Goal: Communication & Community: Answer question/provide support

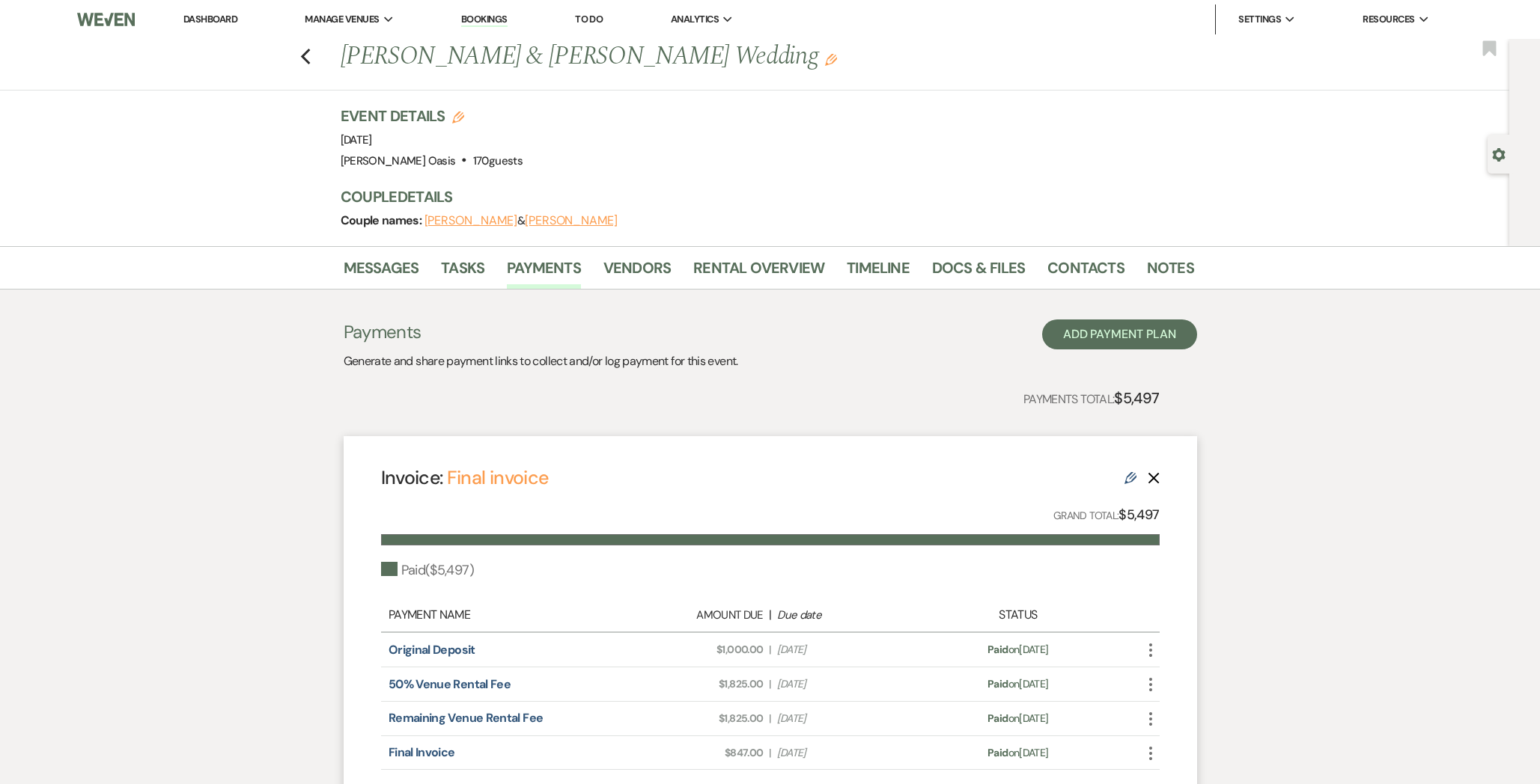
click at [229, 18] on link "Dashboard" at bounding box center [210, 18] width 54 height 12
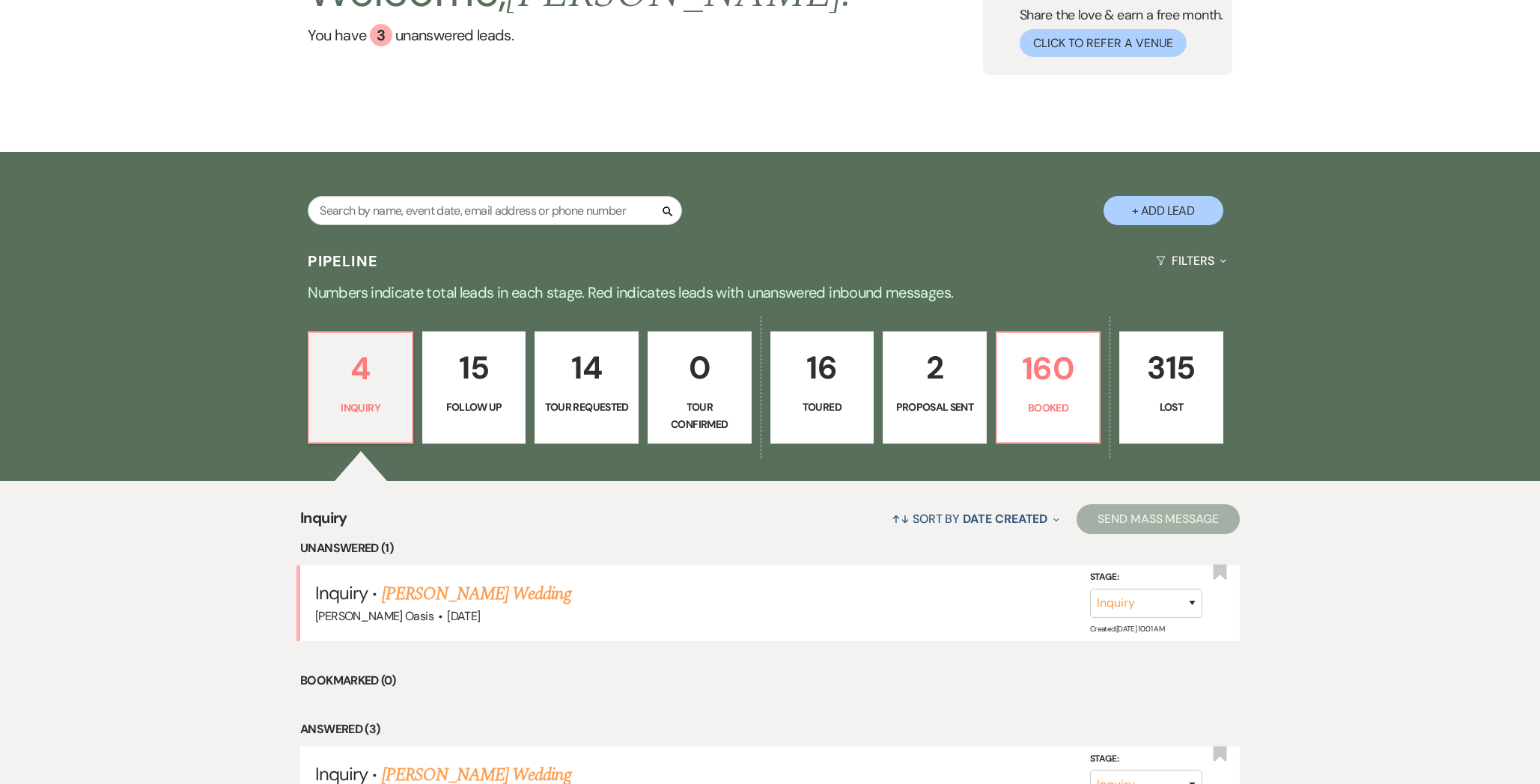
scroll to position [191, 0]
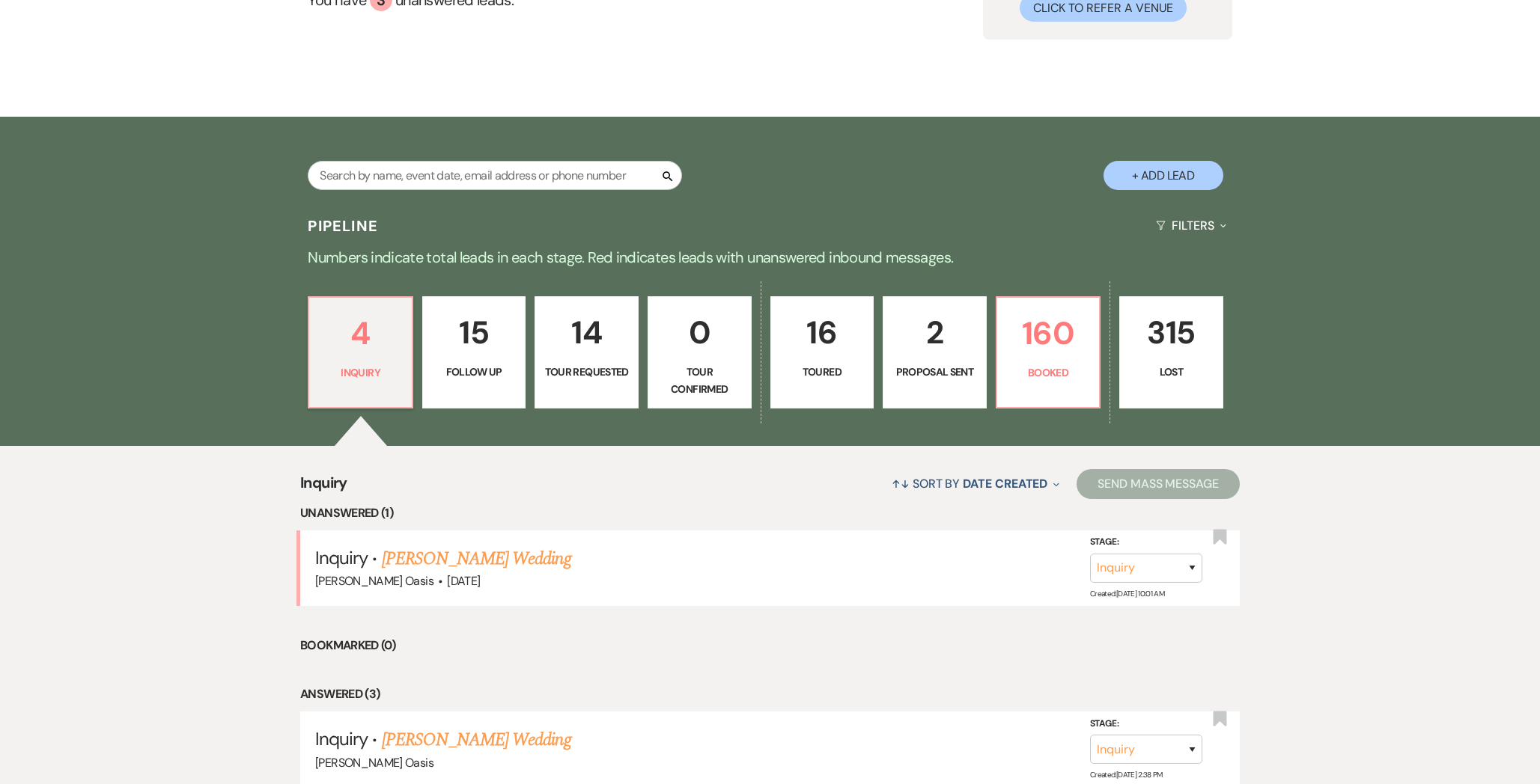
click at [917, 352] on p "2" at bounding box center [935, 333] width 85 height 50
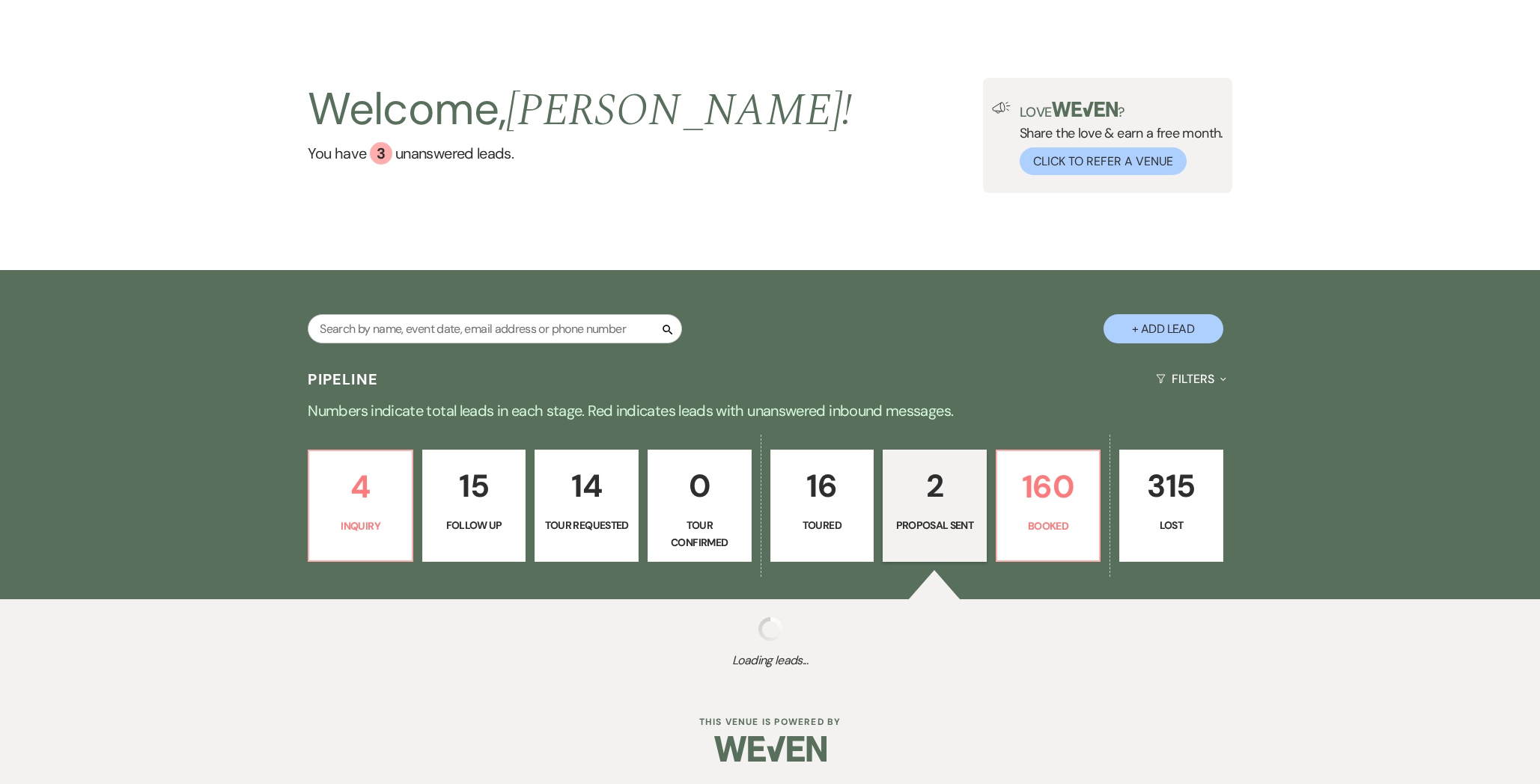
select select "6"
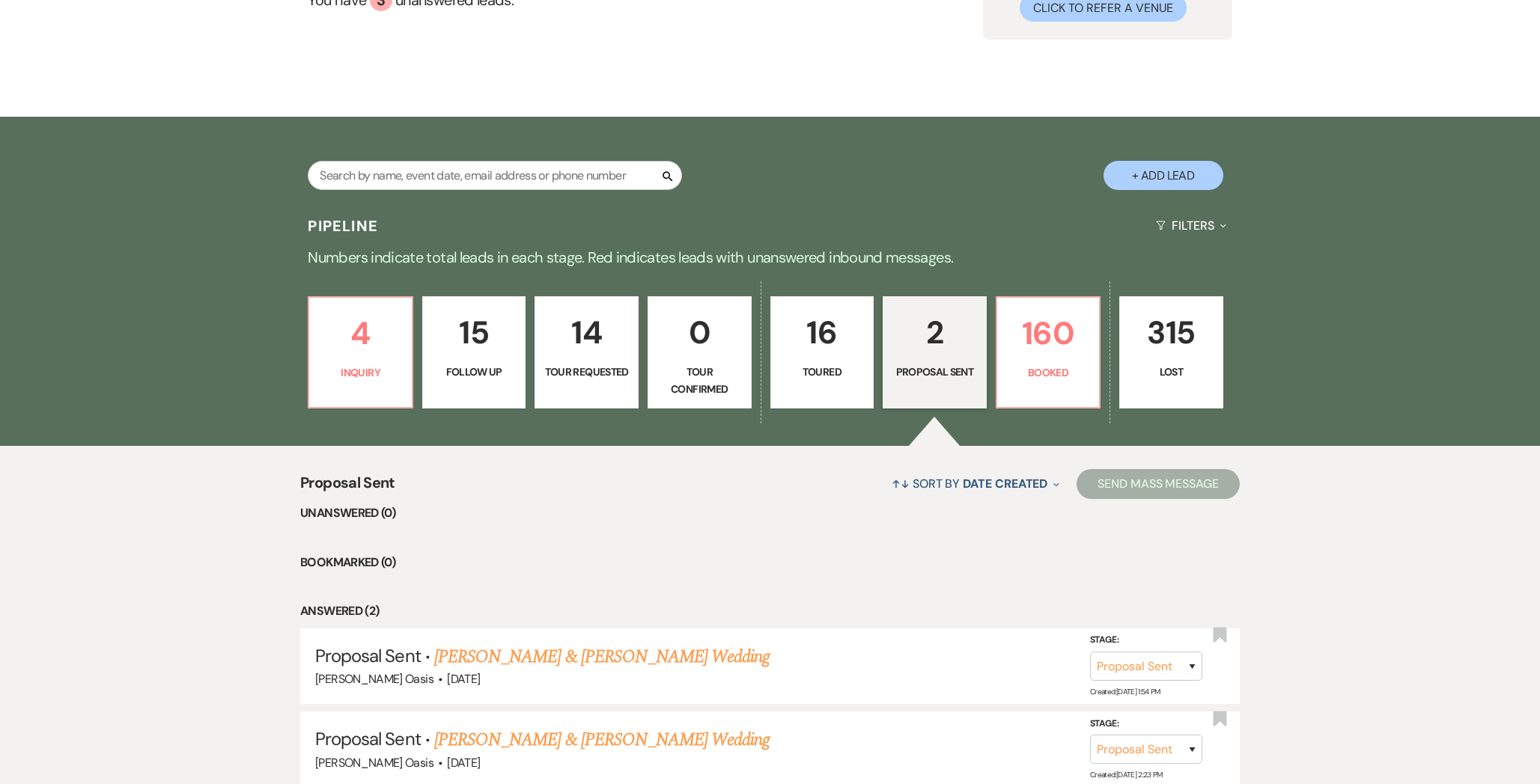
scroll to position [315, 0]
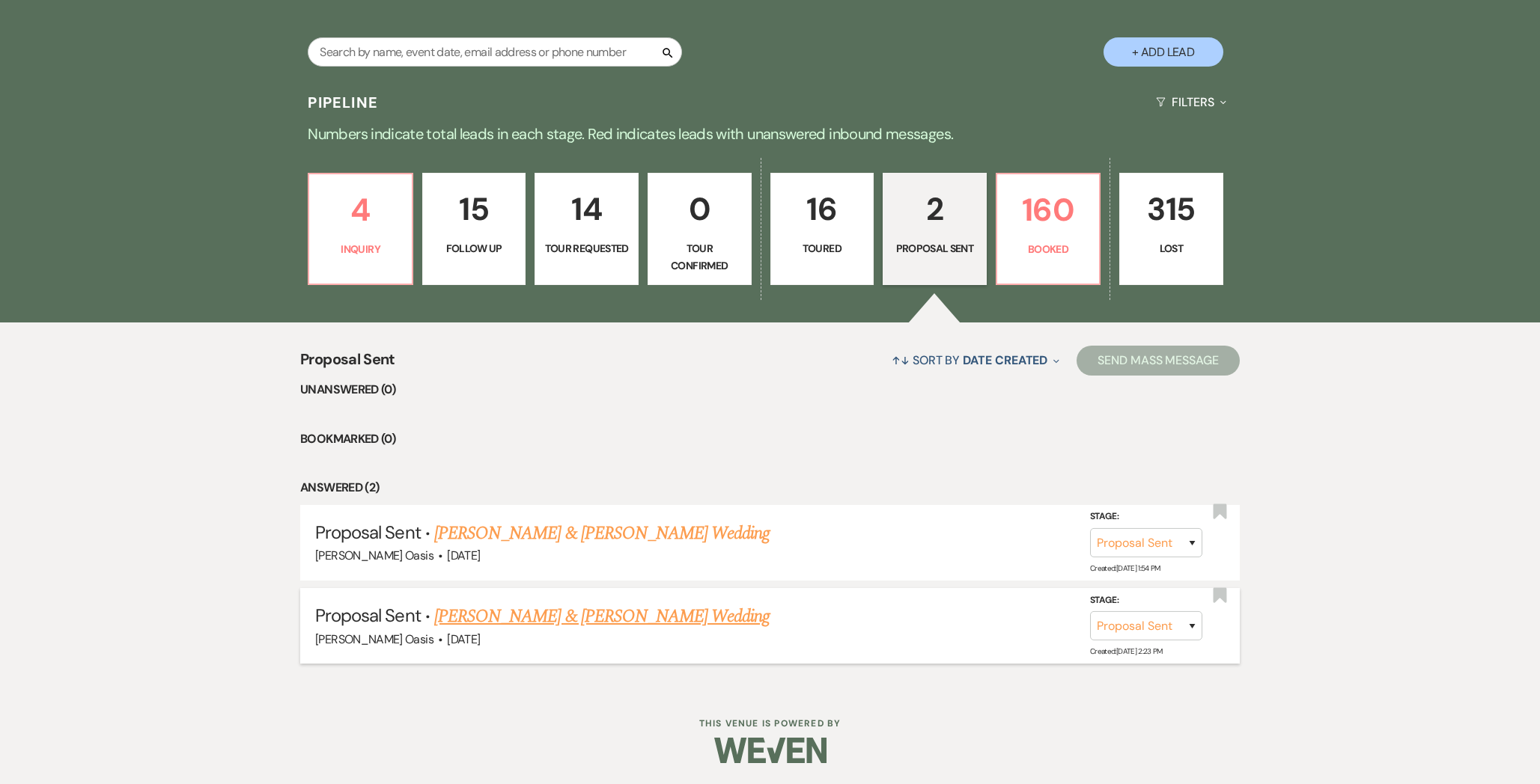
click at [520, 616] on link "[PERSON_NAME] & [PERSON_NAME] Wedding" at bounding box center [602, 617] width 335 height 27
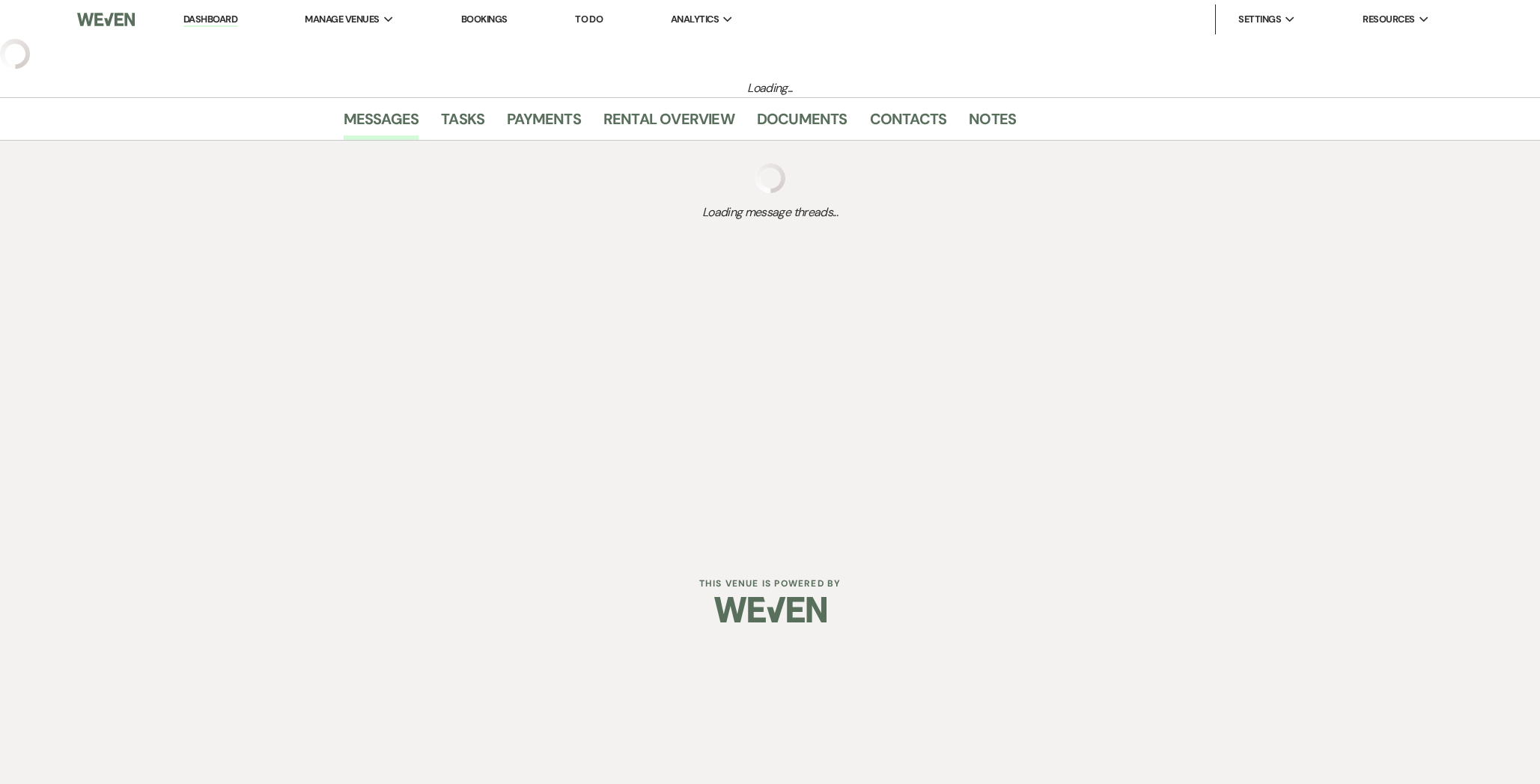
select select "6"
select select "5"
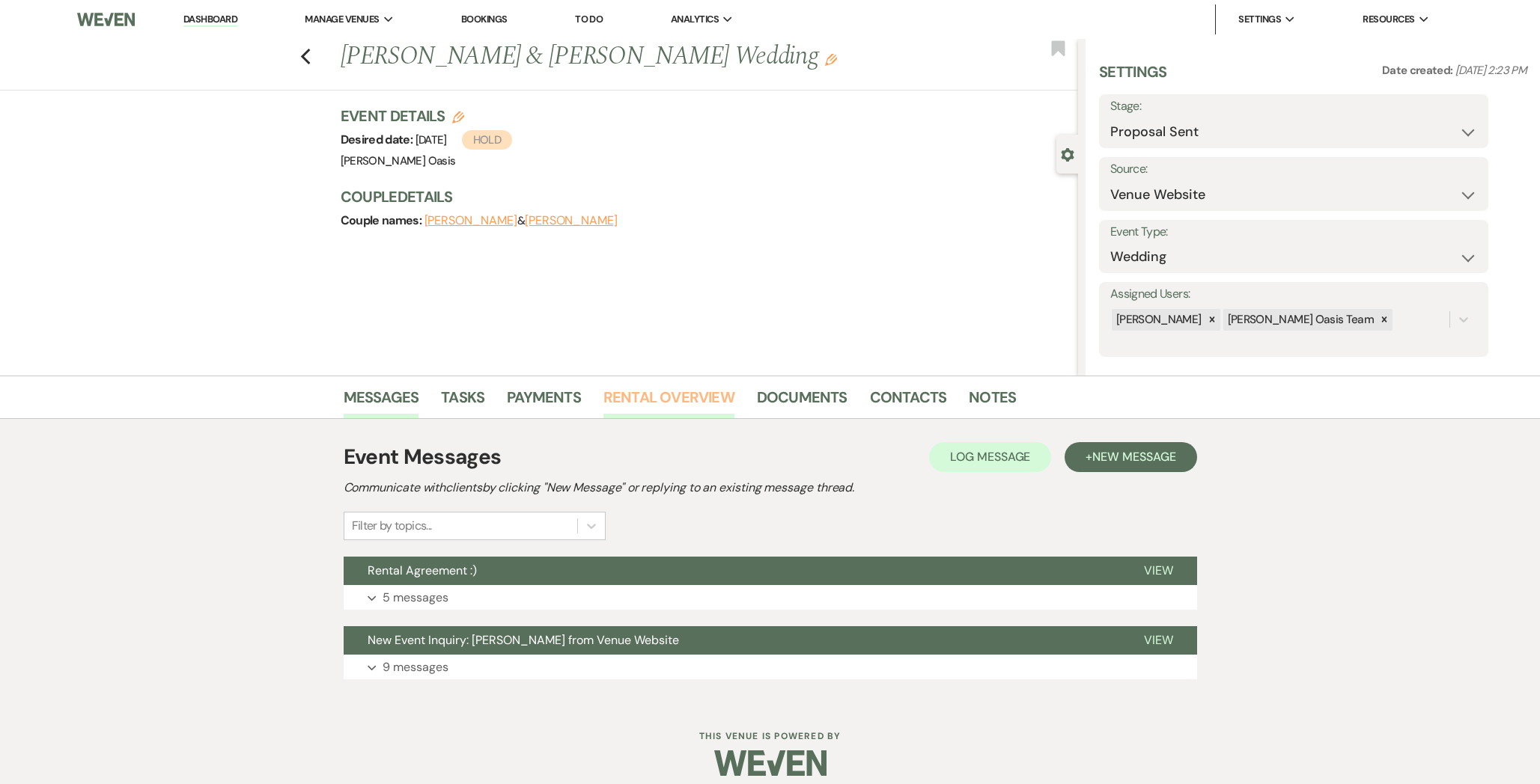
click at [686, 410] on link "Rental Overview" at bounding box center [668, 402] width 131 height 33
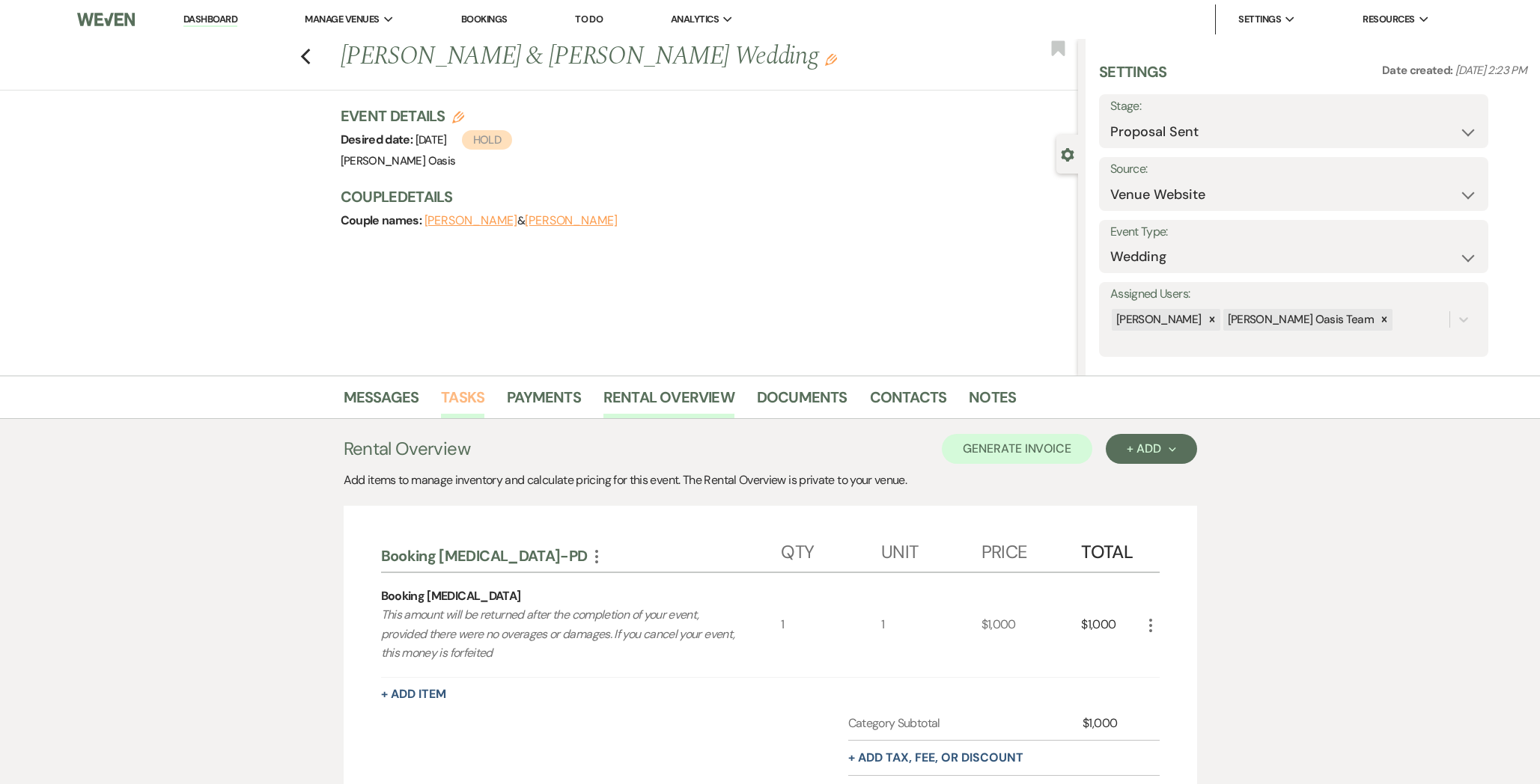
click at [467, 405] on link "Tasks" at bounding box center [463, 402] width 43 height 33
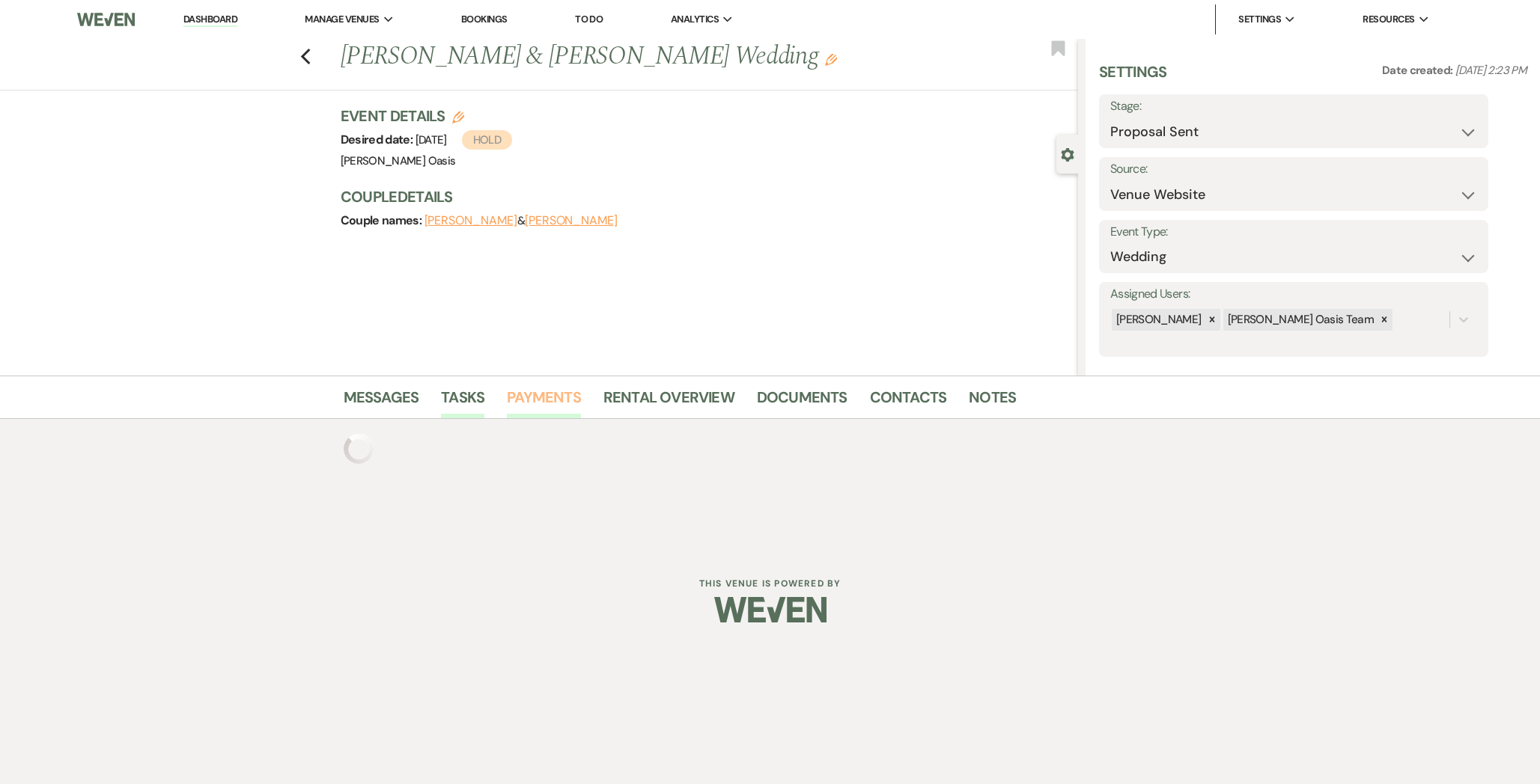
click at [531, 403] on link "Payments" at bounding box center [544, 402] width 74 height 33
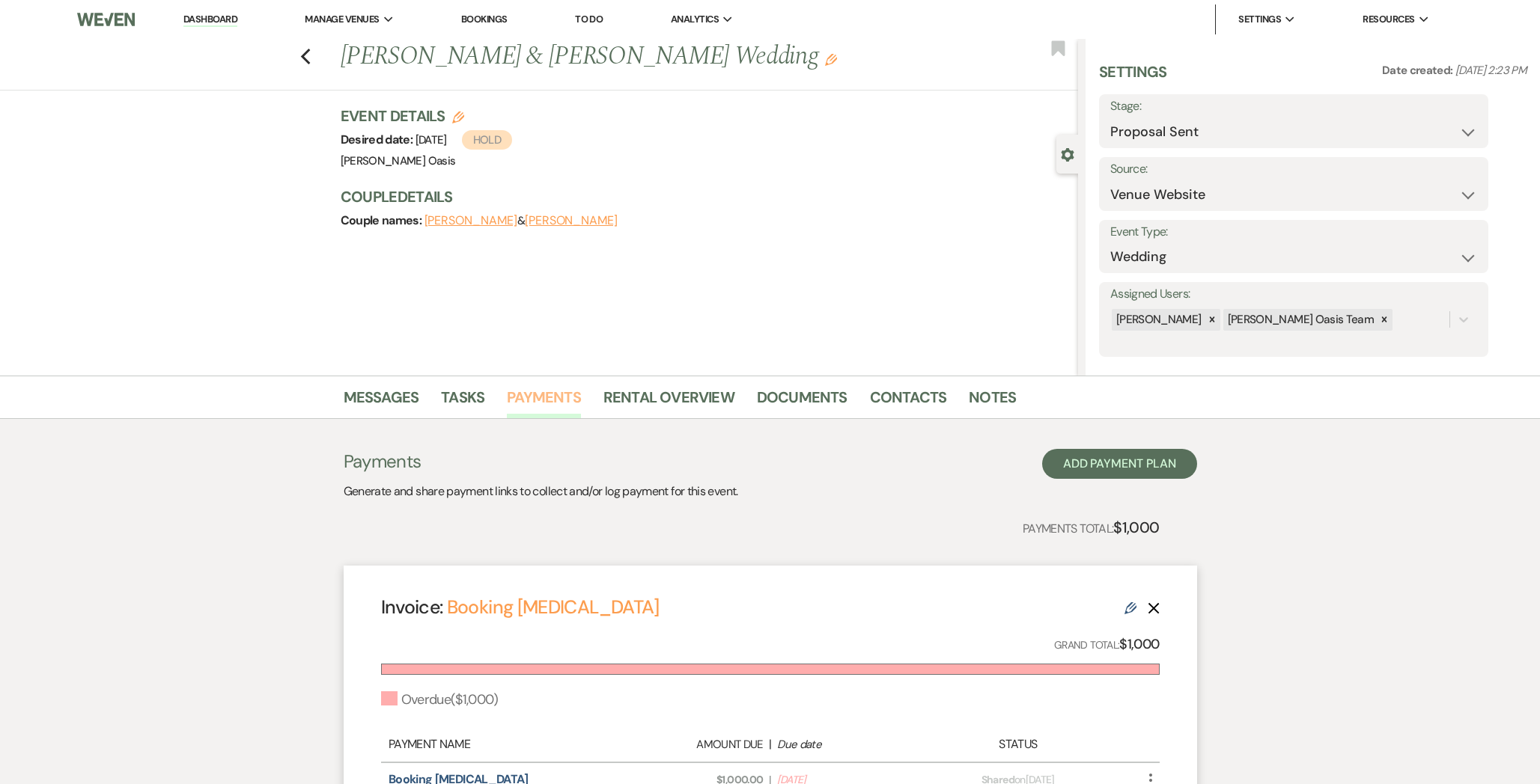
scroll to position [193, 0]
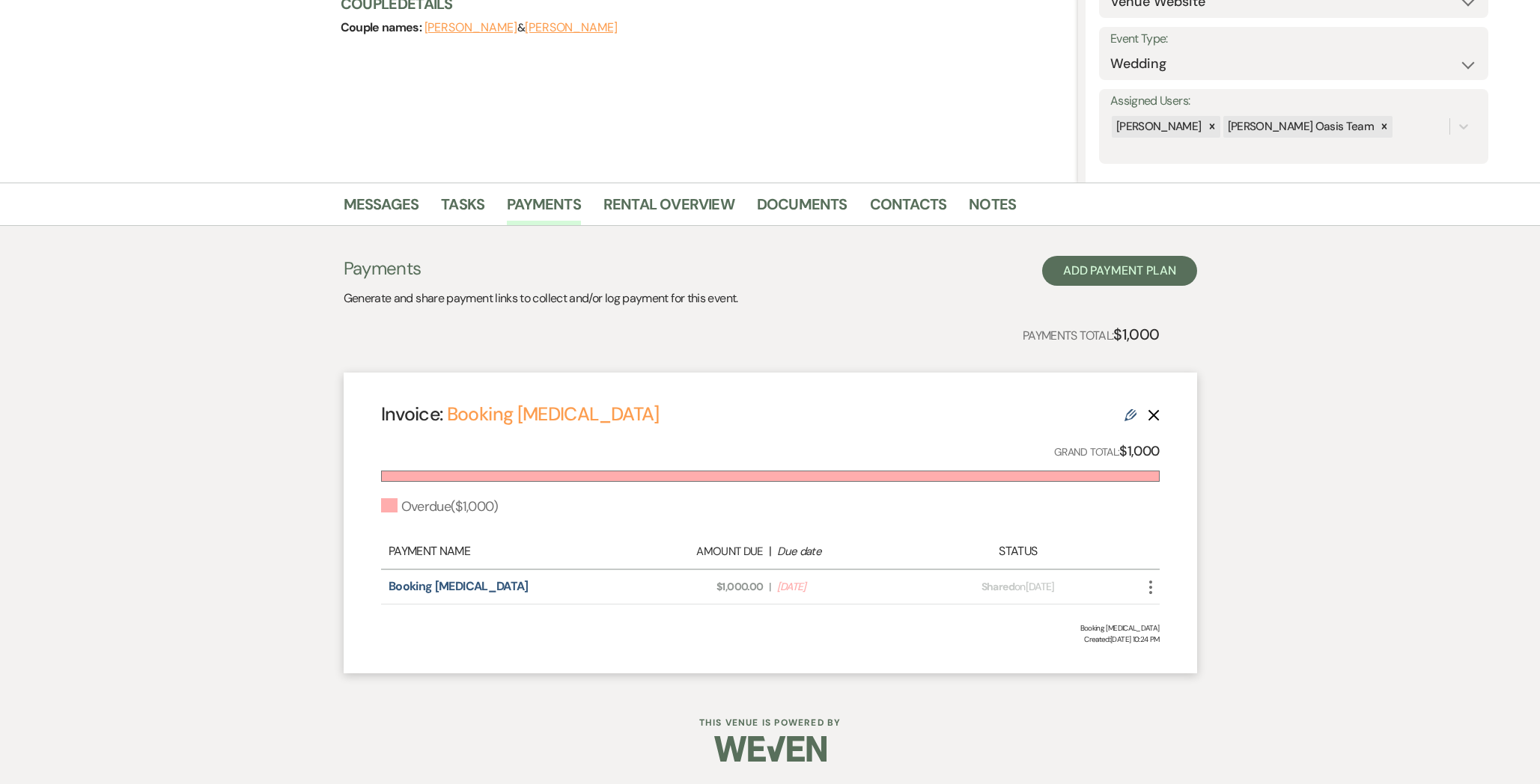
click at [1121, 413] on div "Invoice: Booking [MEDICAL_DATA] Edit Delete" at bounding box center [770, 414] width 778 height 26
click at [1132, 414] on icon "Edit" at bounding box center [1130, 415] width 12 height 12
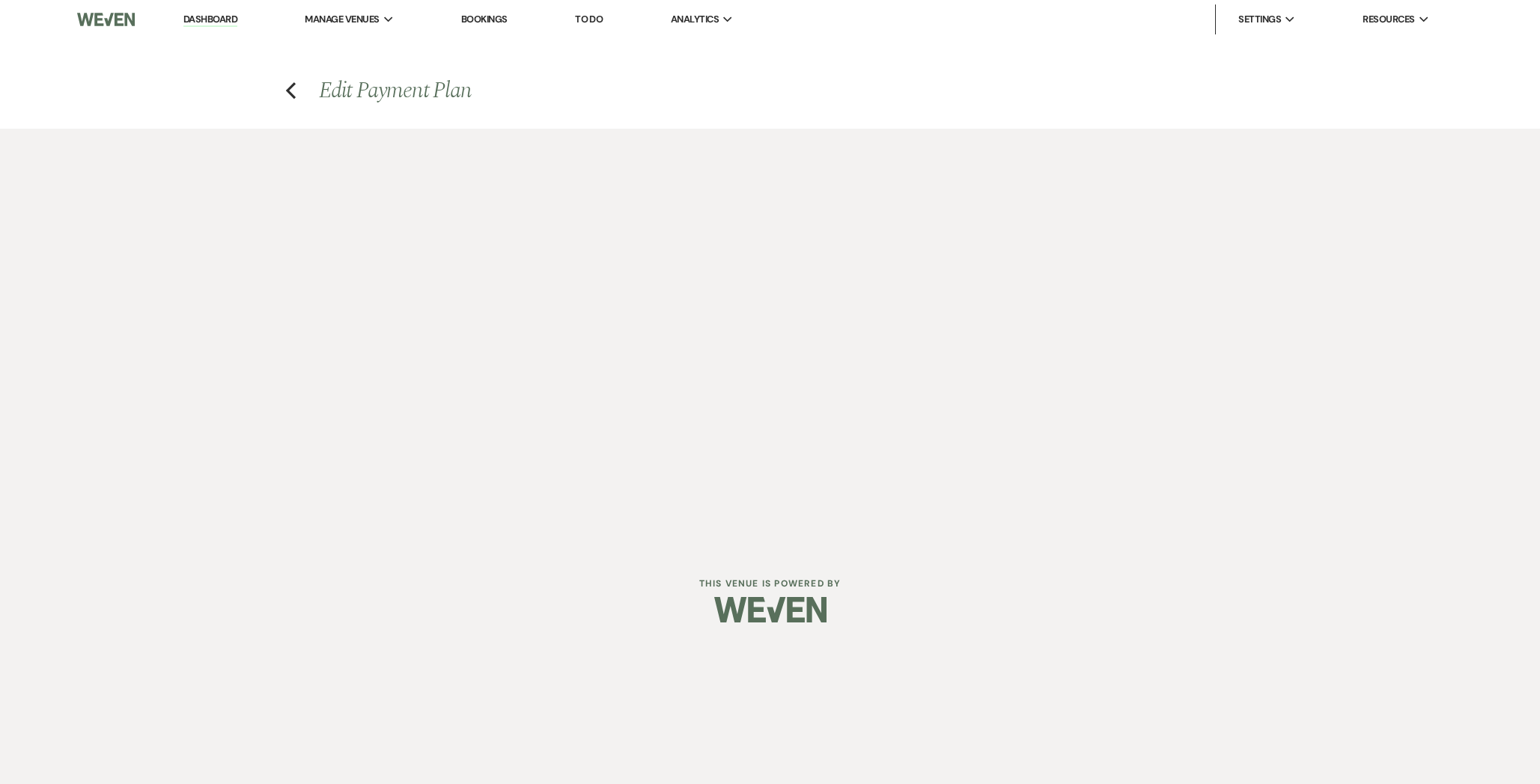
select select "28790"
select select "2"
select select "percentage"
select select "true"
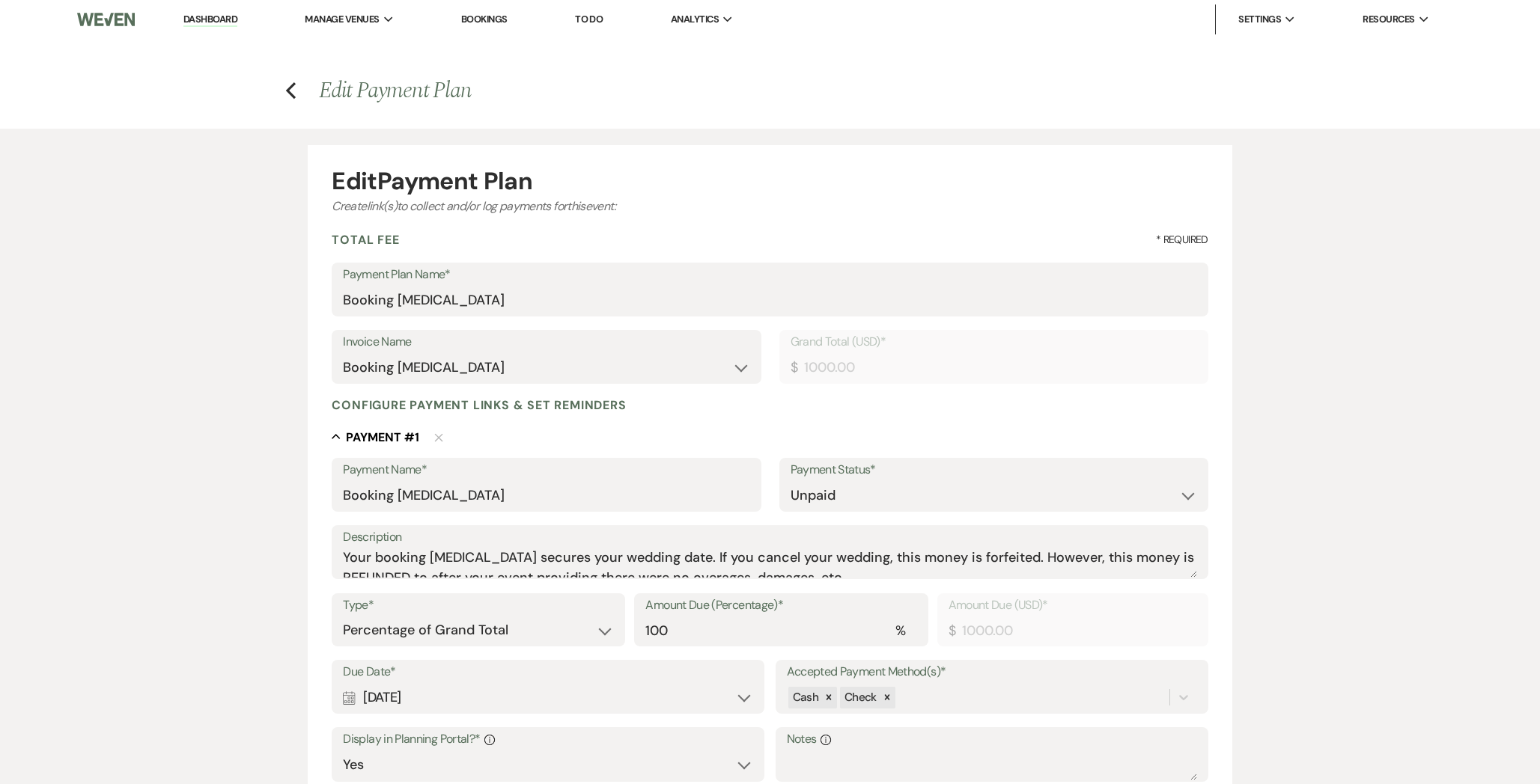
scroll to position [327, 0]
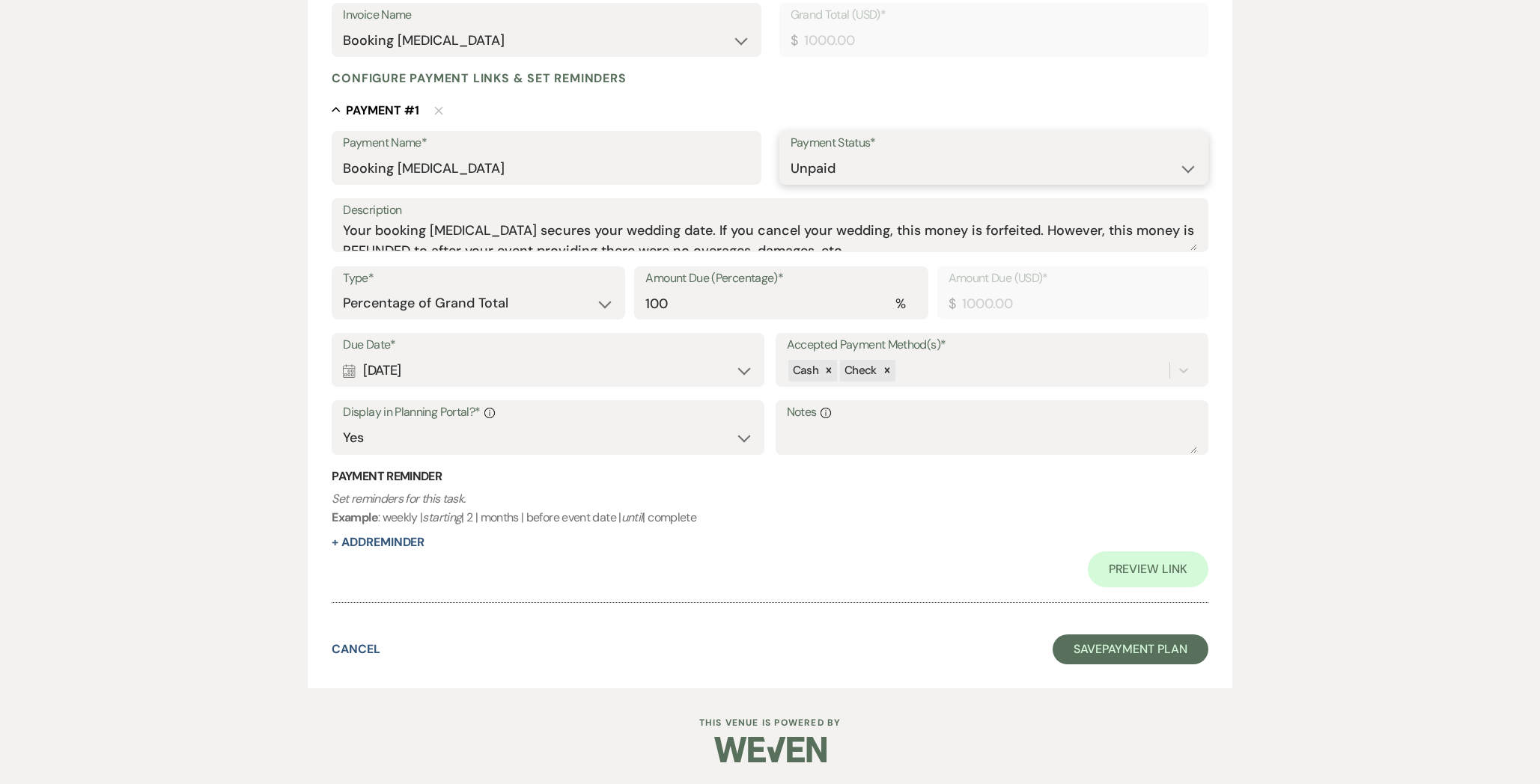
click at [855, 167] on select "Paid Unpaid" at bounding box center [994, 168] width 406 height 29
select select "1"
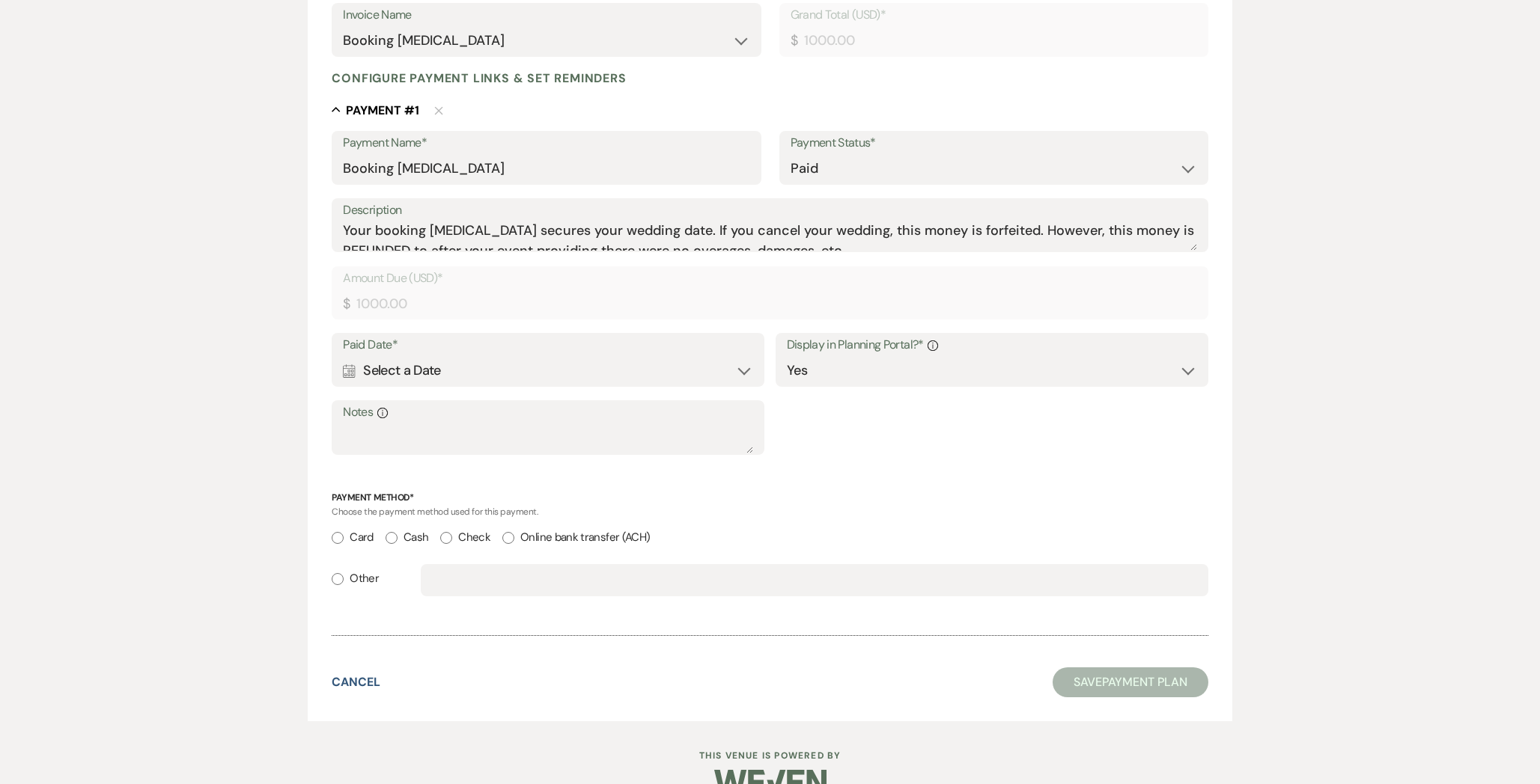
click at [476, 358] on div "Calendar Select a Date Expand" at bounding box center [548, 370] width 410 height 29
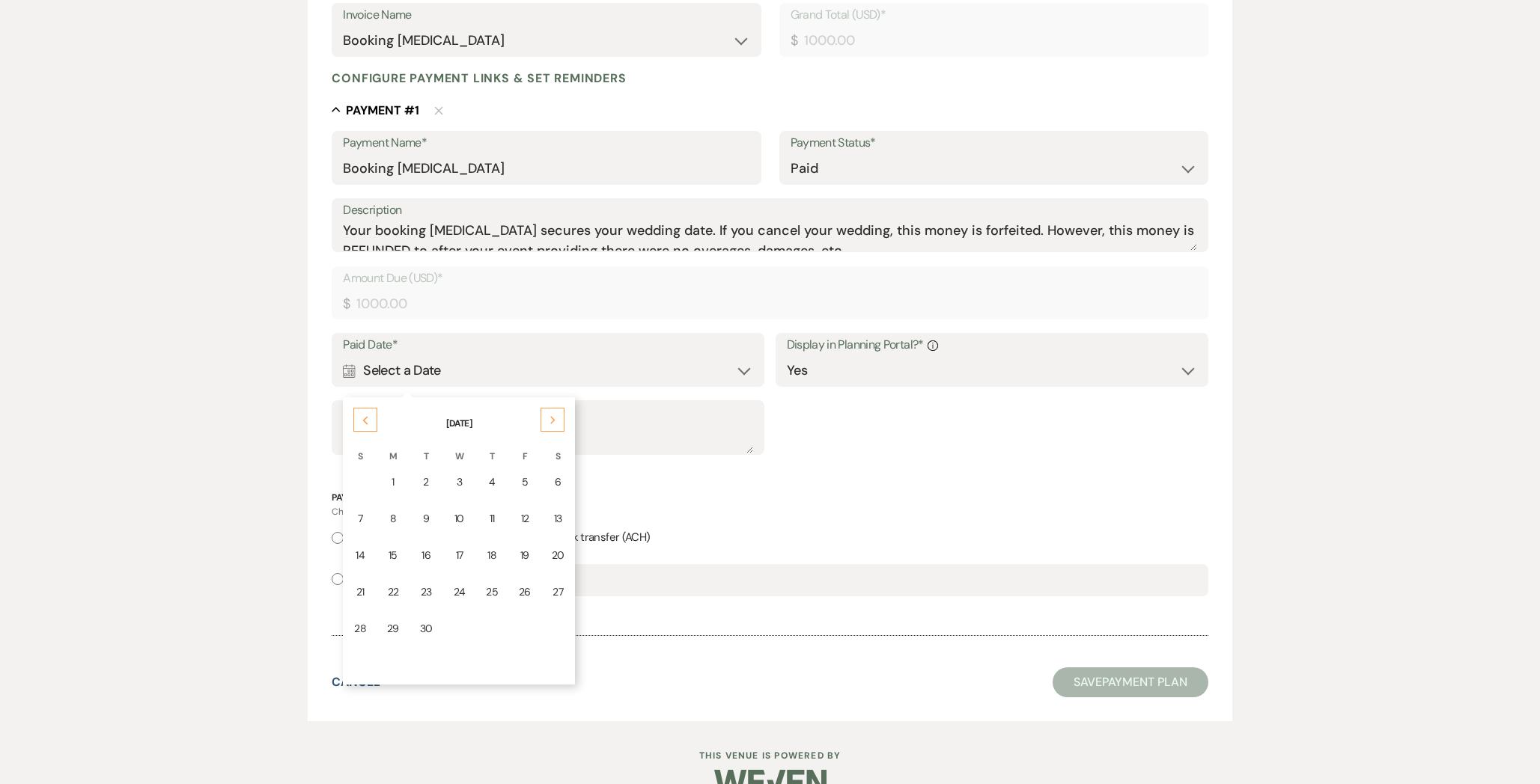
click at [553, 560] on div "20" at bounding box center [558, 555] width 12 height 16
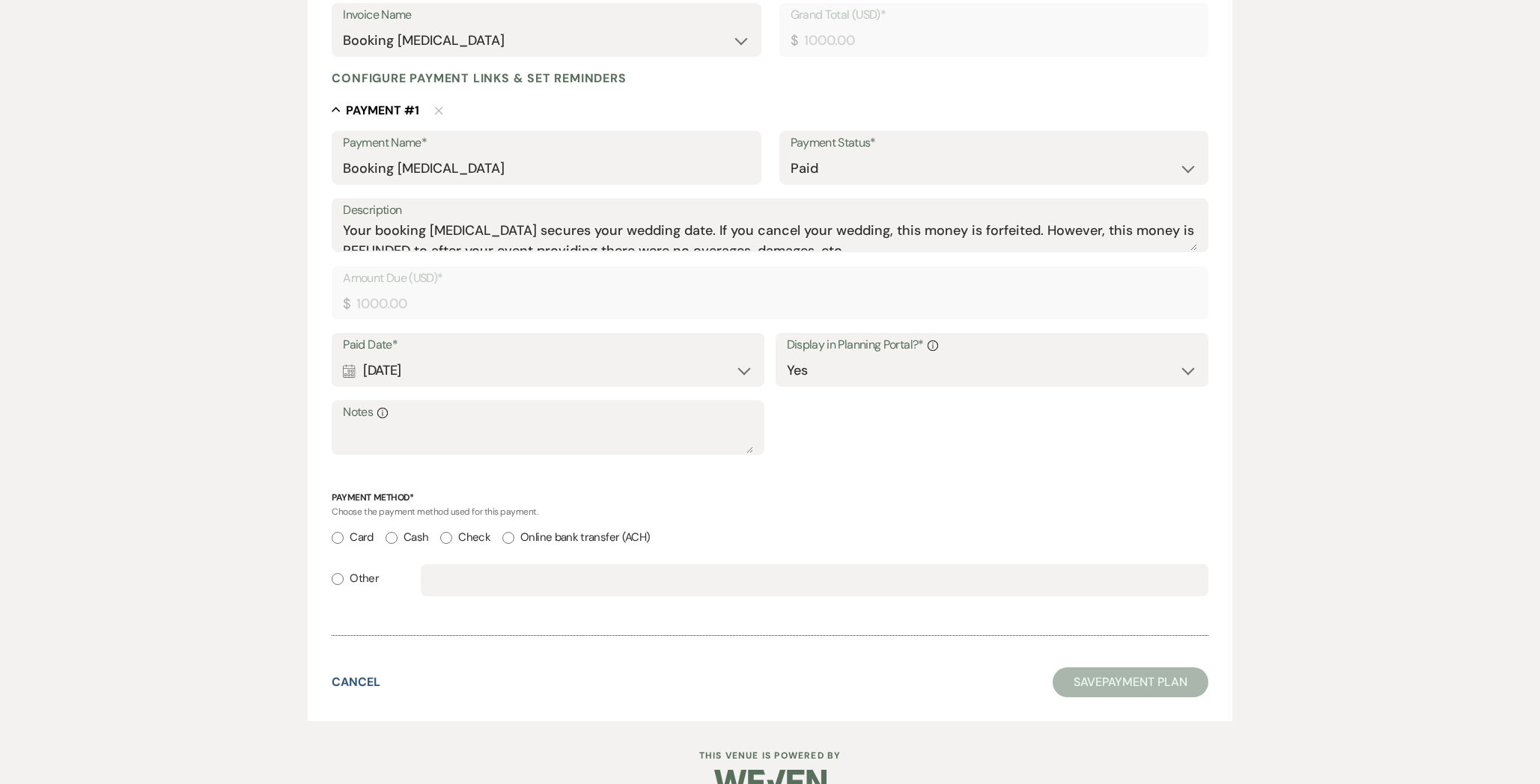
click at [353, 582] on label "Other" at bounding box center [355, 578] width 47 height 20
click at [344, 582] on input "Other" at bounding box center [337, 579] width 12 height 12
radio input "true"
click at [452, 583] on input "text" at bounding box center [814, 580] width 765 height 29
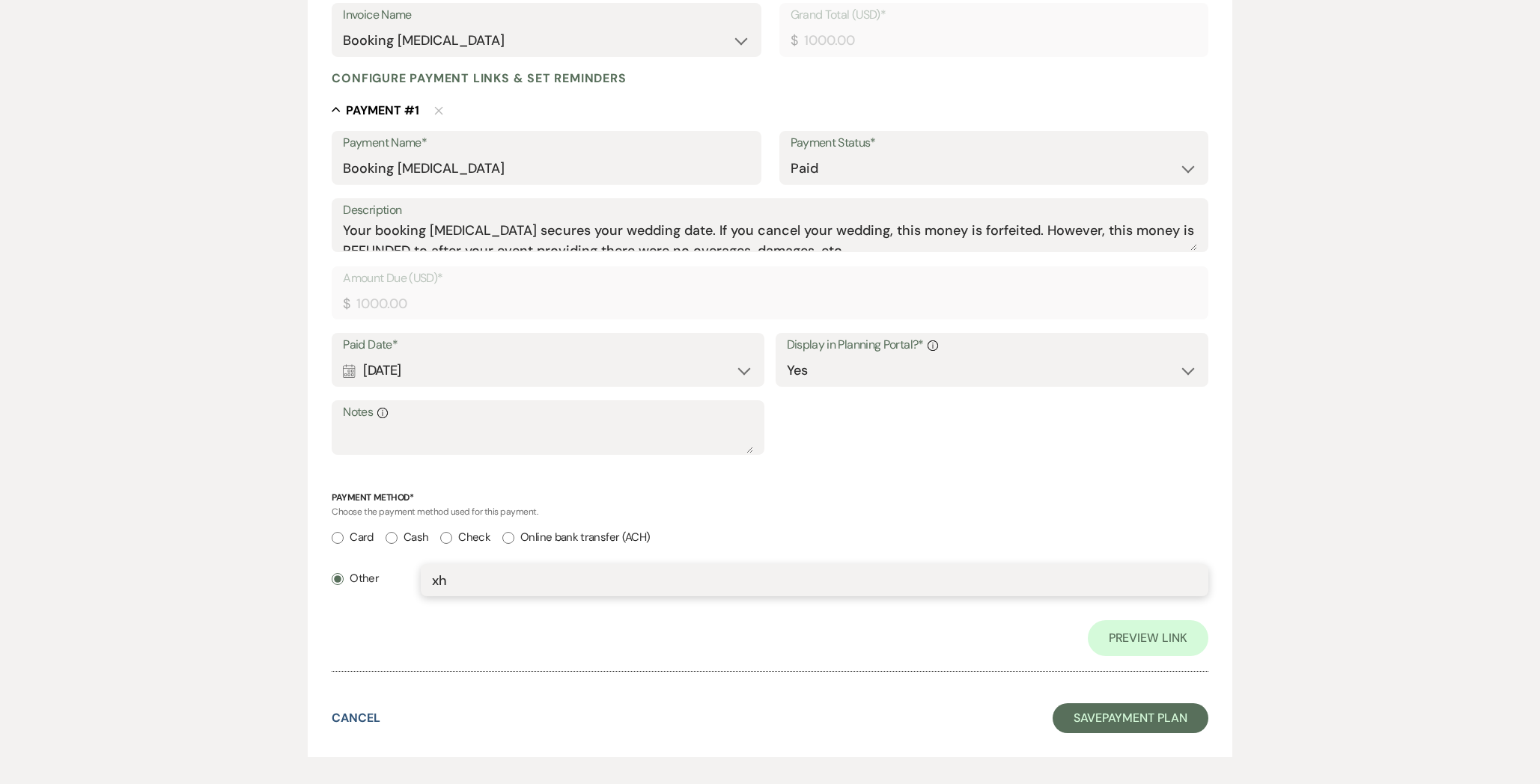
type input "x"
type input "check#48016 [PERSON_NAME]"
click at [1086, 722] on button "Save Payment Plan" at bounding box center [1130, 718] width 156 height 30
select select "6"
select select "5"
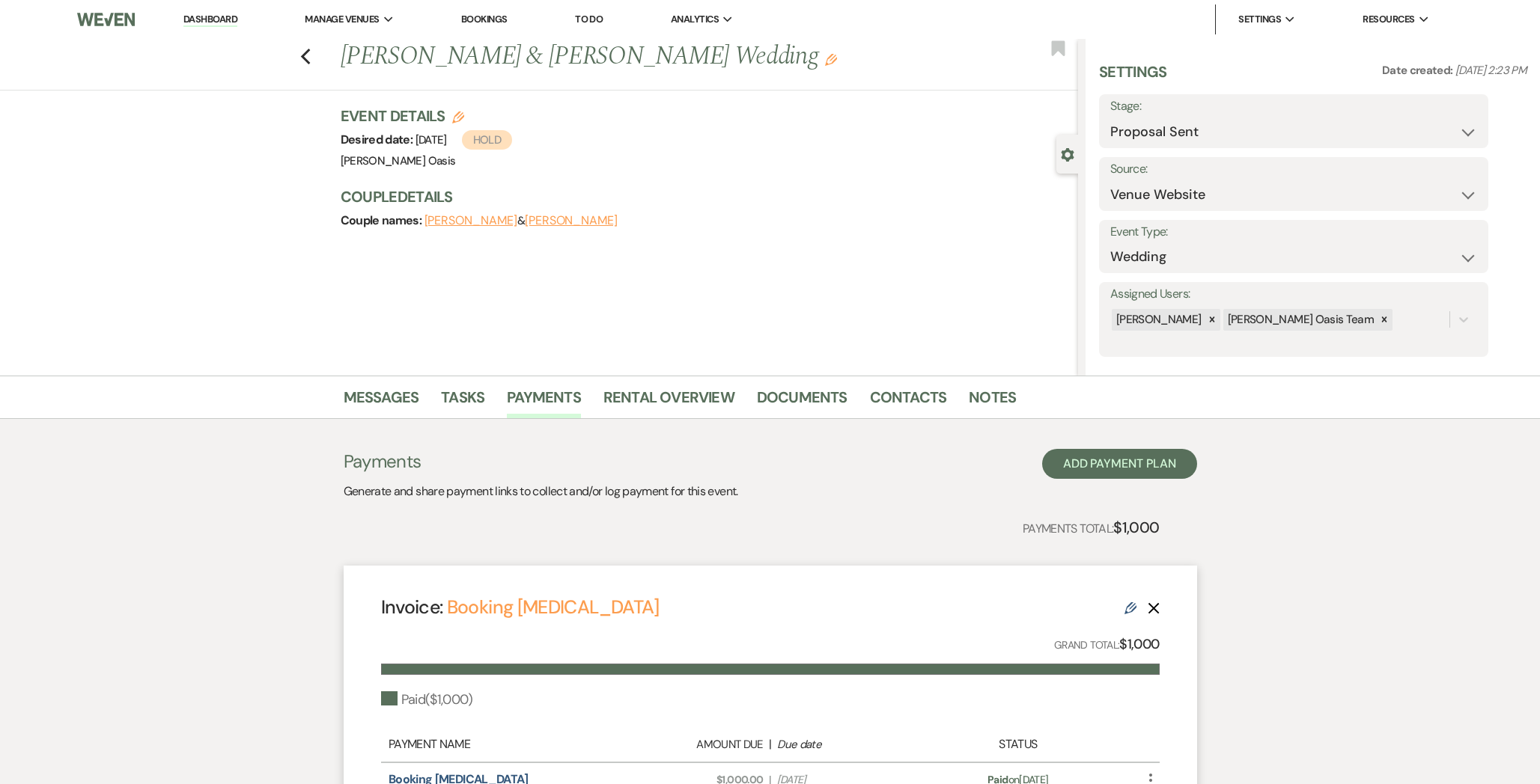
click at [1103, 137] on div "Stage: Inquiry Follow Up Tour Requested Tour Confirmed Toured Proposal Sent Boo…" at bounding box center [1294, 121] width 390 height 54
click at [1110, 136] on select "Inquiry Follow Up Tour Requested Tour Confirmed Toured Proposal Sent Booked Lost" at bounding box center [1293, 131] width 367 height 29
select select "7"
click at [1441, 115] on button "Save" at bounding box center [1446, 122] width 85 height 30
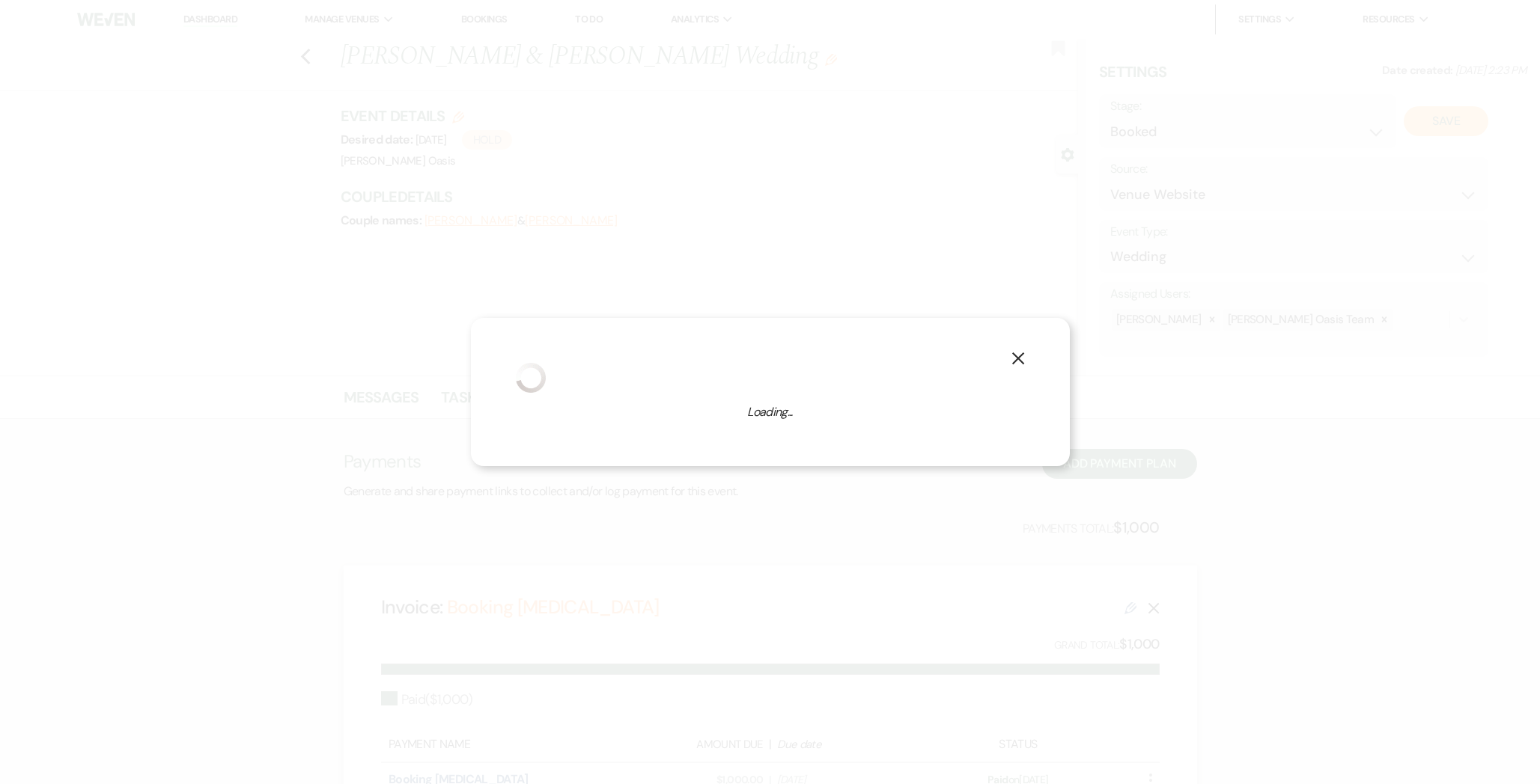
select select "1"
select select "615"
select select "false"
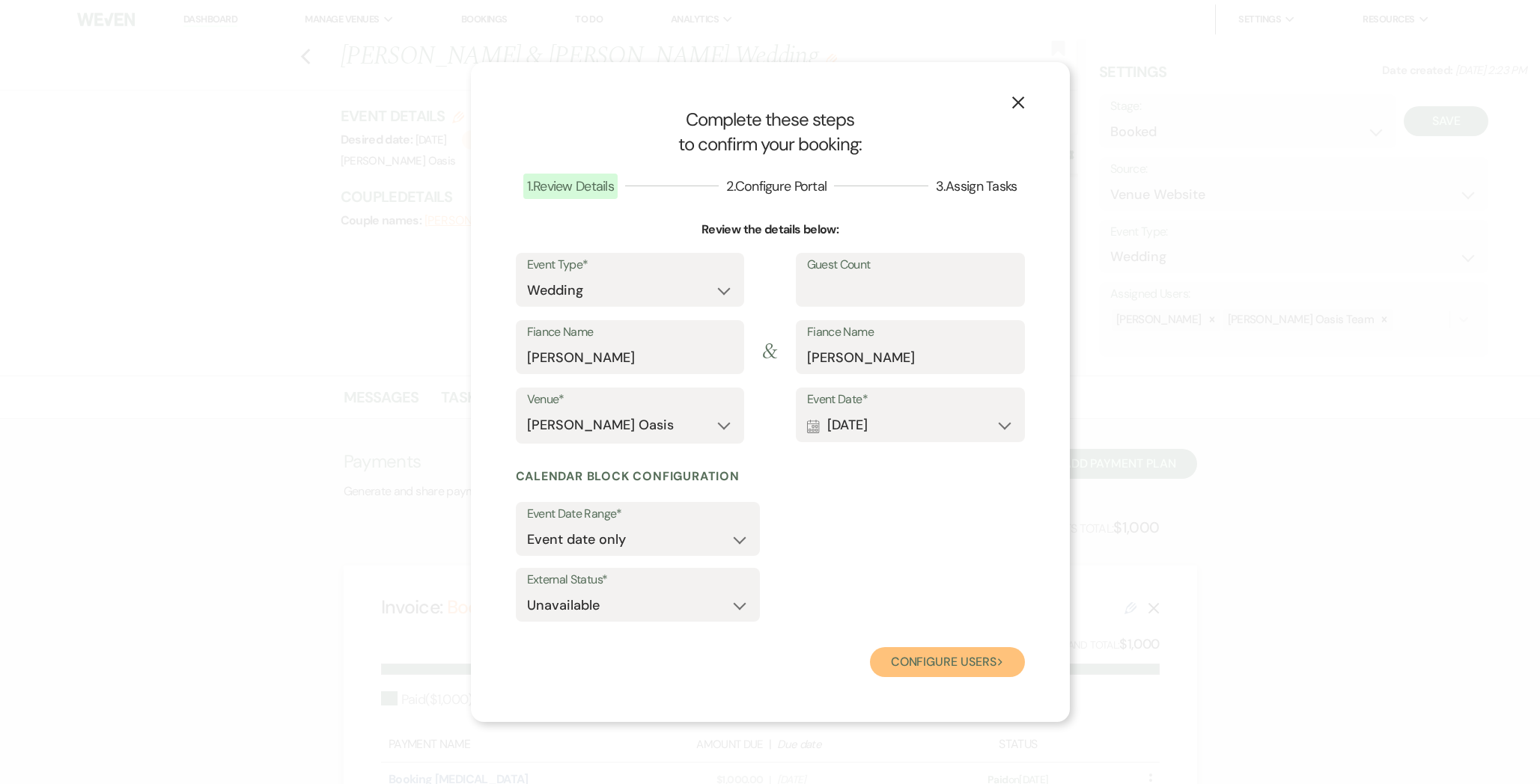
click at [980, 665] on button "Configure users Next" at bounding box center [947, 662] width 155 height 30
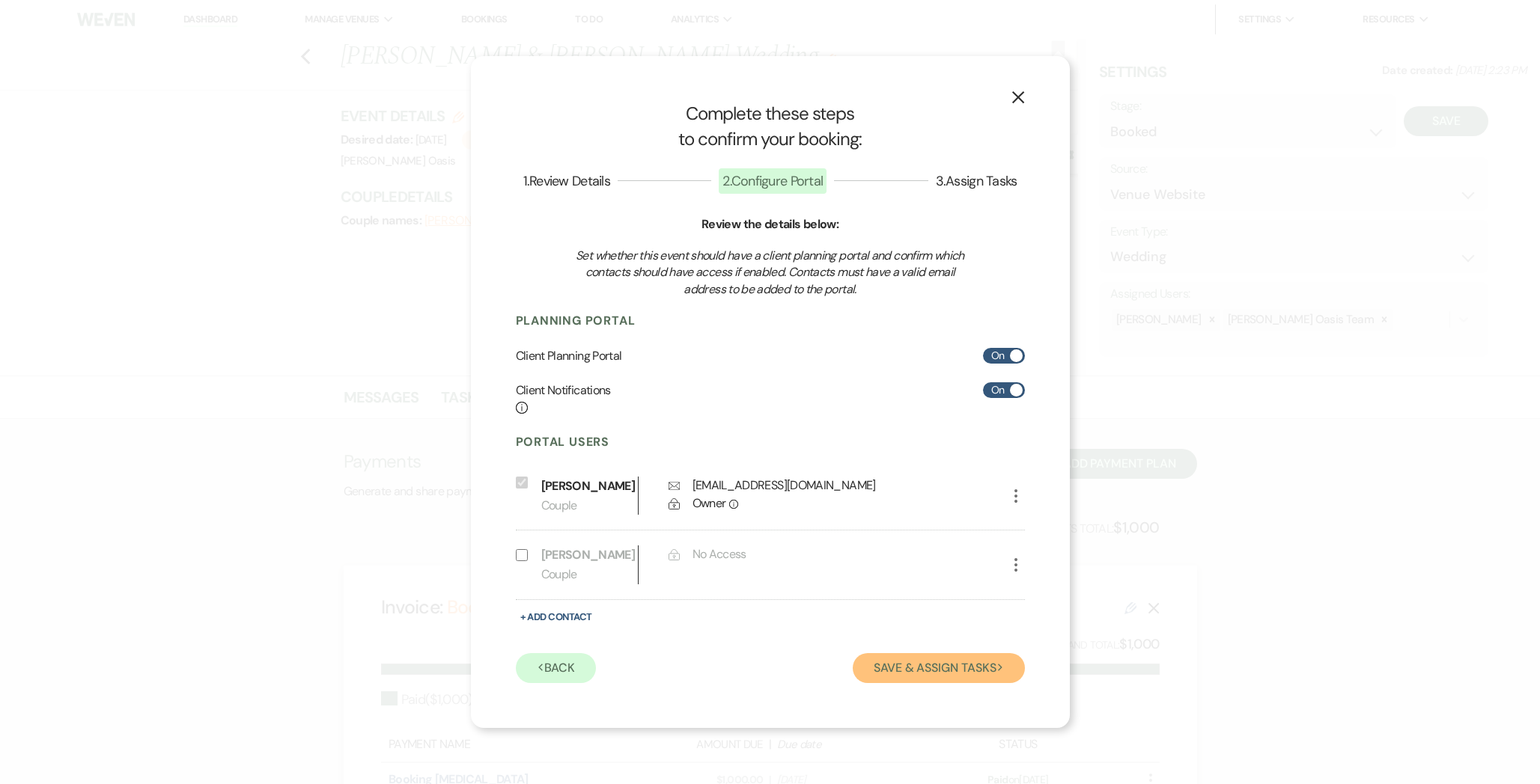
click at [926, 666] on button "Save & Assign Tasks Next" at bounding box center [938, 668] width 171 height 30
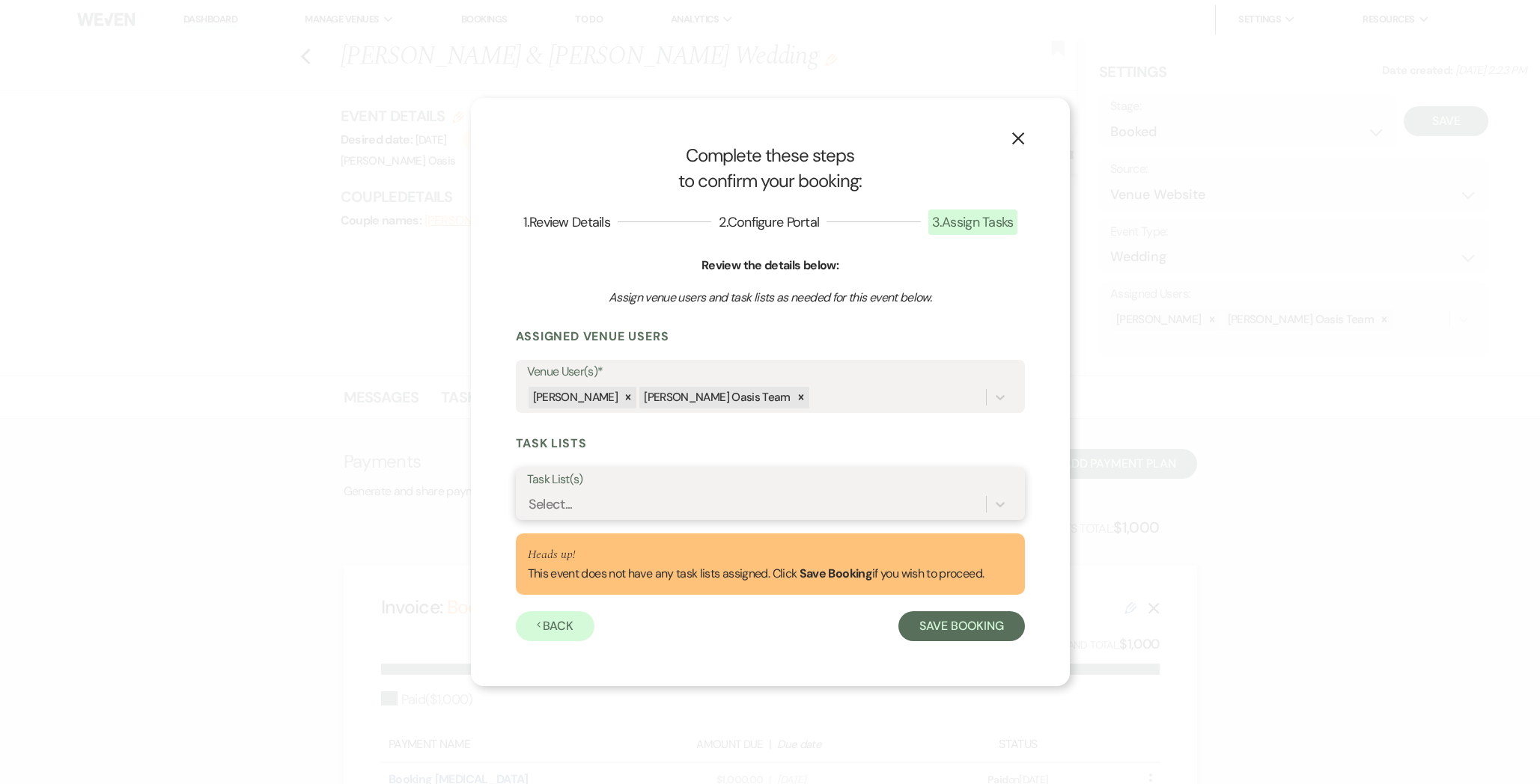
click at [842, 503] on div "Select..." at bounding box center [756, 504] width 459 height 26
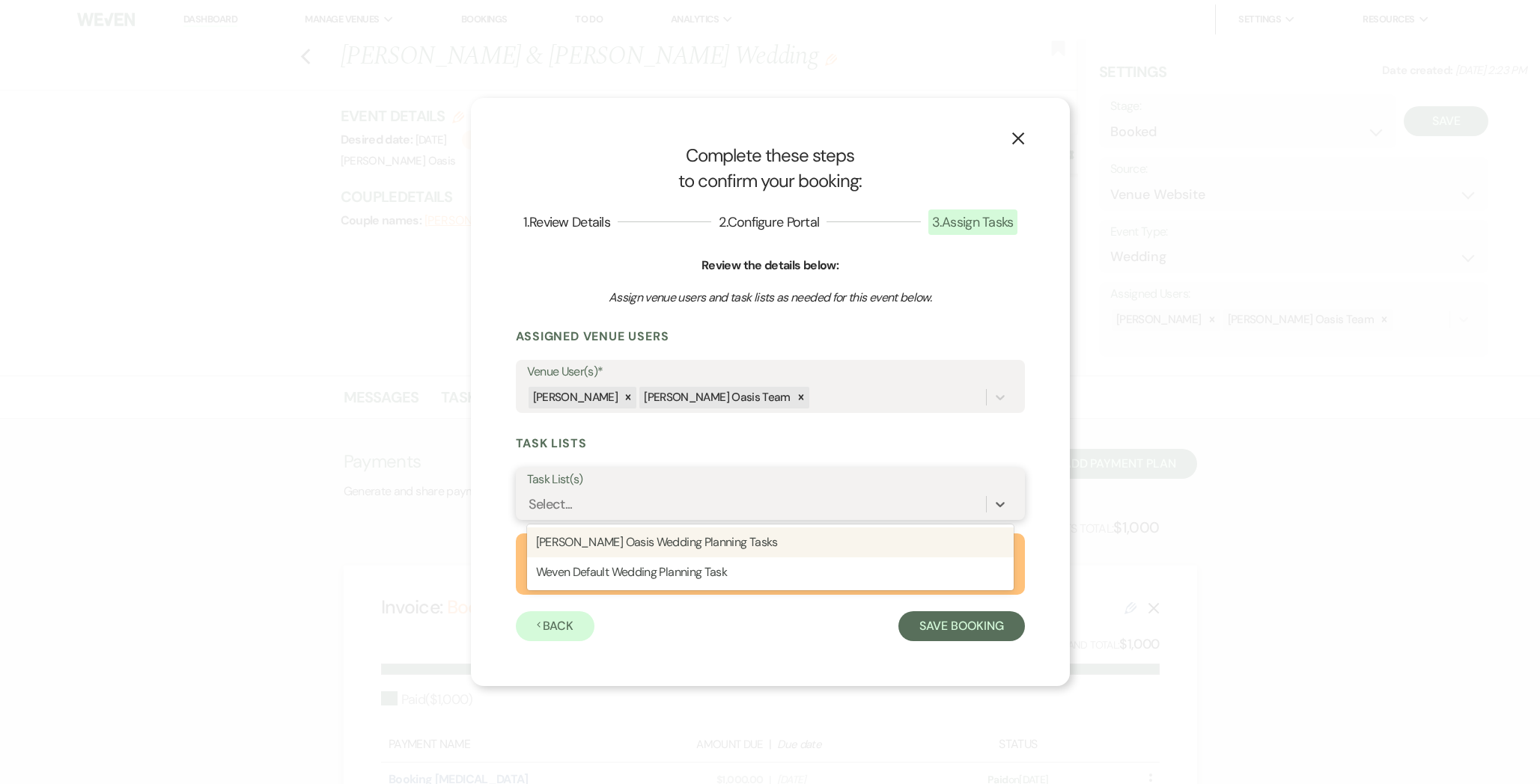
click at [812, 545] on div "[PERSON_NAME] Oasis Wedding Planning Tasks" at bounding box center [770, 543] width 486 height 30
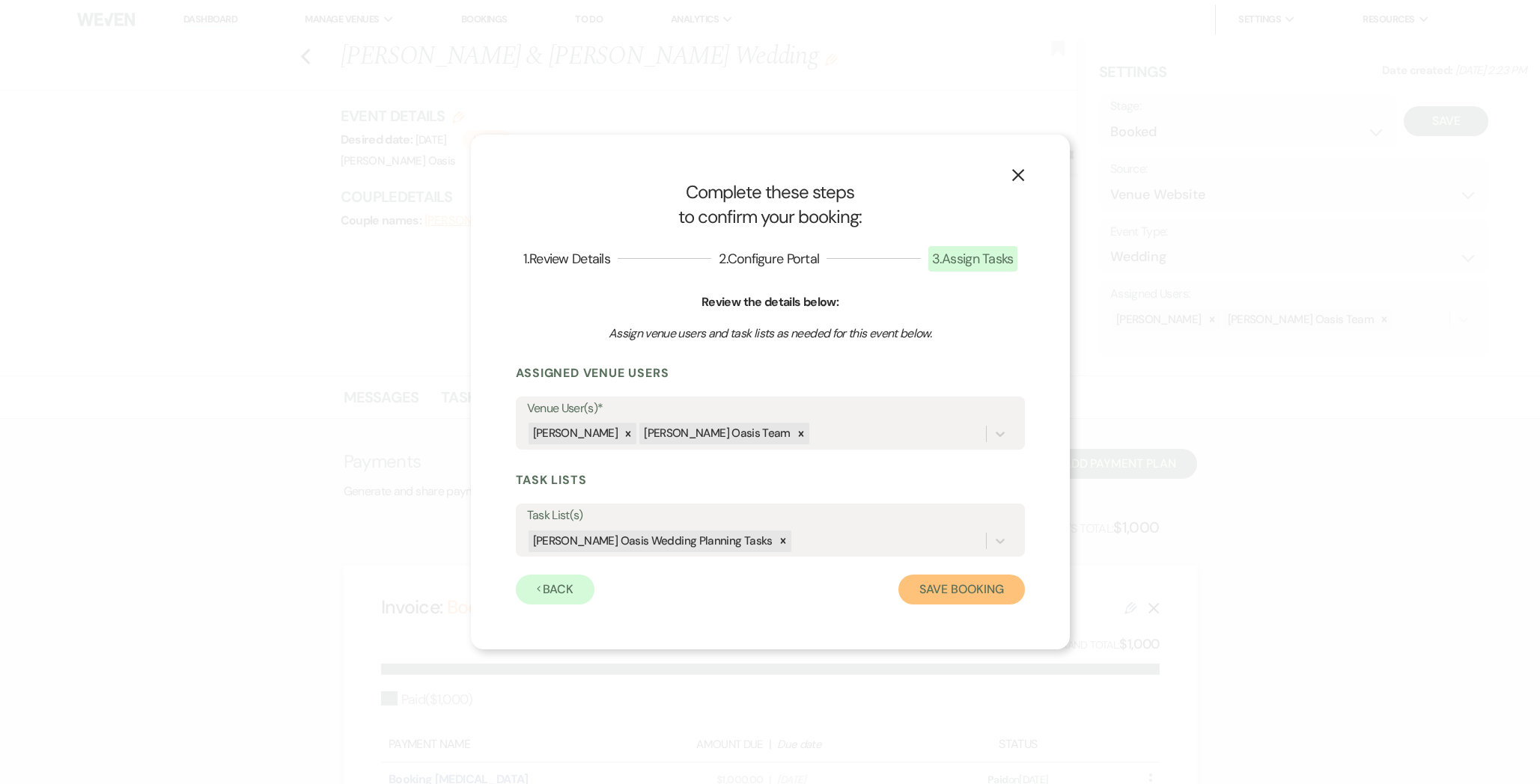
click at [937, 587] on button "Save Booking" at bounding box center [961, 590] width 126 height 30
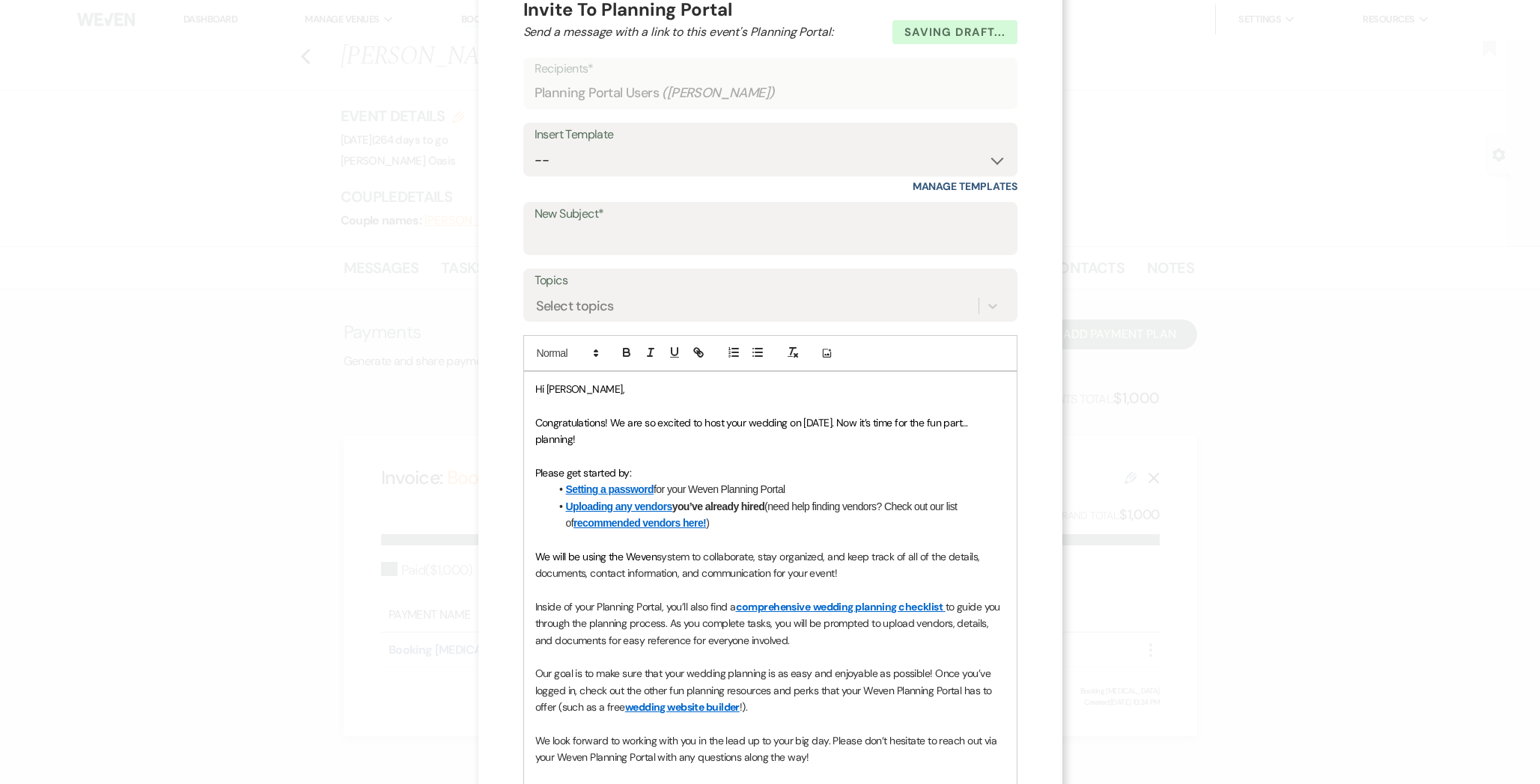
scroll to position [42, 0]
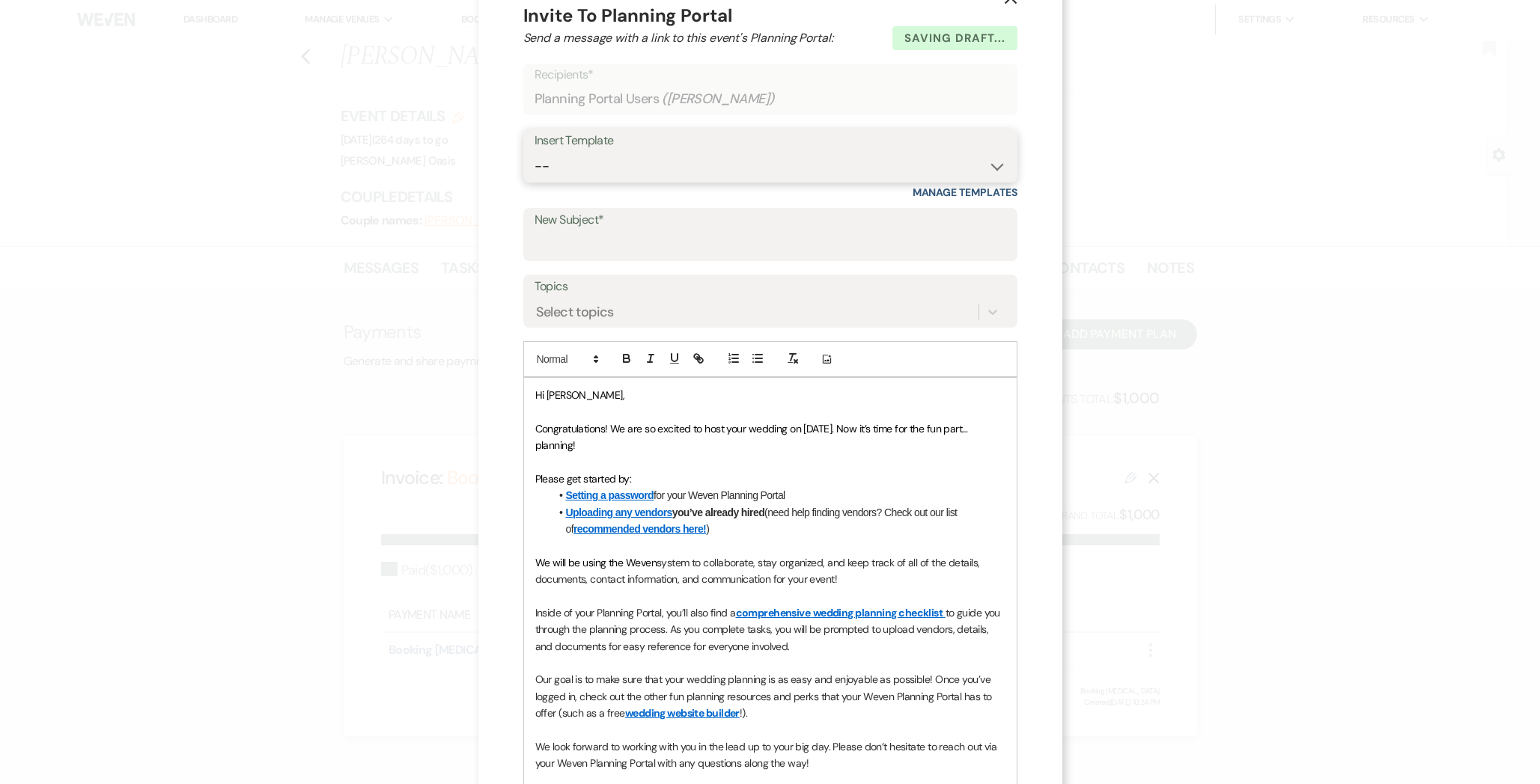
click at [559, 156] on select "-- WELCOME Weven Planning Portal Introduction Send With Contract Restroom Trail…" at bounding box center [770, 166] width 471 height 29
select select "991"
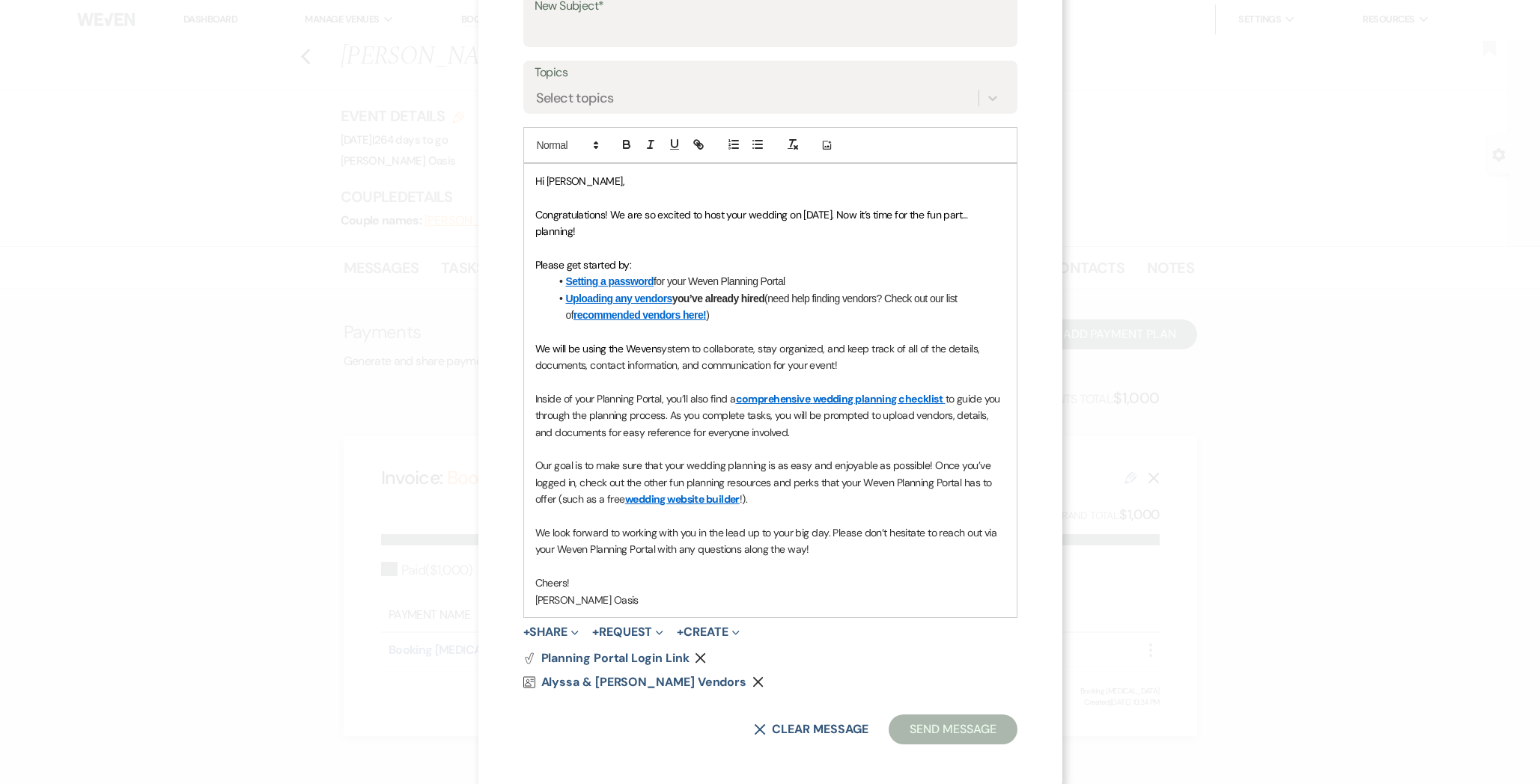
scroll to position [261, 0]
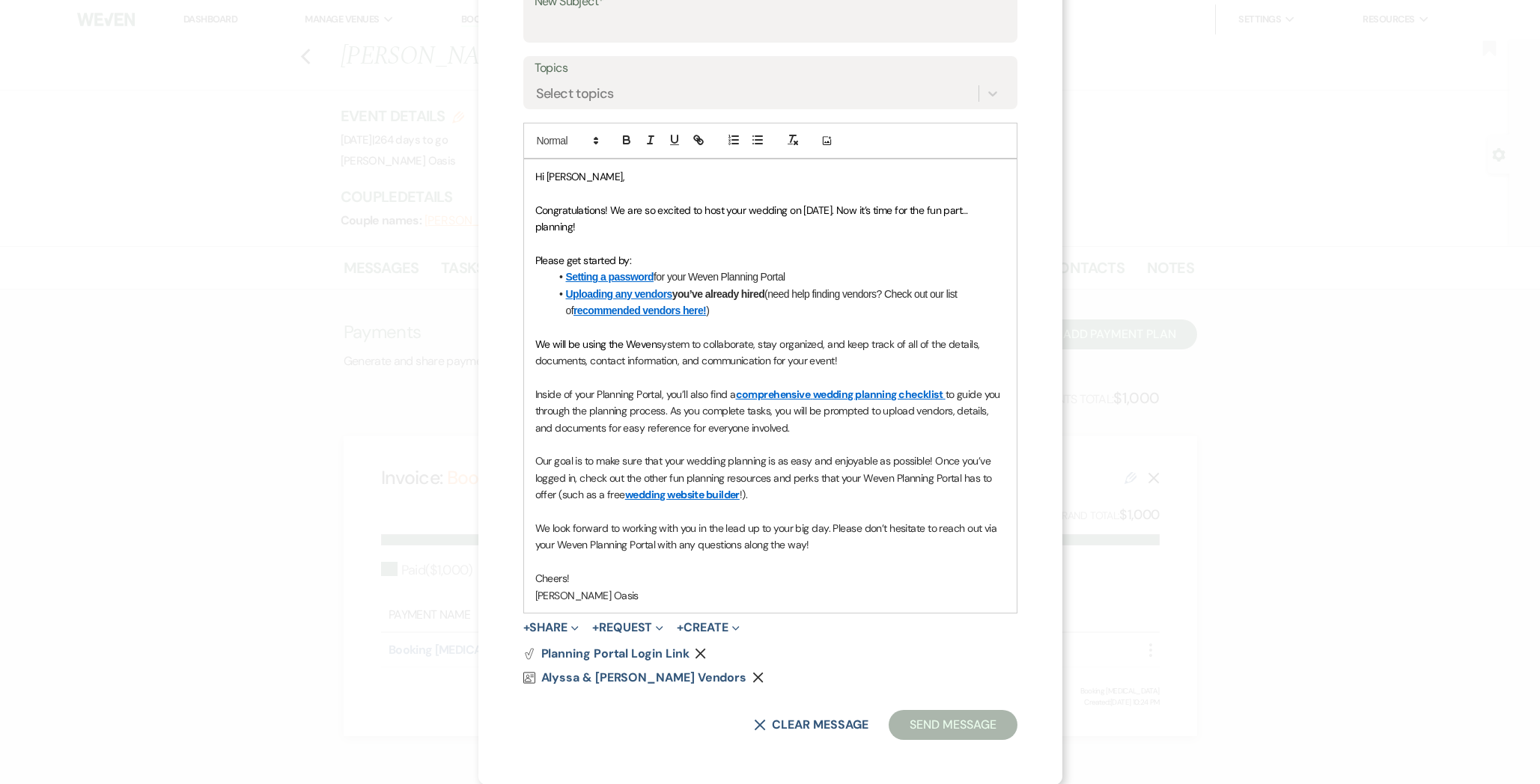
type input "Welcome to Weven!"
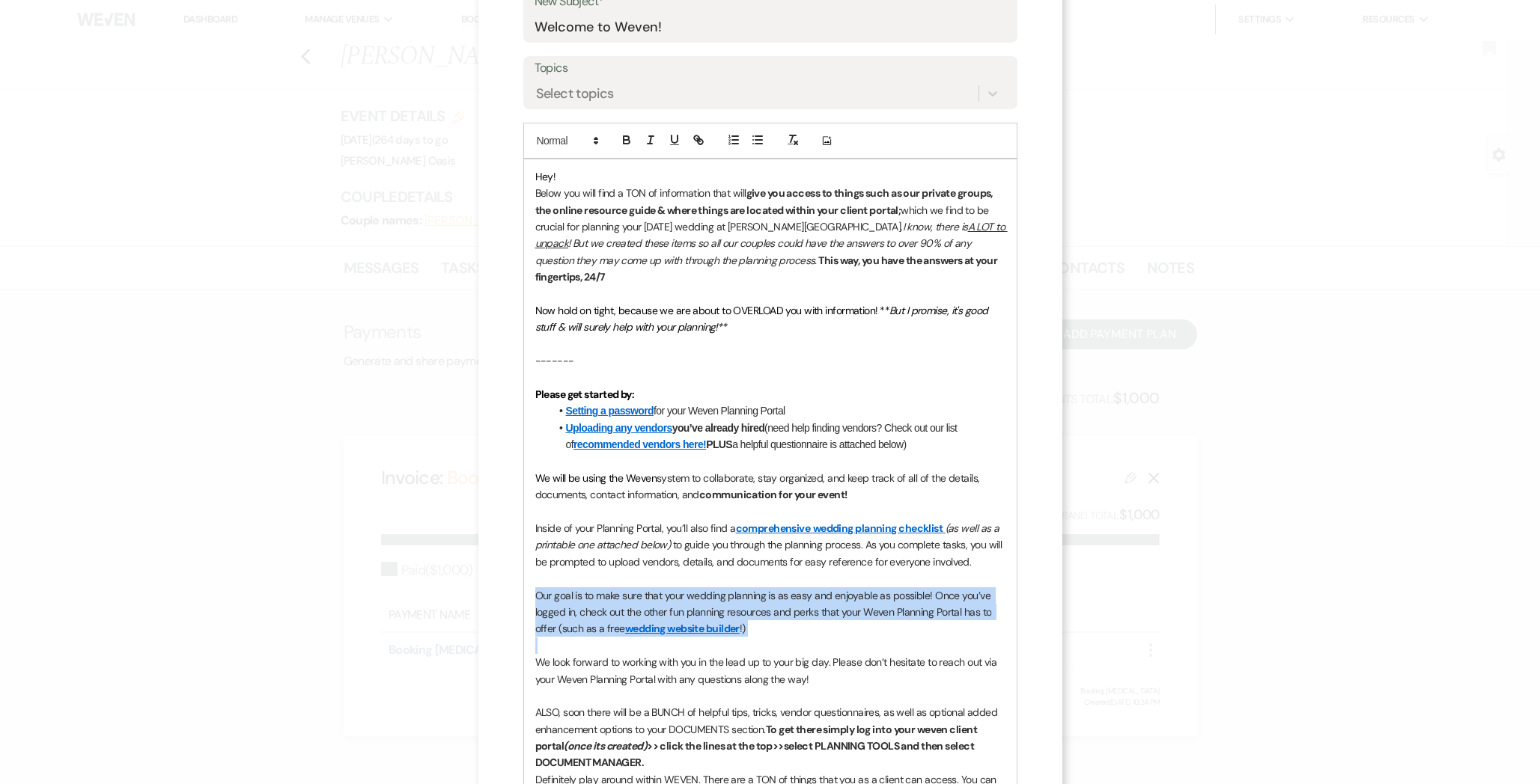
drag, startPoint x: 755, startPoint y: 622, endPoint x: 473, endPoint y: 579, distance: 285.3
click at [473, 579] on div "X Invite To Planning Portal Send a message with a link to this event's Planning…" at bounding box center [770, 392] width 1540 height 784
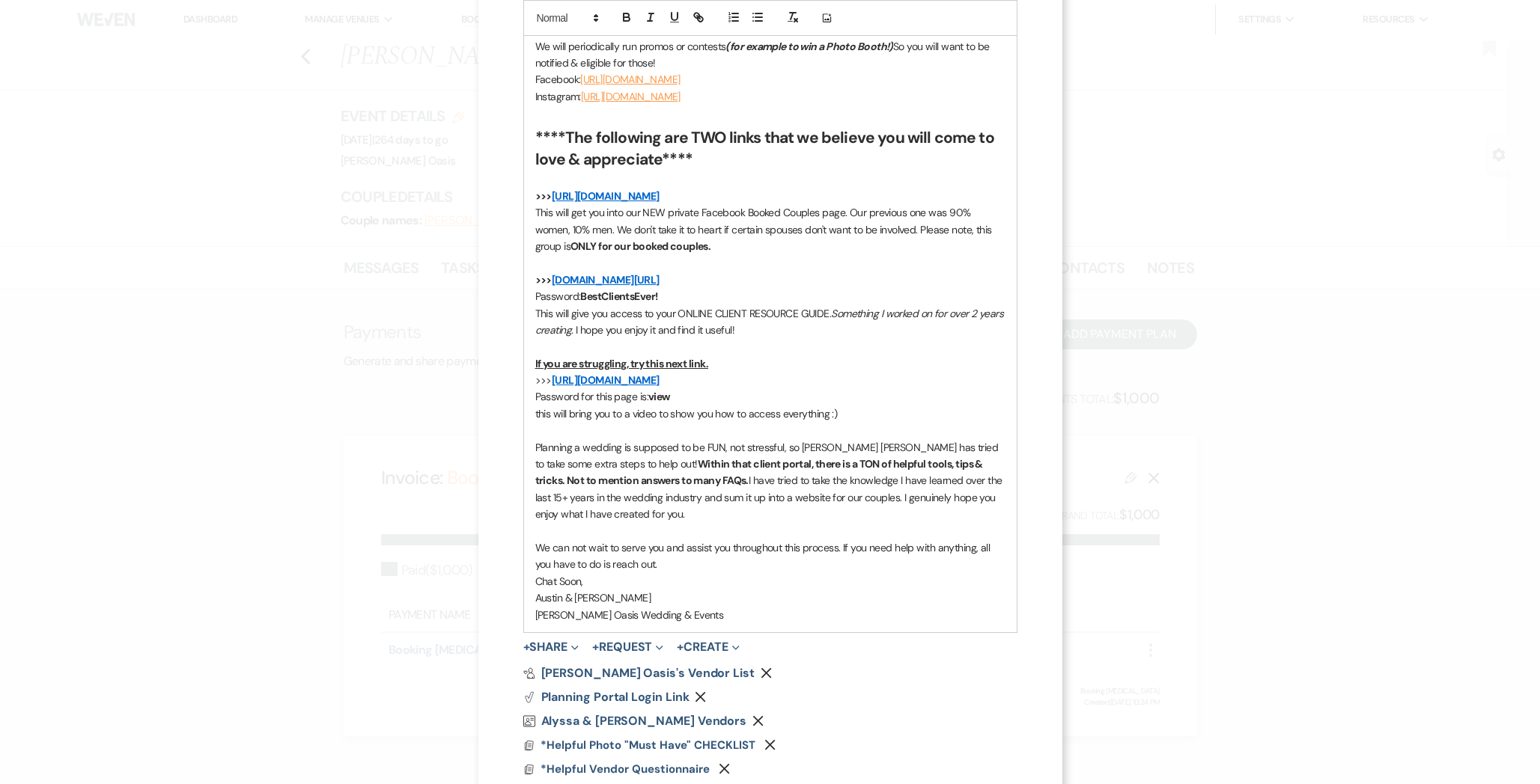
scroll to position [1127, 0]
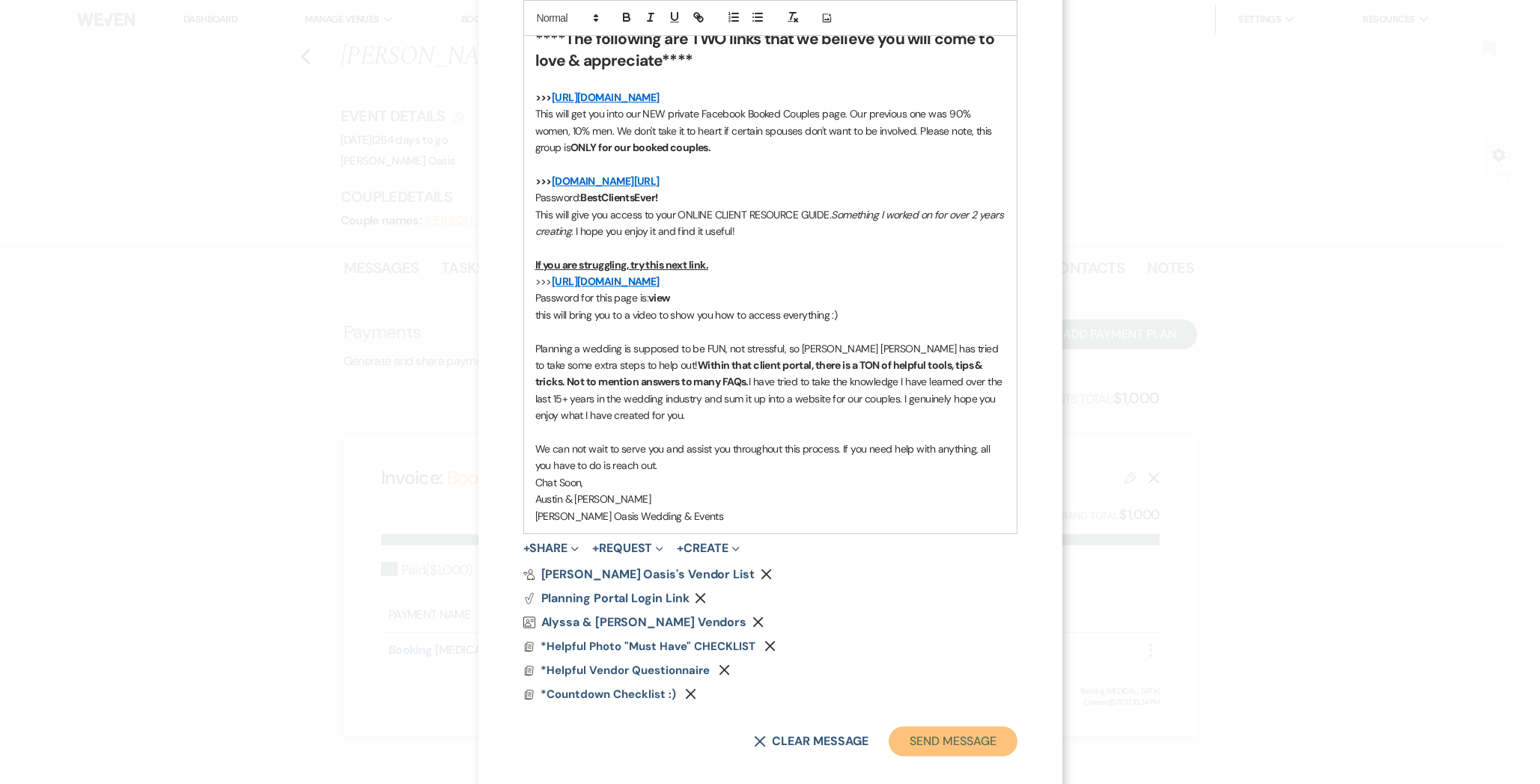
click at [990, 727] on button "Send Message" at bounding box center [952, 742] width 128 height 30
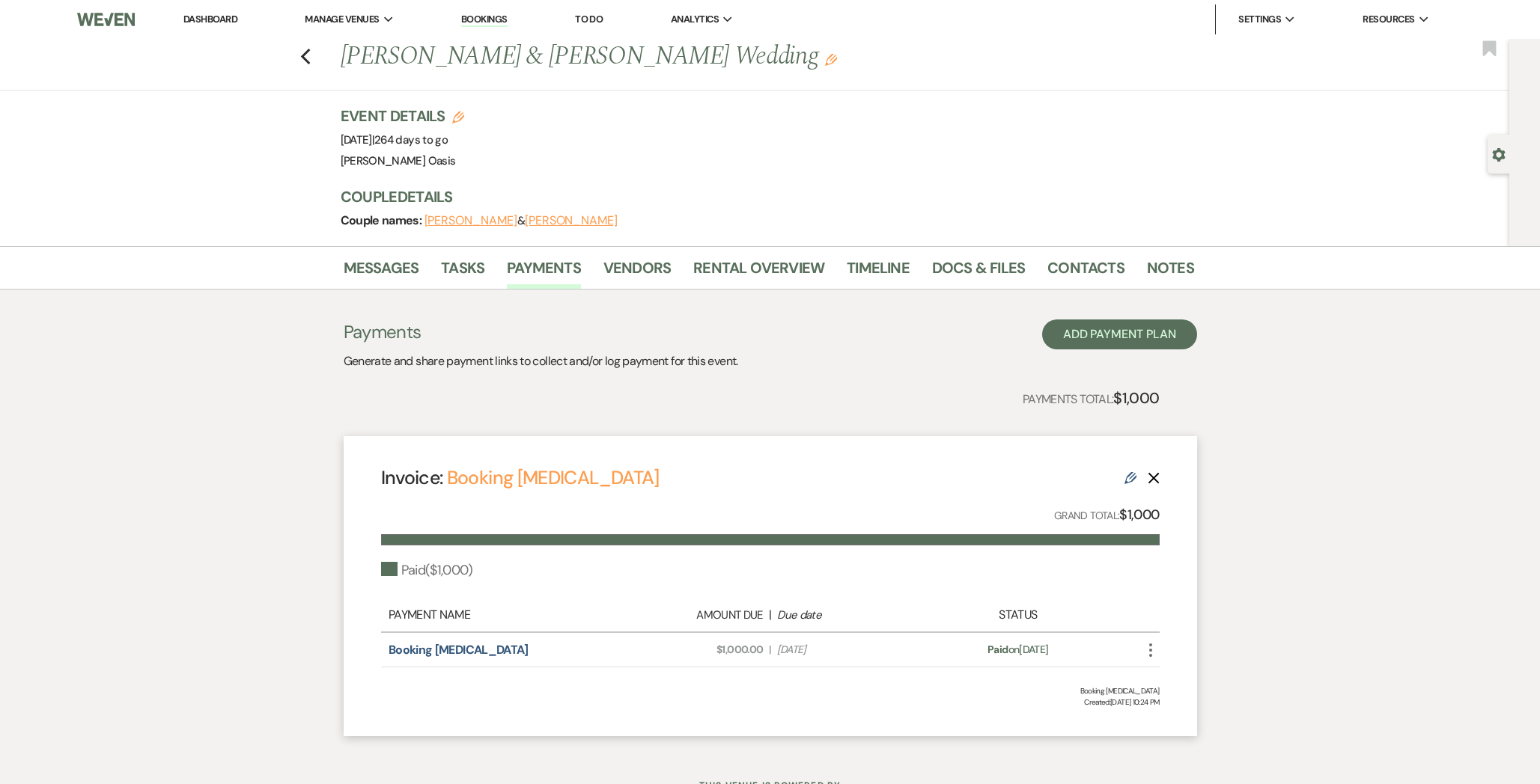
click at [206, 22] on link "Dashboard" at bounding box center [210, 18] width 54 height 12
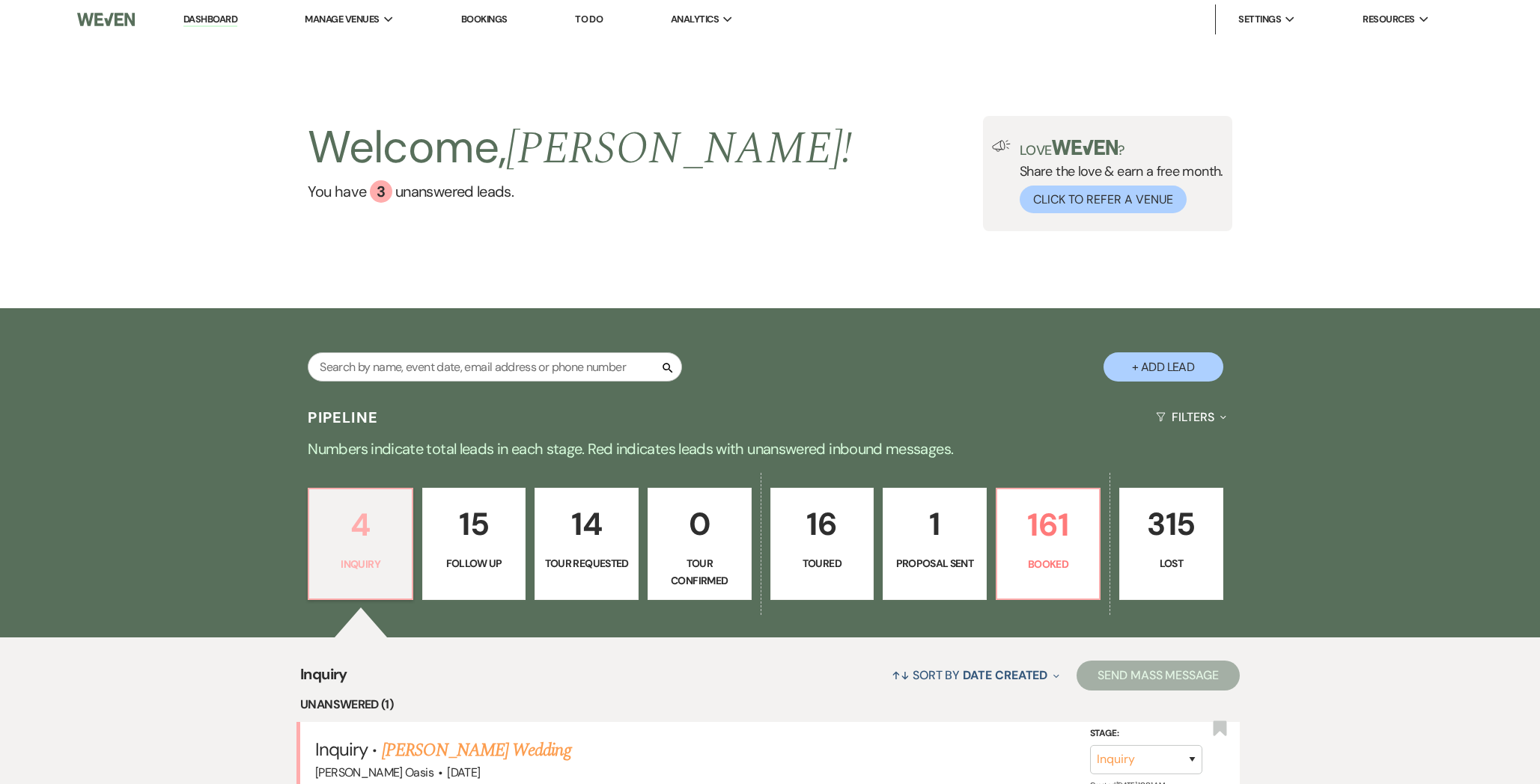
click at [386, 556] on p "Inquiry" at bounding box center [360, 564] width 85 height 17
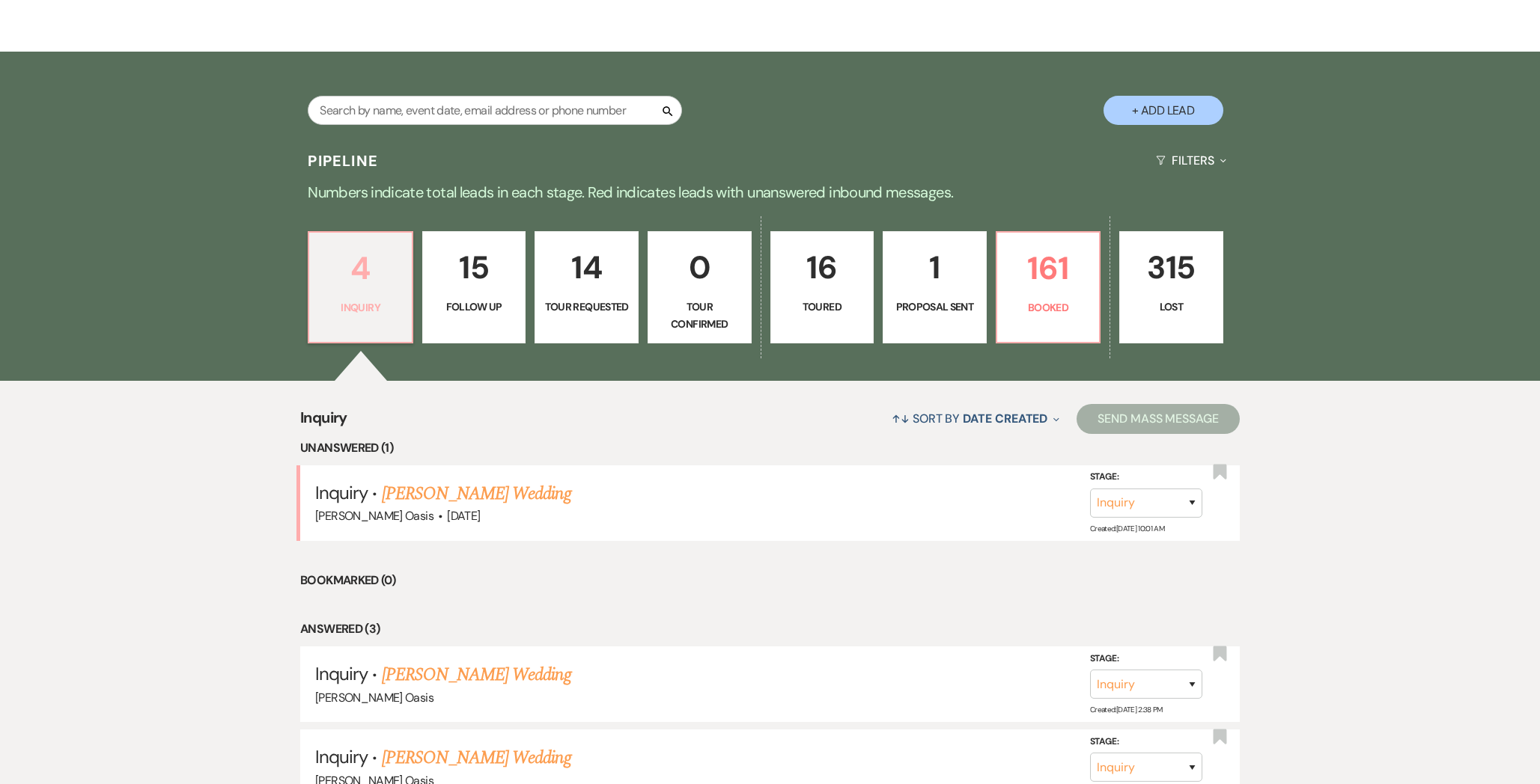
scroll to position [257, 0]
click at [533, 498] on link "[PERSON_NAME] Wedding" at bounding box center [476, 493] width 189 height 27
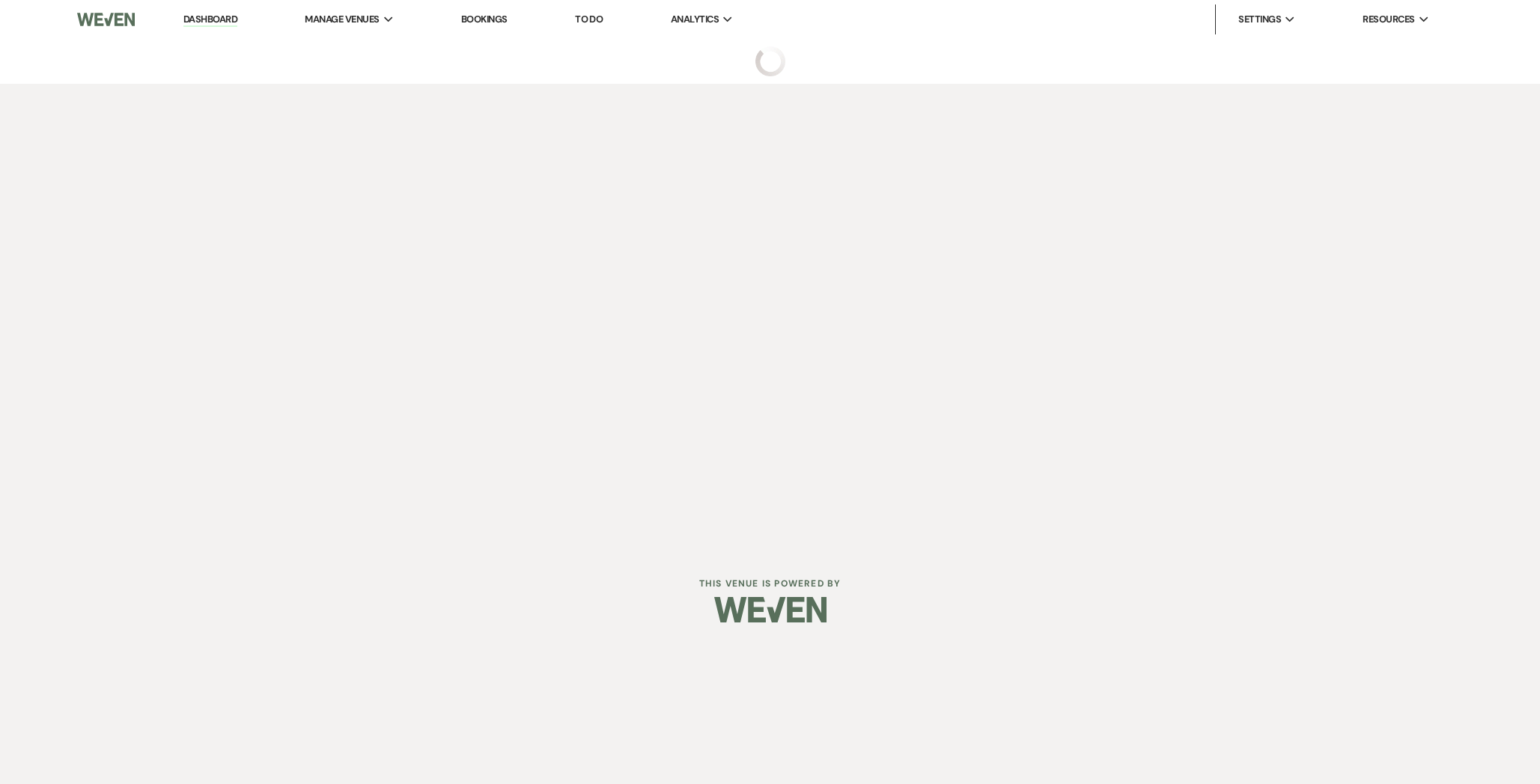
select select "5"
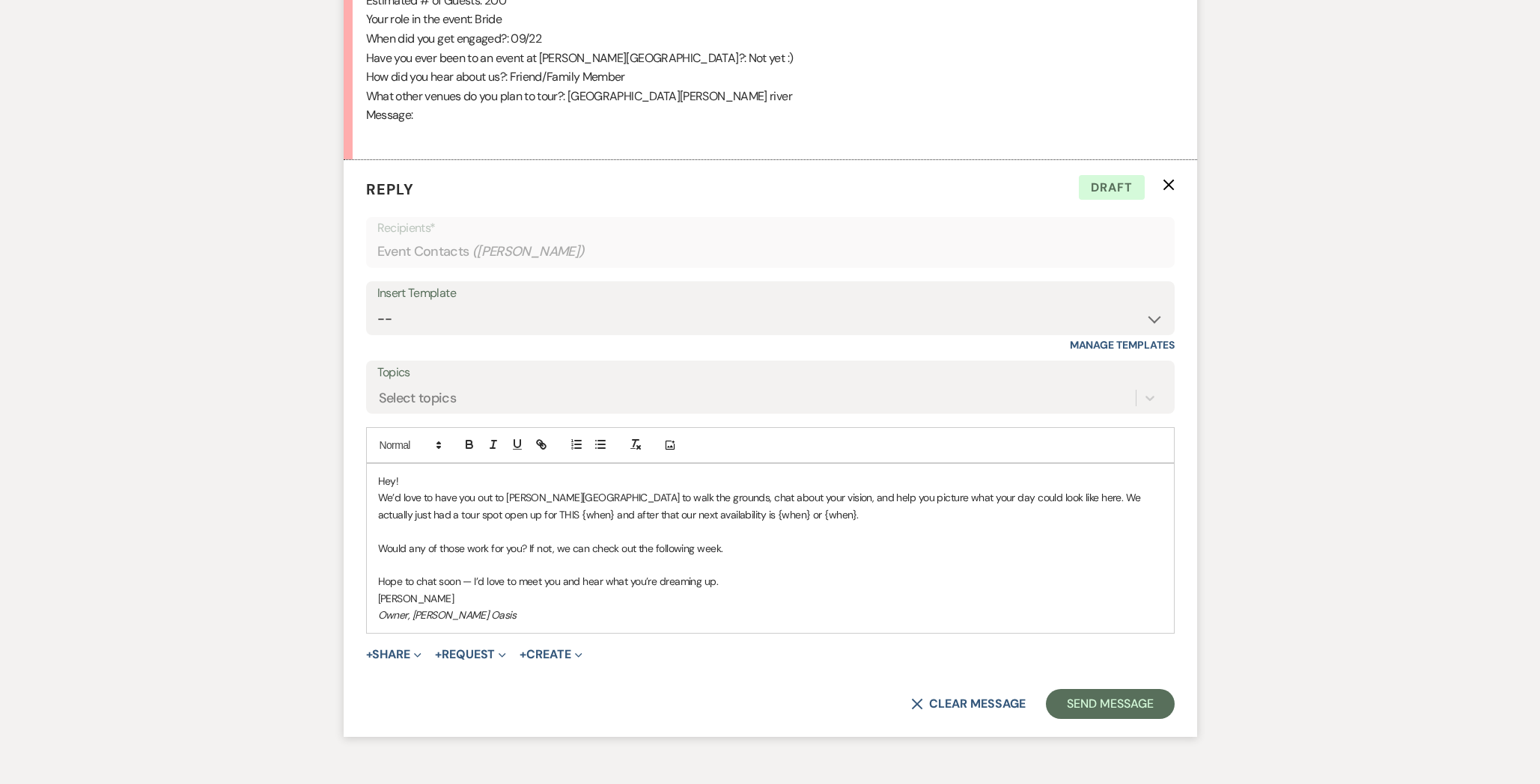
scroll to position [996, 0]
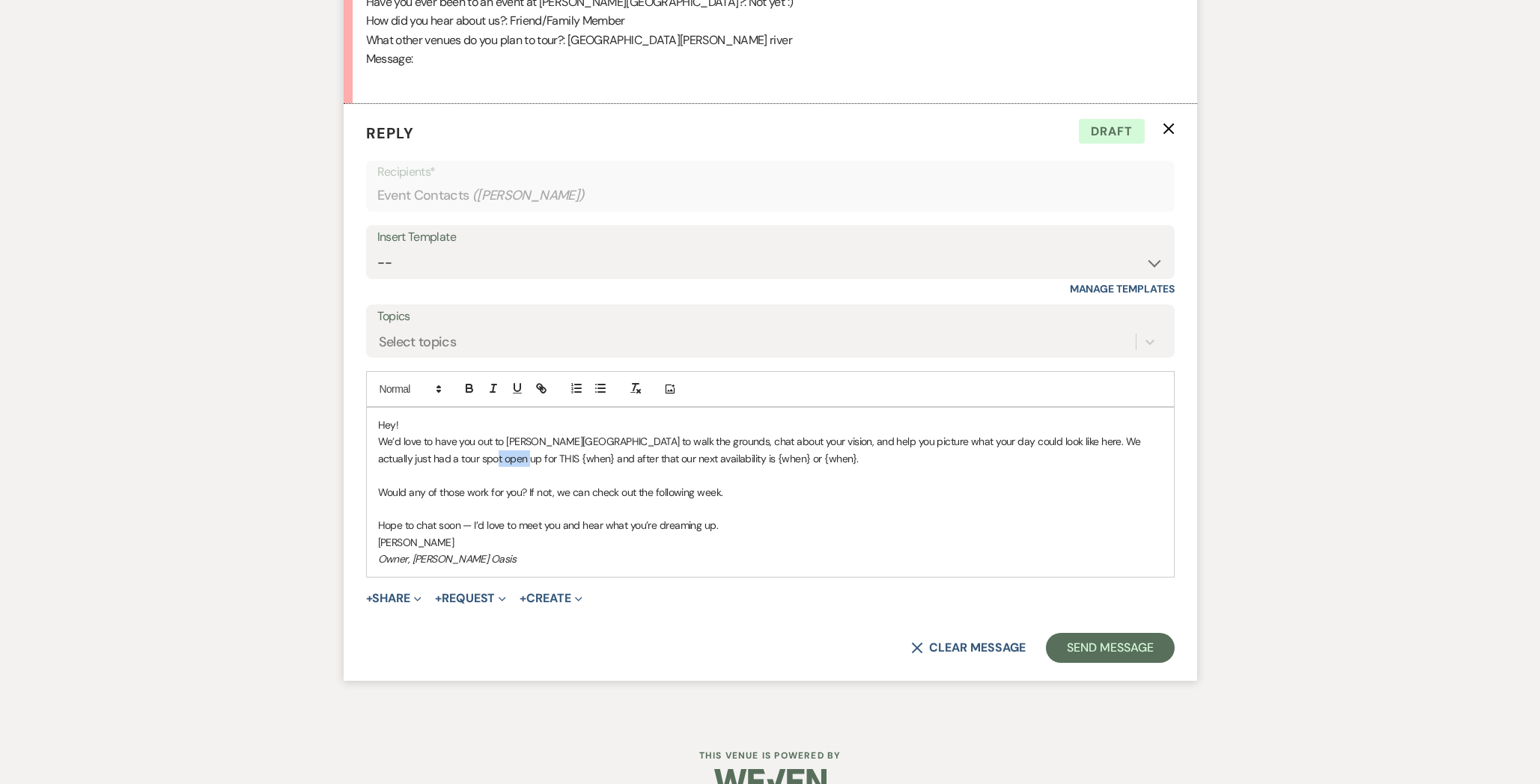
drag, startPoint x: 488, startPoint y: 454, endPoint x: 455, endPoint y: 458, distance: 33.2
click at [455, 458] on p "We’d love to have you out to [PERSON_NAME][GEOGRAPHIC_DATA] to walk the grounds…" at bounding box center [770, 450] width 784 height 33
click at [460, 450] on p "We’d love to have you out to [PERSON_NAME][GEOGRAPHIC_DATA] to walk the grounds…" at bounding box center [770, 450] width 784 height 33
drag, startPoint x: 456, startPoint y: 453, endPoint x: 600, endPoint y: 463, distance: 144.3
click at [600, 463] on p "We’d love to have you out to [PERSON_NAME][GEOGRAPHIC_DATA] to walk the grounds…" at bounding box center [770, 450] width 784 height 33
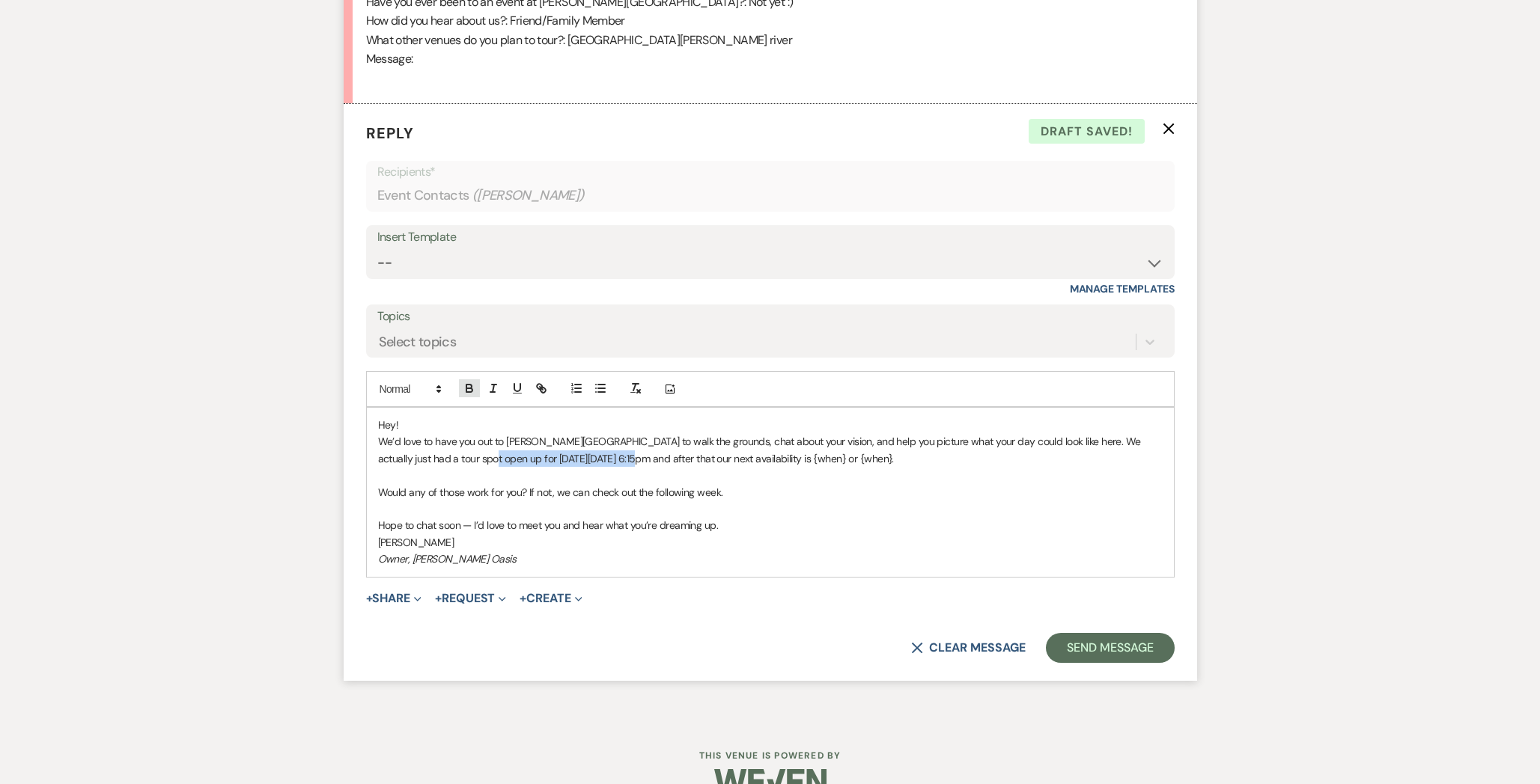
click at [469, 393] on icon "button" at bounding box center [469, 389] width 13 height 13
click at [635, 461] on p "We’d love to have you out to [PERSON_NAME][GEOGRAPHIC_DATA] to walk the grounds…" at bounding box center [770, 450] width 784 height 33
click at [610, 459] on p "We’d love to have you out to [PERSON_NAME][GEOGRAPHIC_DATA] to walk the grounds…" at bounding box center [770, 450] width 784 height 33
drag, startPoint x: 772, startPoint y: 457, endPoint x: 880, endPoint y: 455, distance: 108.0
click at [880, 455] on p "We’d love to have you out to [PERSON_NAME][GEOGRAPHIC_DATA] to walk the grounds…" at bounding box center [770, 450] width 784 height 33
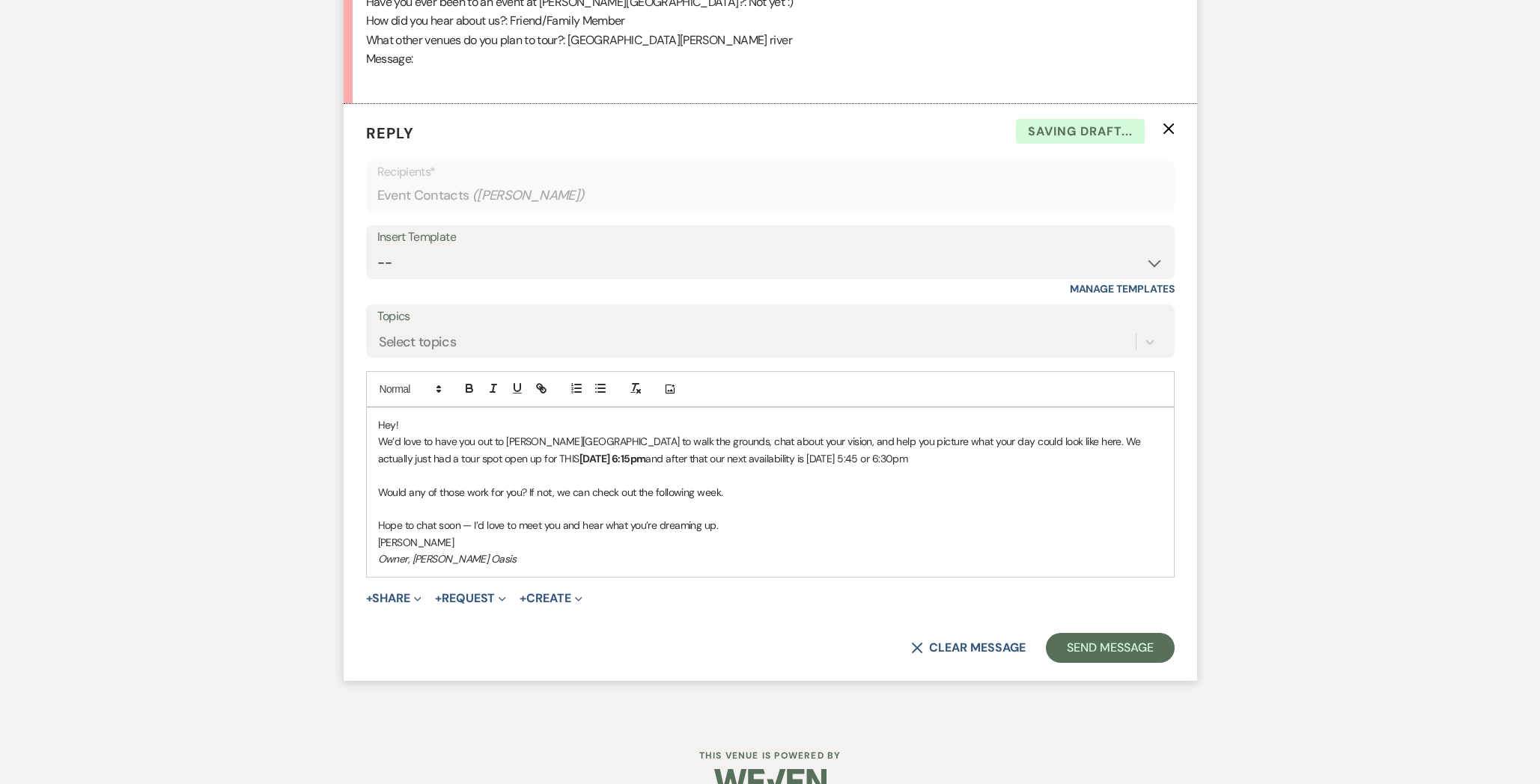
click at [893, 458] on p "We’d love to have you out to [PERSON_NAME][GEOGRAPHIC_DATA] to walk the grounds…" at bounding box center [770, 450] width 784 height 33
click at [560, 493] on p "Would any of those work for you? If not, we can check out the following week." at bounding box center [770, 493] width 784 height 17
click at [1140, 649] on button "Send Message" at bounding box center [1110, 648] width 128 height 30
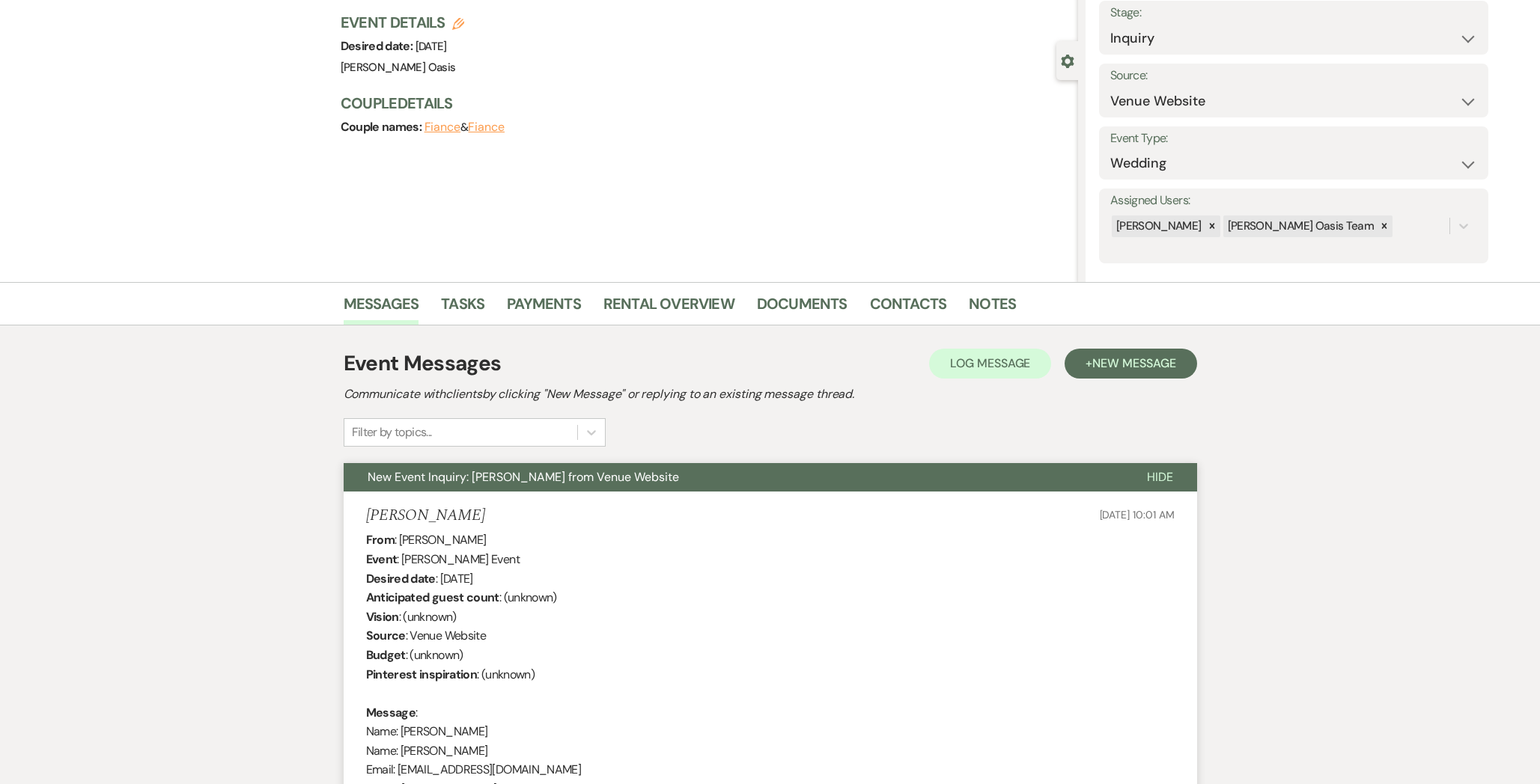
scroll to position [0, 0]
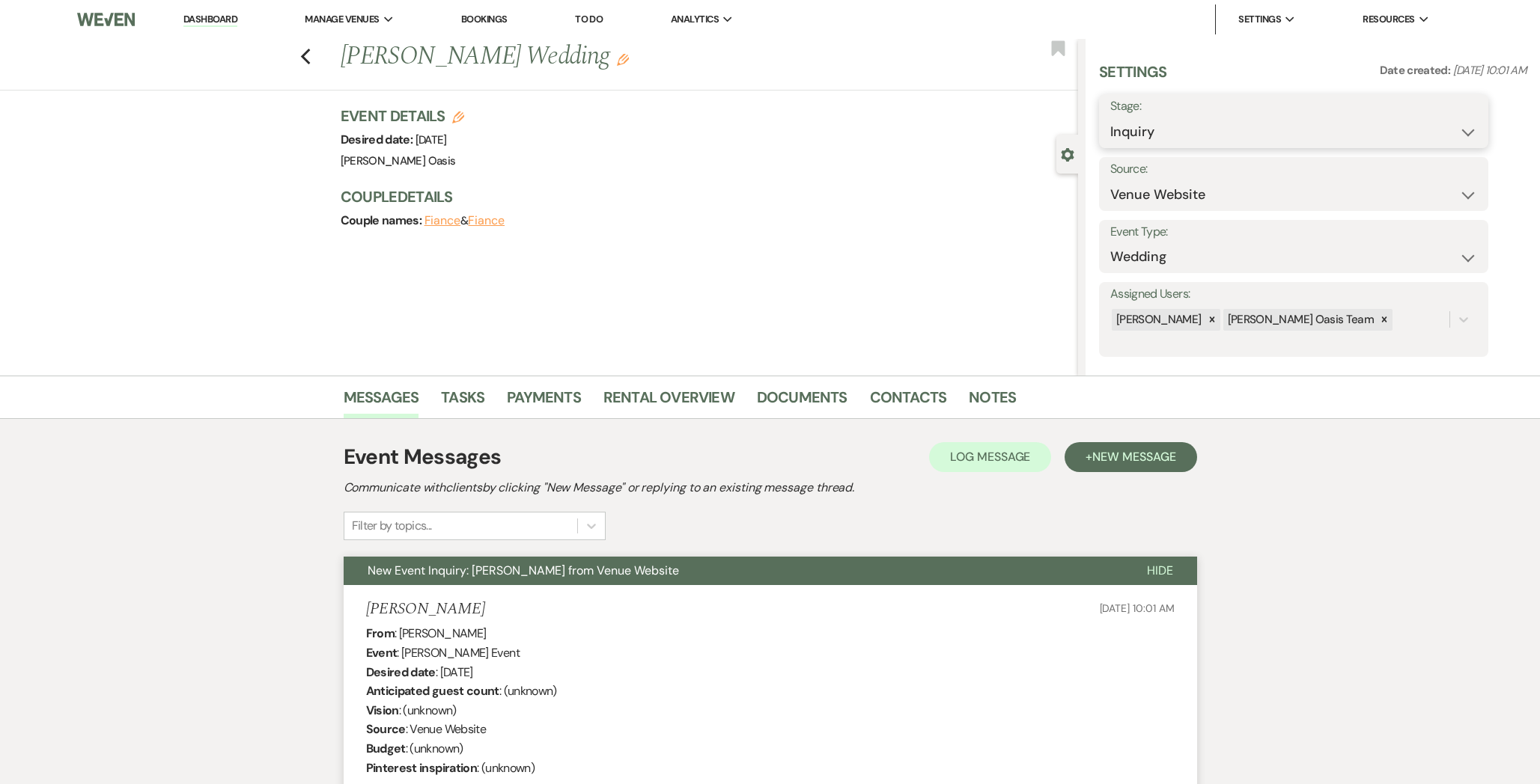
click at [1159, 123] on select "Inquiry Follow Up Tour Requested Tour Confirmed Toured Proposal Sent Booked Lost" at bounding box center [1293, 131] width 367 height 29
select select "2"
click at [1461, 131] on button "Save" at bounding box center [1446, 122] width 85 height 30
click at [1055, 50] on use "button" at bounding box center [1057, 48] width 13 height 15
click at [206, 21] on link "Dashboard" at bounding box center [210, 19] width 54 height 14
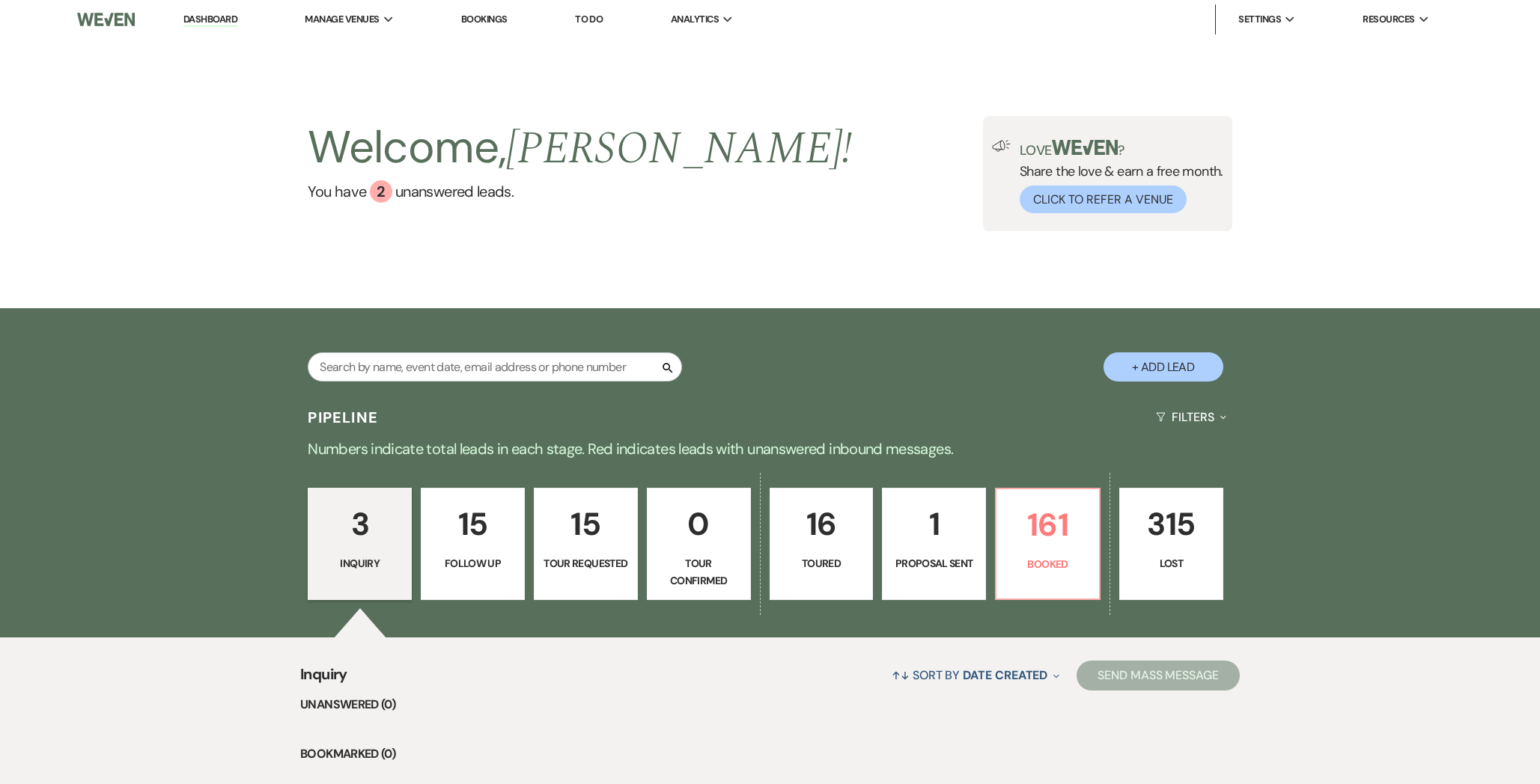
click at [976, 538] on link "1 Proposal Sent" at bounding box center [933, 543] width 104 height 112
select select "6"
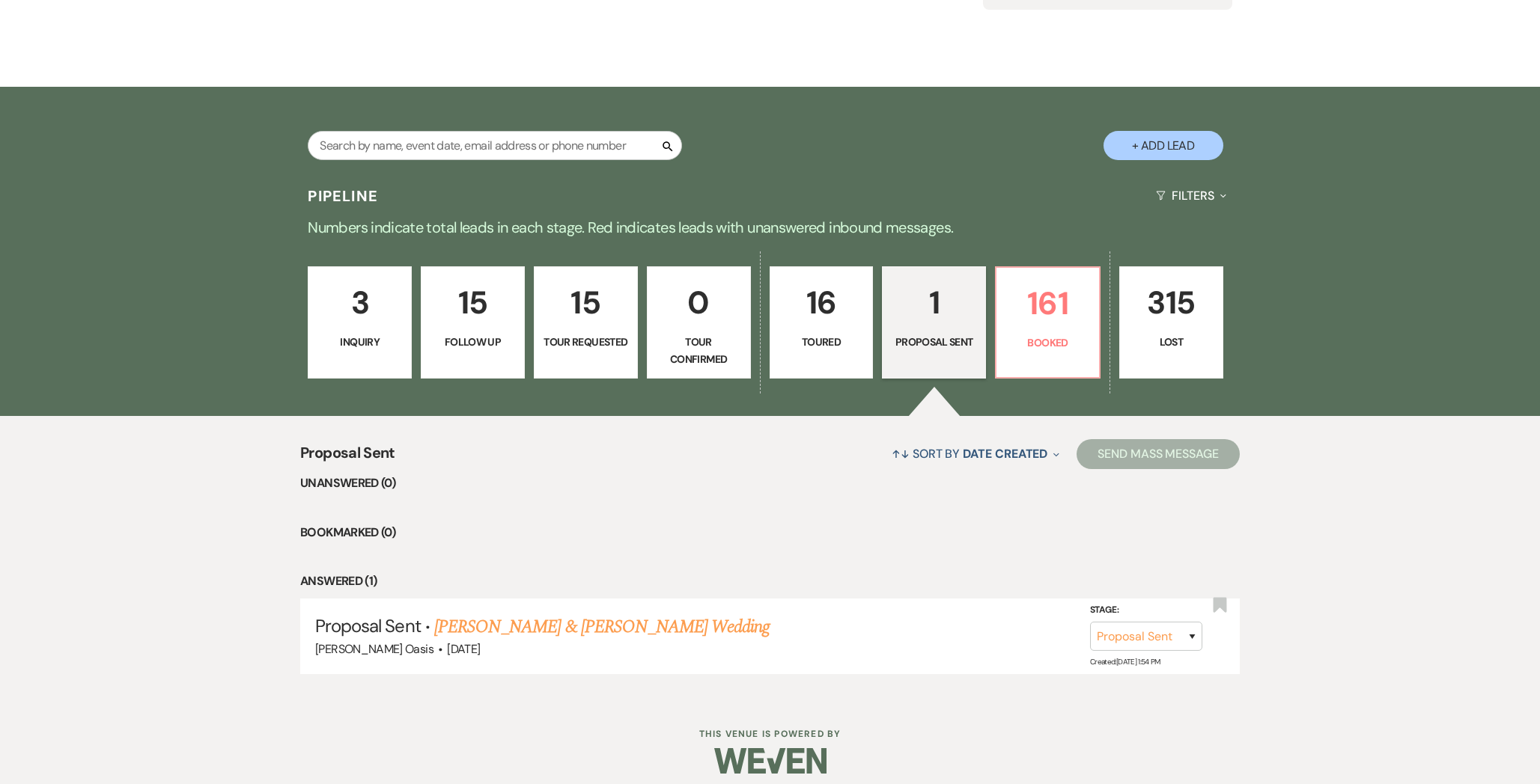
scroll to position [233, 0]
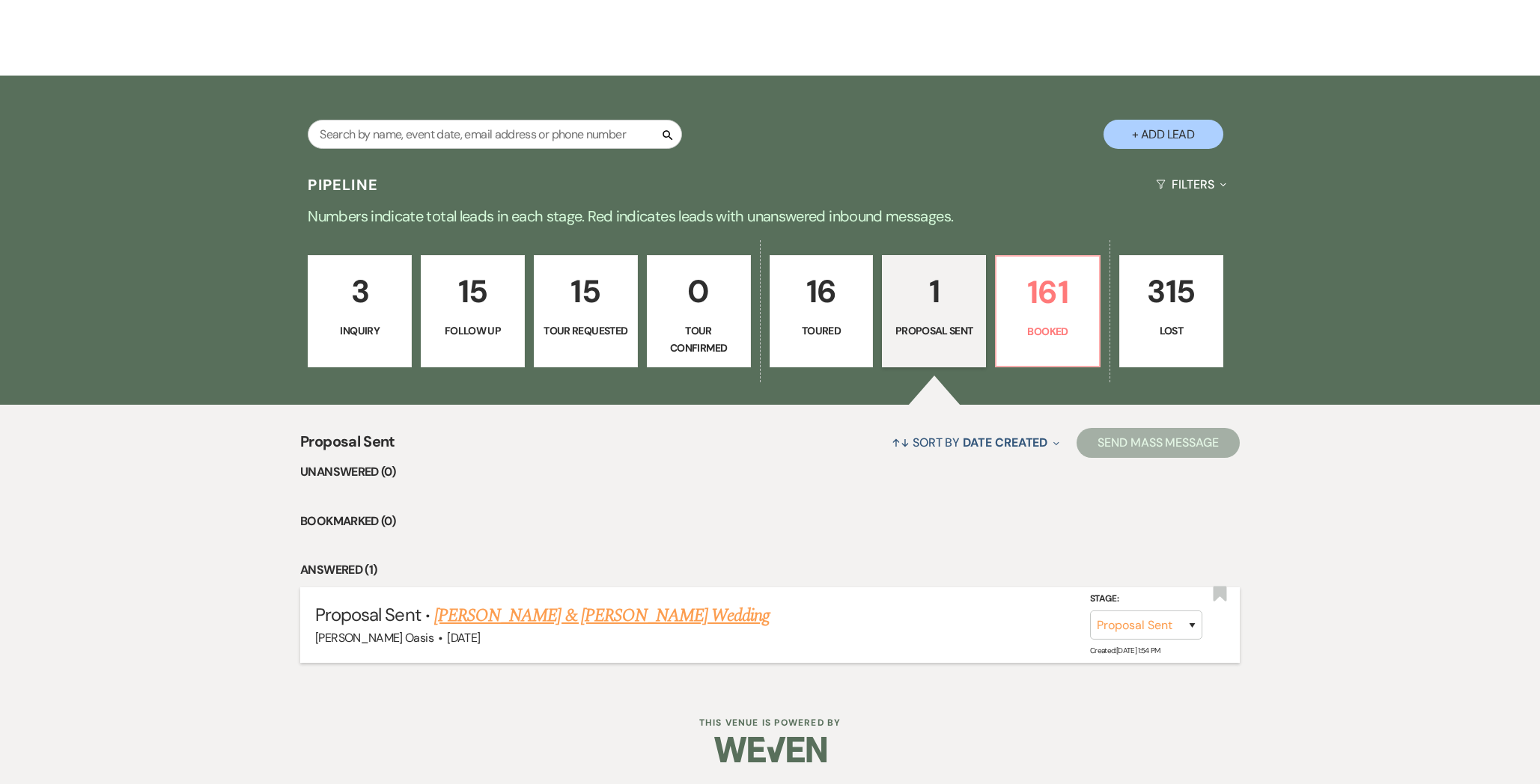
click at [590, 625] on link "[PERSON_NAME] & [PERSON_NAME] Wedding" at bounding box center [602, 616] width 335 height 27
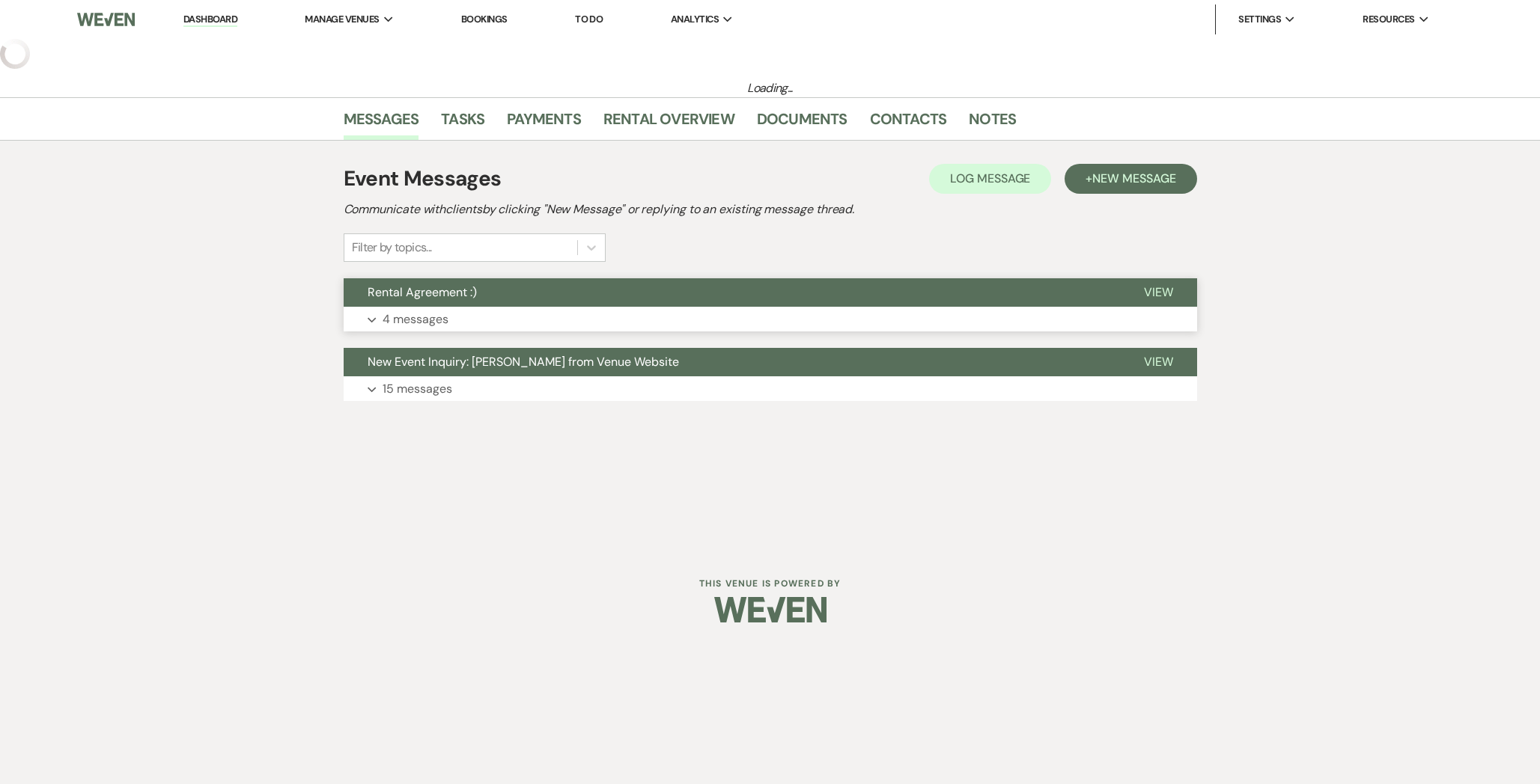
click at [547, 295] on button "Rental Agreement :)" at bounding box center [732, 292] width 776 height 28
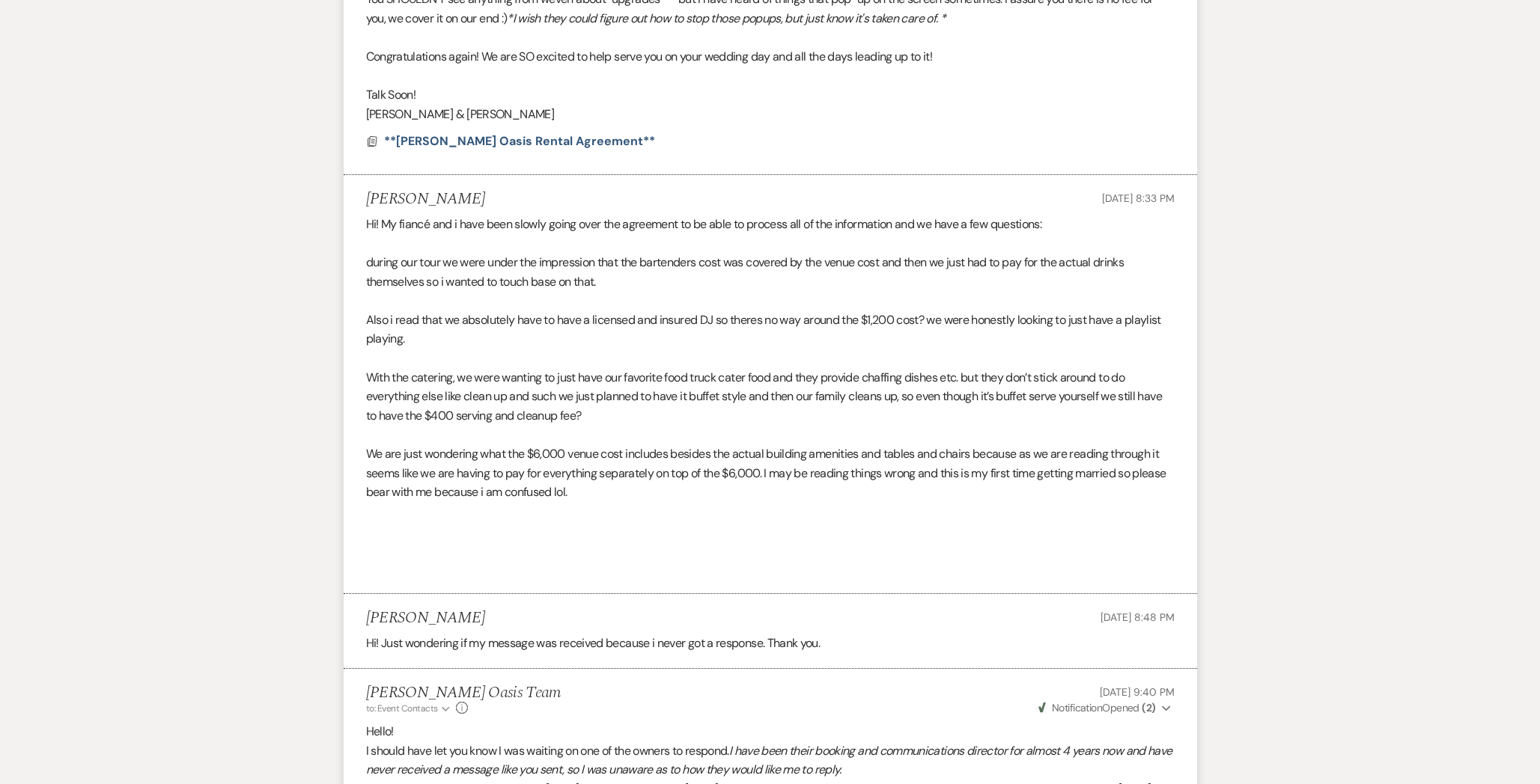
scroll to position [887, 0]
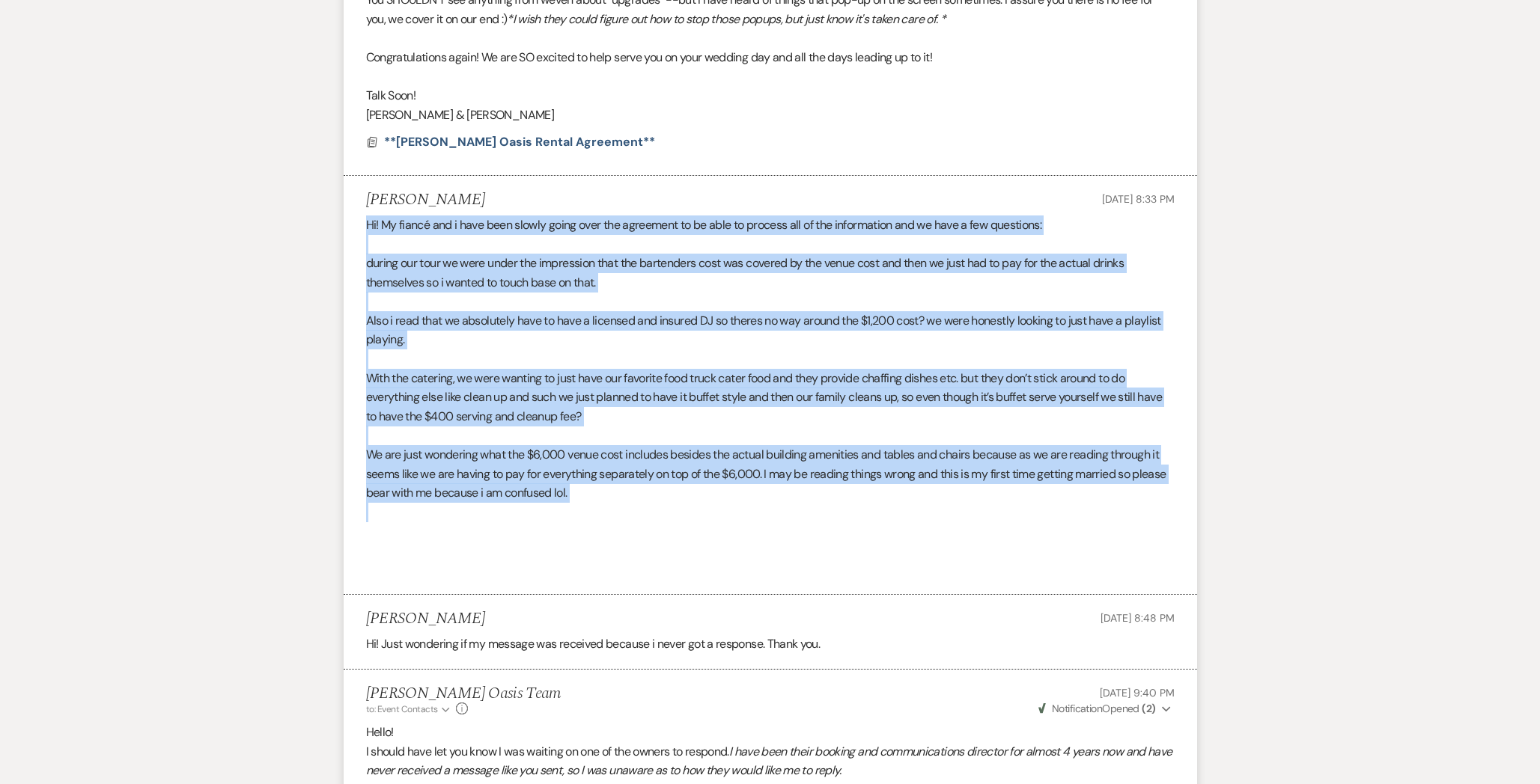
drag, startPoint x: 594, startPoint y: 490, endPoint x: 350, endPoint y: 206, distance: 374.4
click at [350, 206] on li "[PERSON_NAME] [DATE] 8:33 PM Hi! My fiancé and i have been slowly going over th…" at bounding box center [770, 385] width 853 height 419
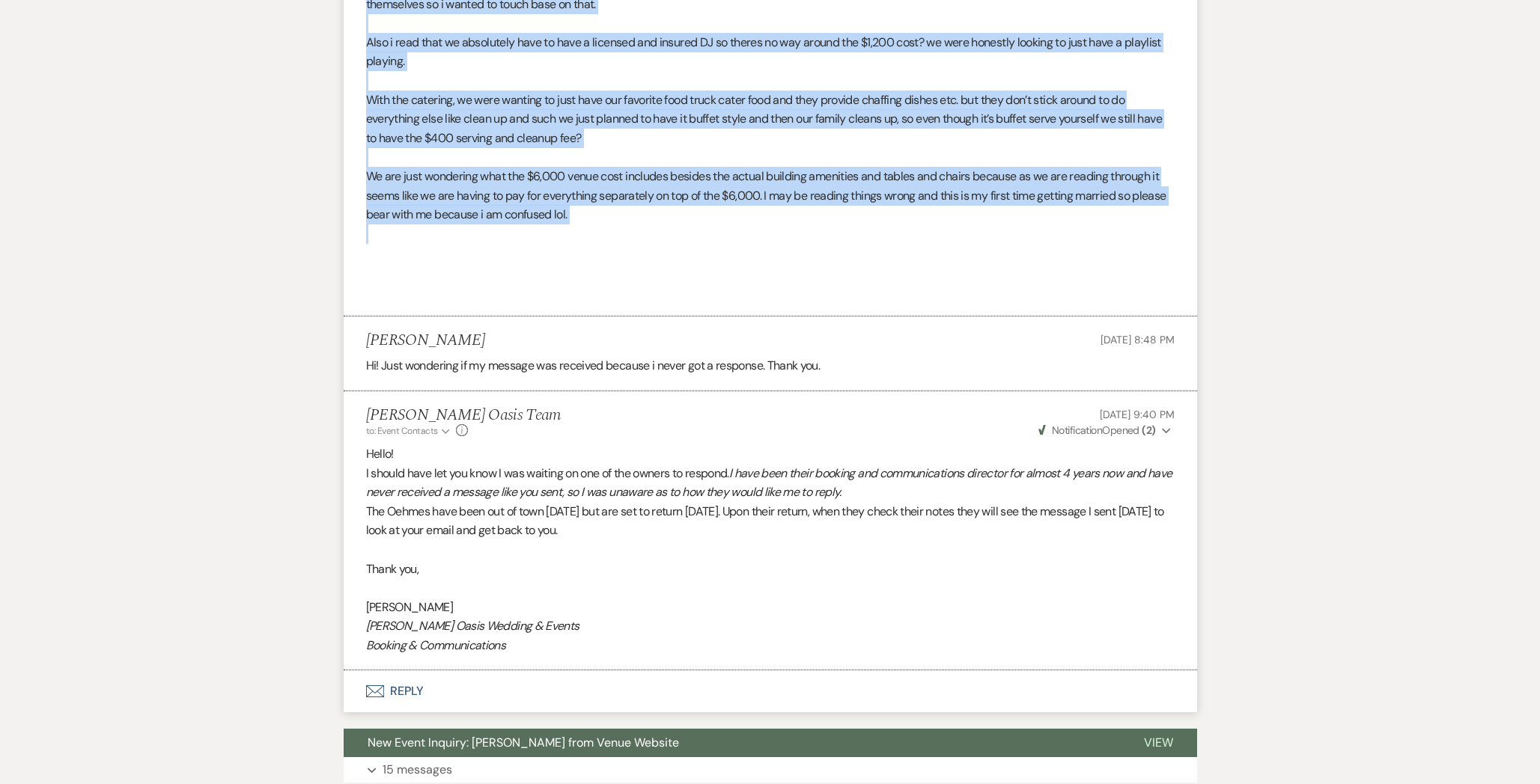
select select "6"
select select "5"
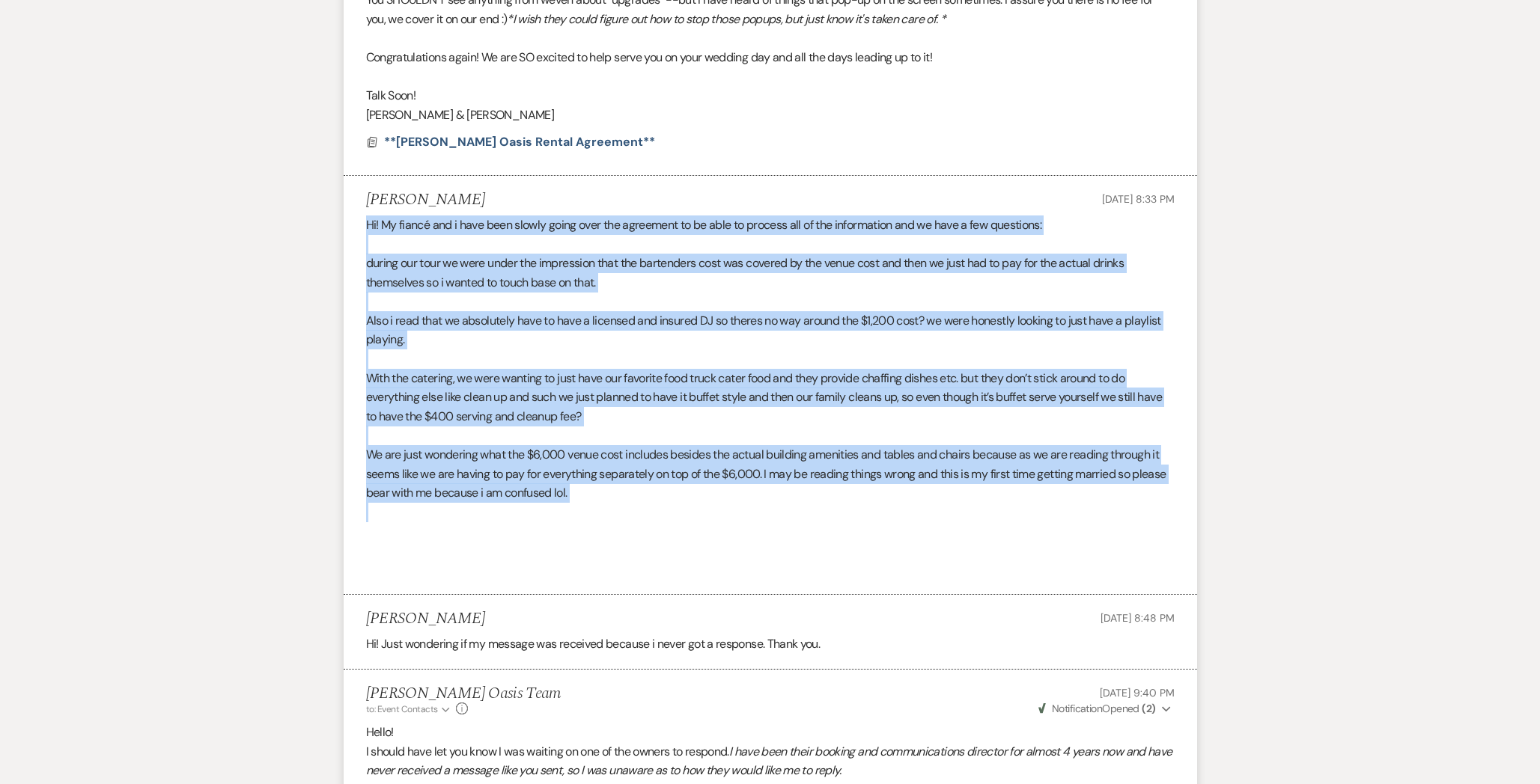
copy div "Lo! Ip dolors ame c adip elit seddoe tempo inci utl etdolorem al en admi ve qui…"
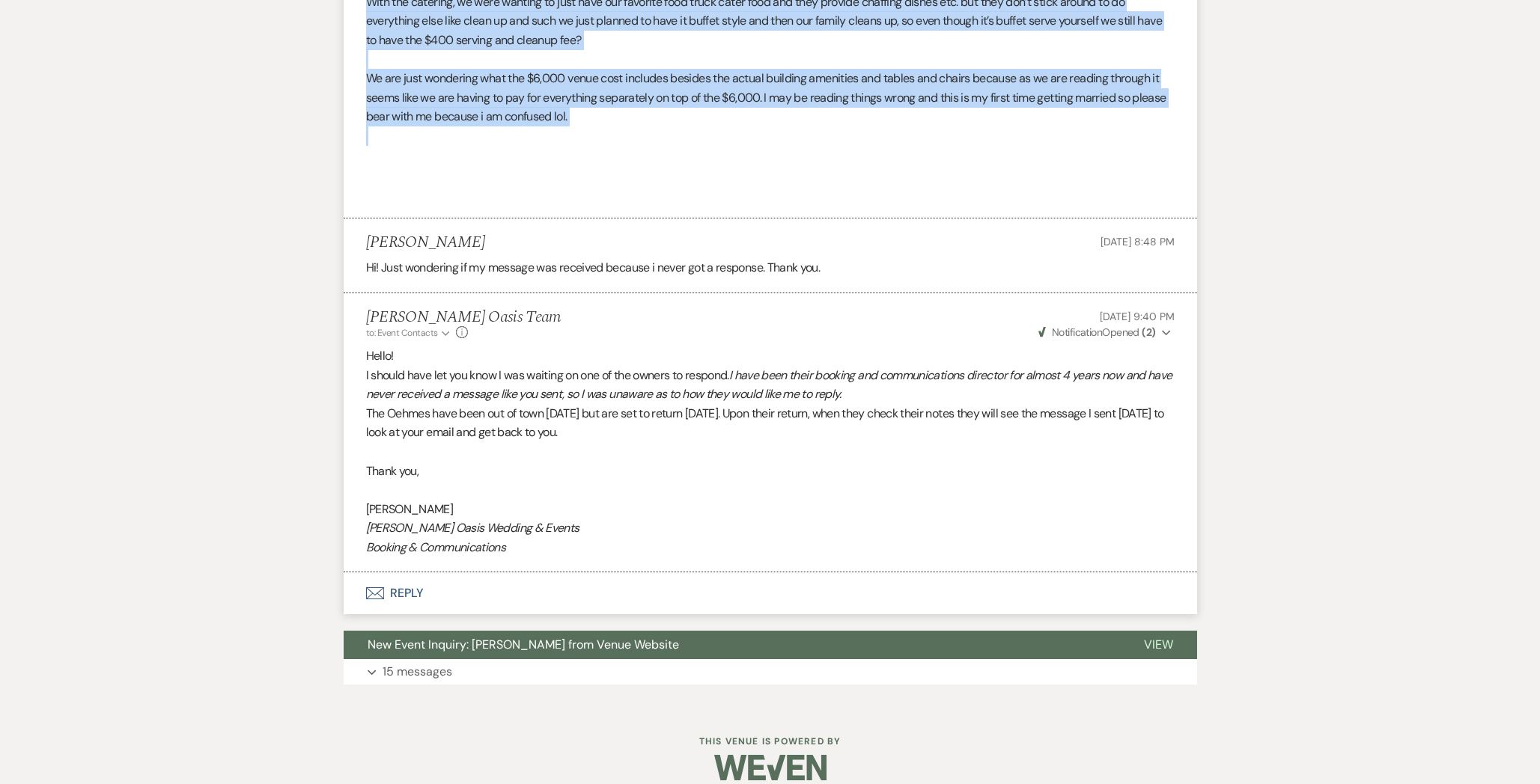
click at [450, 579] on button "Envelope Reply" at bounding box center [770, 593] width 853 height 42
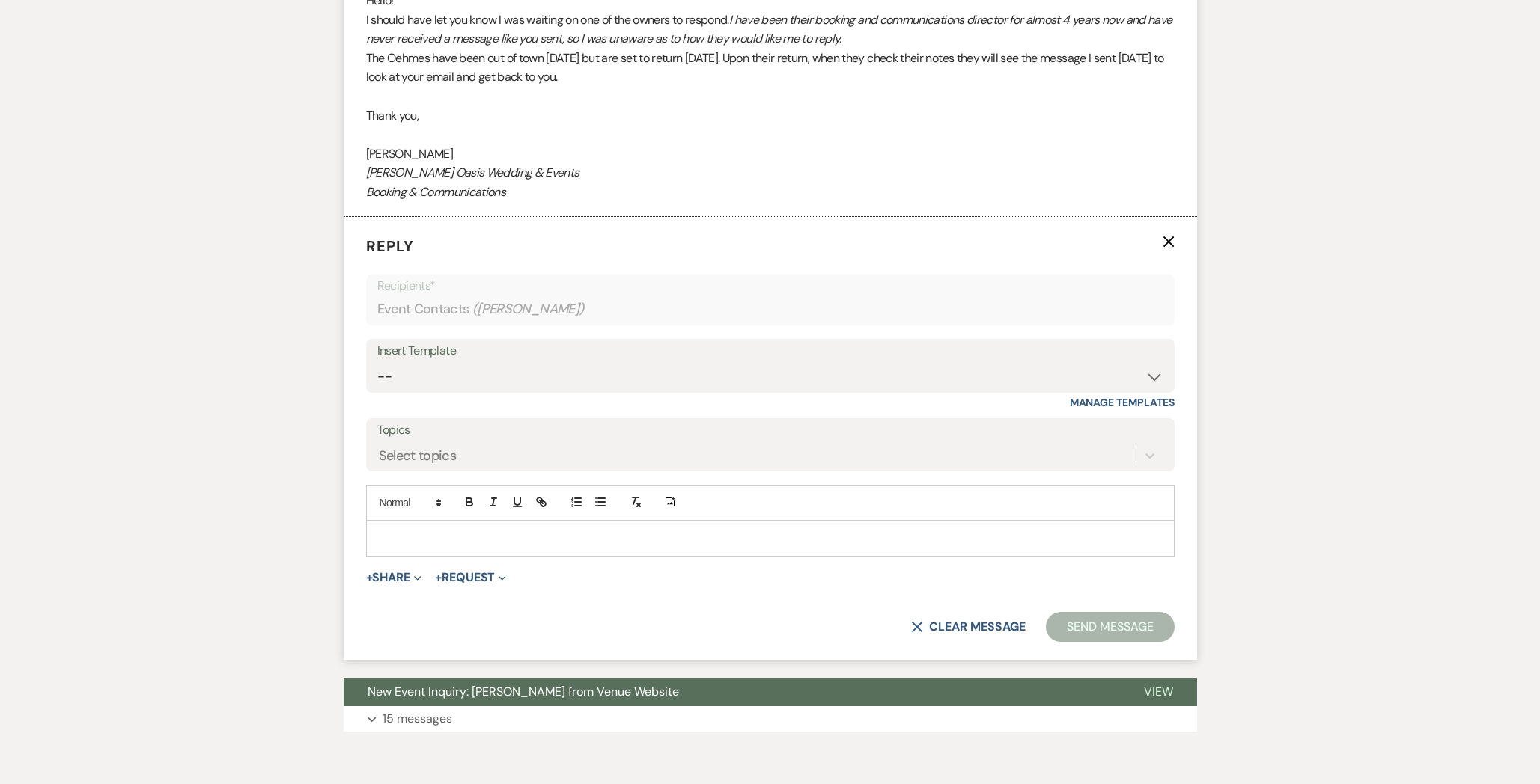
scroll to position [1925, 0]
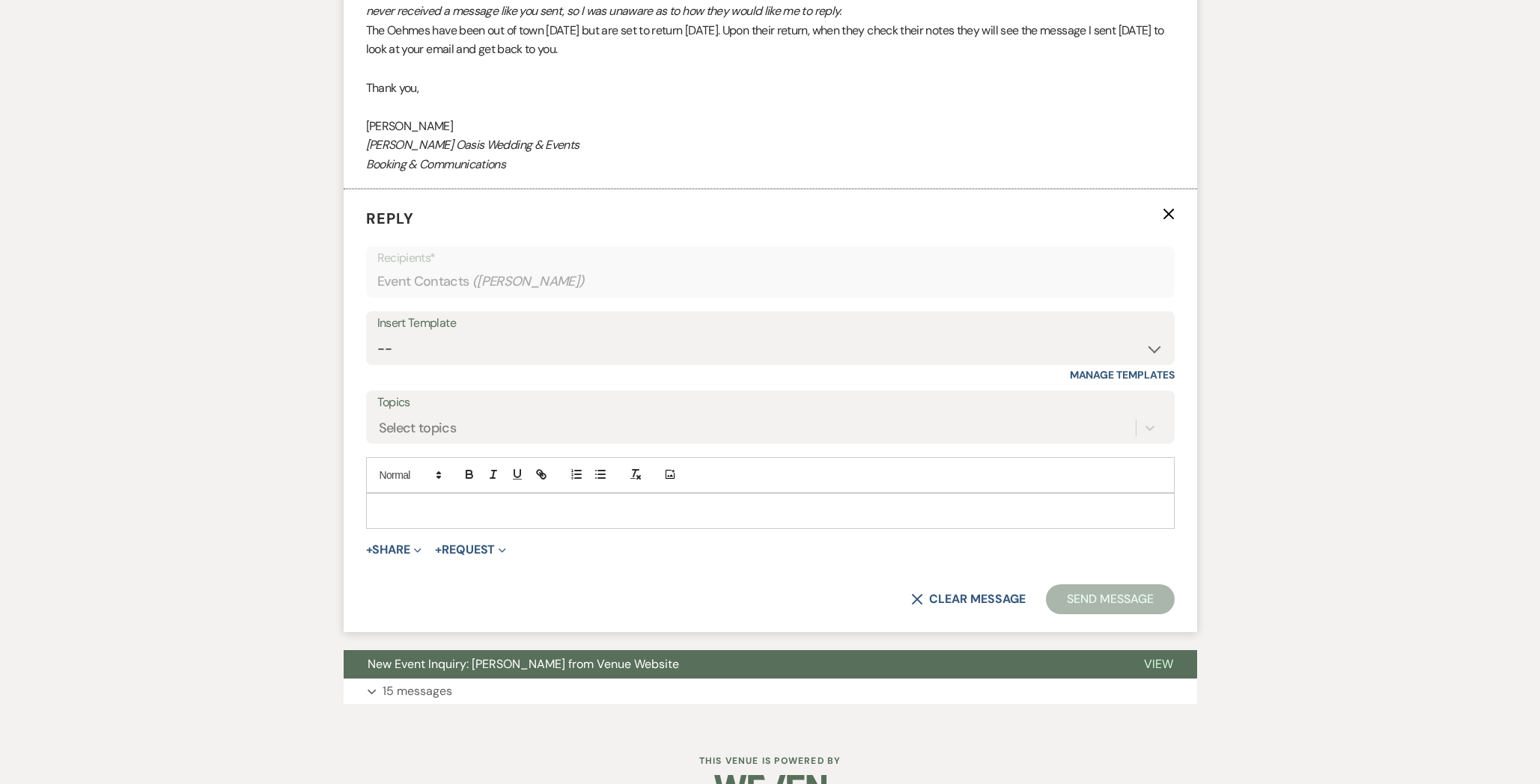
click at [489, 503] on p at bounding box center [770, 511] width 784 height 17
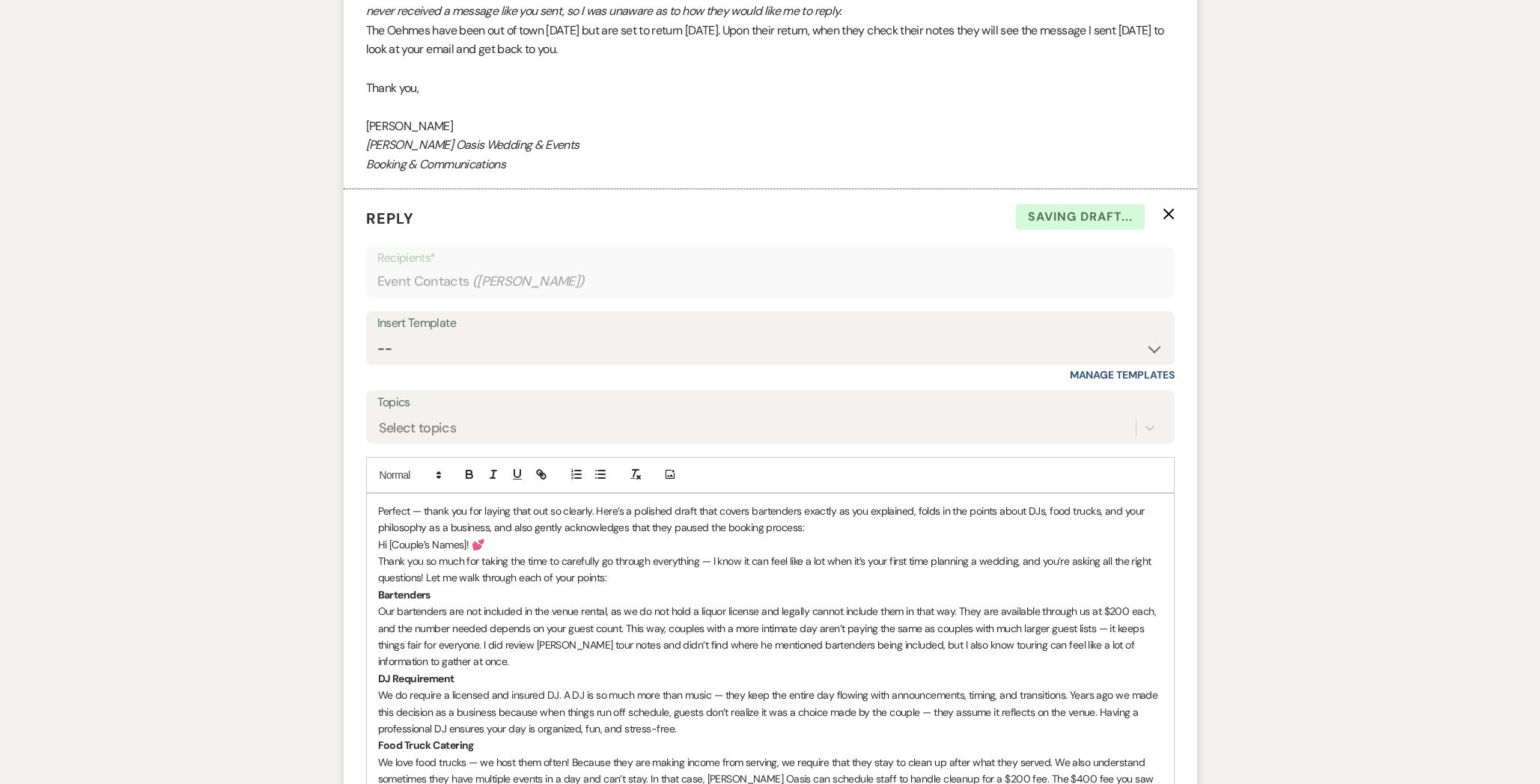
click at [376, 494] on div "Perfect — thank you for laying that out so clearly. Here’s a polished draft tha…" at bounding box center [770, 745] width 807 height 504
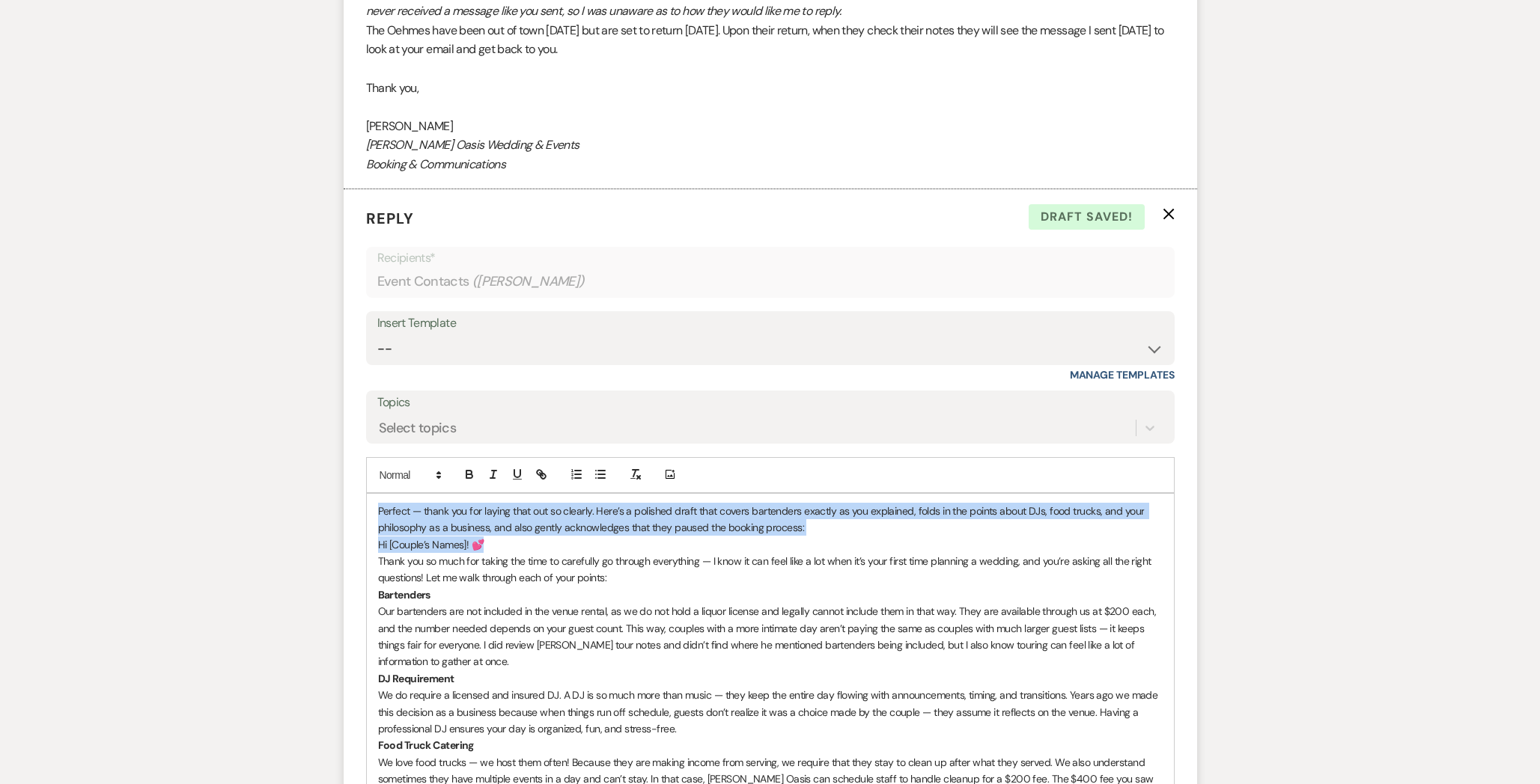
drag, startPoint x: 503, startPoint y: 528, endPoint x: 353, endPoint y: 494, distance: 153.8
click at [353, 494] on form "Reply X Draft saved! Recipients* Event Contacts ( [PERSON_NAME] ) Insert Templa…" at bounding box center [770, 645] width 853 height 912
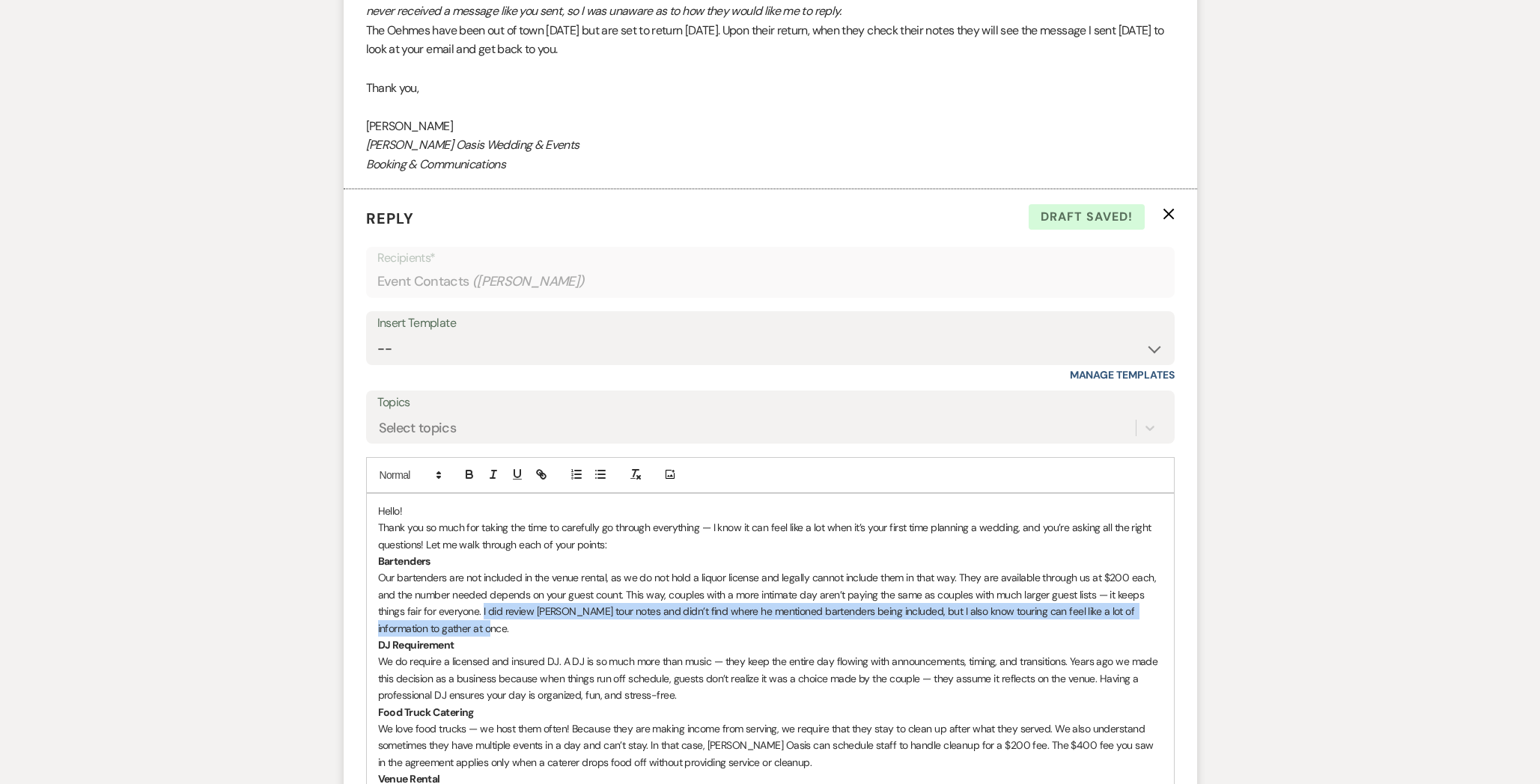
drag, startPoint x: 480, startPoint y: 590, endPoint x: 488, endPoint y: 608, distance: 19.7
click at [488, 608] on p "Our bartenders are not included in the venue rental, as we do not hold a liquor…" at bounding box center [770, 603] width 784 height 67
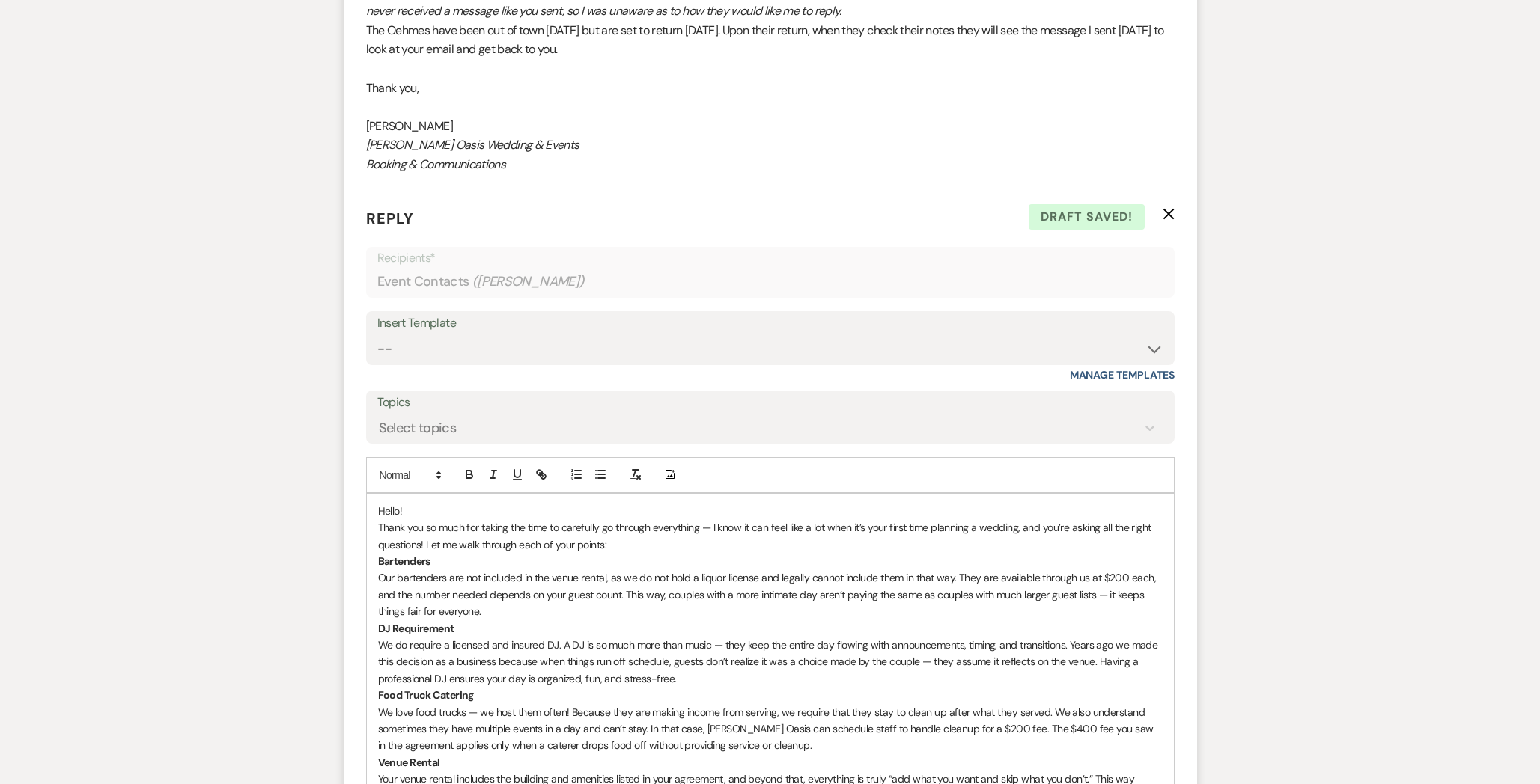
click at [375, 543] on div "Hello! Thank you so much for taking the time to carefully go through everything…" at bounding box center [770, 720] width 807 height 454
click at [611, 464] on div at bounding box center [589, 474] width 48 height 22
click at [599, 468] on icon "button" at bounding box center [600, 474] width 13 height 13
click at [376, 608] on div "Hello! Thank you so much for taking the time to carefully go through everything…" at bounding box center [770, 720] width 807 height 454
click at [607, 465] on button "button" at bounding box center [600, 474] width 21 height 18
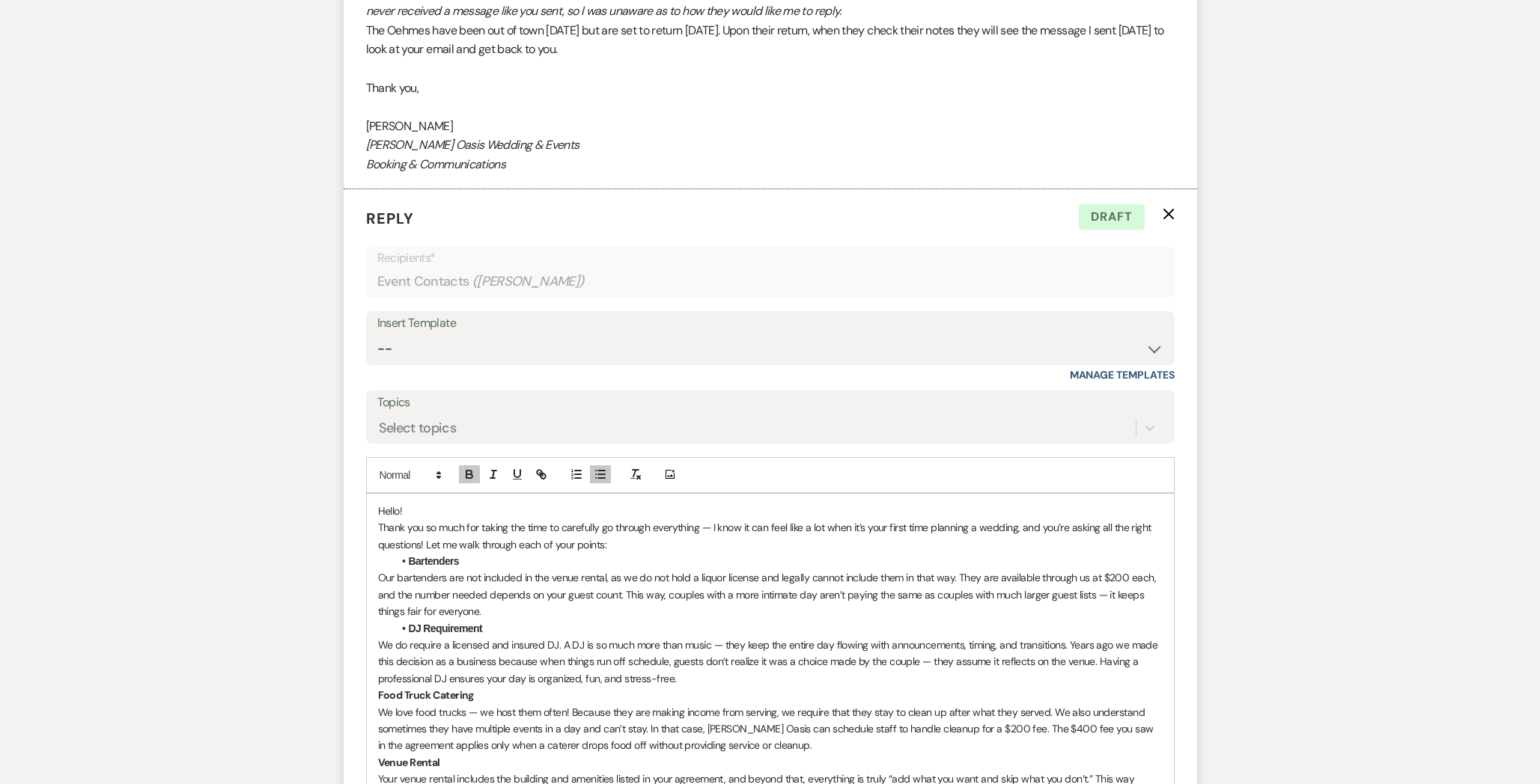
click at [672, 638] on p "We do require a licensed and insured DJ. A DJ is so much more than music — they…" at bounding box center [770, 662] width 784 height 50
click at [368, 672] on div "Hello! Thank you so much for taking the time to carefully go through everything…" at bounding box center [770, 720] width 807 height 454
click at [592, 465] on button "button" at bounding box center [600, 474] width 21 height 18
click at [497, 654] on p "We do require a licensed and insured DJ. A DJ is so much more than music — they…" at bounding box center [770, 662] width 784 height 50
click at [551, 655] on p "We do require a licensed and insured DJ. A DJ is so much more than music — they…" at bounding box center [770, 662] width 784 height 50
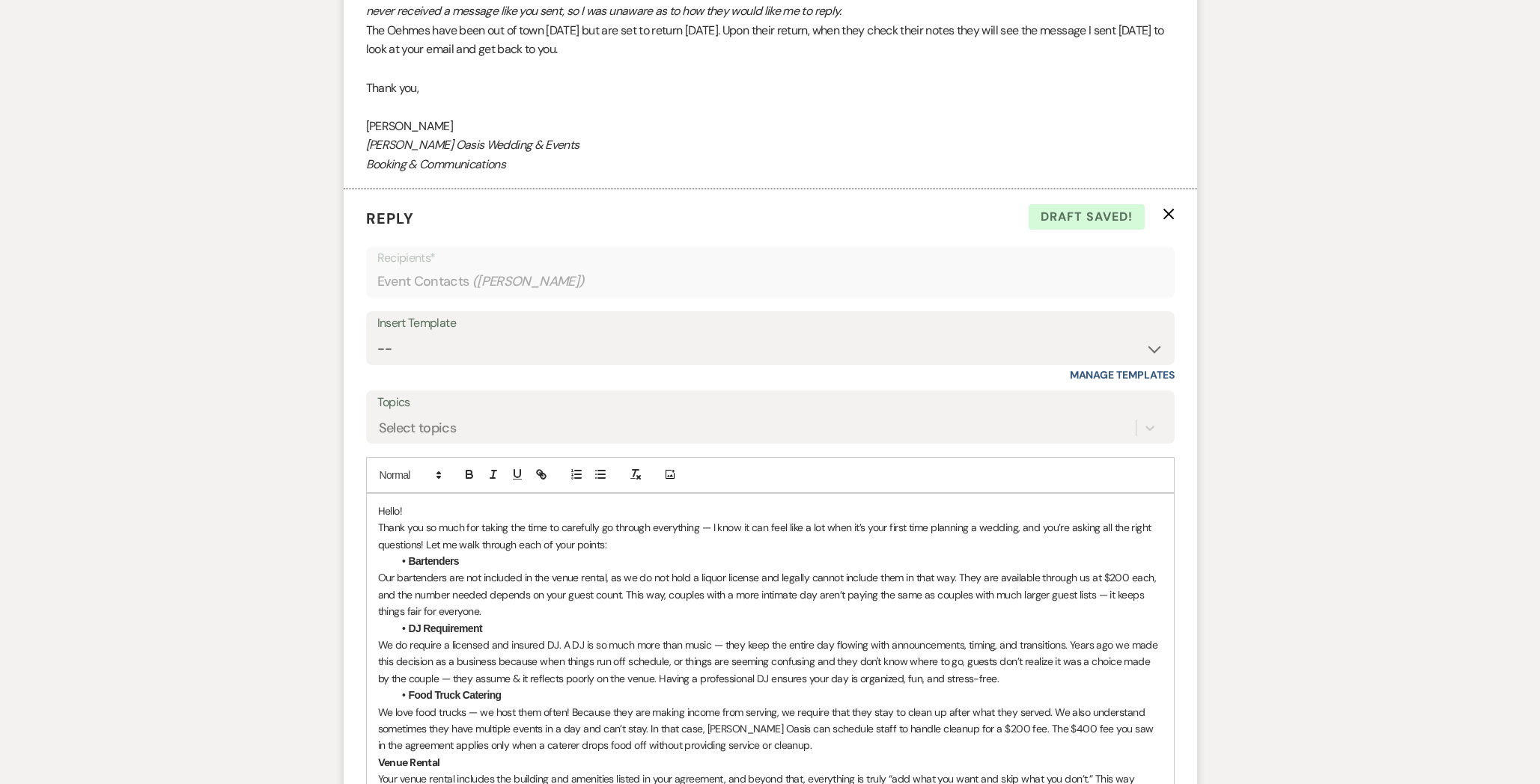
click at [777, 704] on p "We love food trucks — we host them often! Because they are making income from s…" at bounding box center [770, 729] width 784 height 50
click at [818, 704] on p "We love food trucks — we host them often! Because they are making income from s…" at bounding box center [770, 729] width 784 height 50
click at [1120, 704] on p "We love food trucks — we host them often! Because they are making income from s…" at bounding box center [770, 729] width 784 height 50
click at [1085, 705] on p "We love food trucks — we host them often! Because they are making income from s…" at bounding box center [770, 729] width 784 height 50
drag, startPoint x: 692, startPoint y: 724, endPoint x: 660, endPoint y: 725, distance: 32.0
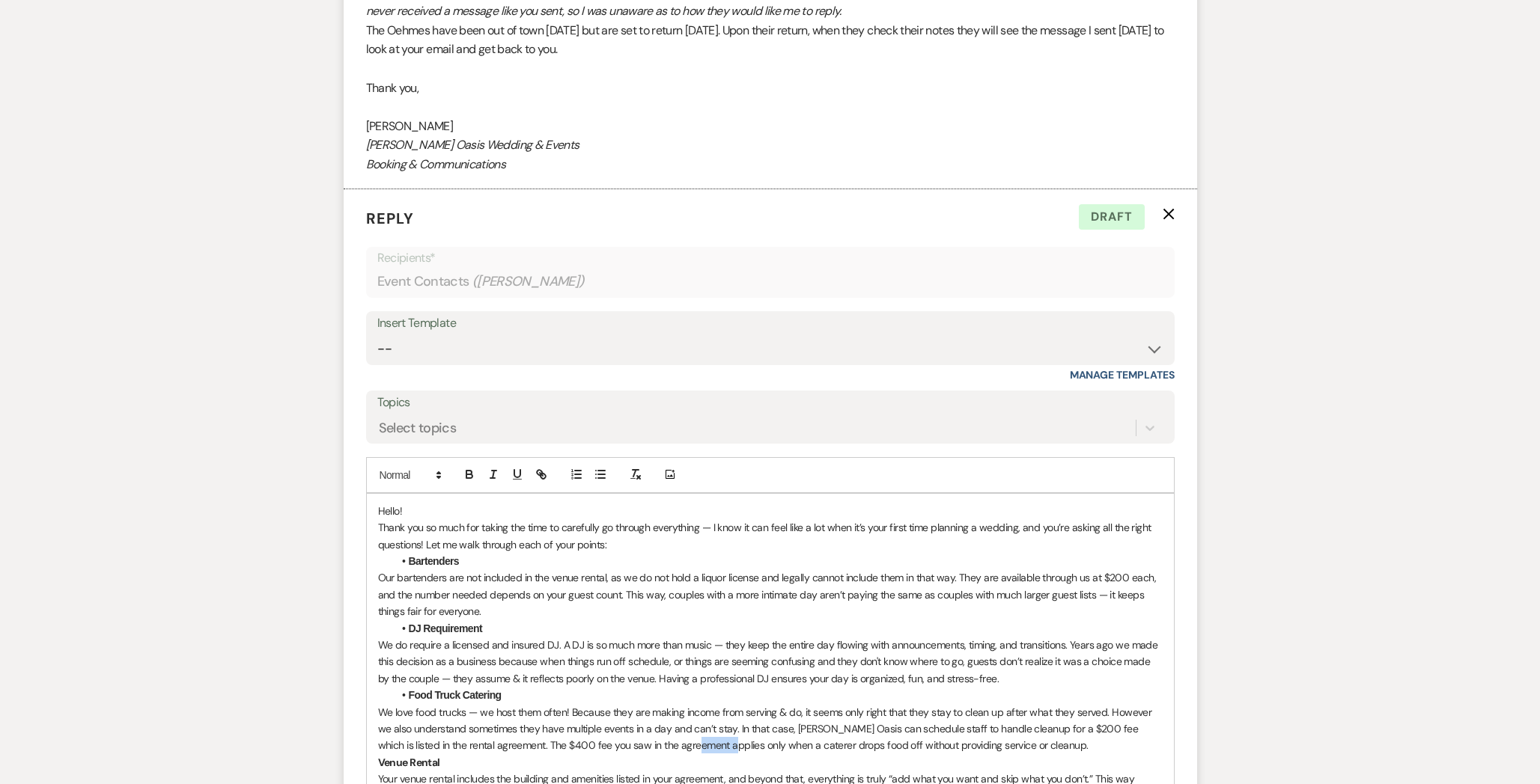
click at [660, 725] on p "We love food trucks — we host them often! Because they are making income from s…" at bounding box center [770, 729] width 784 height 50
drag, startPoint x: 1006, startPoint y: 723, endPoint x: 956, endPoint y: 723, distance: 50.0
click at [956, 723] on p "We love food trucks — we host them often! Because they are making income from s…" at bounding box center [770, 729] width 784 height 50
click at [378, 756] on strong "Venue Rental" at bounding box center [409, 762] width 62 height 13
click at [605, 468] on icon "button" at bounding box center [600, 474] width 13 height 13
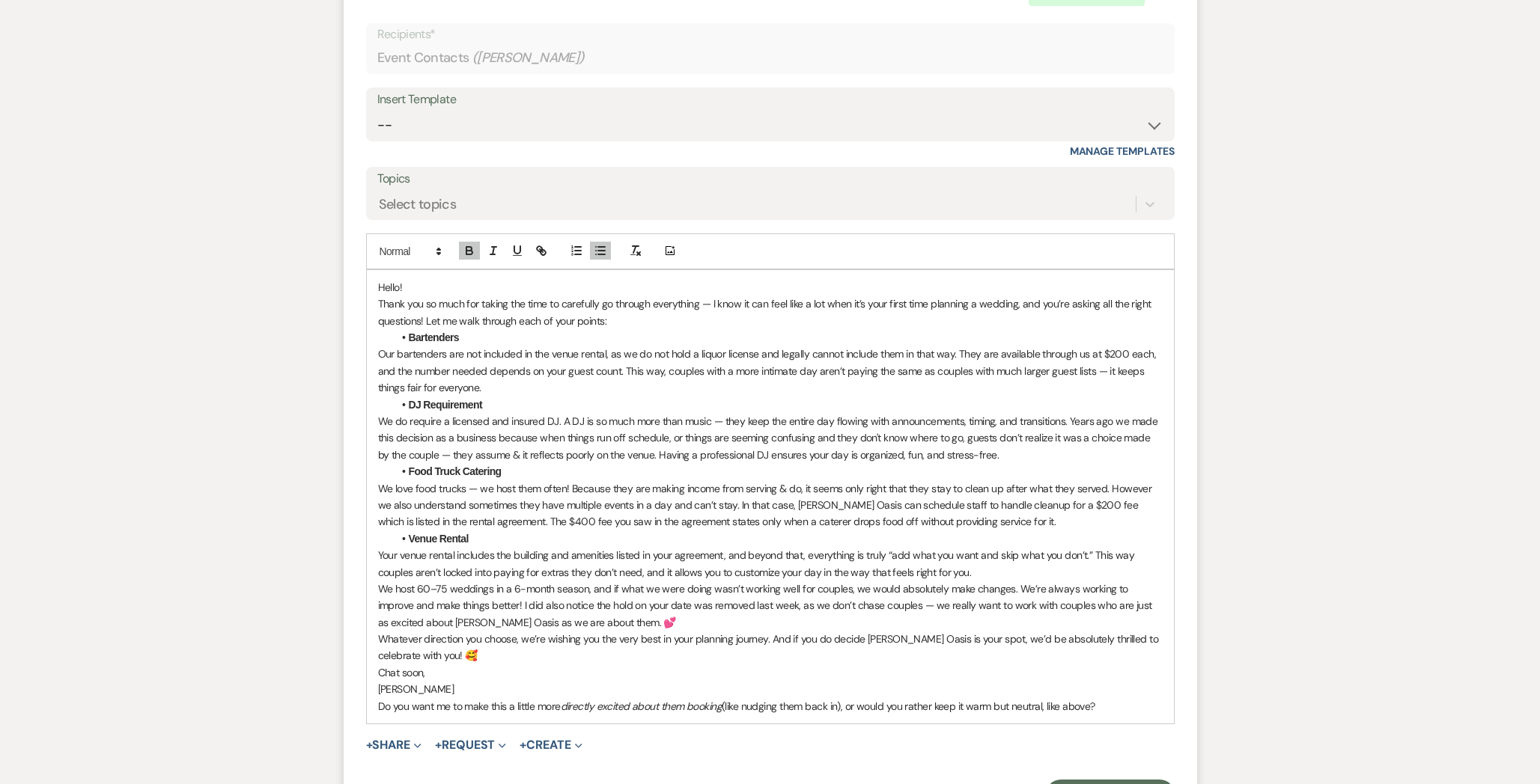
scroll to position [2149, 0]
click at [982, 551] on p "Your venue rental includes the building and amenities listed in your agreement,…" at bounding box center [770, 563] width 784 height 33
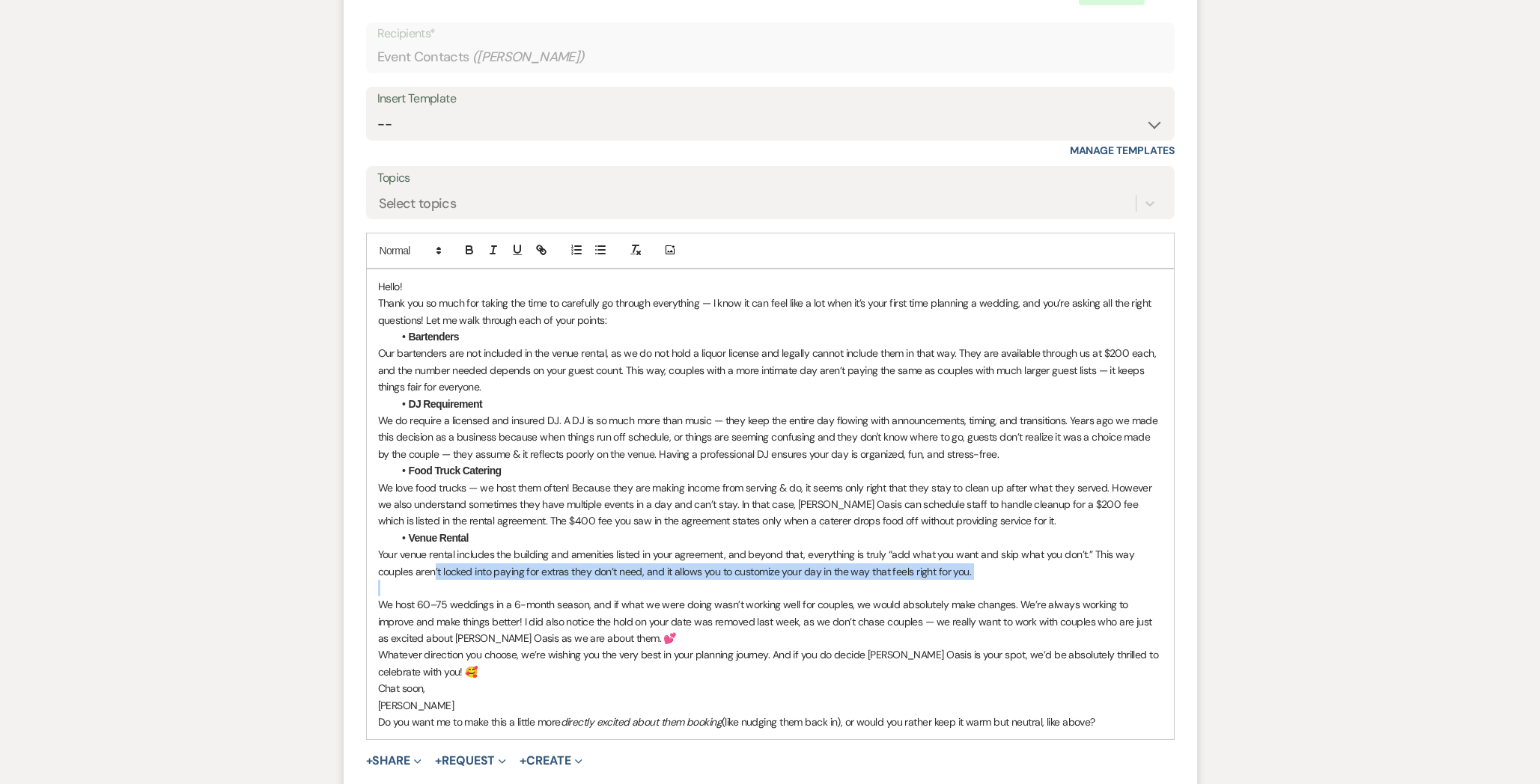
click at [428, 559] on div "Hello! Thank you so much for taking the time to carefully go through everything…" at bounding box center [770, 505] width 807 height 471
click at [422, 580] on p at bounding box center [770, 588] width 784 height 17
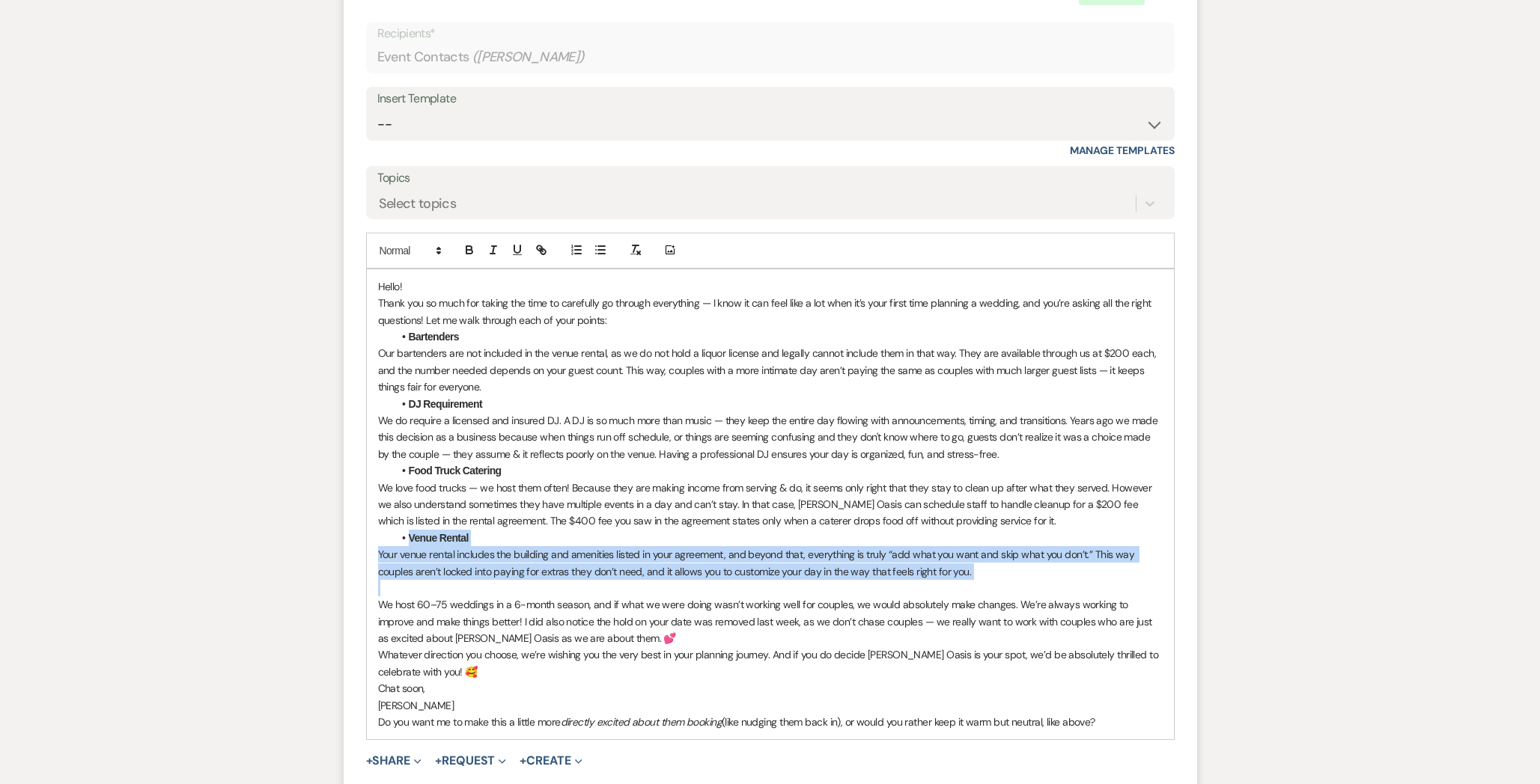
drag, startPoint x: 422, startPoint y: 568, endPoint x: 414, endPoint y: 517, distance: 51.6
click at [414, 517] on div "Hello! Thank you so much for taking the time to carefully go through everything…" at bounding box center [770, 505] width 807 height 471
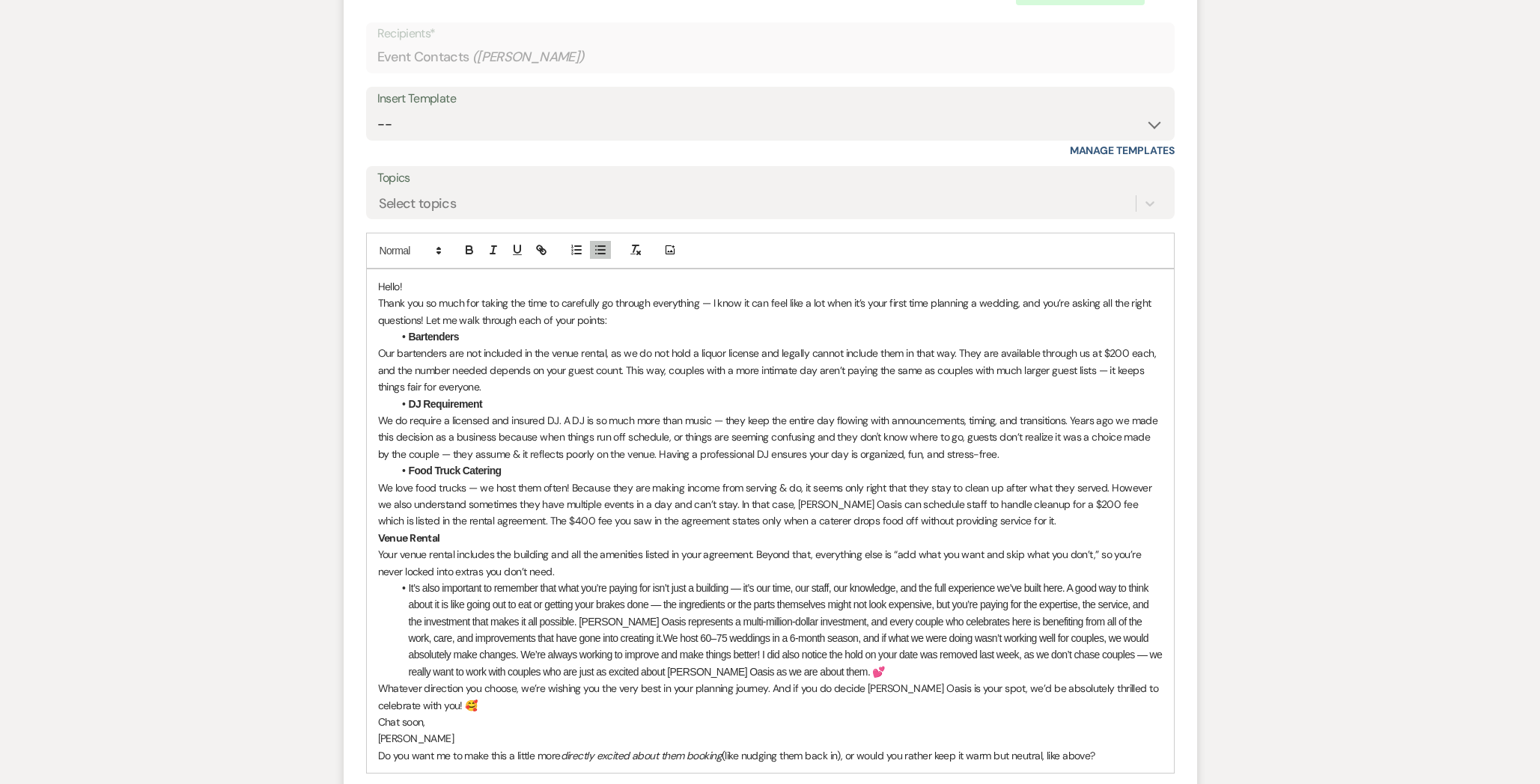
click at [376, 518] on div "Hello! Thank you so much for taking the time to carefully go through everything…" at bounding box center [770, 521] width 807 height 504
click at [598, 243] on icon "button" at bounding box center [600, 250] width 13 height 13
click at [409, 580] on span at bounding box center [409, 588] width 0 height 17
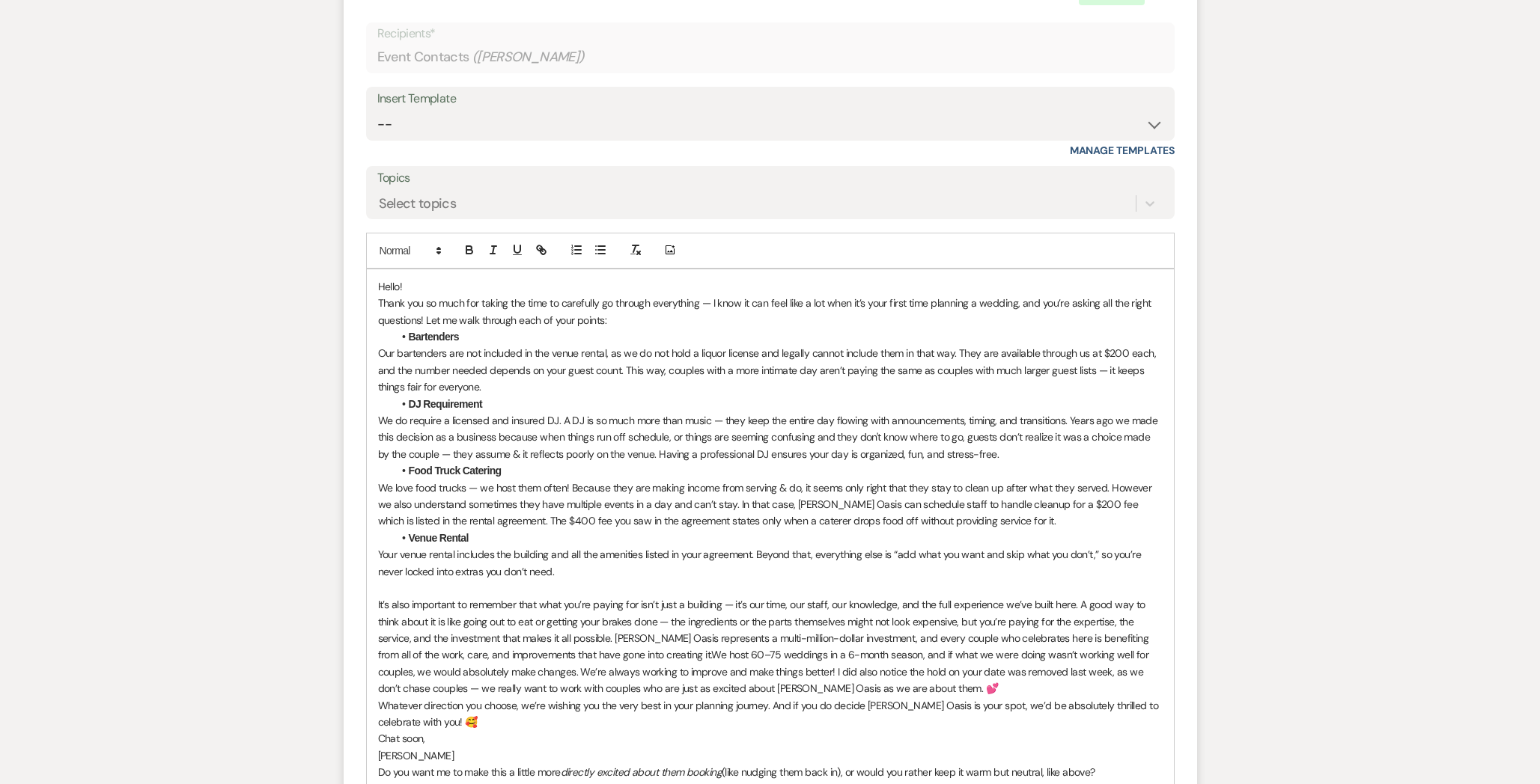
click at [899, 597] on p "It’s also important to remember that what you’re paying for isn’t just a buildi…" at bounding box center [770, 647] width 784 height 100
click at [842, 633] on p at bounding box center [770, 647] width 784 height 100
click at [957, 638] on p at bounding box center [770, 647] width 784 height 100
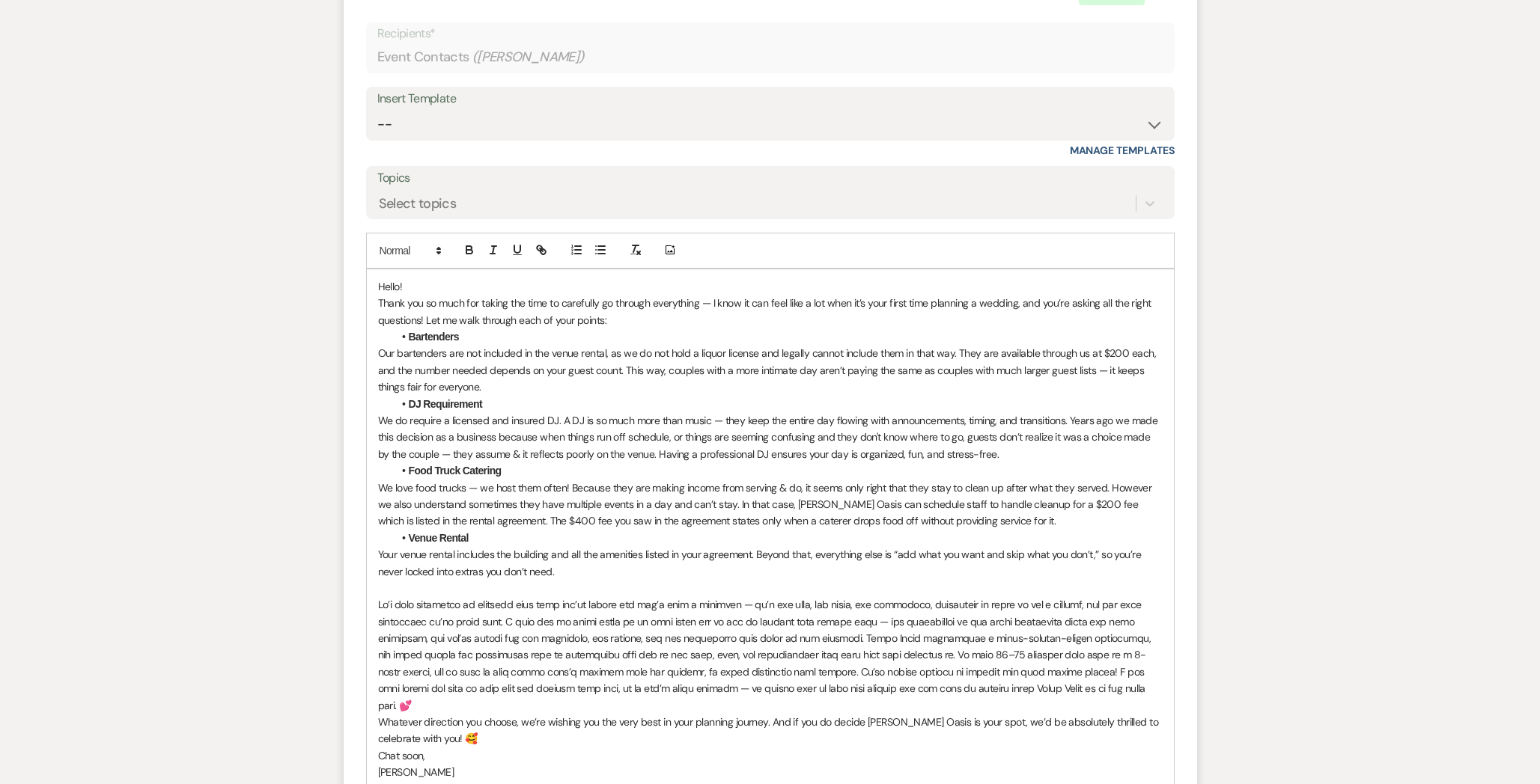
click at [842, 633] on p at bounding box center [770, 655] width 784 height 117
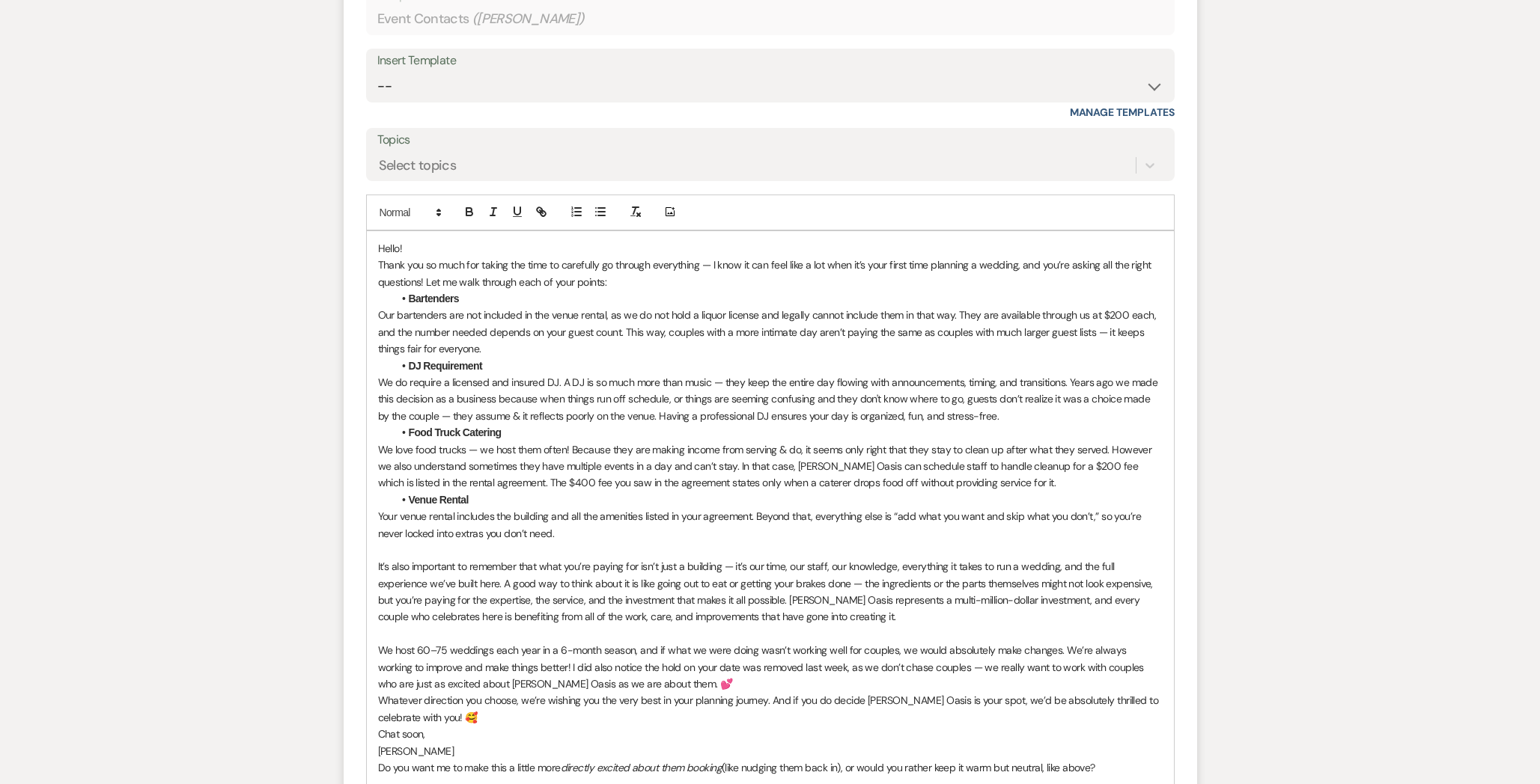
scroll to position [2198, 0]
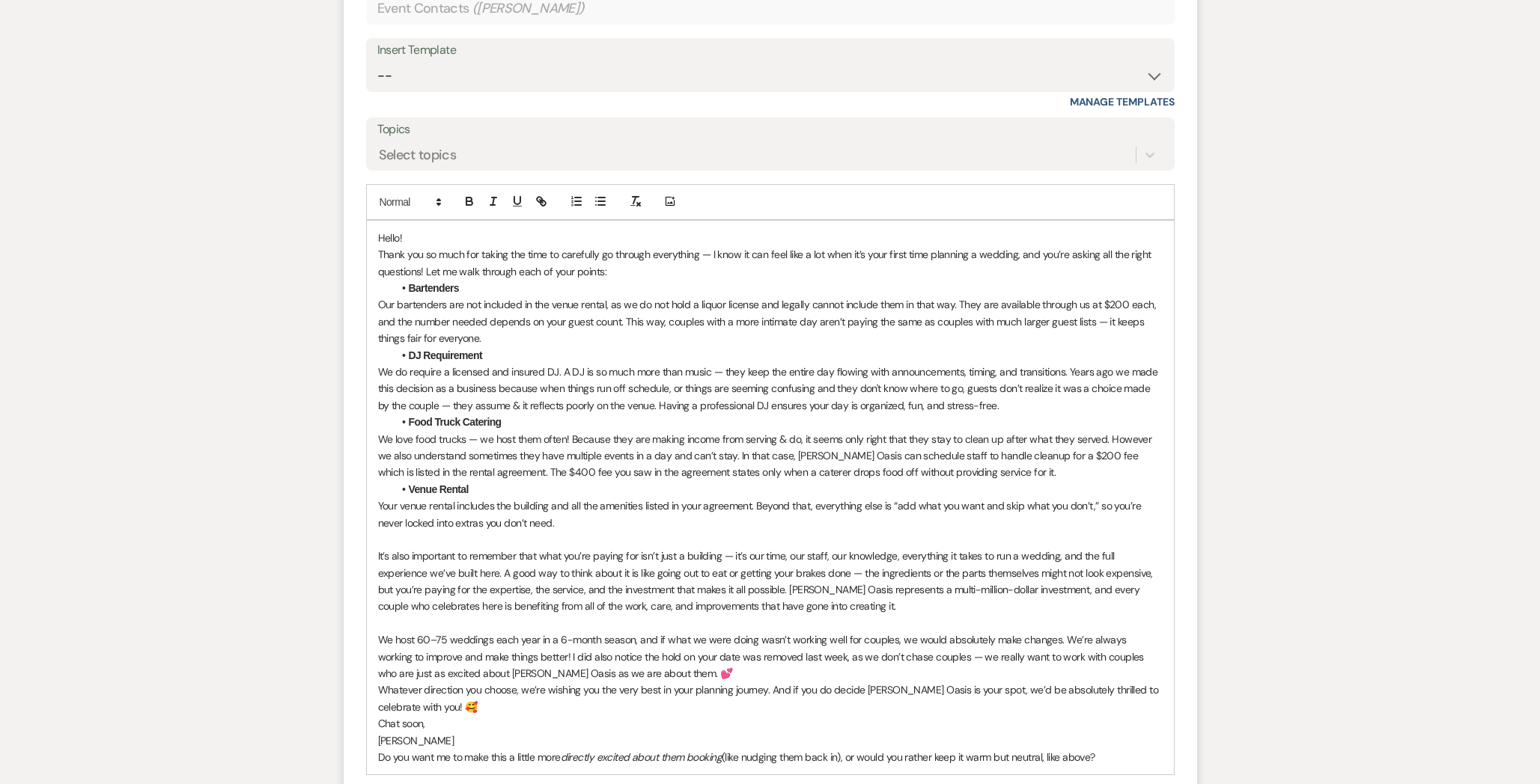
click at [798, 431] on p "We love food trucks — we host them often! Because they are making income from s…" at bounding box center [770, 456] width 784 height 50
click at [536, 632] on p "We host 60–75 weddings each year in a 6-month season, and if what we were doing…" at bounding box center [770, 657] width 784 height 50
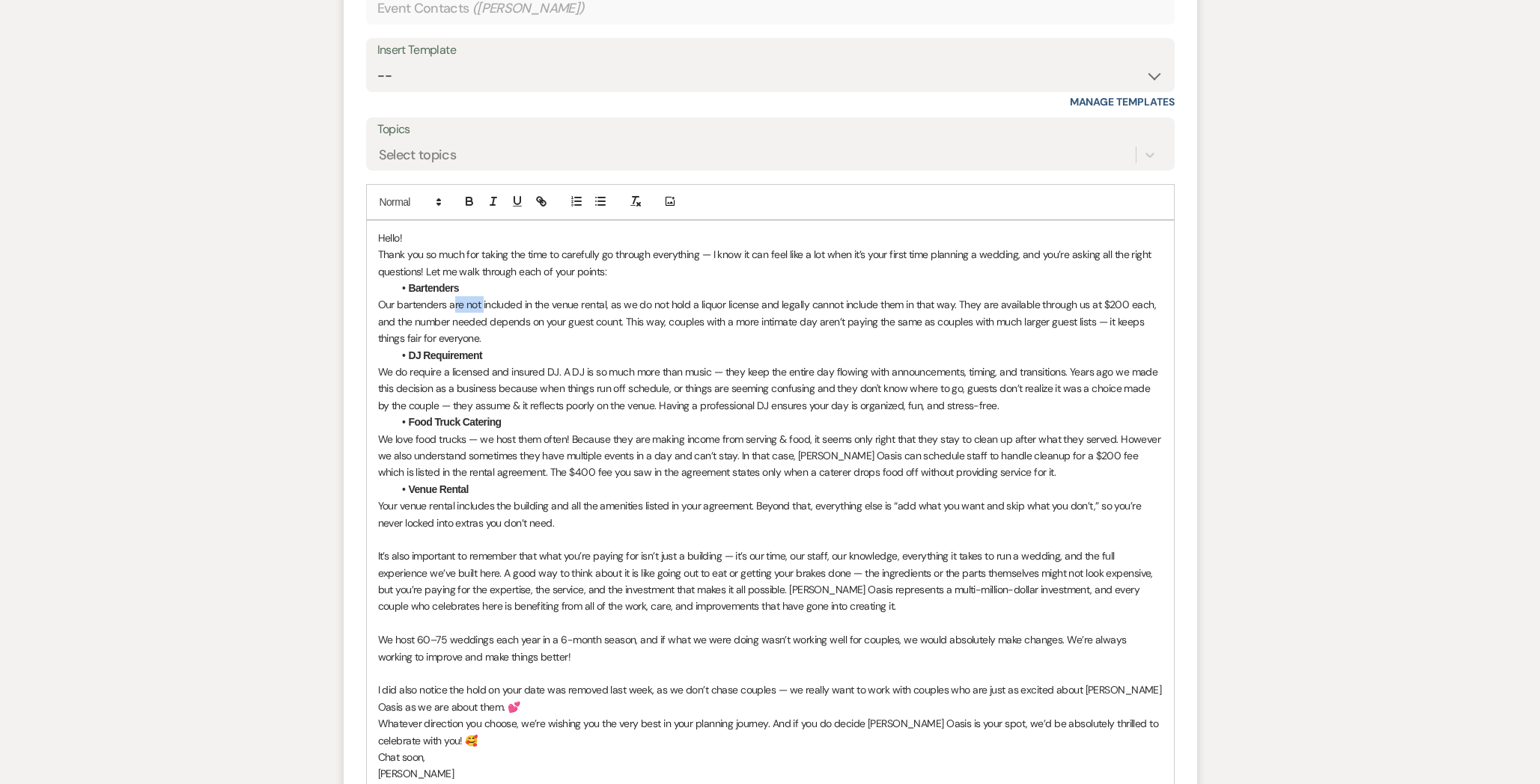
drag, startPoint x: 482, startPoint y: 282, endPoint x: 451, endPoint y: 282, distance: 31.0
click at [451, 296] on p "Our bartenders are not included in the venue rental, as we do not hold a liquor…" at bounding box center [770, 321] width 784 height 50
drag, startPoint x: 1022, startPoint y: 285, endPoint x: 1002, endPoint y: 285, distance: 20.0
click at [1002, 296] on p "Our bartenders have never been included in the venue rental, as we do not hold …" at bounding box center [770, 321] width 784 height 50
drag, startPoint x: 715, startPoint y: 305, endPoint x: 602, endPoint y: 304, distance: 113.0
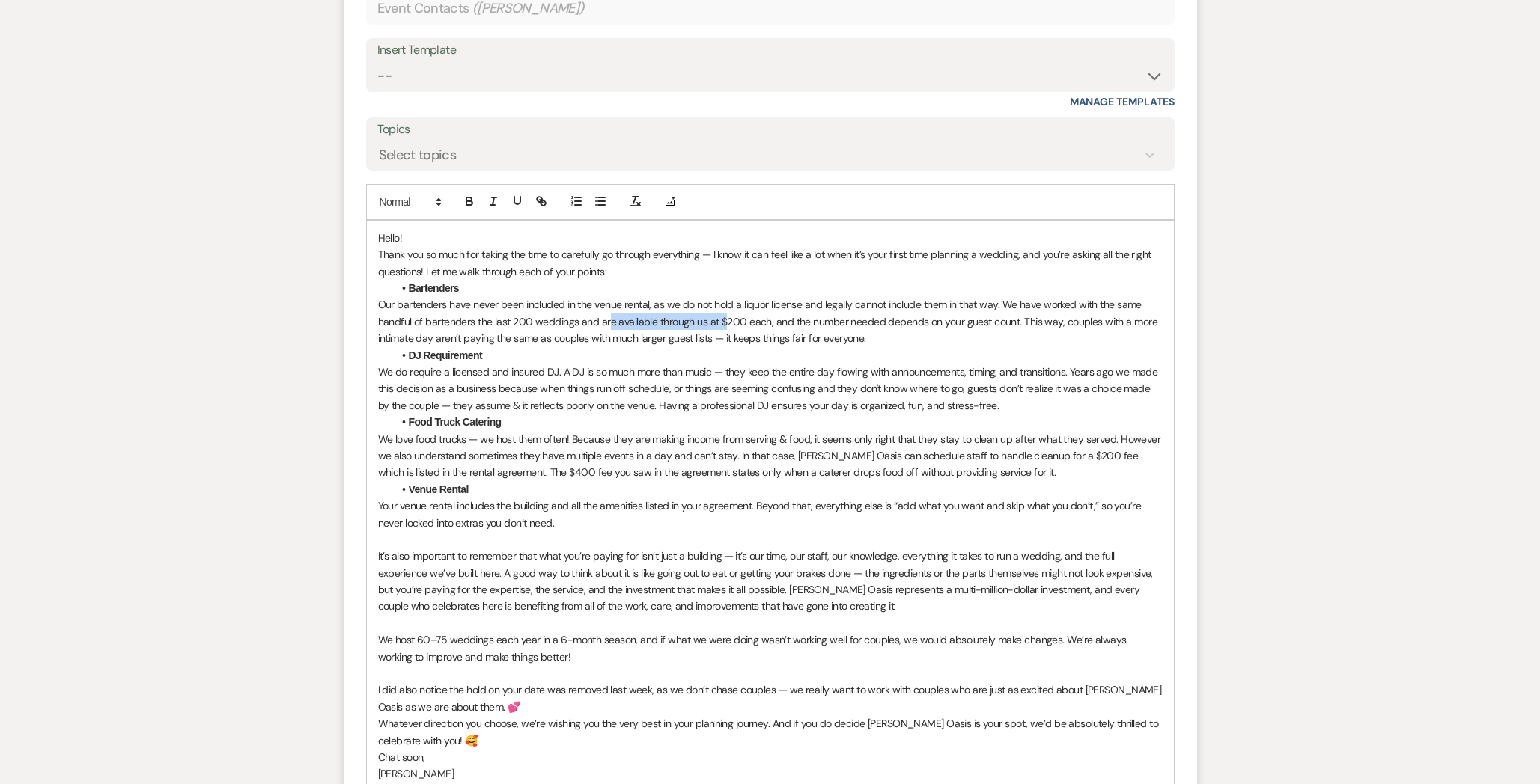
click at [602, 304] on p "Our bartenders have never been included in the venue rental, as we do not hold …" at bounding box center [770, 321] width 784 height 50
drag, startPoint x: 827, startPoint y: 303, endPoint x: 580, endPoint y: 307, distance: 247.0
click at [580, 307] on p "Our bartenders have never been included in the venue rental, as we do not hold …" at bounding box center [770, 321] width 784 height 50
click at [1110, 296] on p "Our bartenders have never been included in the venue rental, as we do not hold …" at bounding box center [770, 321] width 784 height 50
drag, startPoint x: 962, startPoint y: 305, endPoint x: 713, endPoint y: 296, distance: 249.2
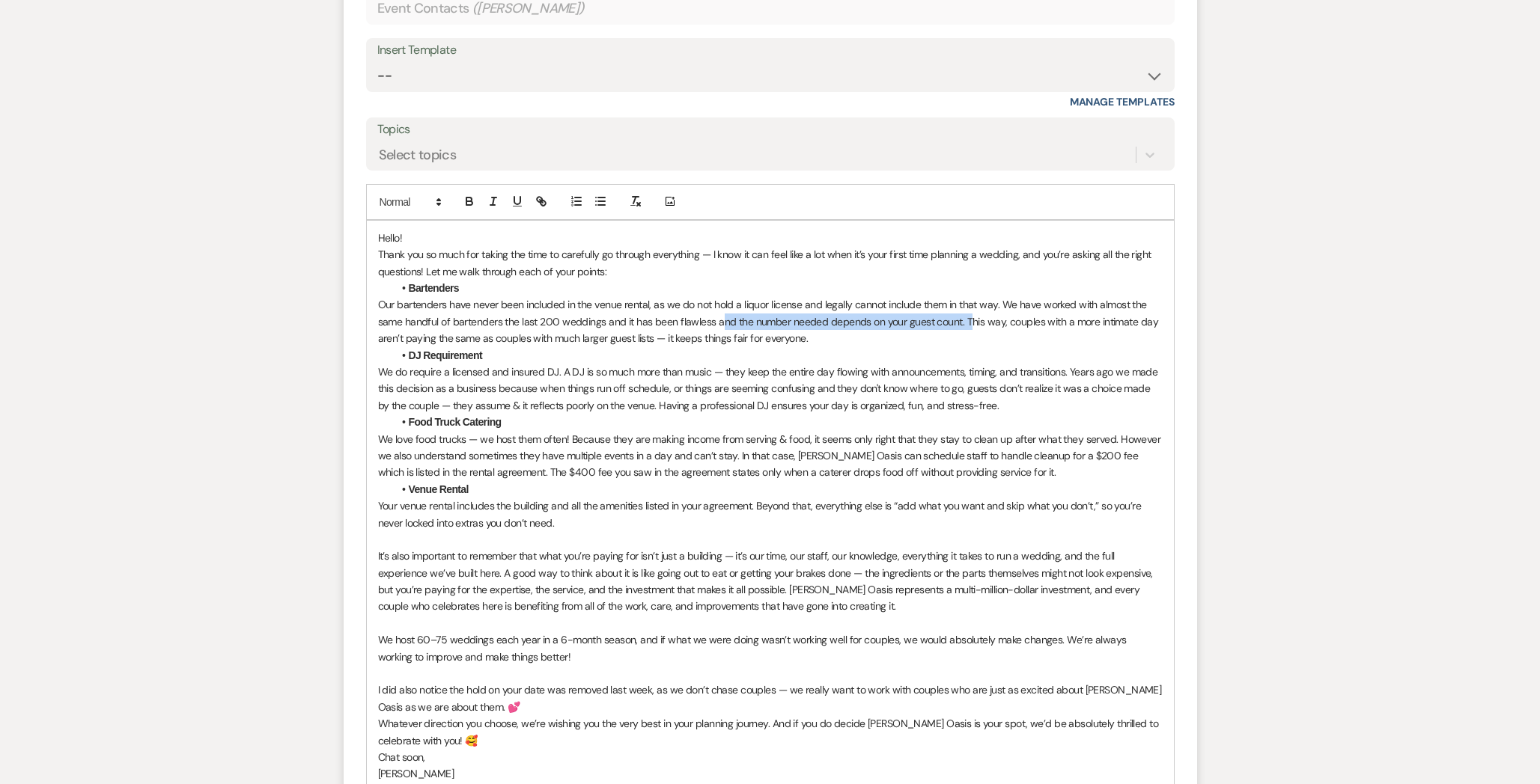
click at [713, 296] on p "Our bartenders have never been included in the venue rental, as we do not hold …" at bounding box center [770, 321] width 784 height 50
drag, startPoint x: 1057, startPoint y: 304, endPoint x: 1058, endPoint y: 313, distance: 9.1
click at [1058, 313] on p "Our bartenders have never been included in the venue rental, as we do not hold …" at bounding box center [770, 321] width 784 height 50
click at [494, 195] on icon "button" at bounding box center [493, 201] width 13 height 13
click at [567, 325] on em "This way, couples with a more intimate day aren’t paying the same as couples wi…" at bounding box center [762, 330] width 768 height 30
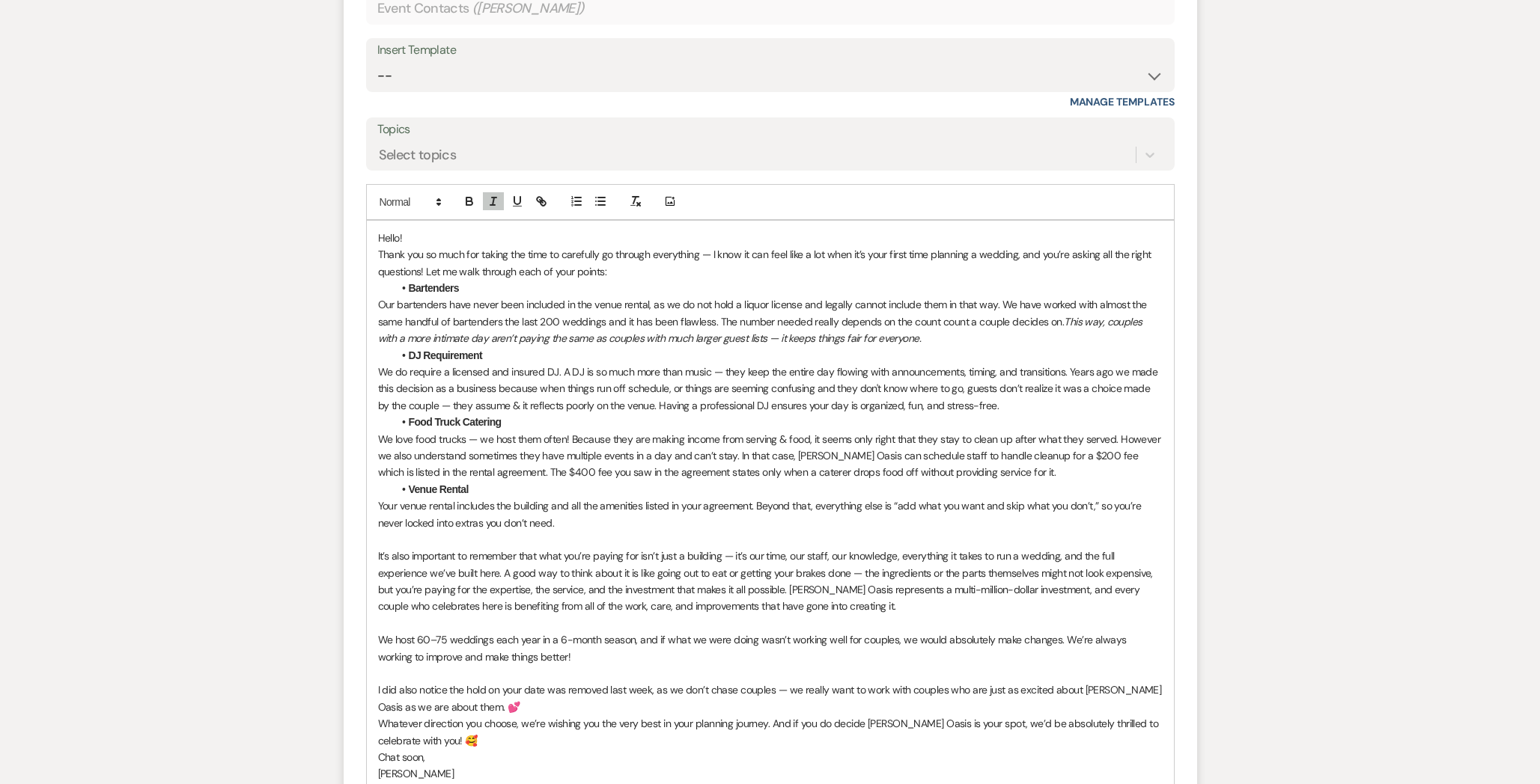
click at [683, 367] on p "We do require a licensed and insured DJ. A DJ is so much more than music — they…" at bounding box center [770, 389] width 784 height 50
drag, startPoint x: 951, startPoint y: 371, endPoint x: 809, endPoint y: 372, distance: 142.0
click at [810, 373] on p "We do require a licensed and insured DJ. A DJ is so much more than music — they…" at bounding box center [770, 389] width 784 height 50
drag, startPoint x: 457, startPoint y: 385, endPoint x: 435, endPoint y: 385, distance: 22.0
click at [435, 385] on p "We do require a licensed and insured DJ. A DJ is so much more than music — they…" at bounding box center [770, 389] width 784 height 50
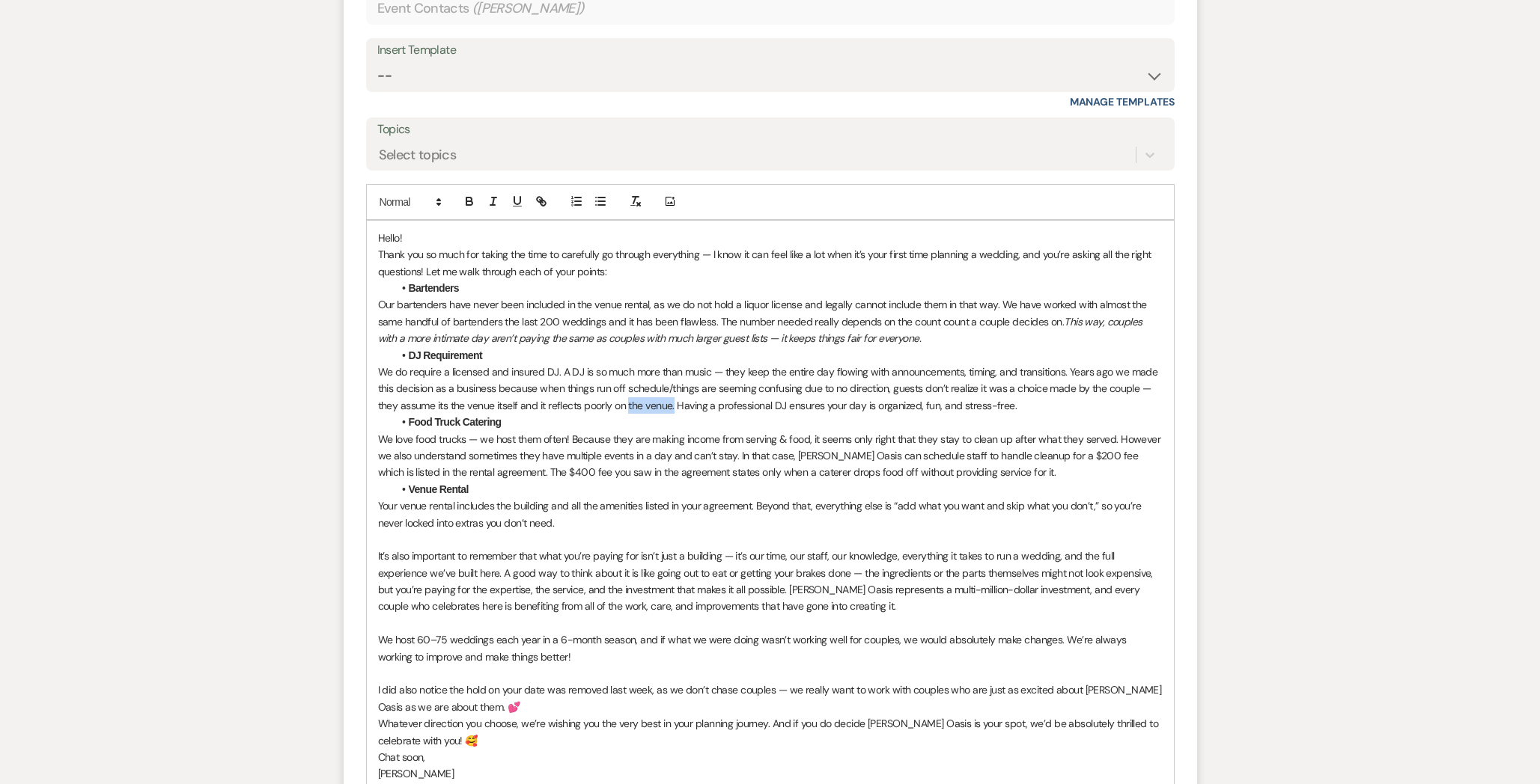
drag, startPoint x: 671, startPoint y: 382, endPoint x: 627, endPoint y: 382, distance: 44.0
click at [627, 382] on p "We do require a licensed and insured DJ. A DJ is so much more than music — they…" at bounding box center [770, 389] width 784 height 50
click at [787, 431] on p "We love food trucks — we host them often! Because they are making income from s…" at bounding box center [770, 456] width 784 height 50
click at [857, 434] on p "We love food trucks — we host them often! Because they are making income from t…" at bounding box center [770, 456] width 784 height 50
click at [1026, 434] on p "We love food trucks — we host them often! Because they are making income from t…" at bounding box center [770, 456] width 784 height 50
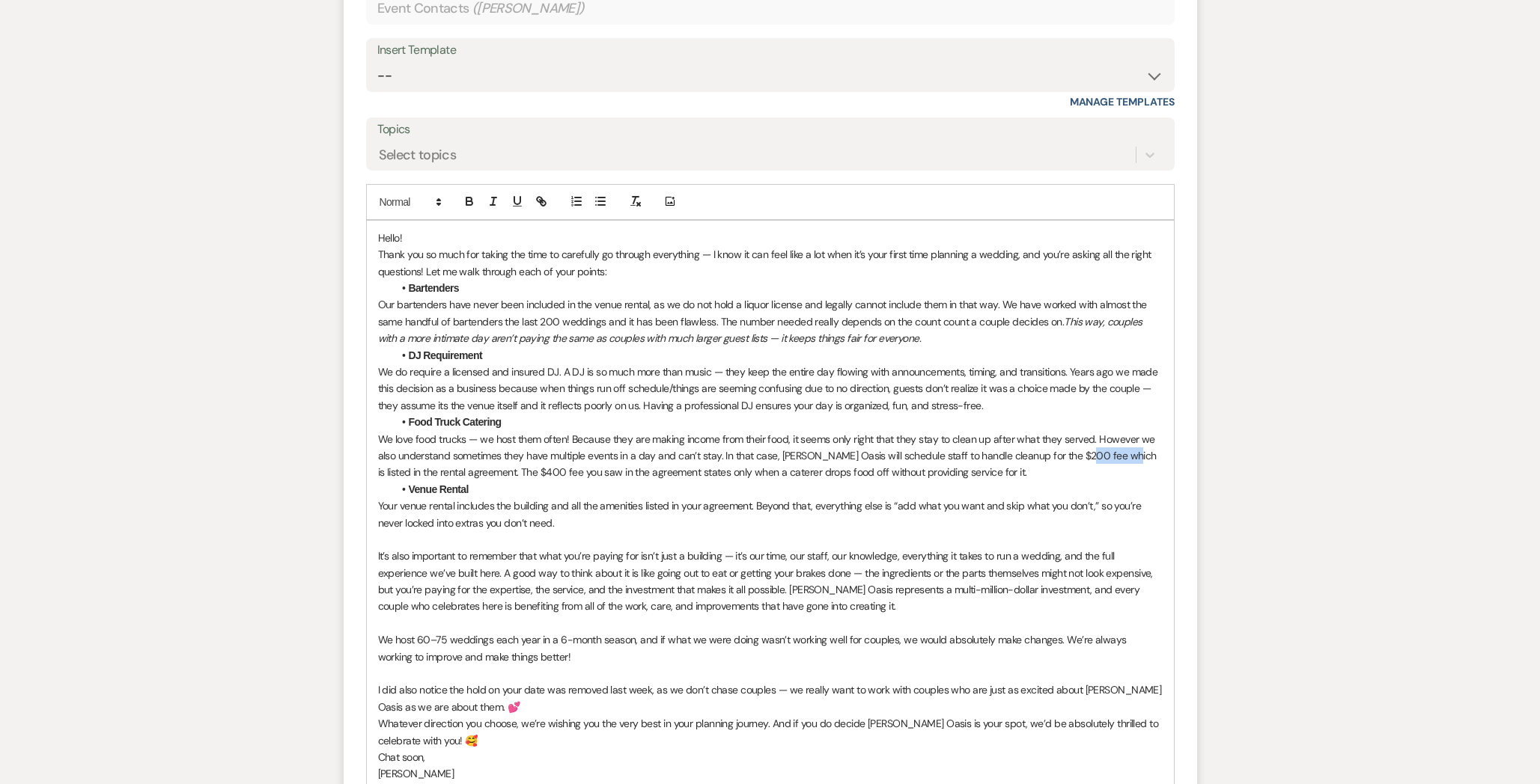
drag, startPoint x: 1118, startPoint y: 434, endPoint x: 1083, endPoint y: 437, distance: 35.1
click at [1083, 437] on p "We love food trucks — we host them often! Because they are making income from t…" at bounding box center [770, 456] width 784 height 50
click at [903, 548] on p "It’s also important to remember that what you’re paying for isn’t just a buildi…" at bounding box center [770, 581] width 784 height 67
click at [782, 567] on p "It’s also important to remember that what you’re paying for isn’t just a buildi…" at bounding box center [770, 581] width 784 height 67
click at [787, 568] on p "It’s also important to remember that what you’re paying for isn’t just a buildi…" at bounding box center [770, 581] width 784 height 67
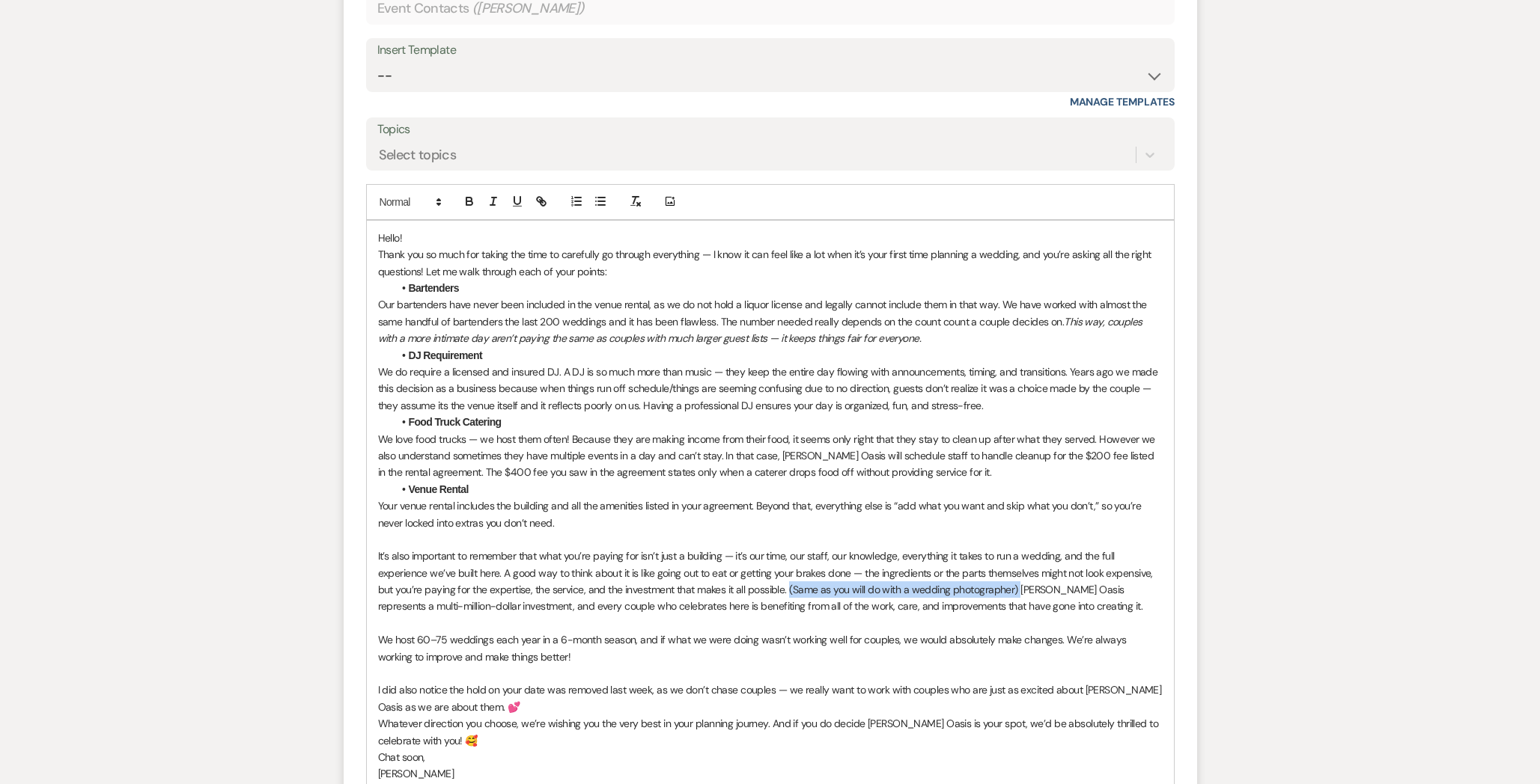
drag, startPoint x: 789, startPoint y: 568, endPoint x: 1017, endPoint y: 563, distance: 228.1
click at [1017, 563] on p "It’s also important to remember that what you’re paying for isn’t just a buildi…" at bounding box center [770, 581] width 784 height 67
click at [499, 195] on icon "button" at bounding box center [493, 201] width 13 height 13
click at [586, 459] on p "We love food trucks — we host them often! Because they are making income from t…" at bounding box center [770, 456] width 784 height 50
click at [1126, 586] on p "It’s also important to remember that what you’re paying for isn’t just a buildi…" at bounding box center [770, 581] width 784 height 67
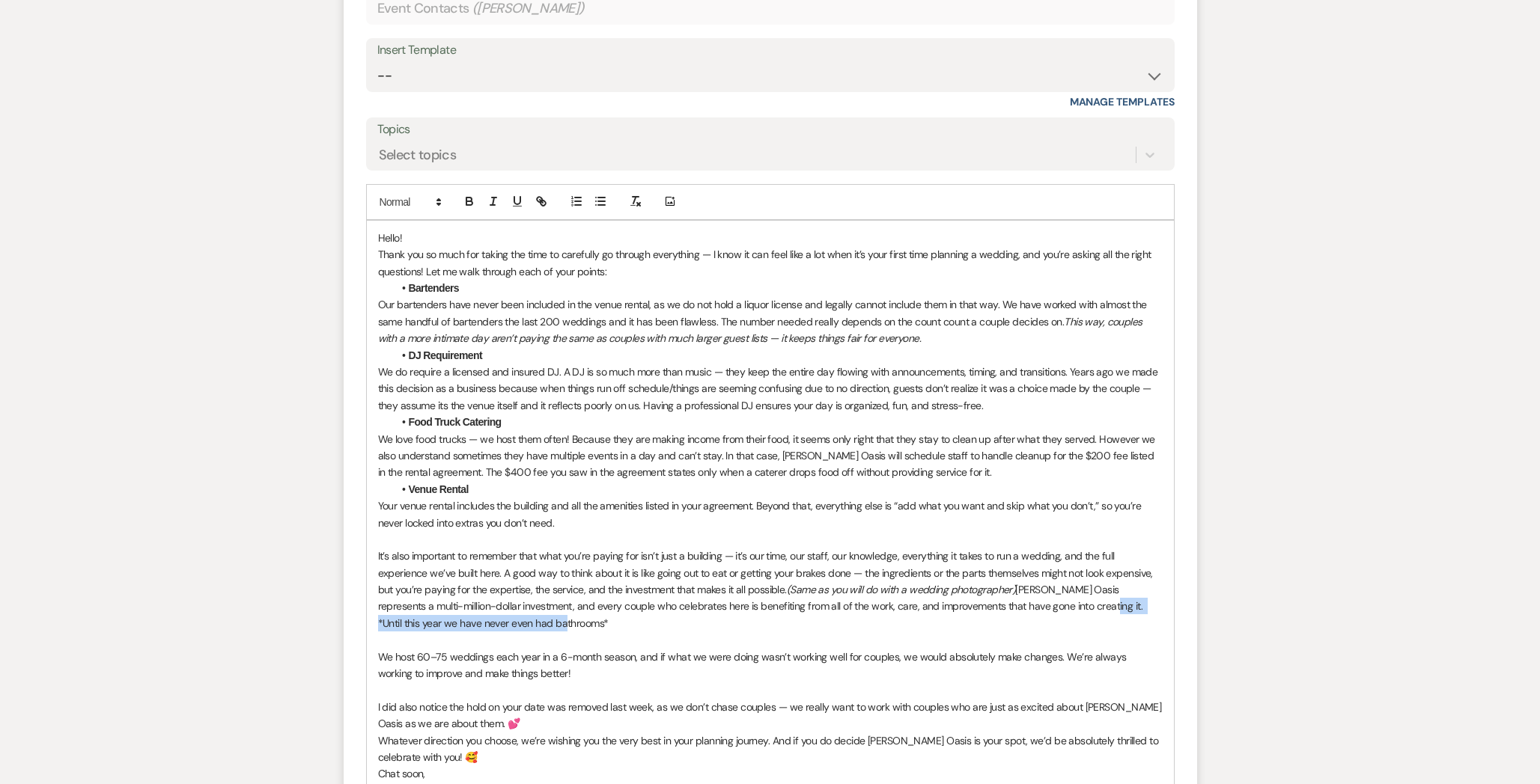
drag, startPoint x: 1085, startPoint y: 587, endPoint x: 1086, endPoint y: 599, distance: 12.0
click at [1086, 599] on p "It’s also important to remember that what you’re paying for isn’t just a buildi…" at bounding box center [770, 589] width 784 height 84
click at [492, 195] on icon "button" at bounding box center [493, 201] width 13 height 13
click at [509, 364] on p "We do require a licensed and insured DJ. A DJ is so much more than music — they…" at bounding box center [770, 389] width 784 height 50
click at [379, 699] on p "I did also notice the hold on your date was removed last week, as we don’t chas…" at bounding box center [770, 716] width 784 height 33
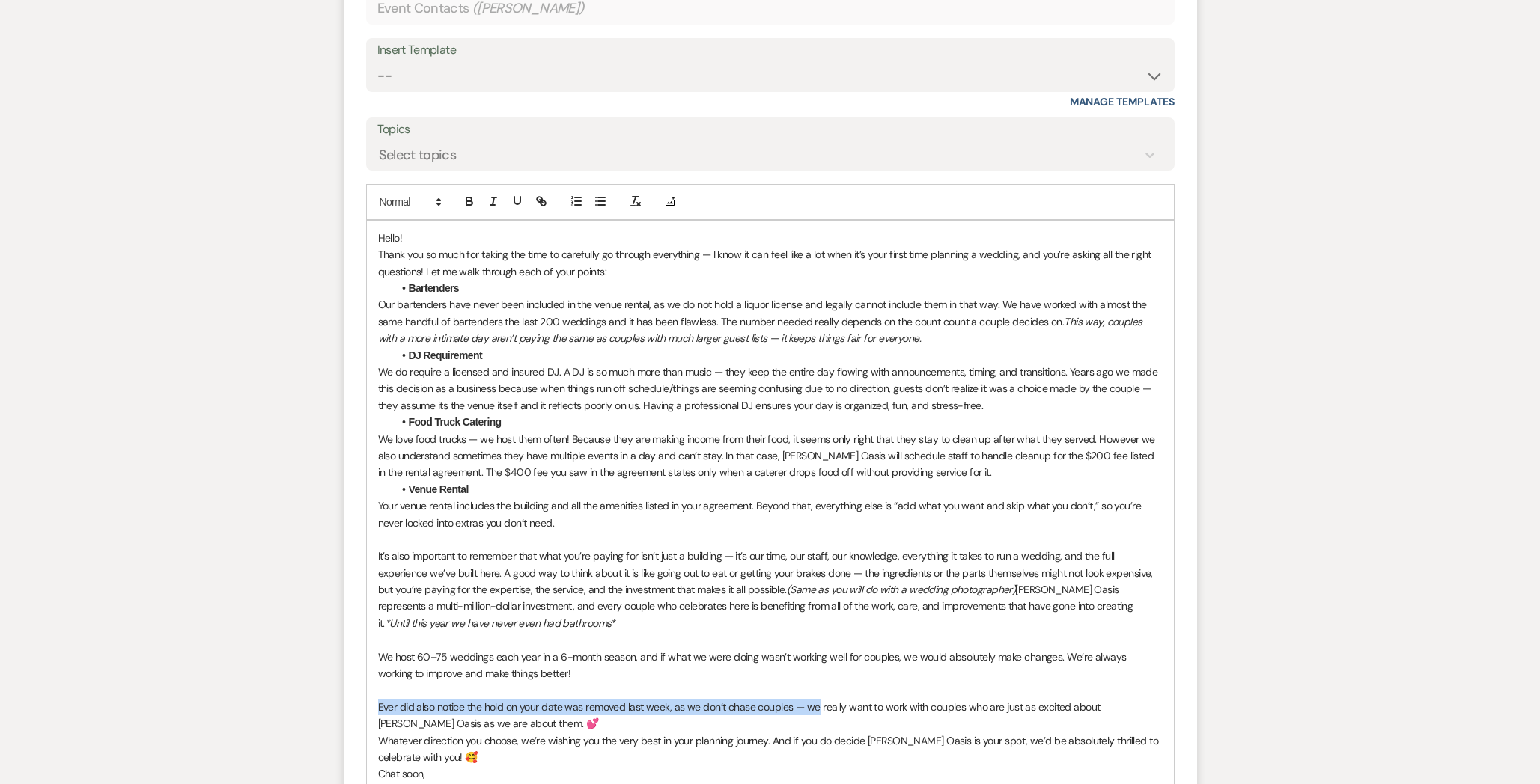
drag, startPoint x: 815, startPoint y: 685, endPoint x: 374, endPoint y: 684, distance: 441.0
click at [374, 684] on div "Hello! Thank you so much for taking the time to carefully go through everything…" at bounding box center [770, 523] width 807 height 605
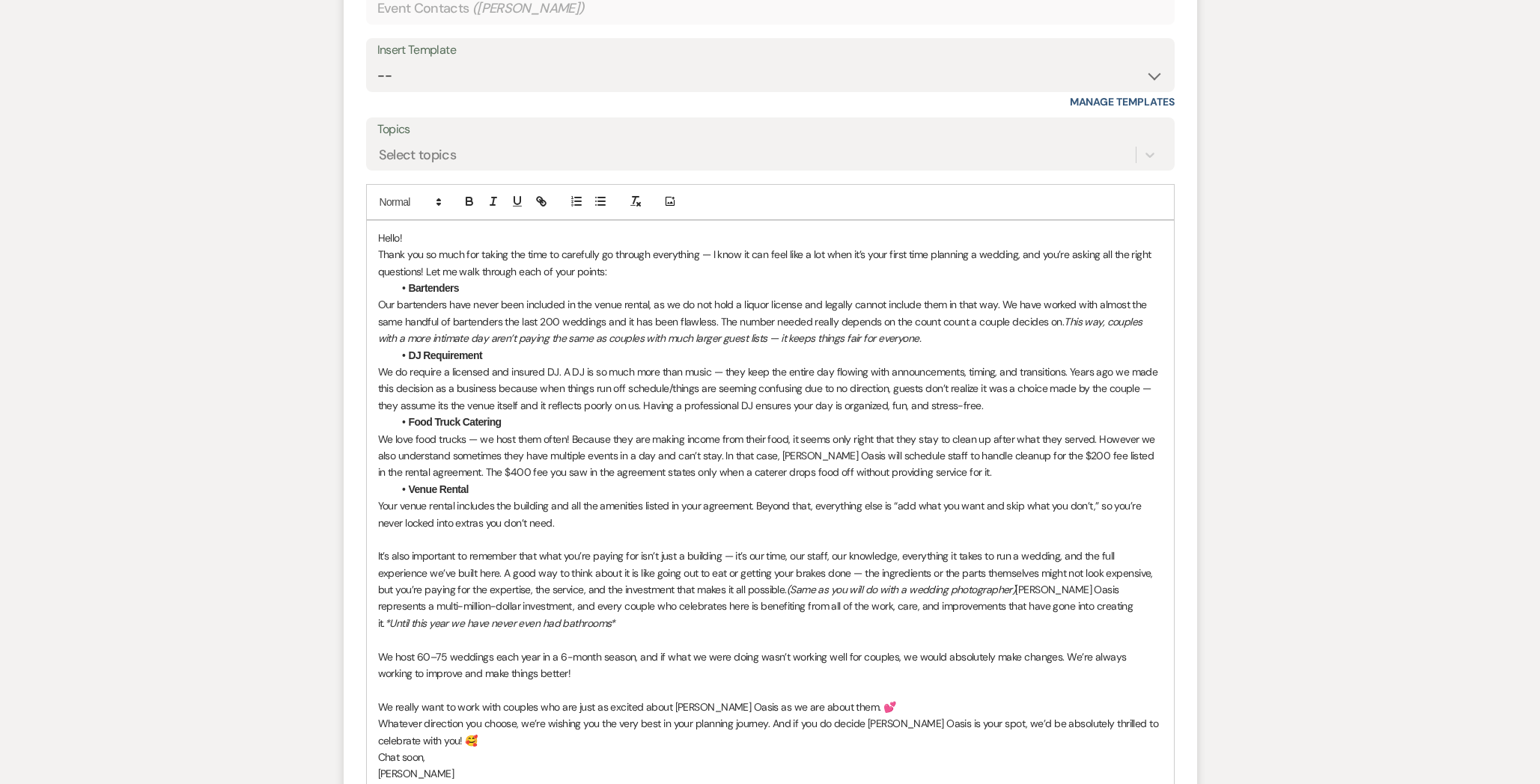
click at [825, 699] on p "We really want to work with couples who are just as excited about [PERSON_NAME]…" at bounding box center [770, 707] width 784 height 17
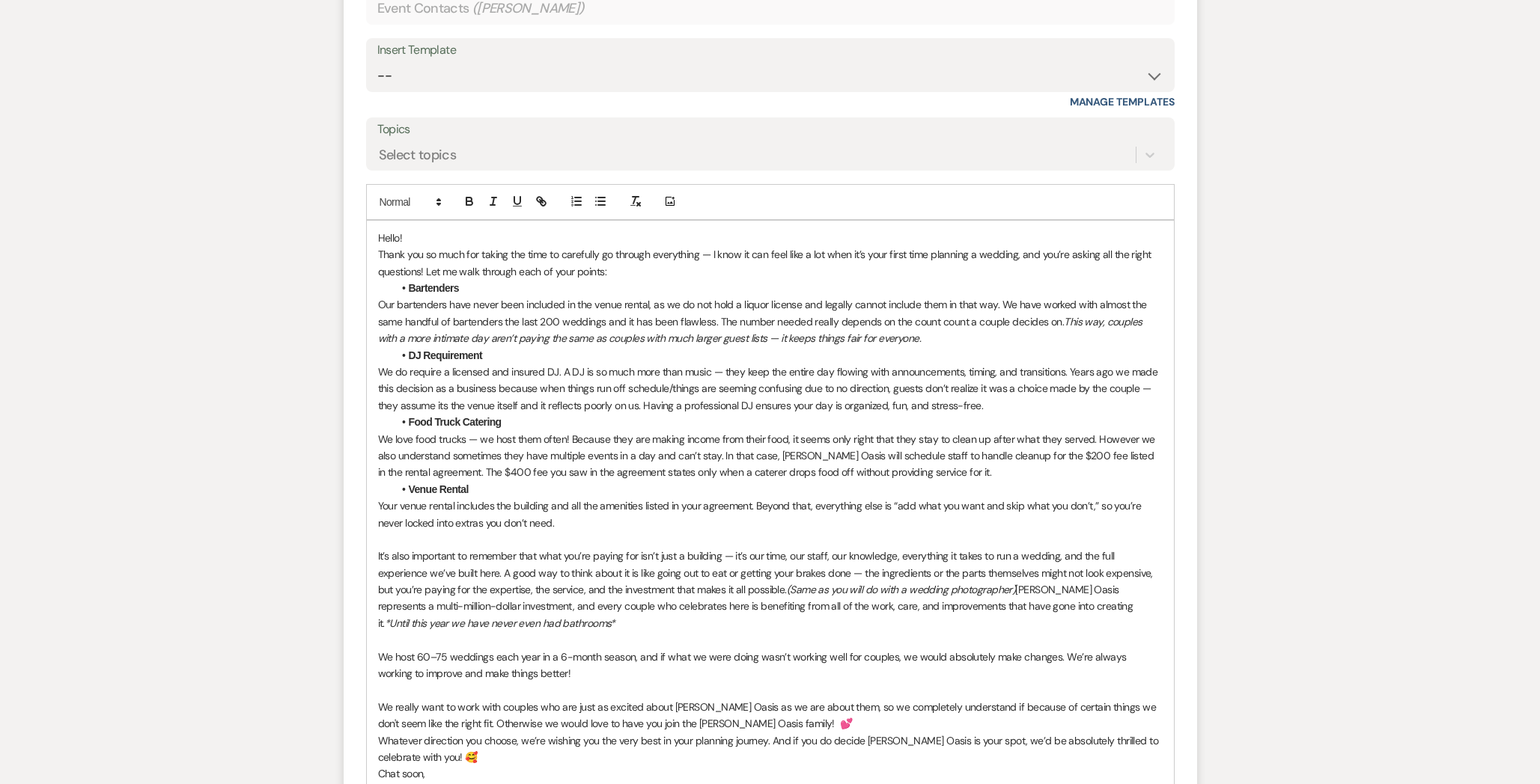
click at [774, 707] on p "We really want to work with couples who are just as excited about [PERSON_NAME]…" at bounding box center [770, 716] width 784 height 33
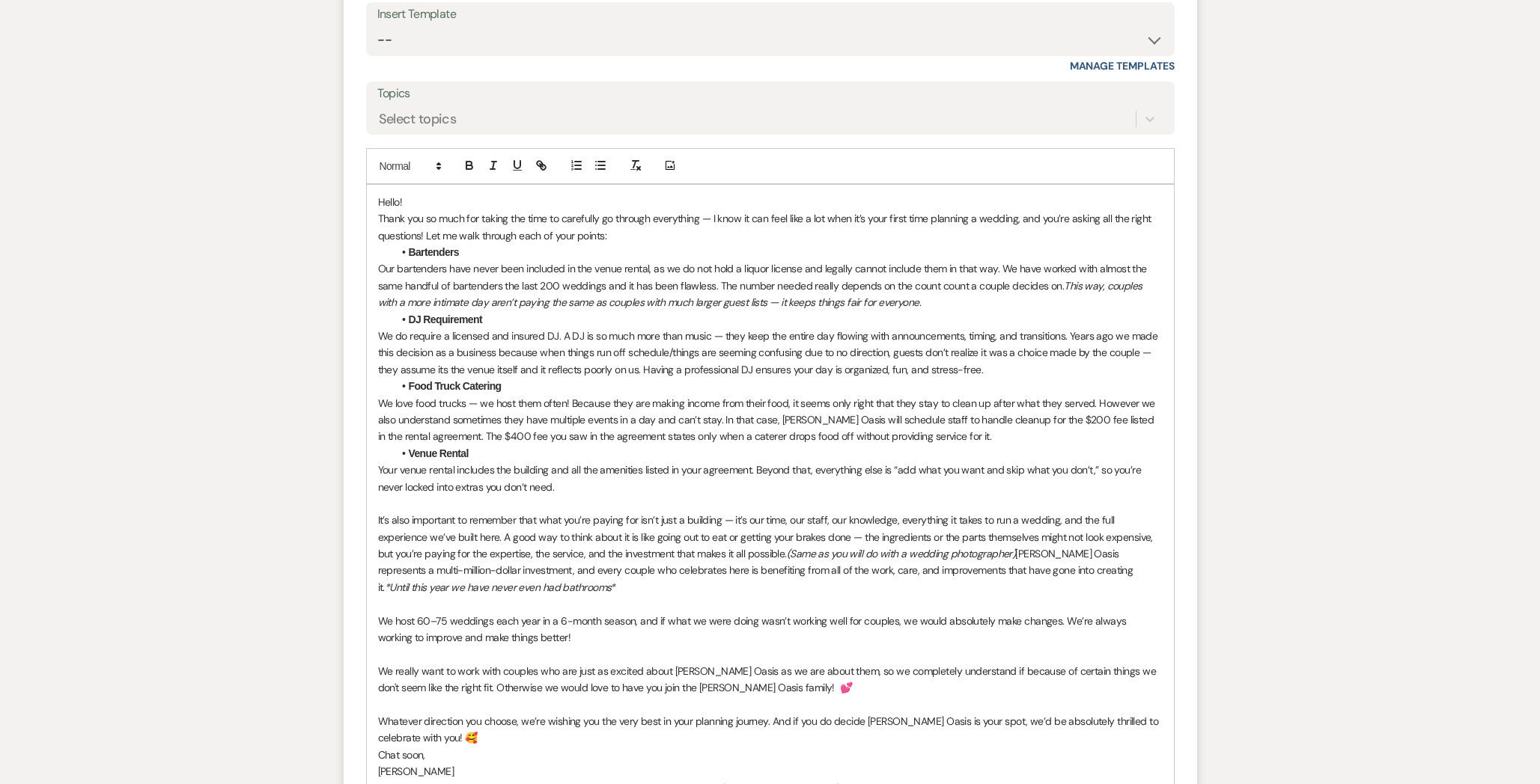
scroll to position [2251, 0]
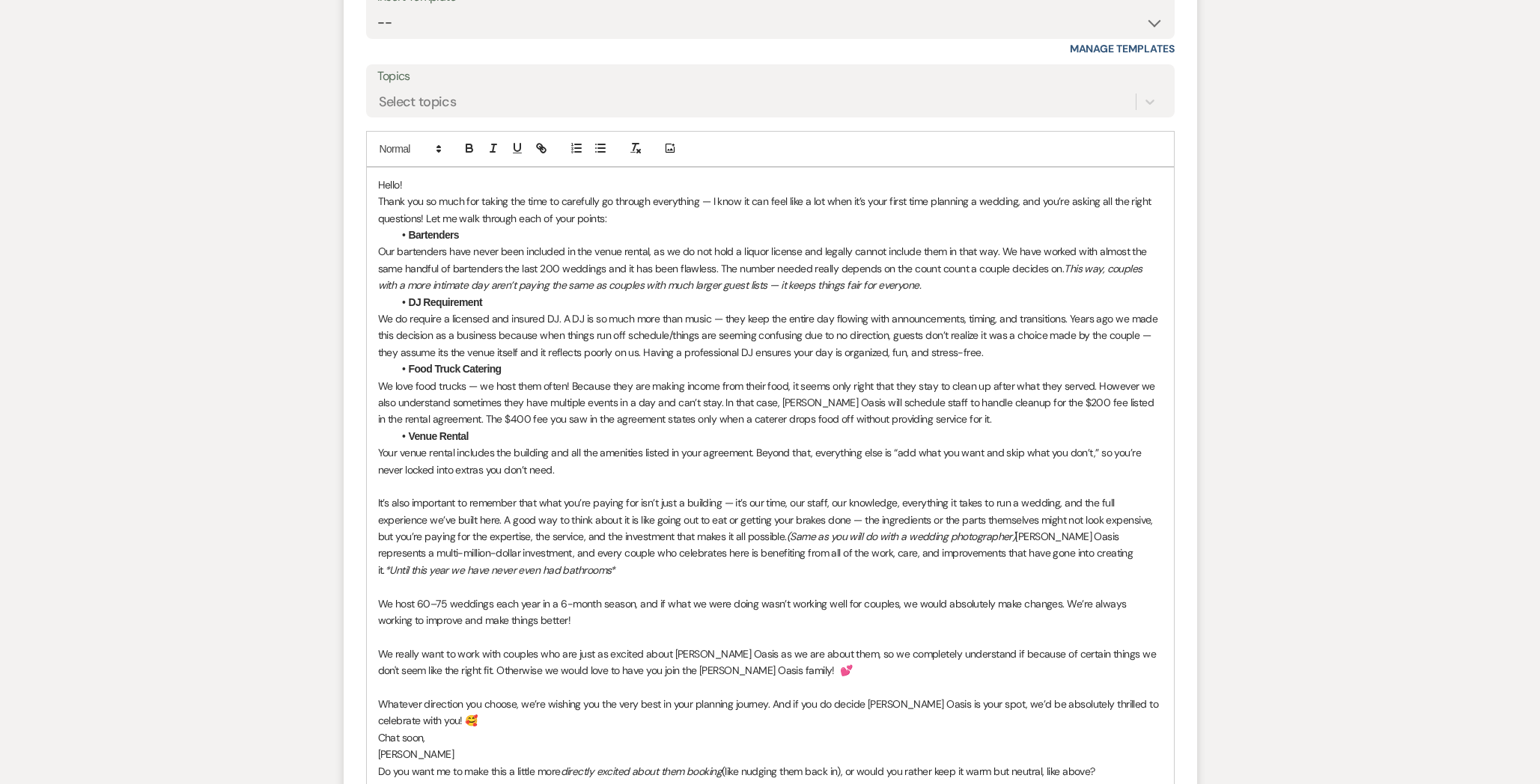
click at [379, 746] on p "[PERSON_NAME]" at bounding box center [770, 754] width 784 height 17
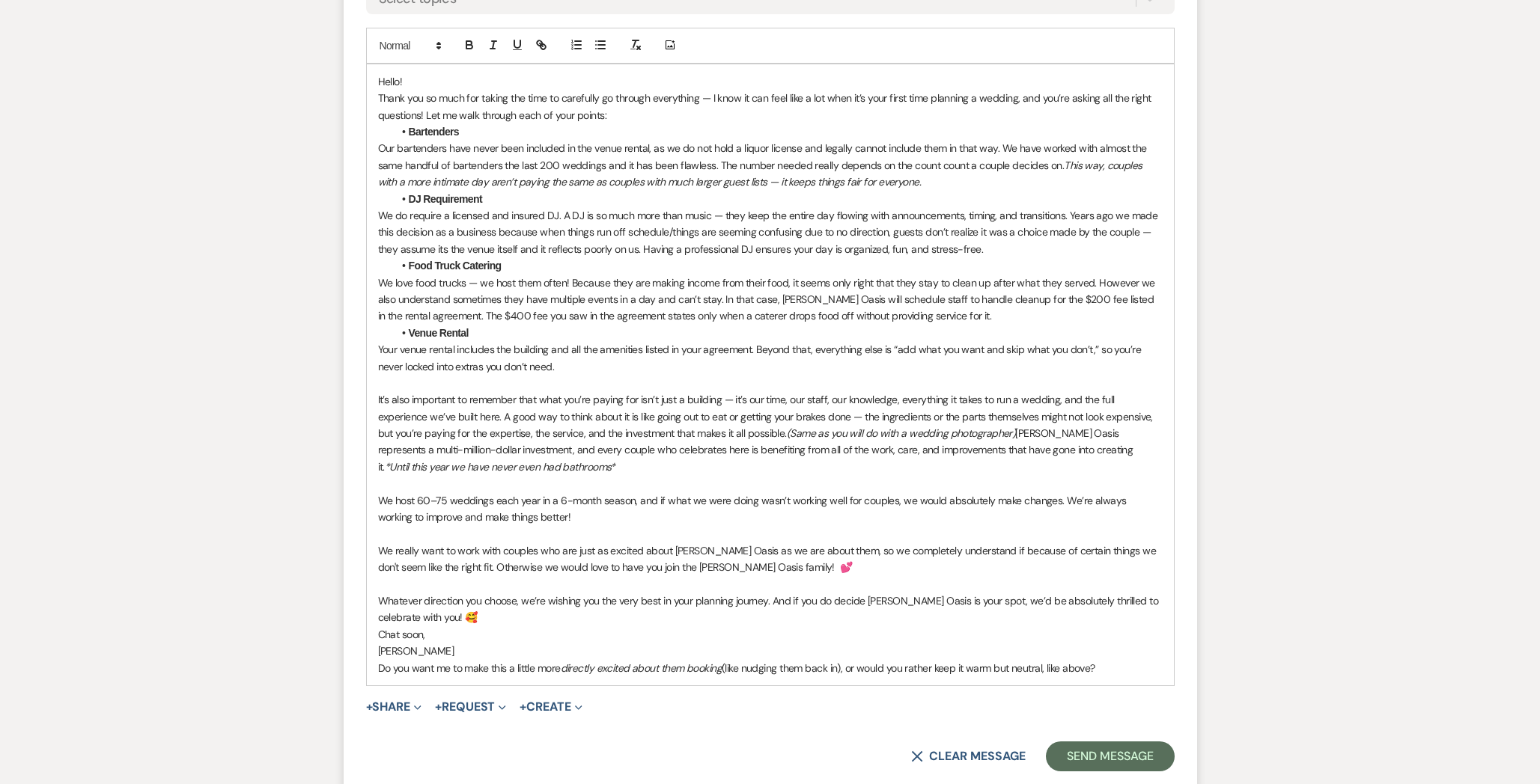
scroll to position [2366, 0]
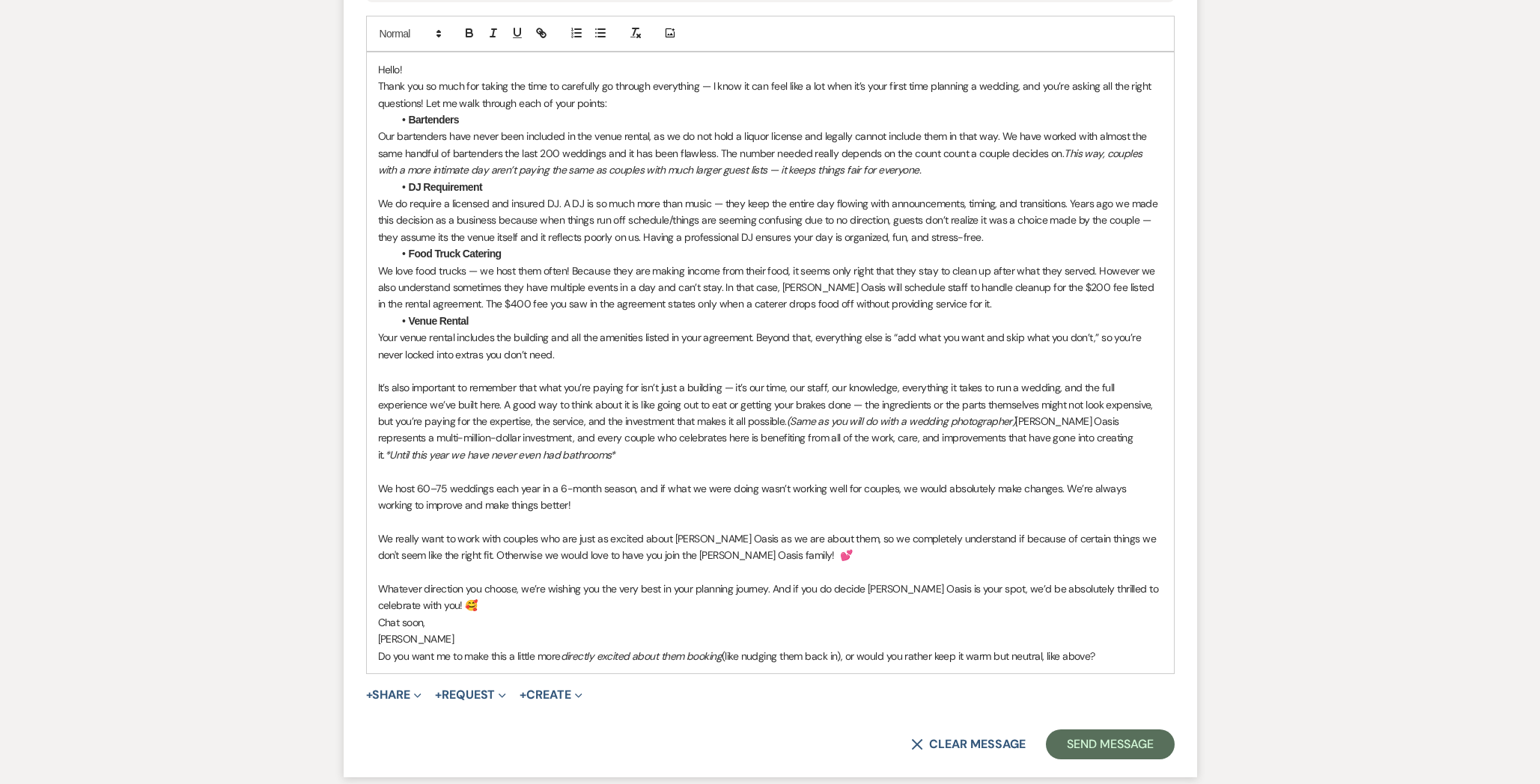
drag, startPoint x: 1121, startPoint y: 635, endPoint x: 397, endPoint y: 642, distance: 724.0
click at [397, 648] on p "Do you want me to make this a little more directly excited about them booking (…" at bounding box center [770, 657] width 784 height 17
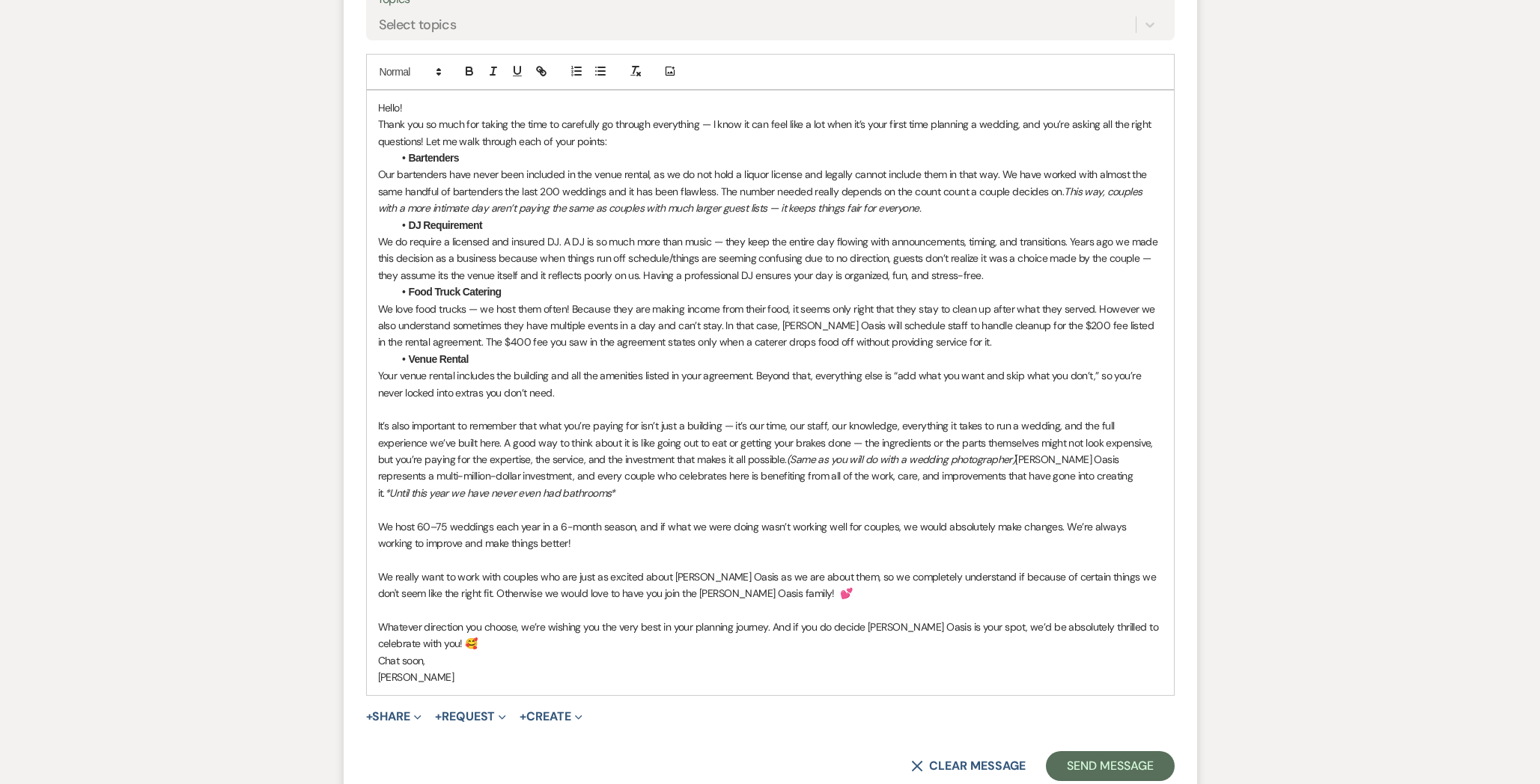
scroll to position [2327, 0]
click at [425, 120] on p "Thank you so much for taking the time to carefully go through everything — I kn…" at bounding box center [770, 133] width 784 height 33
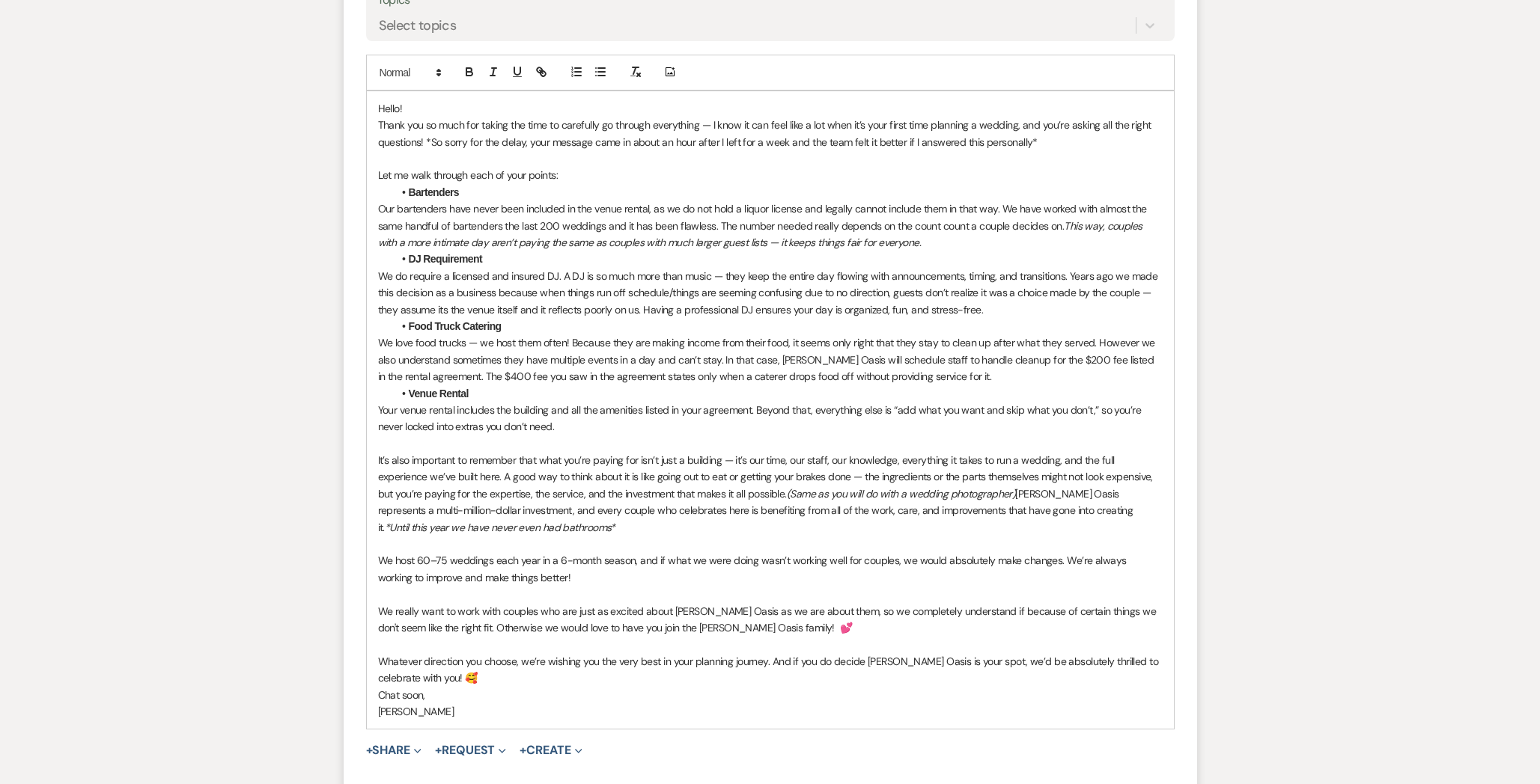
drag, startPoint x: 1041, startPoint y: 119, endPoint x: 427, endPoint y: 121, distance: 614.0
click at [427, 121] on p "Thank you so much for taking the time to carefully go through everything — I kn…" at bounding box center [770, 133] width 784 height 33
click at [494, 65] on icon "button" at bounding box center [493, 72] width 13 height 13
click at [568, 268] on p "We do require a licensed and insured DJ. A DJ is so much more than music — they…" at bounding box center [770, 293] width 784 height 50
drag, startPoint x: 789, startPoint y: 119, endPoint x: 747, endPoint y: 119, distance: 42.0
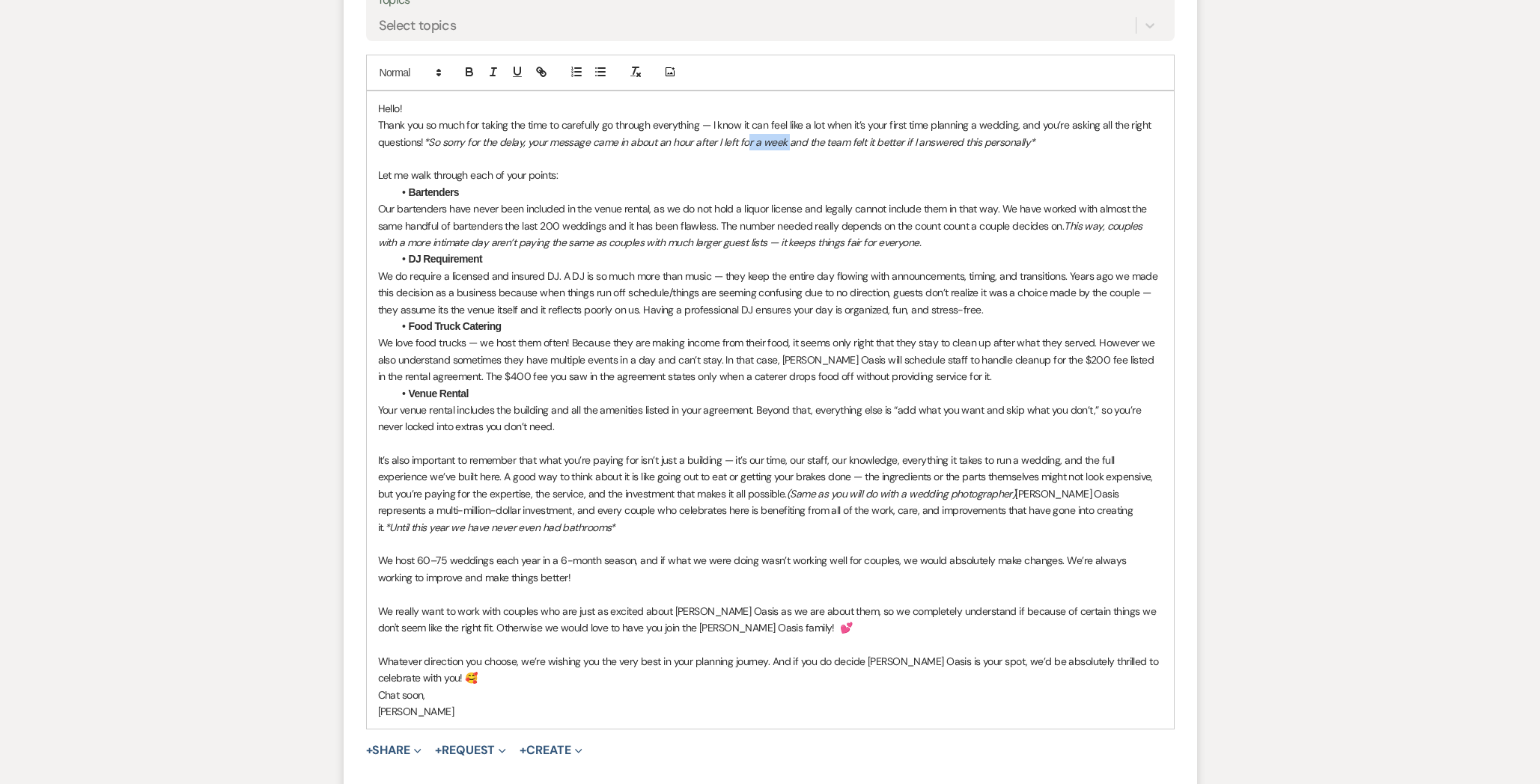
click at [747, 136] on em "*So sorry for the delay, your message came in about an hour after I left for a …" at bounding box center [729, 142] width 611 height 13
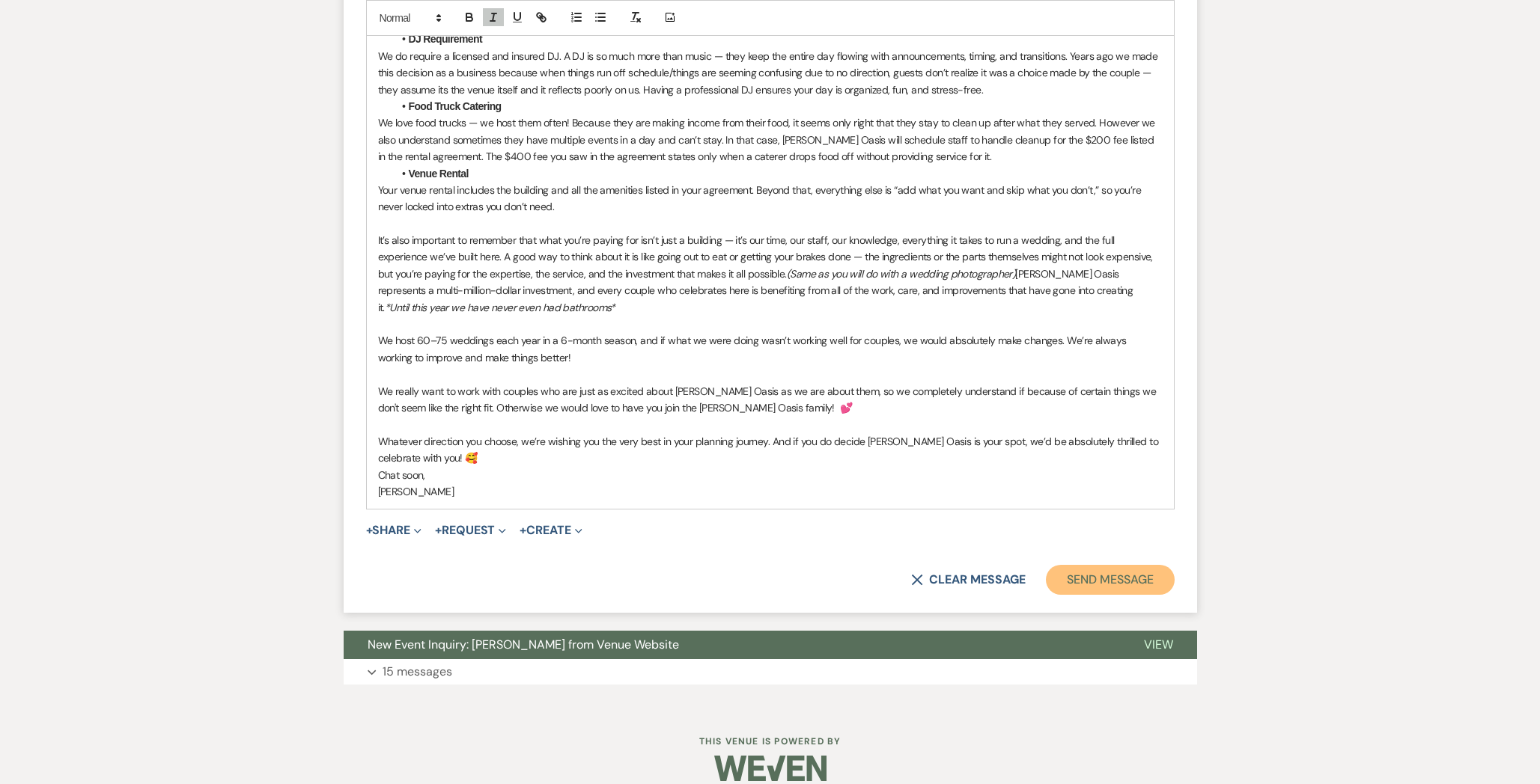
click at [1168, 565] on button "Send Message" at bounding box center [1110, 580] width 128 height 30
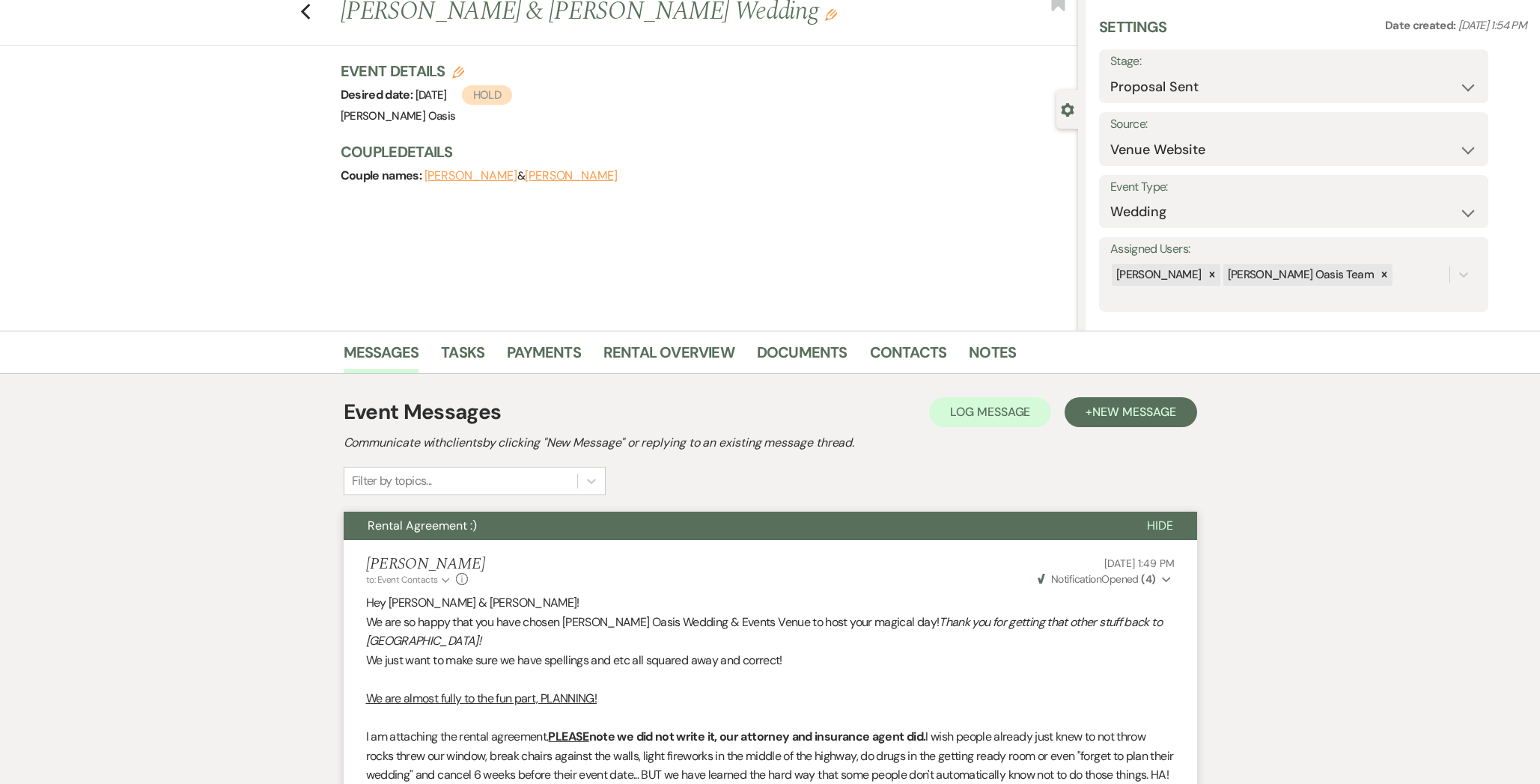
scroll to position [0, 0]
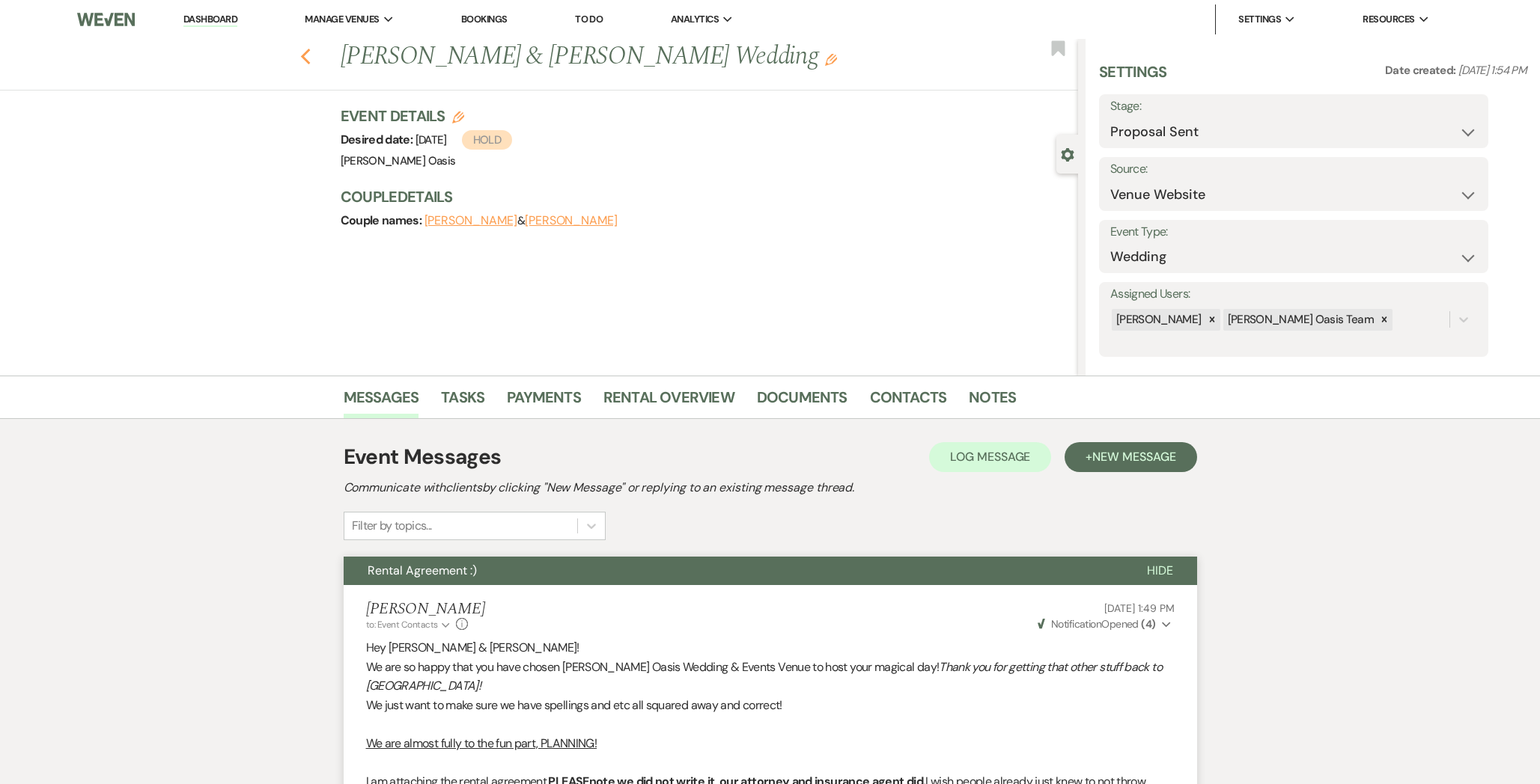
click at [308, 58] on icon "Previous" at bounding box center [306, 57] width 11 height 18
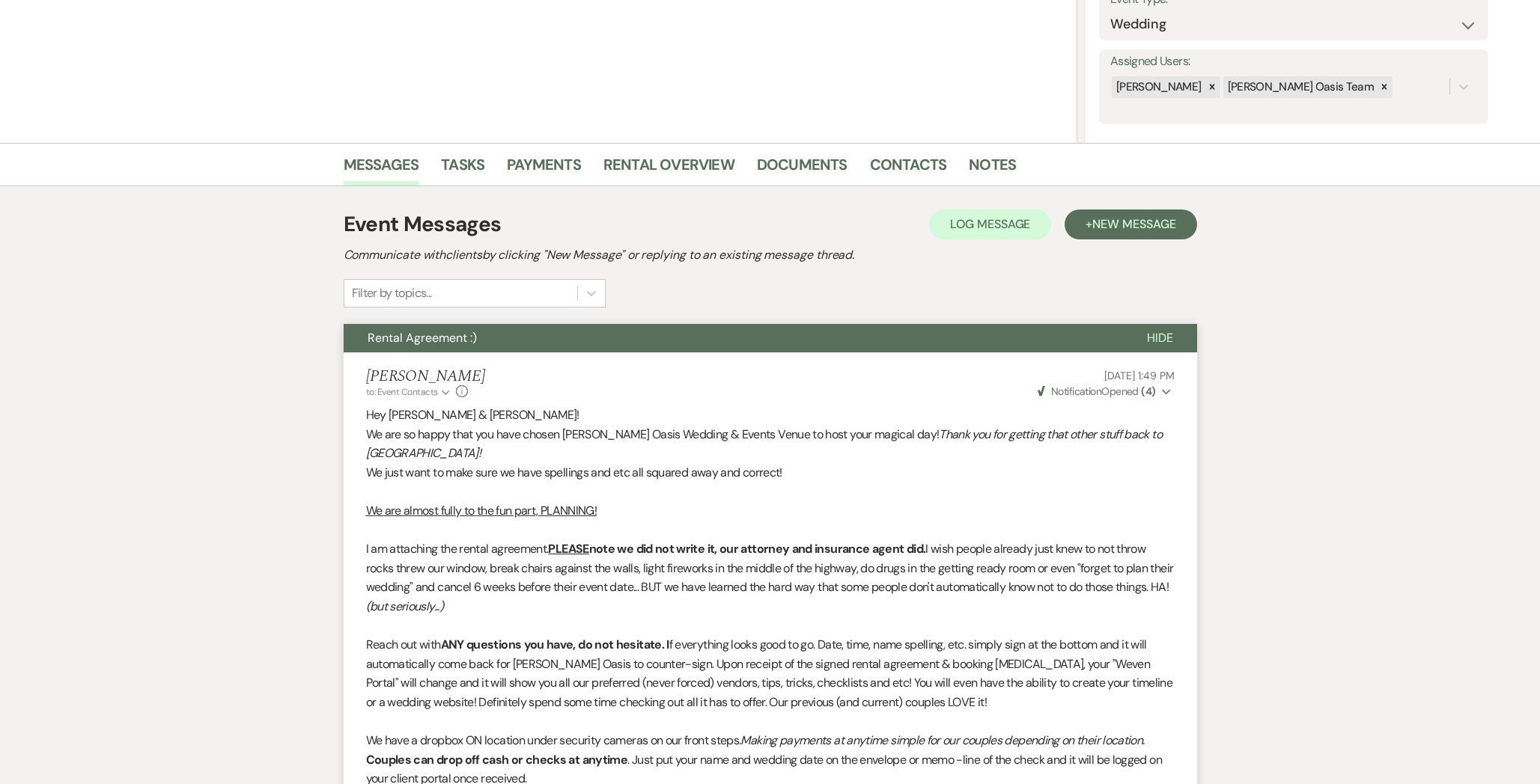
select select "6"
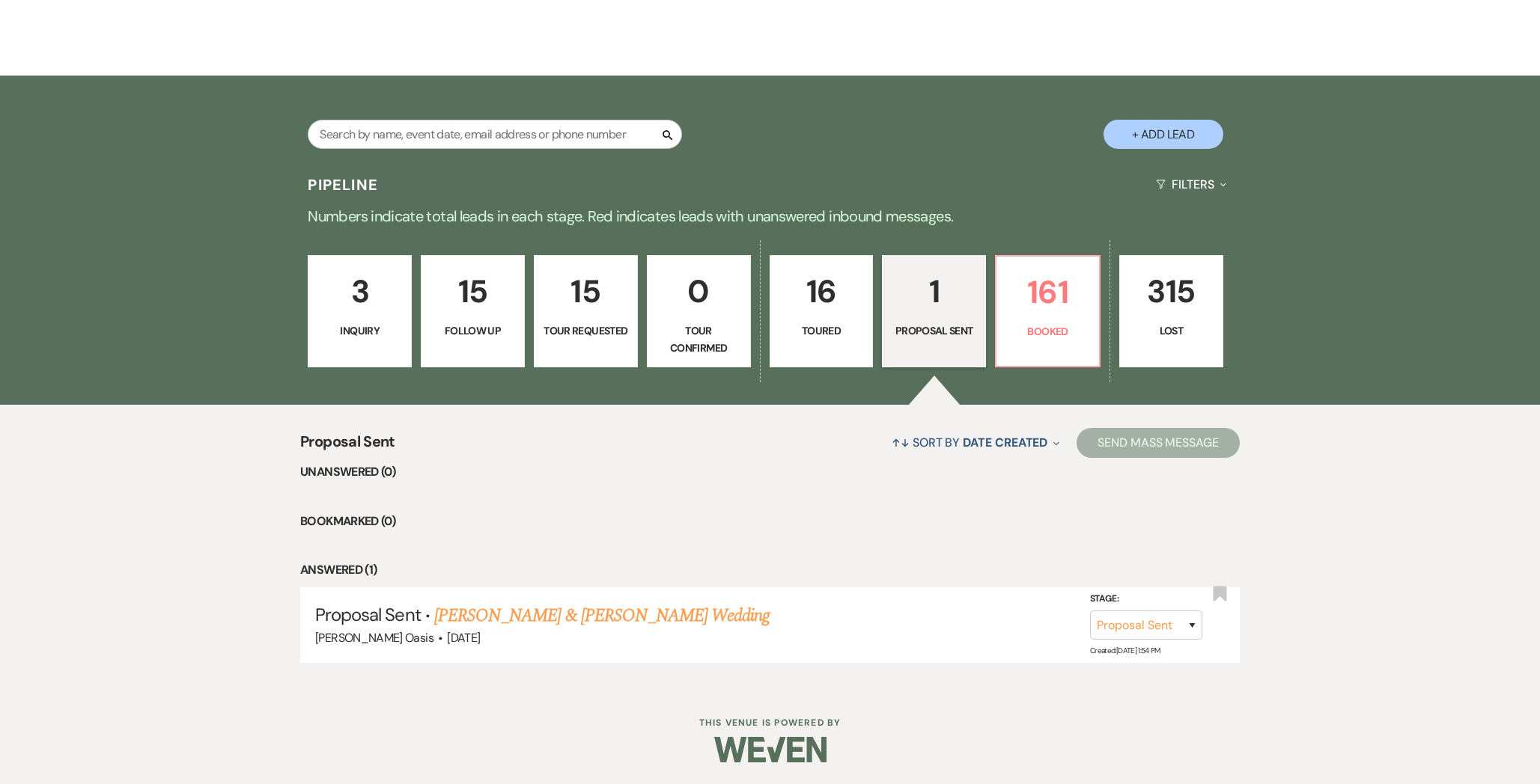
scroll to position [24, 0]
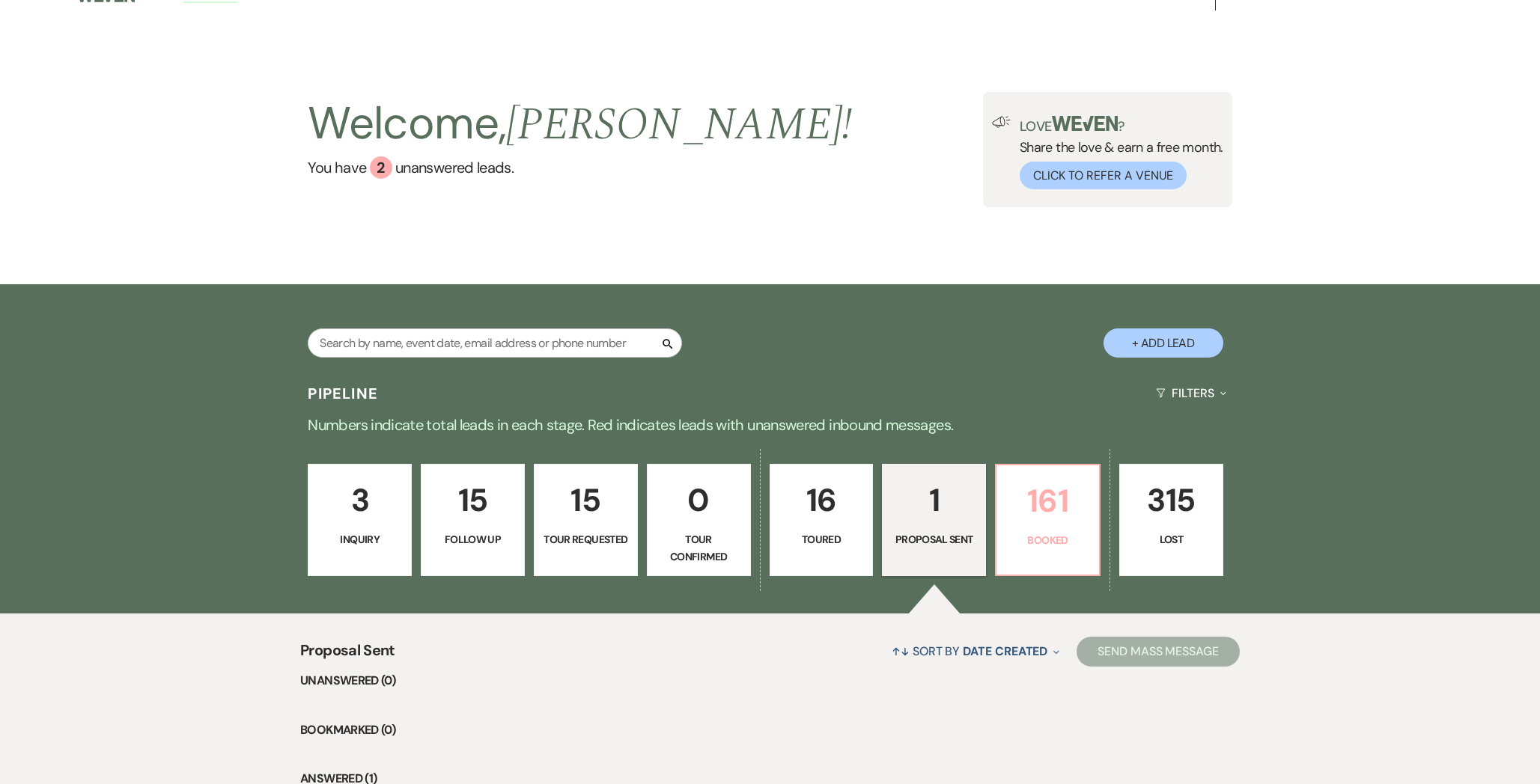
click at [1065, 522] on p "161" at bounding box center [1048, 501] width 85 height 50
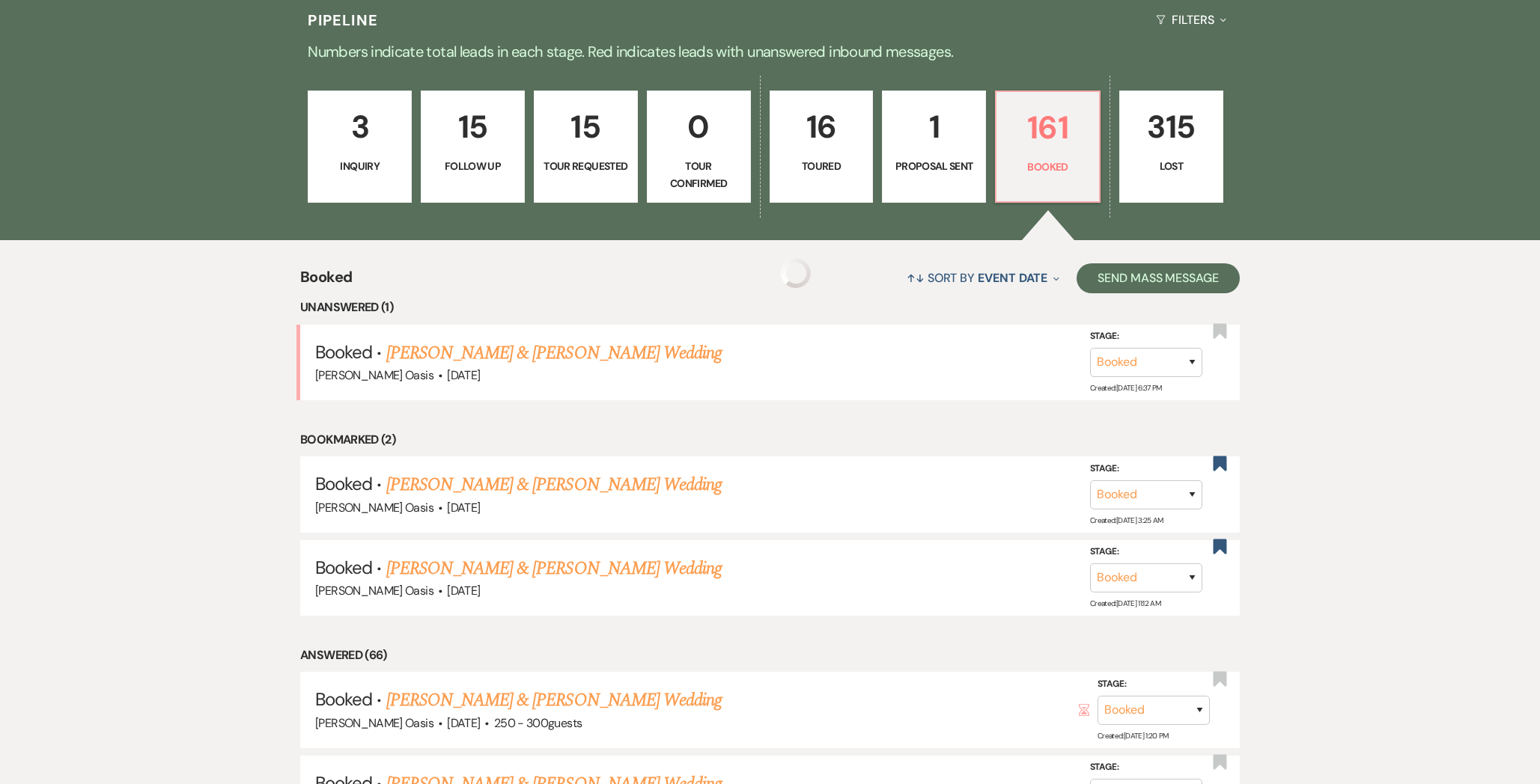
scroll to position [399, 0]
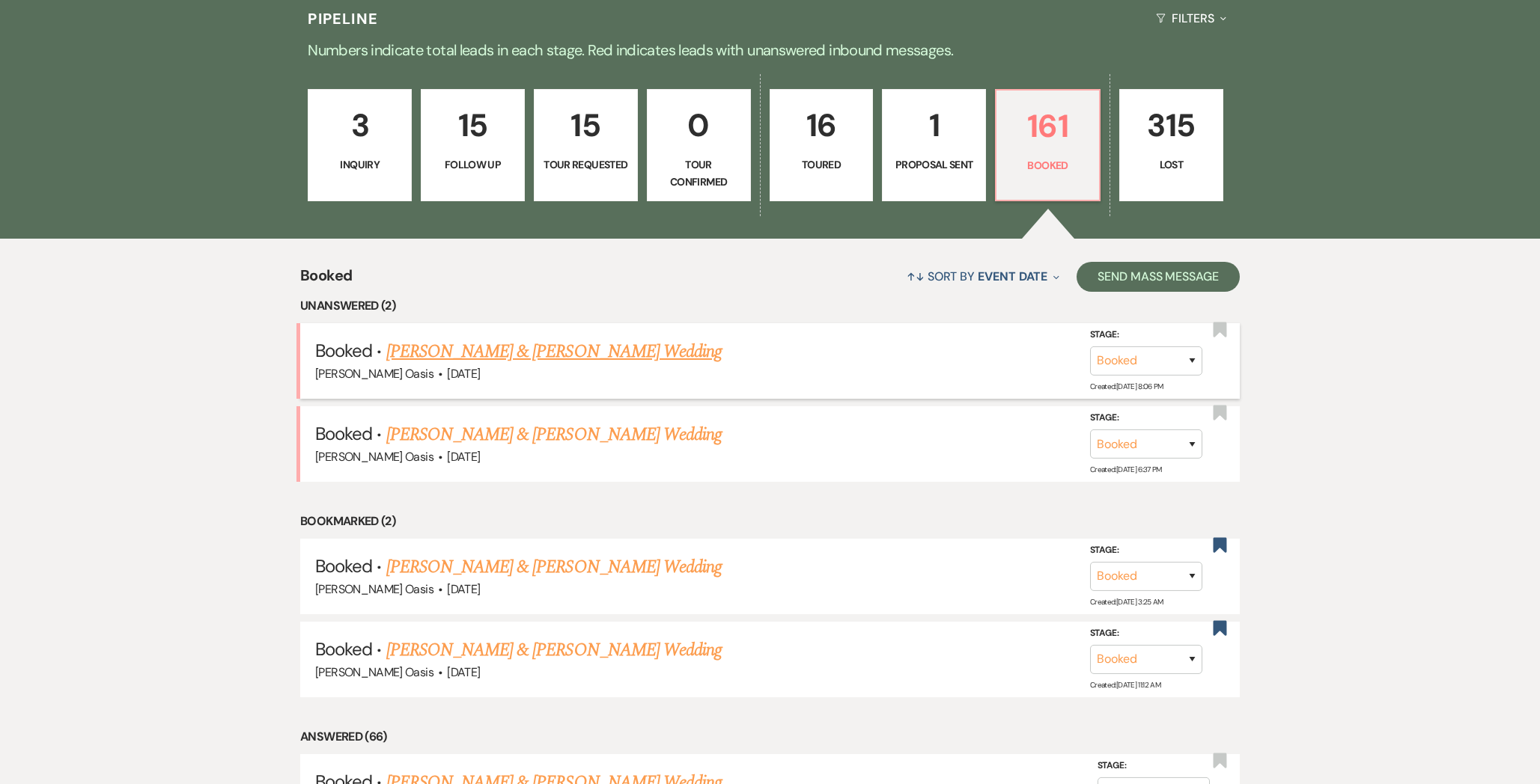
click at [504, 351] on link "[PERSON_NAME] & [PERSON_NAME] Wedding" at bounding box center [554, 351] width 335 height 27
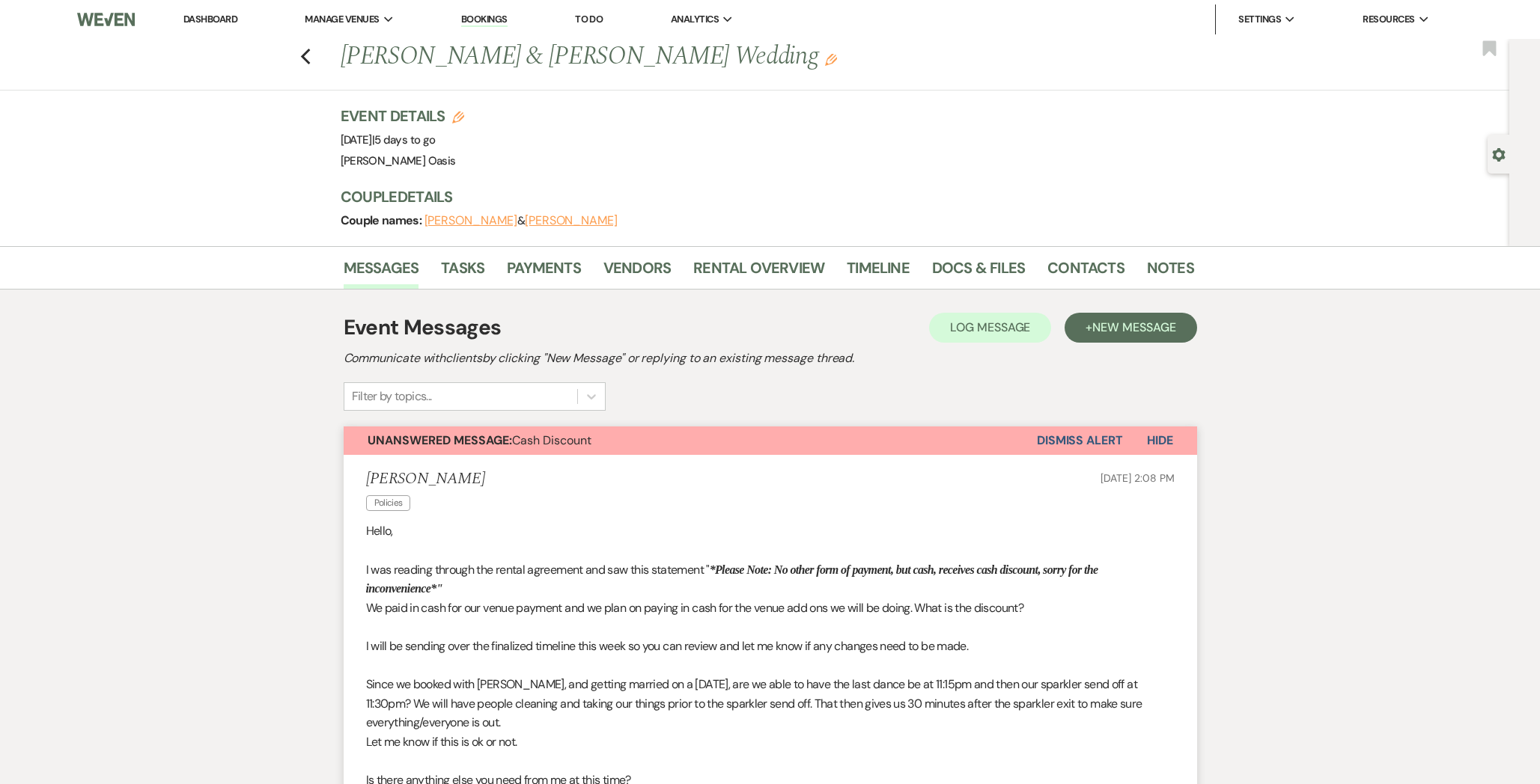
click at [231, 21] on link "Dashboard" at bounding box center [210, 18] width 54 height 12
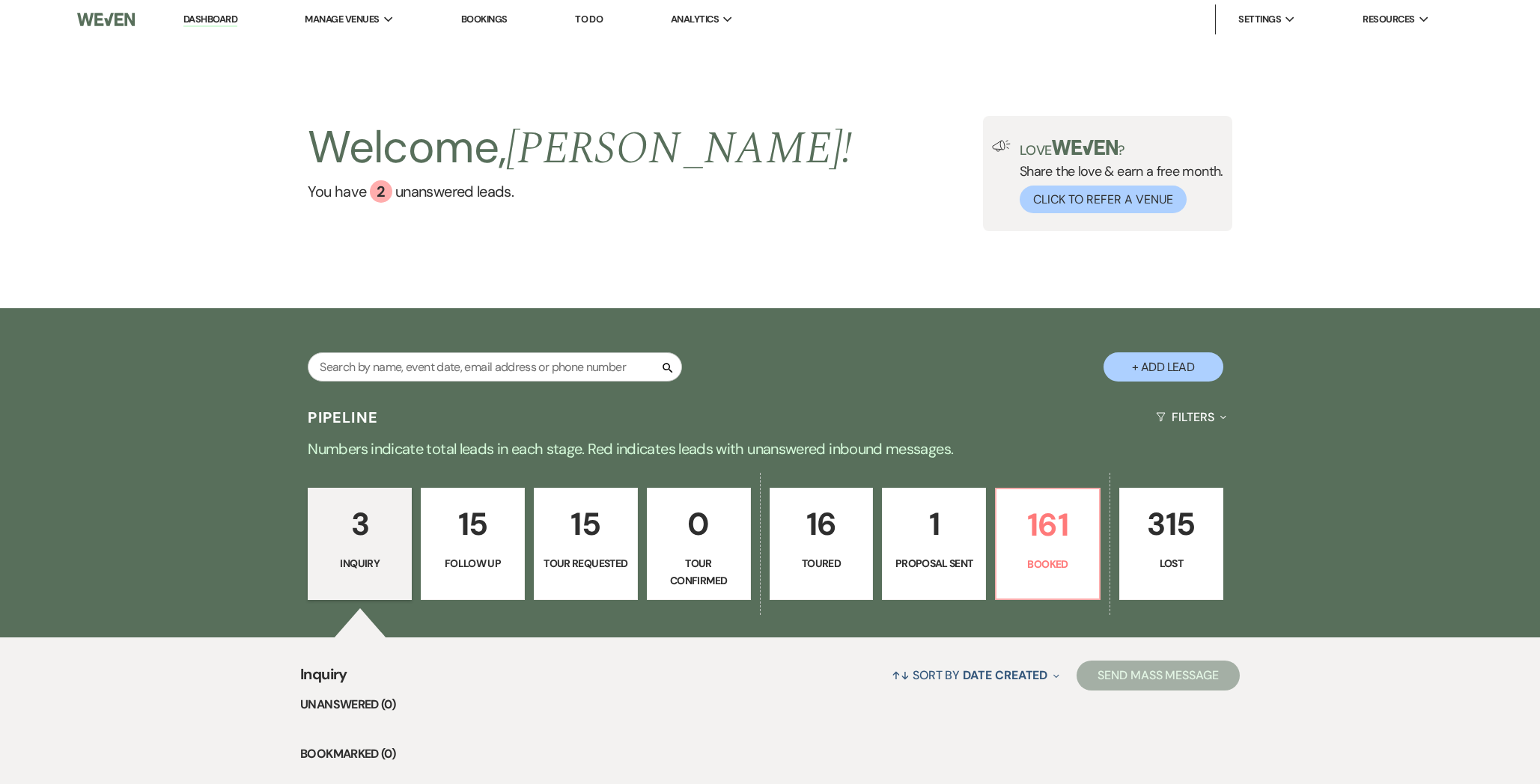
click at [231, 22] on link "Dashboard" at bounding box center [210, 19] width 54 height 14
click at [230, 21] on link "Dashboard" at bounding box center [210, 19] width 54 height 14
click at [401, 365] on input "text" at bounding box center [495, 367] width 375 height 29
type input "syd"
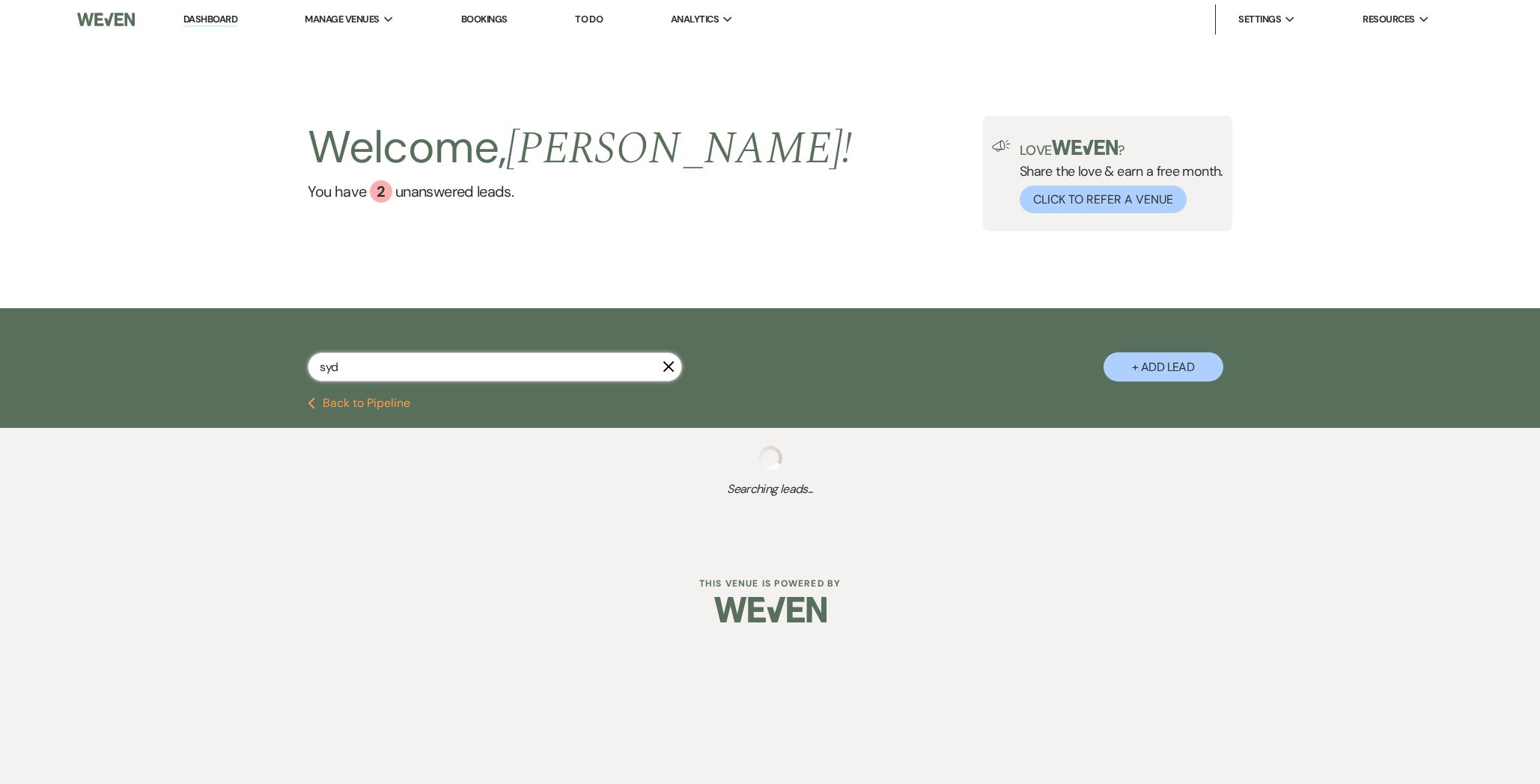
select select "8"
select select "5"
select select "8"
select select "1"
select select "8"
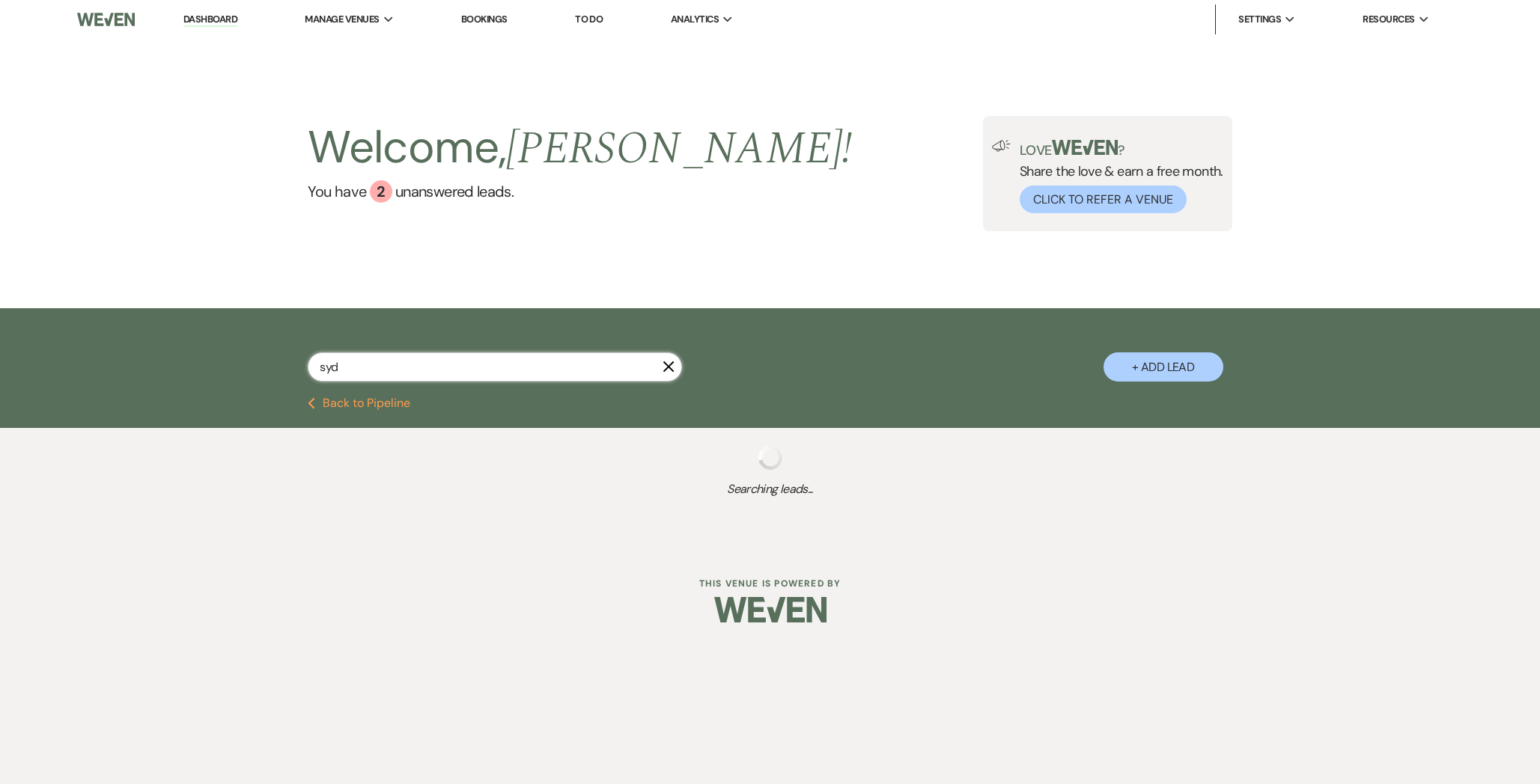
select select "7"
select select "8"
select select "5"
select select "8"
select select "5"
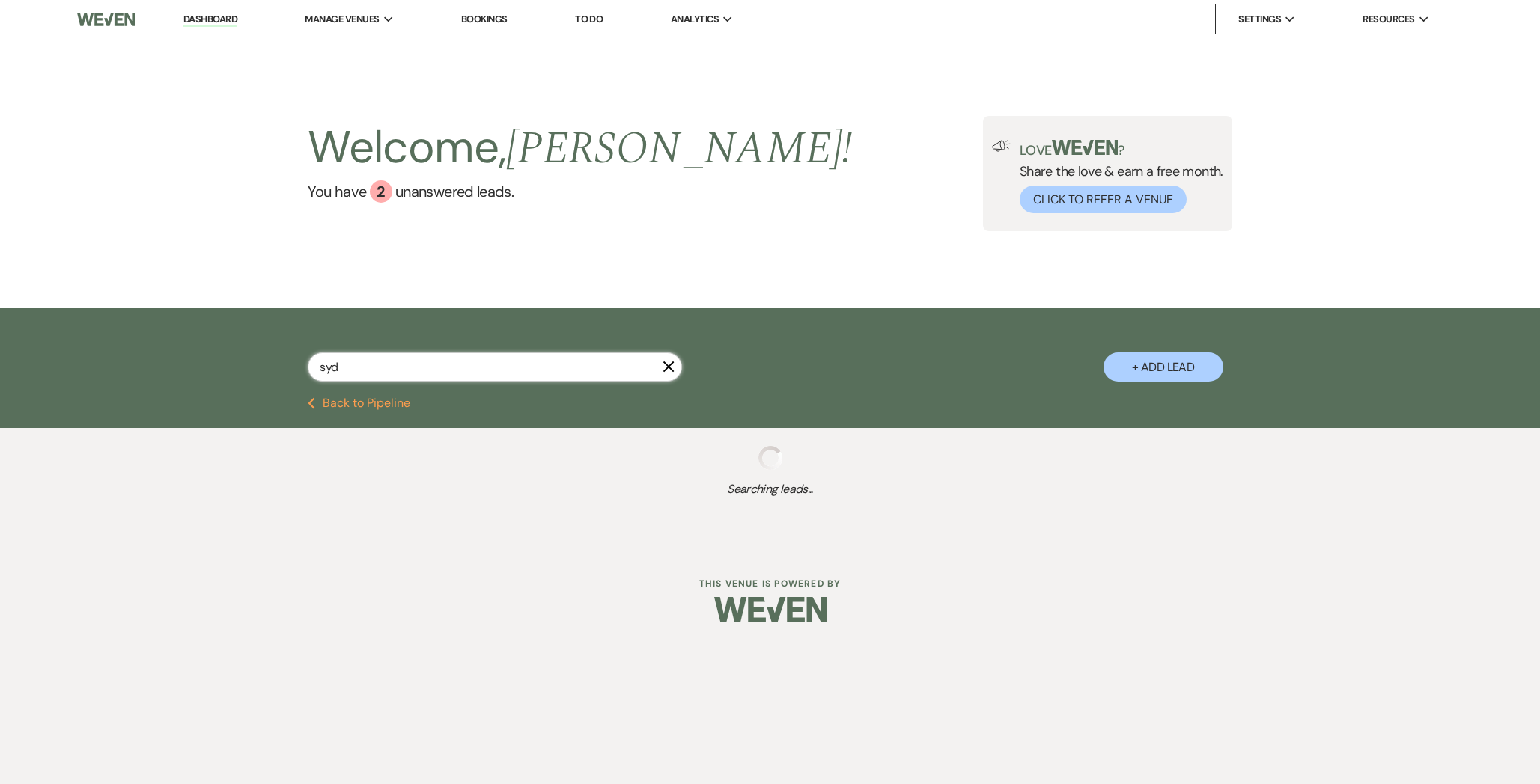
select select "8"
select select "6"
select select "8"
select select "5"
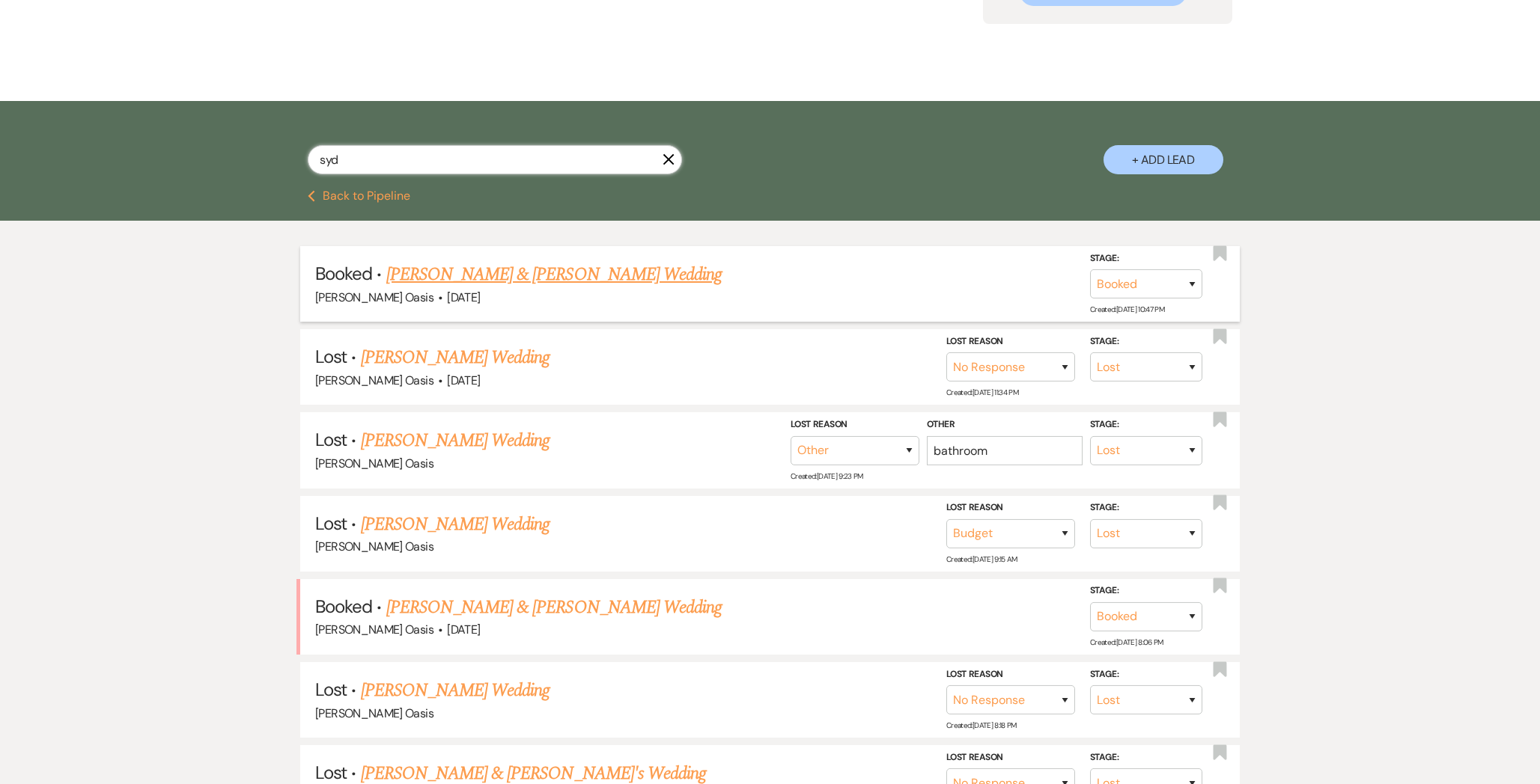
scroll to position [211, 0]
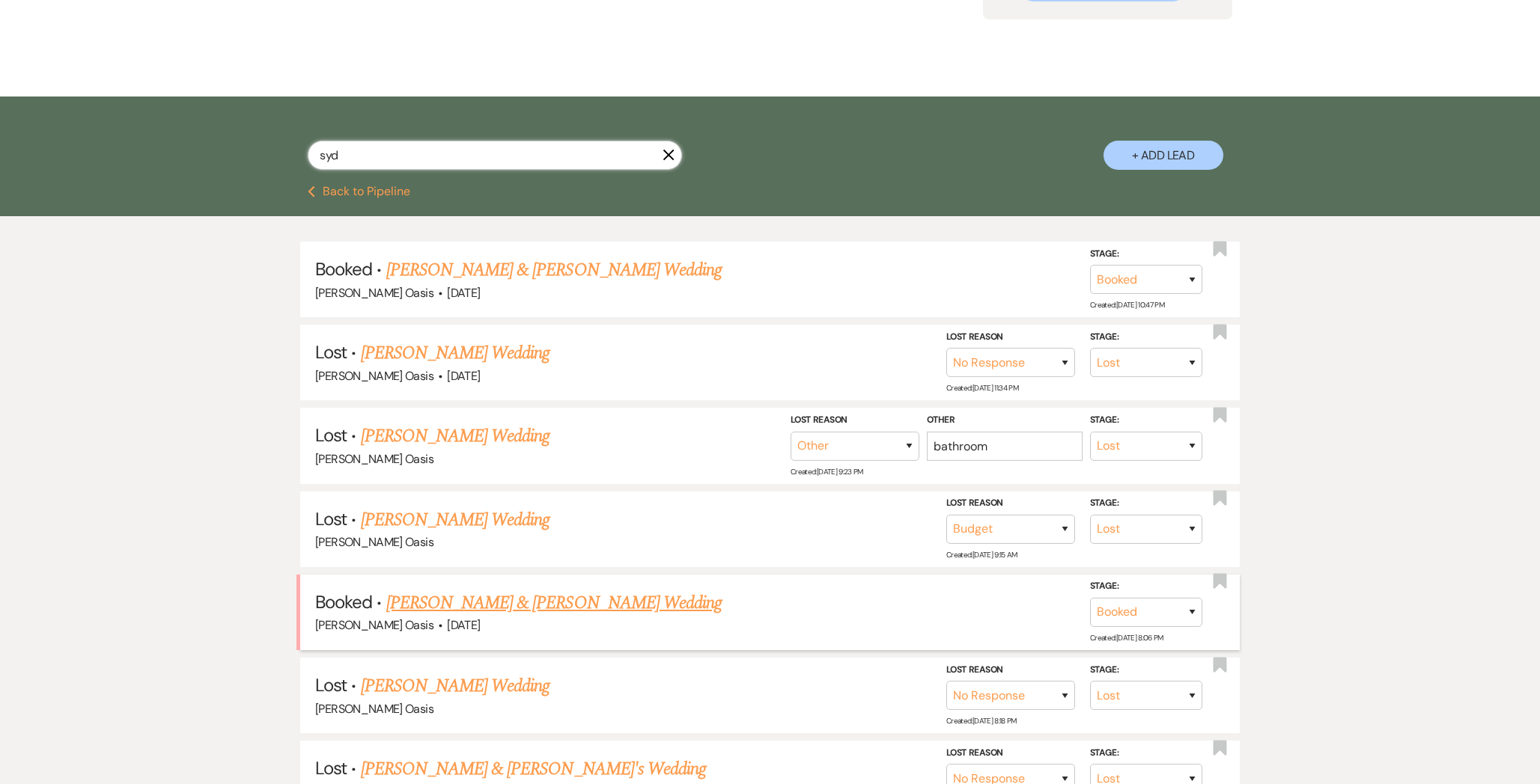
type input "syd"
click at [454, 596] on link "[PERSON_NAME] & [PERSON_NAME] Wedding" at bounding box center [554, 603] width 335 height 27
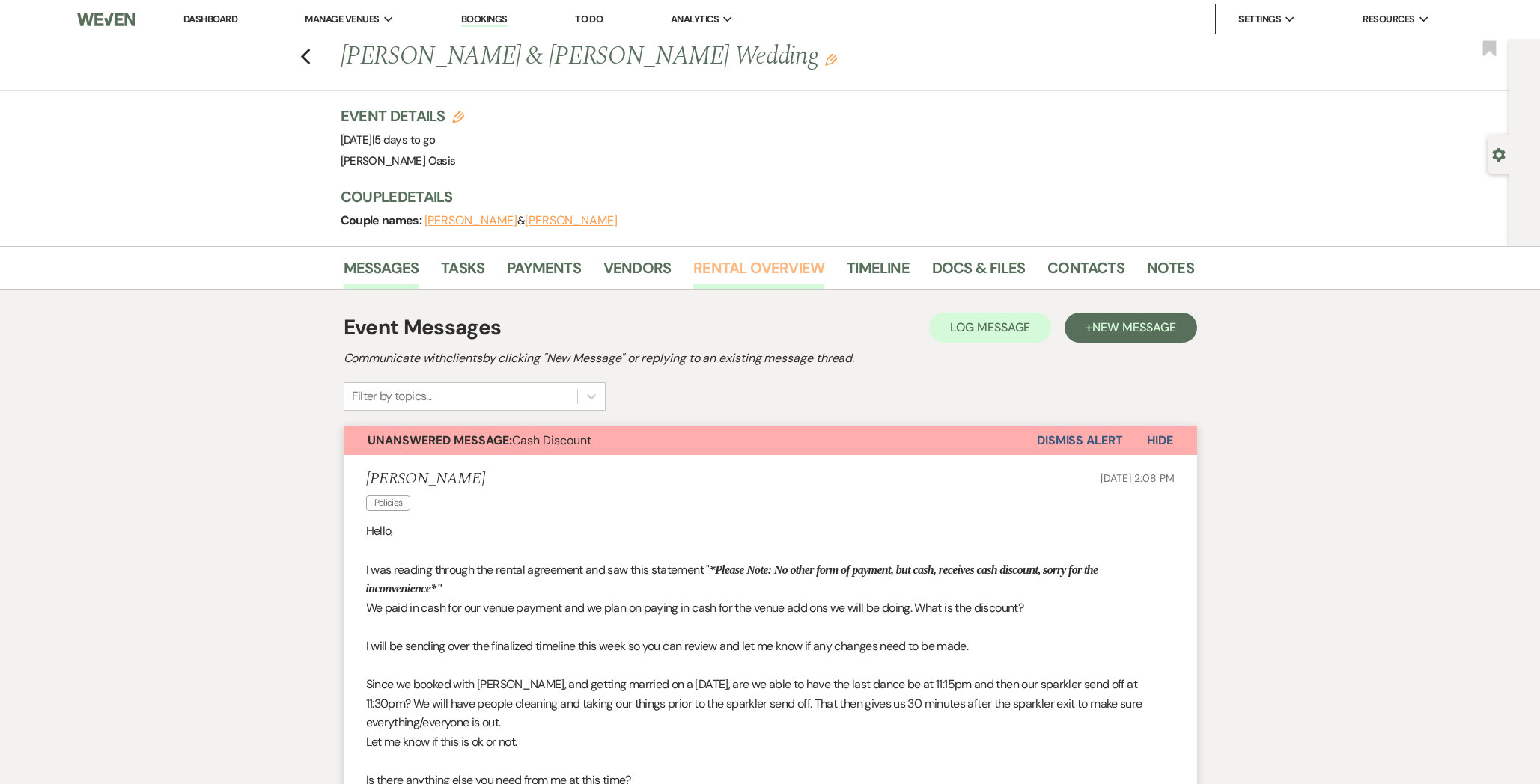
click at [761, 266] on link "Rental Overview" at bounding box center [758, 273] width 131 height 33
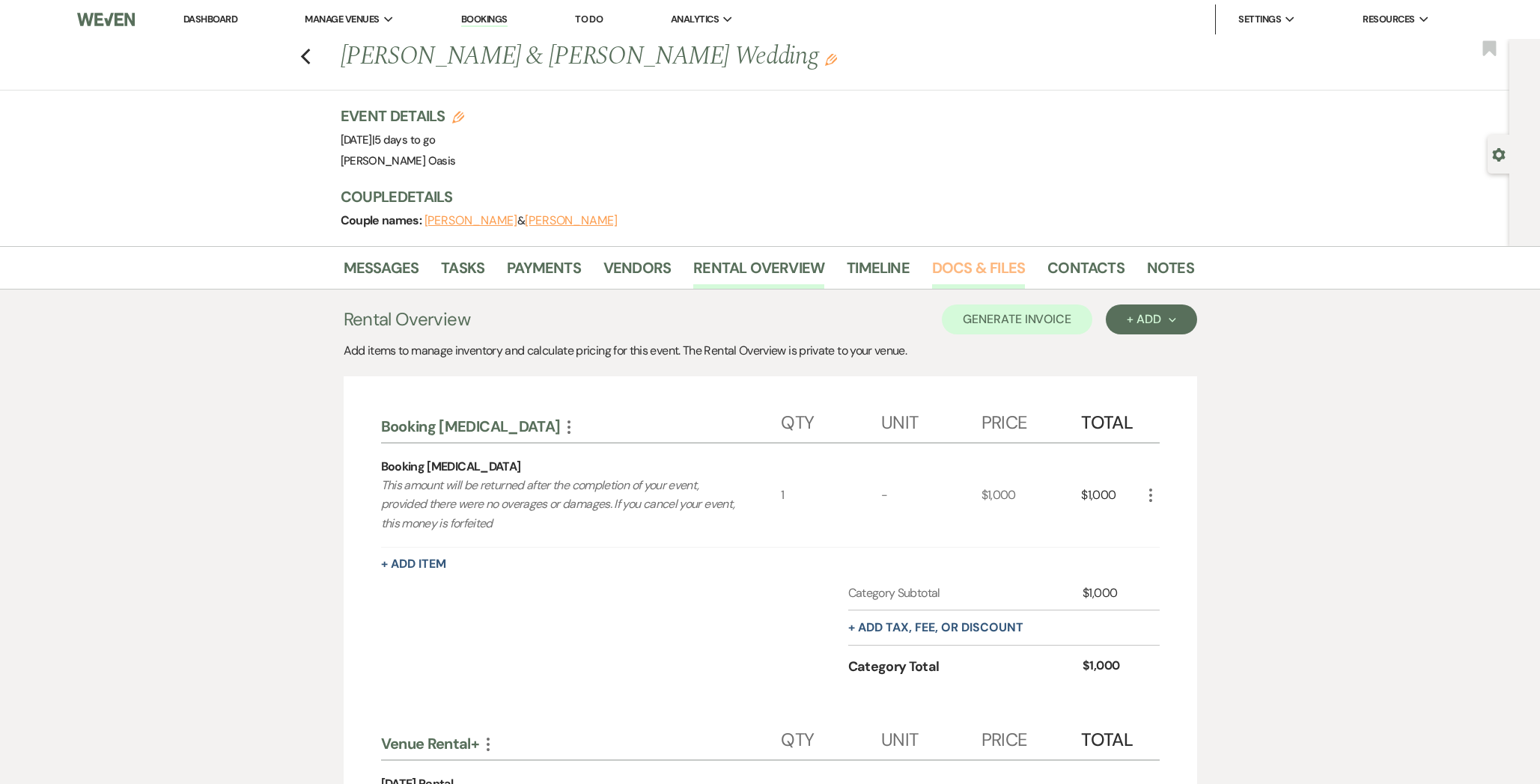
click at [961, 270] on link "Docs & Files" at bounding box center [977, 273] width 92 height 33
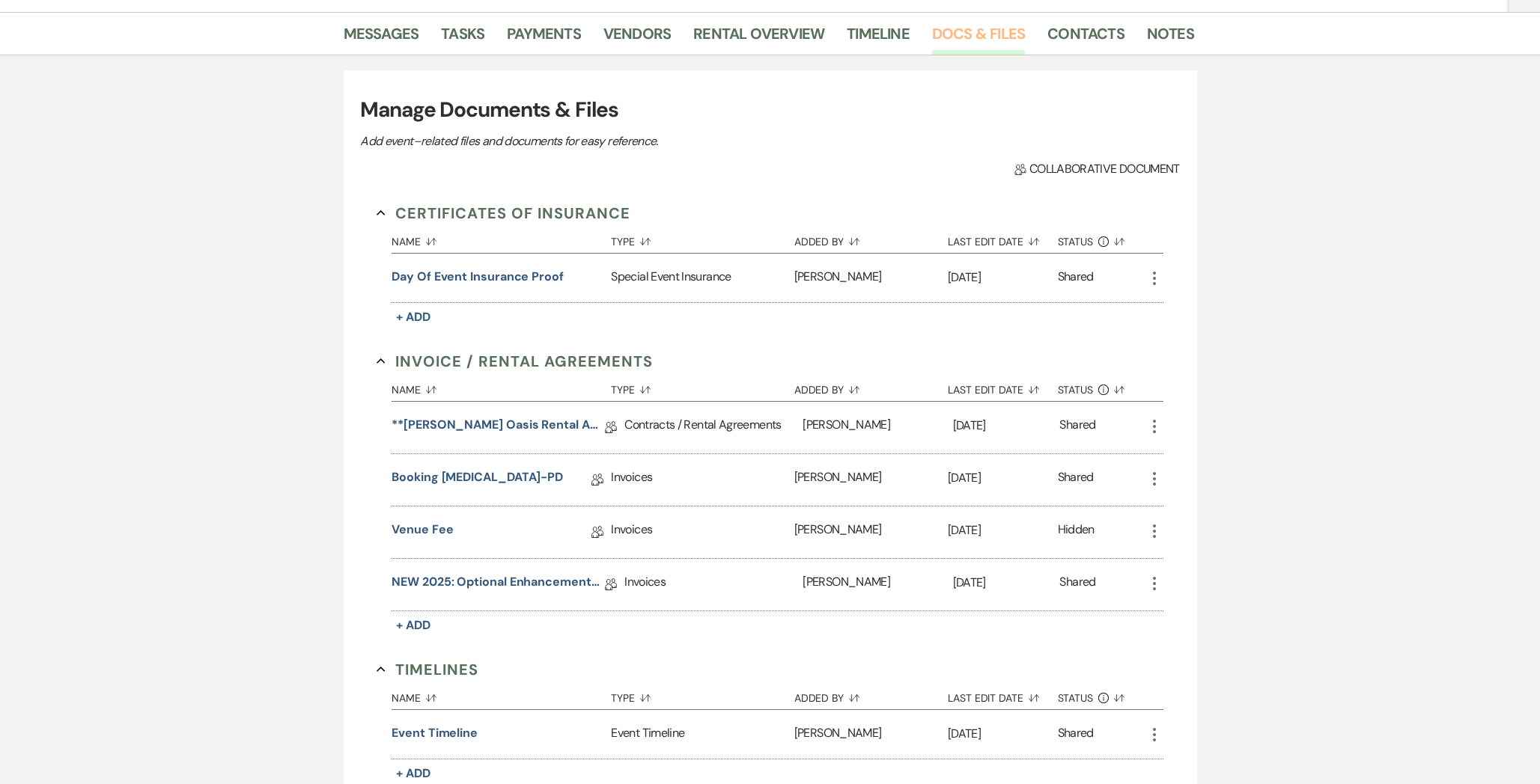
scroll to position [245, 0]
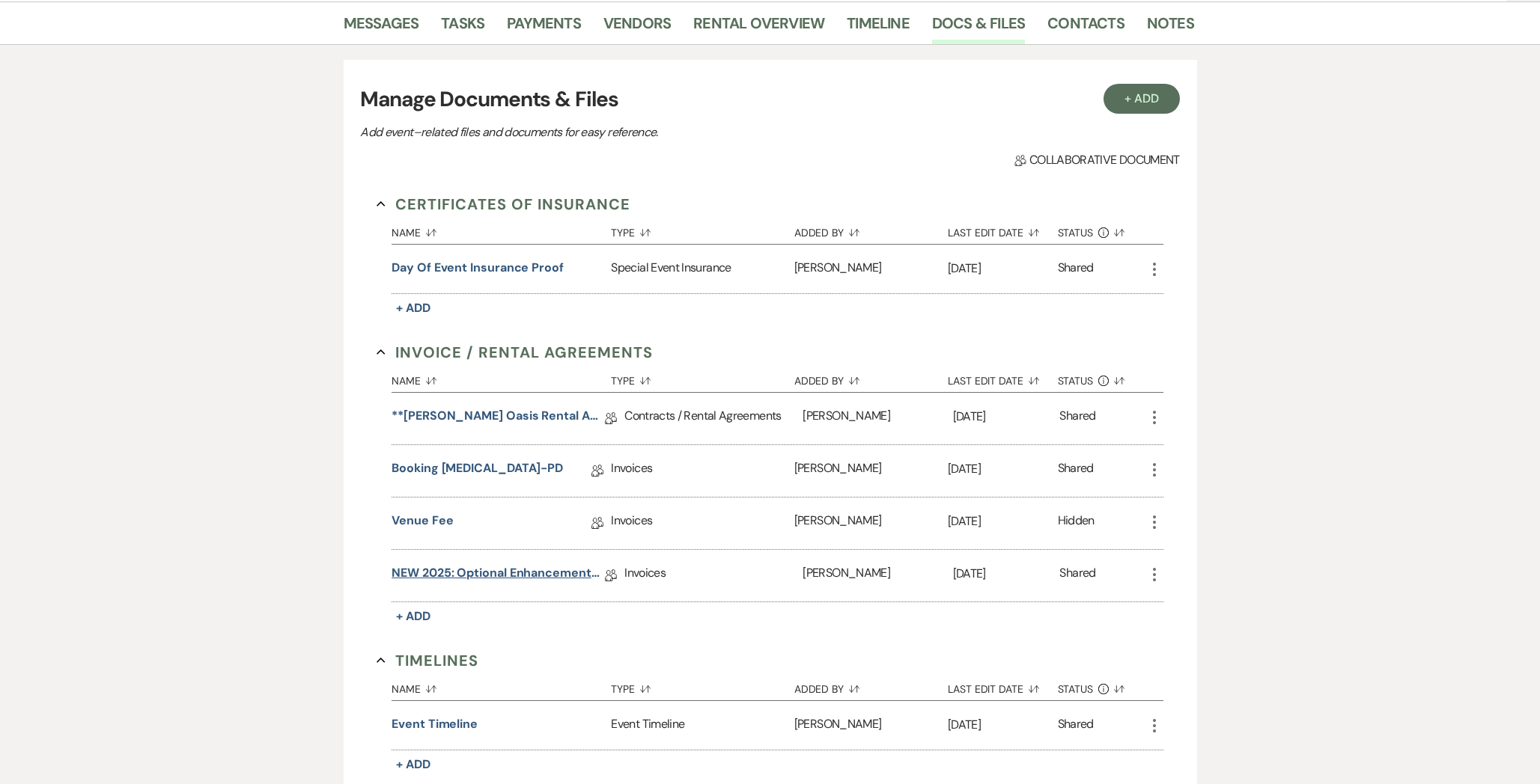
click at [460, 573] on link "NEW 2025: Optional Enhancements + Information" at bounding box center [498, 576] width 213 height 23
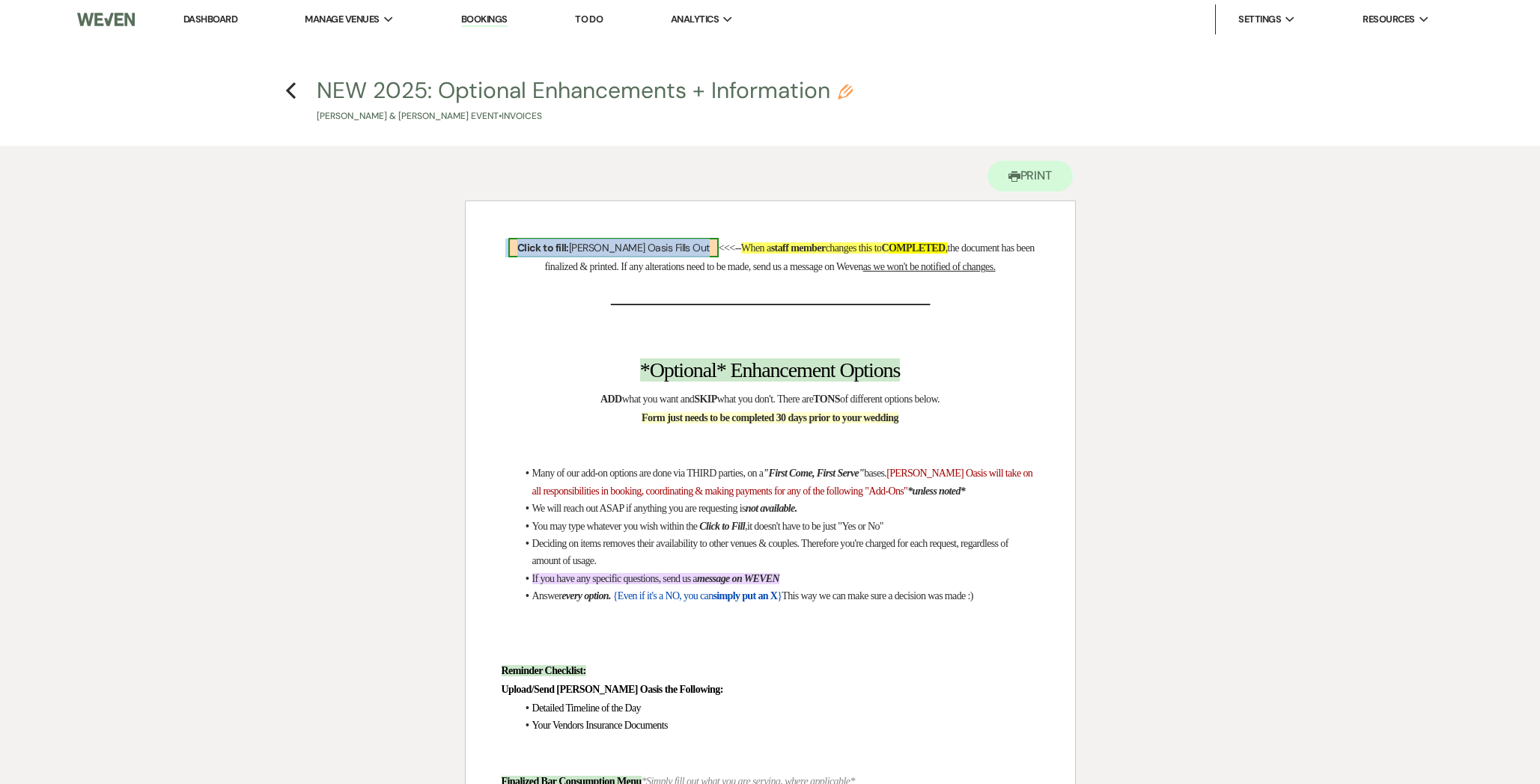
click at [569, 247] on b "Click to fill:" at bounding box center [543, 248] width 52 height 13
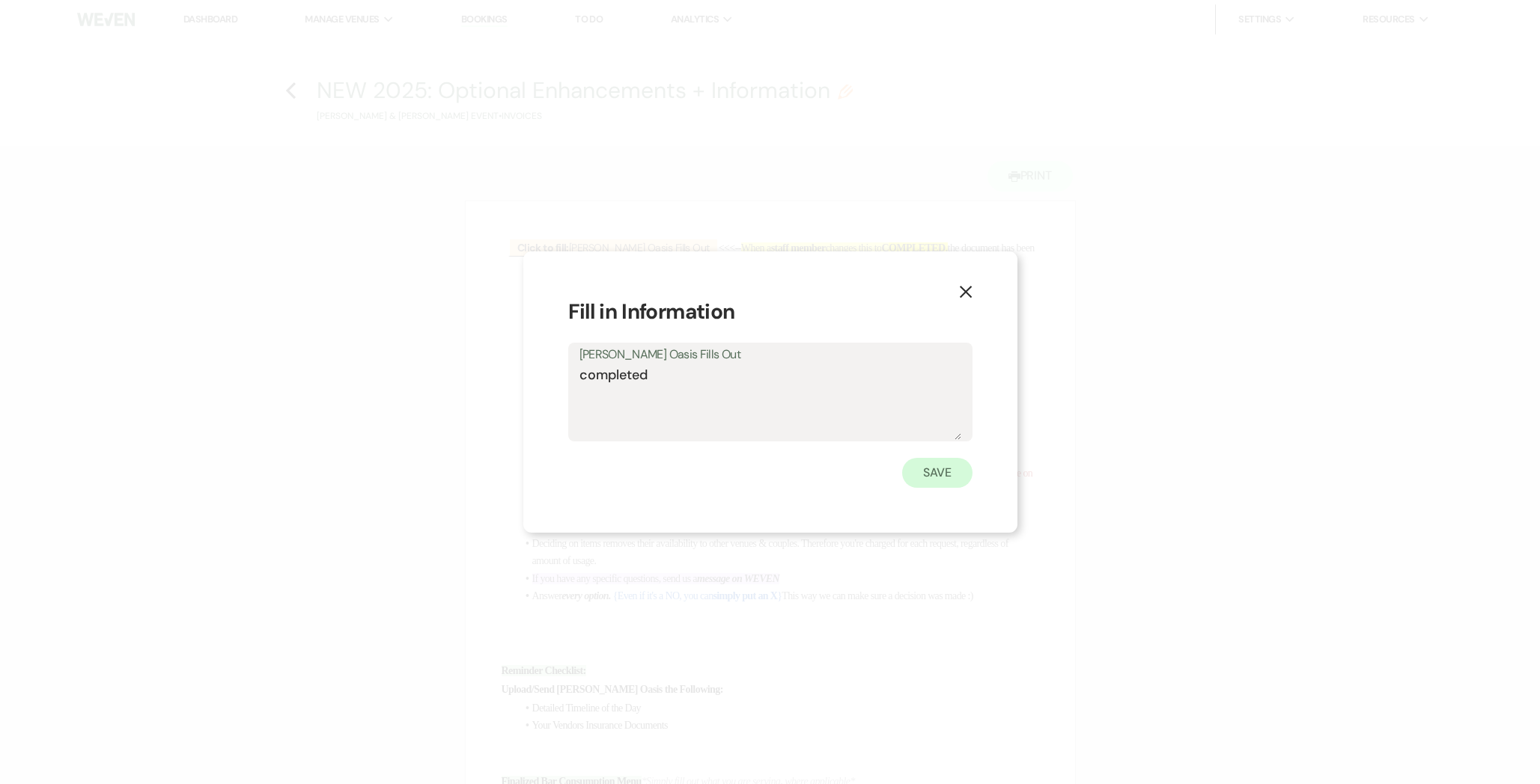
type textarea "completed"
click at [939, 479] on button "Save" at bounding box center [936, 473] width 71 height 30
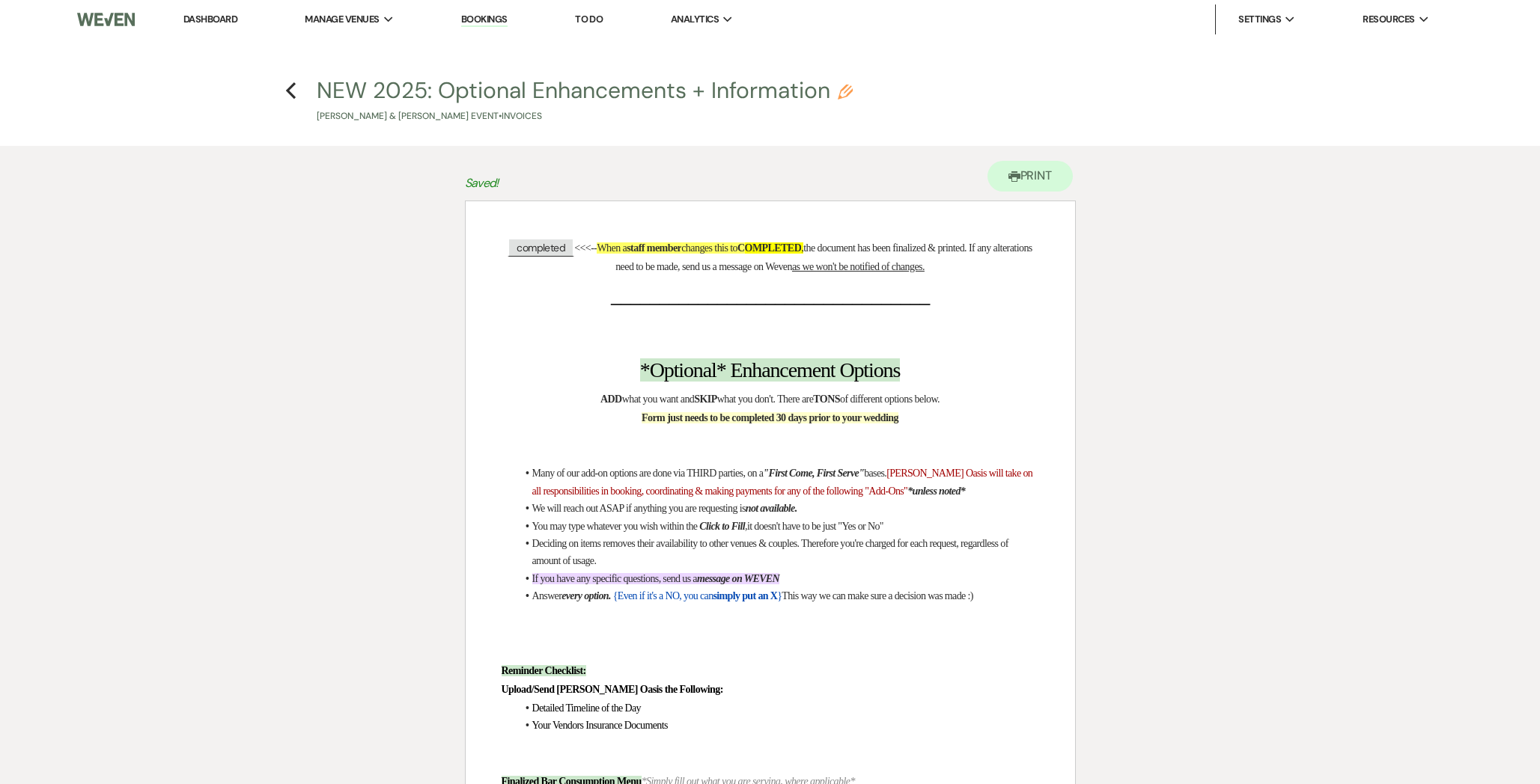
click at [385, 79] on button "NEW 2025: Optional Enhancements + Information Pencil [GEOGRAPHIC_DATA][PERSON_N…" at bounding box center [584, 101] width 536 height 44
select select "22"
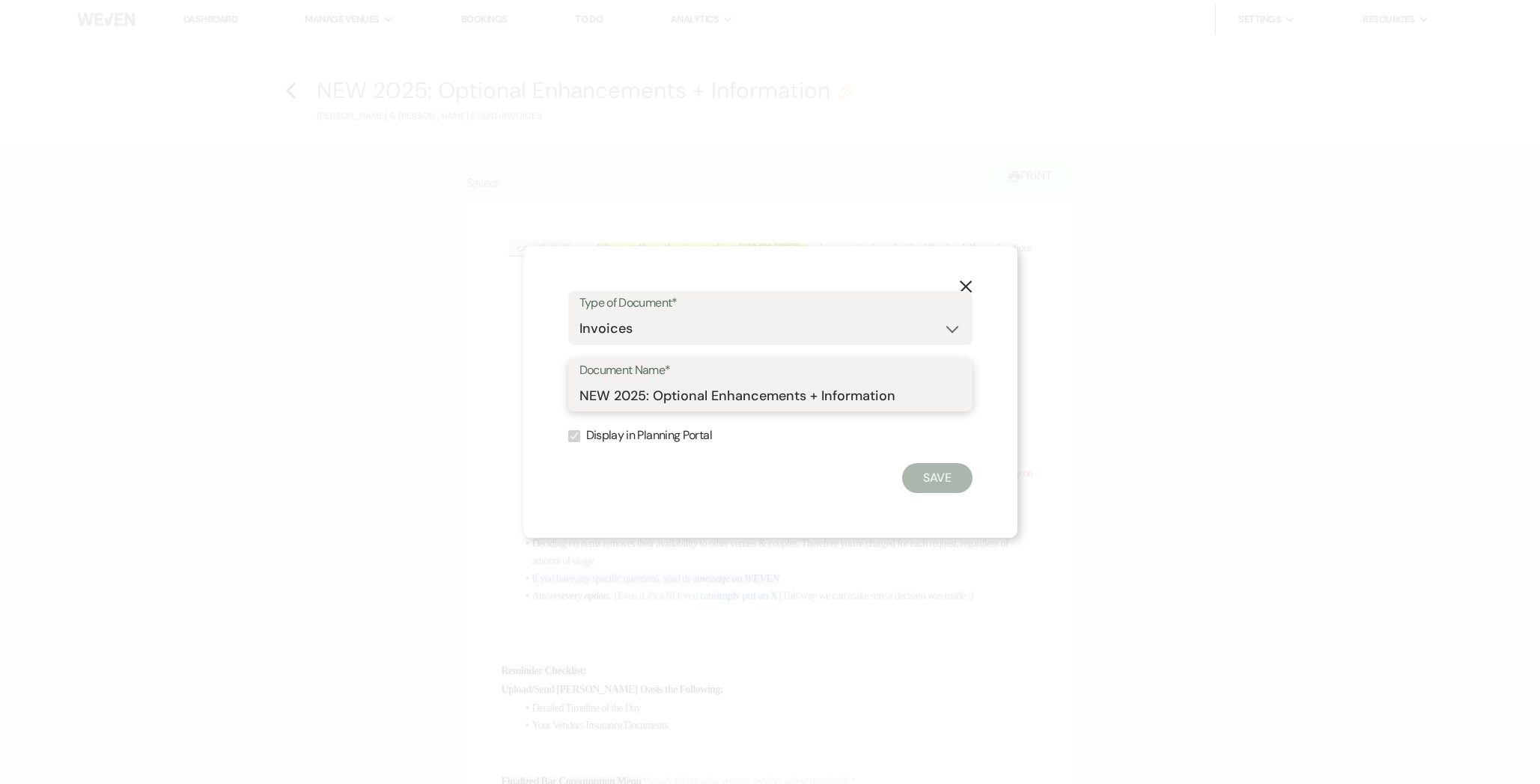
click at [738, 392] on input "NEW 2025: Optional Enhancements + Information" at bounding box center [770, 395] width 382 height 29
type input "Final"
click at [940, 486] on button "Save" at bounding box center [936, 479] width 71 height 30
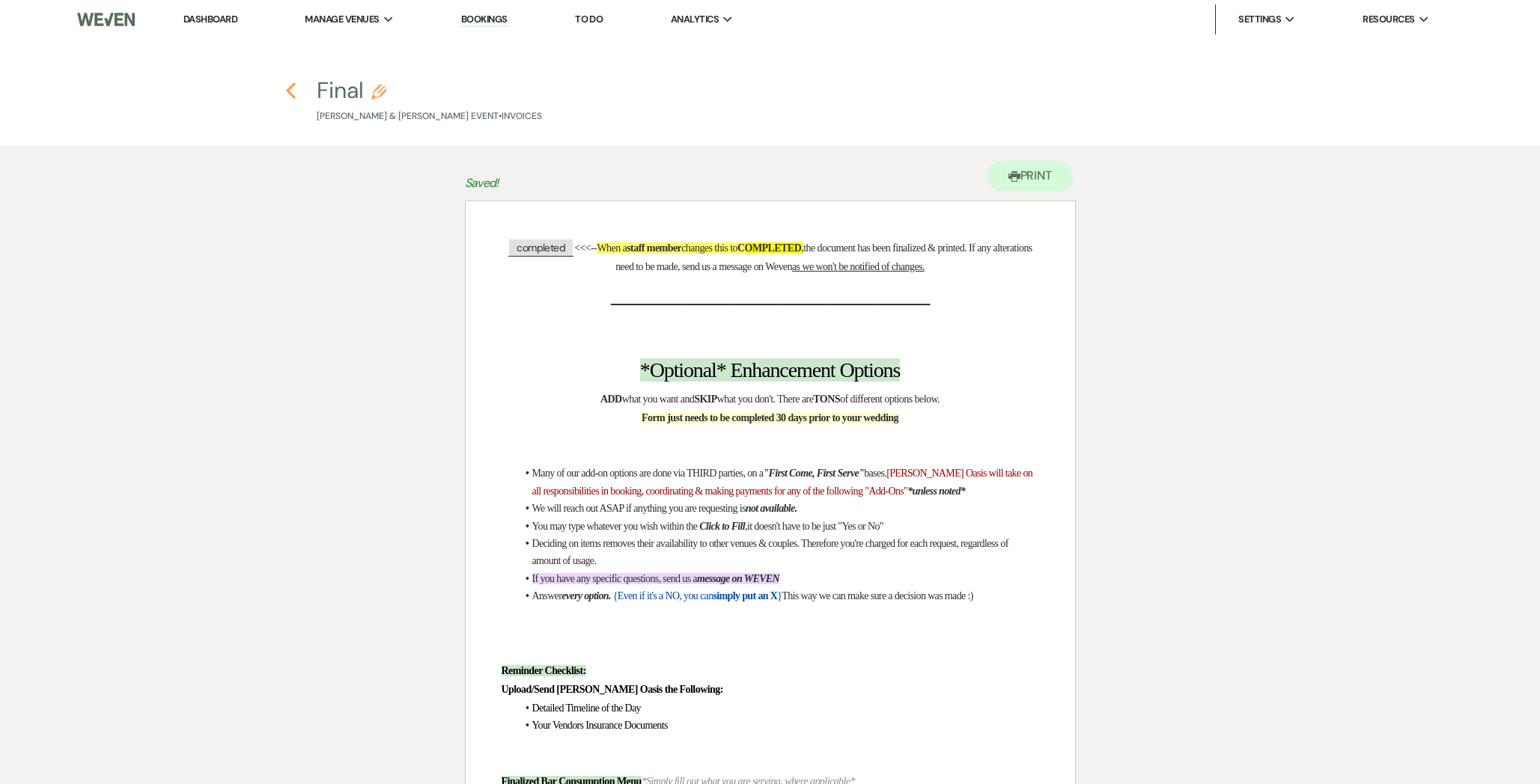
click at [287, 90] on use "button" at bounding box center [291, 91] width 10 height 17
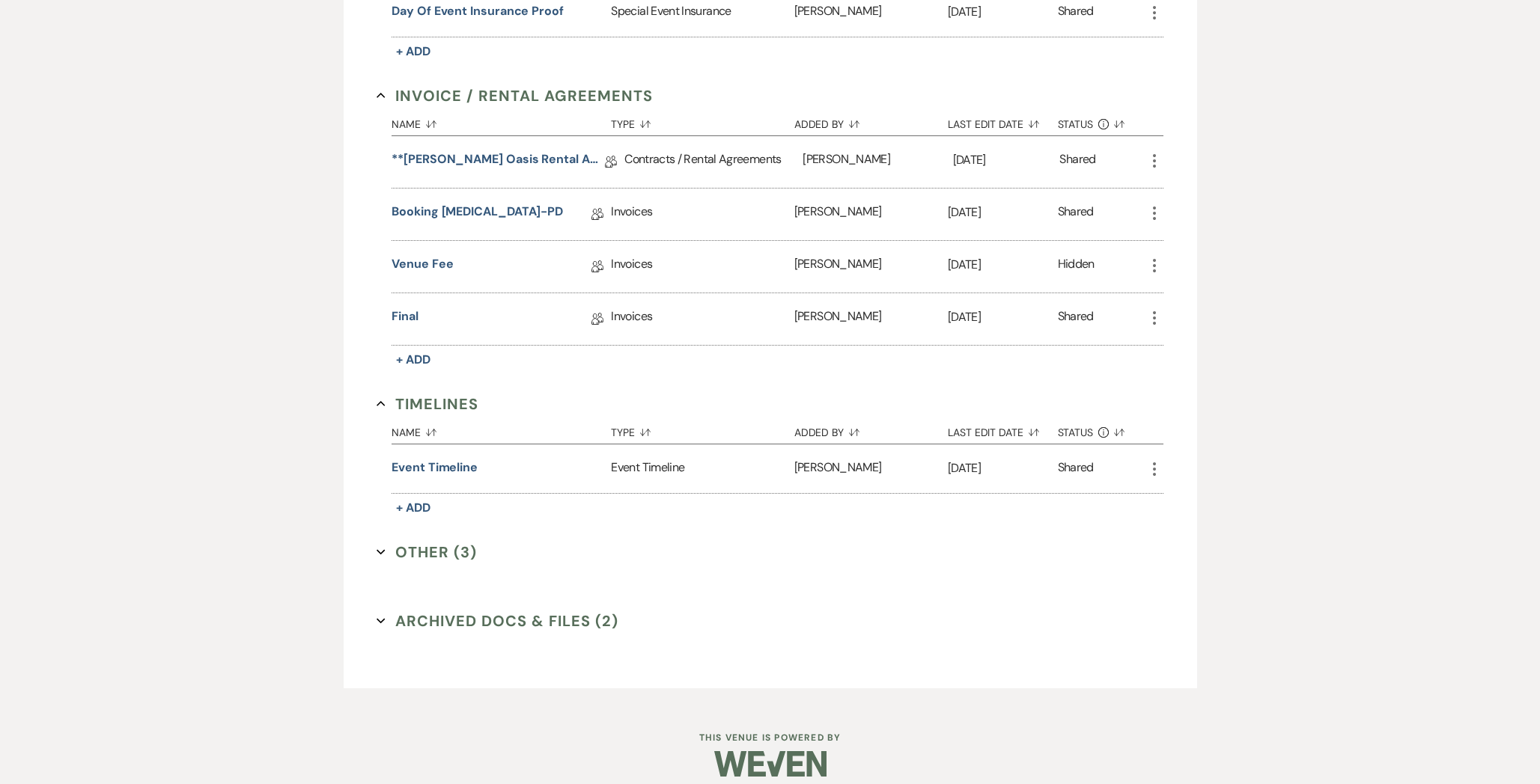
scroll to position [514, 0]
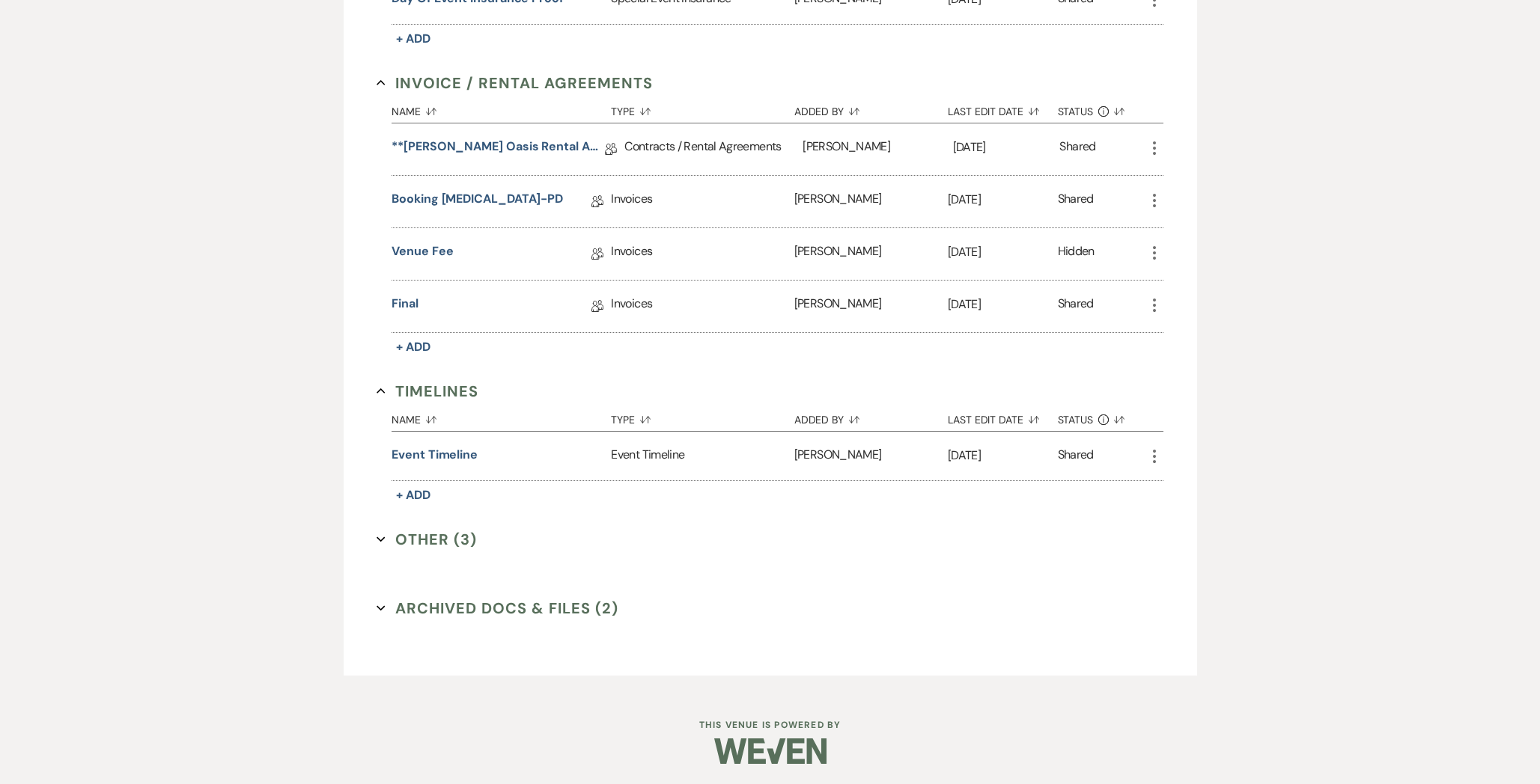
click at [584, 613] on button "Archived Docs & Files (2) Expand" at bounding box center [497, 608] width 241 height 22
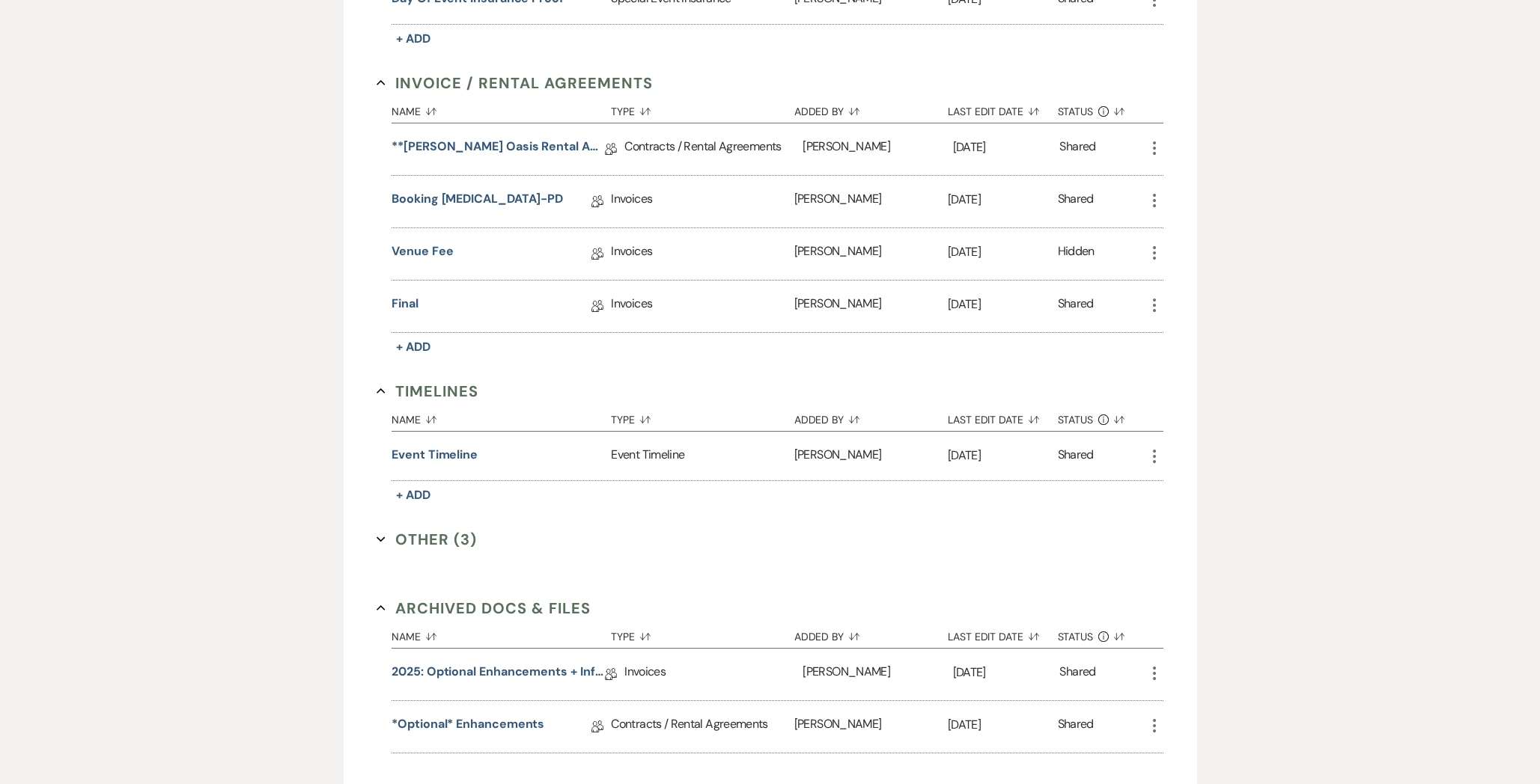
click at [1151, 667] on icon "More" at bounding box center [1155, 673] width 18 height 18
click at [524, 676] on link "2025: Optional Enhancements + Information" at bounding box center [498, 675] width 213 height 23
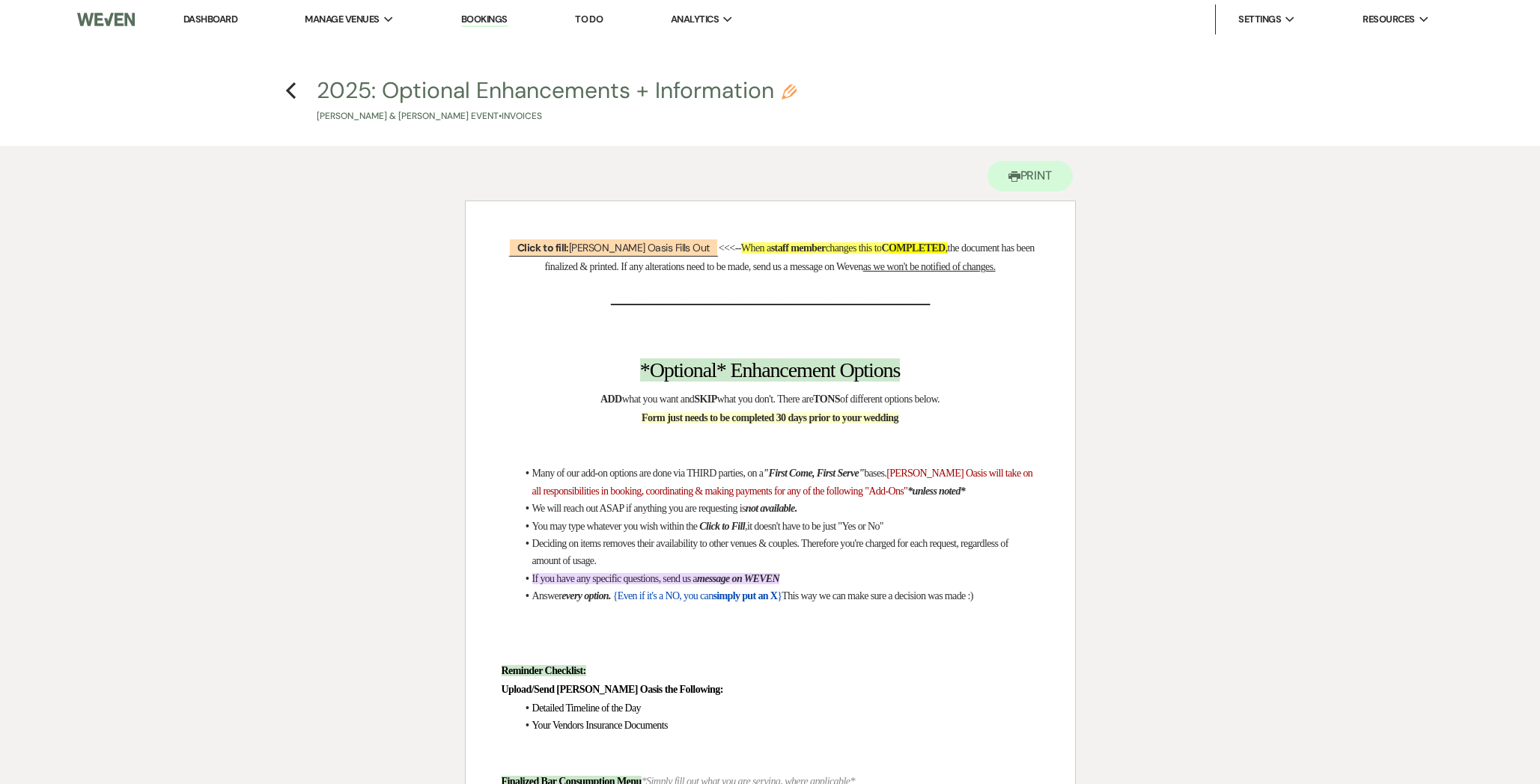
click at [471, 89] on button "2025: Optional Enhancements + Information Pencil [PERSON_NAME] & [PERSON_NAME] …" at bounding box center [556, 101] width 479 height 44
select select "22"
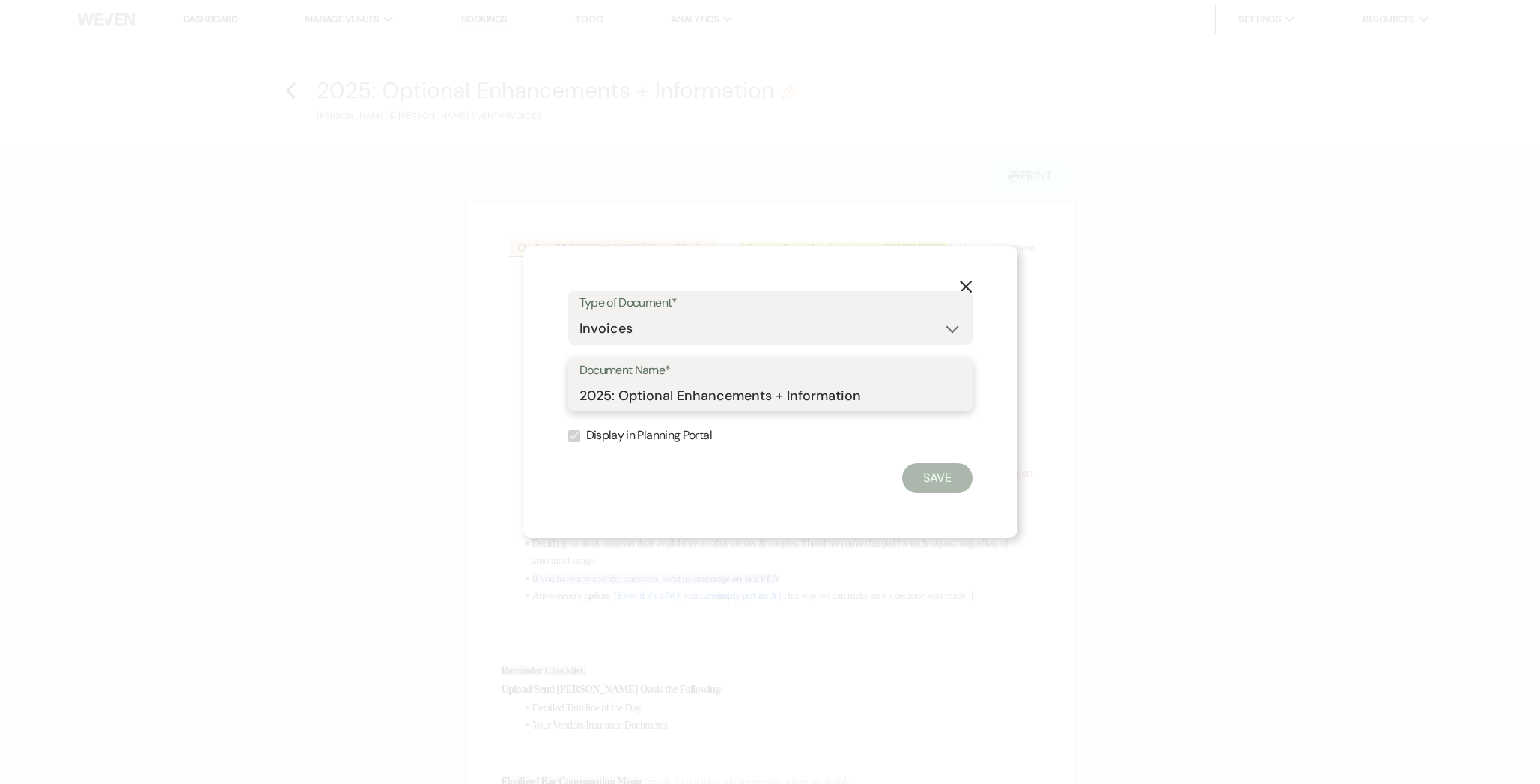
click at [783, 395] on input "2025: Optional Enhancements + Information" at bounding box center [770, 395] width 382 height 29
type input "dont use"
click at [942, 484] on button "Save" at bounding box center [936, 479] width 71 height 30
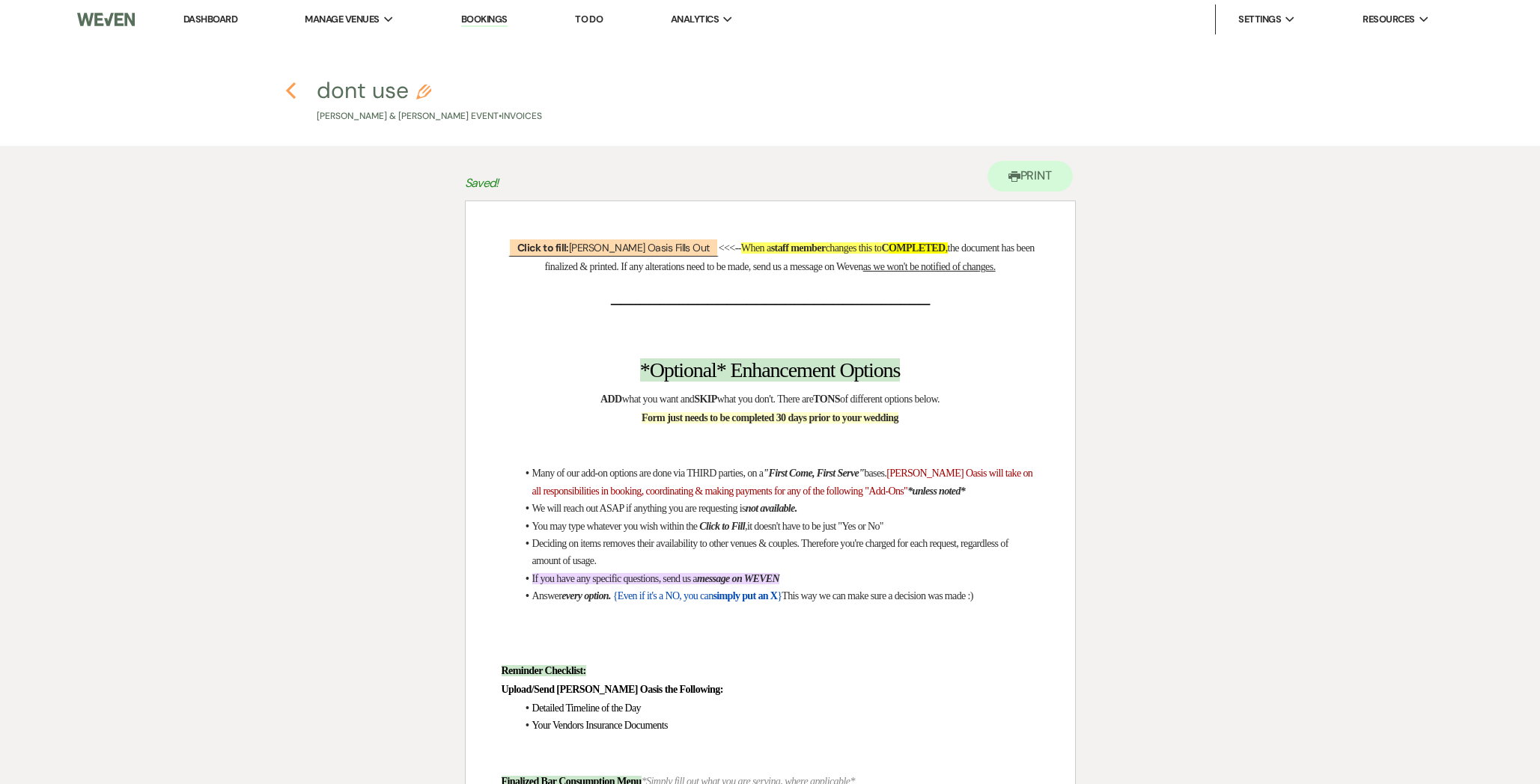
click at [291, 85] on icon "Previous" at bounding box center [291, 91] width 11 height 18
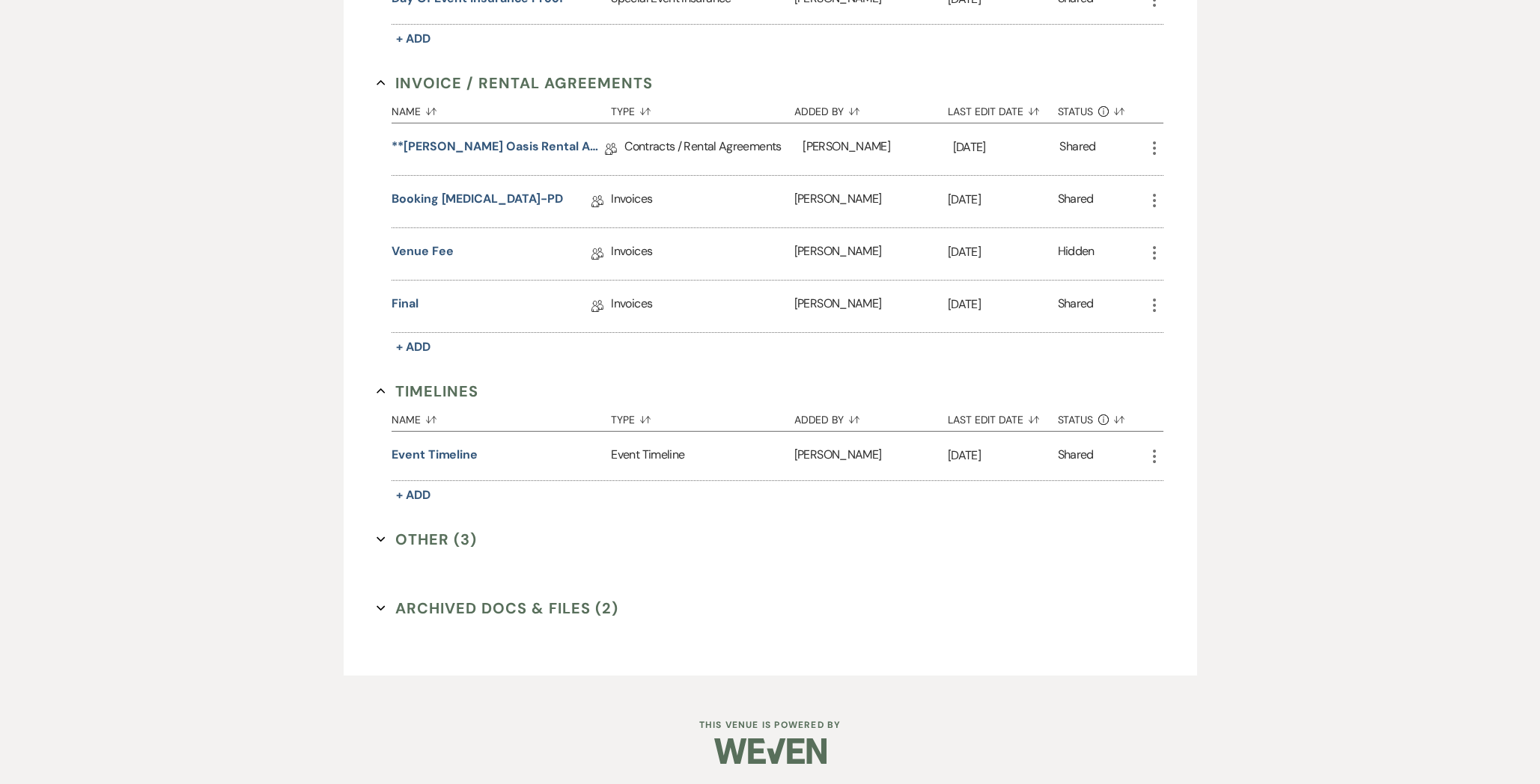
click at [445, 608] on button "Archived Docs & Files (2) Expand" at bounding box center [497, 608] width 241 height 22
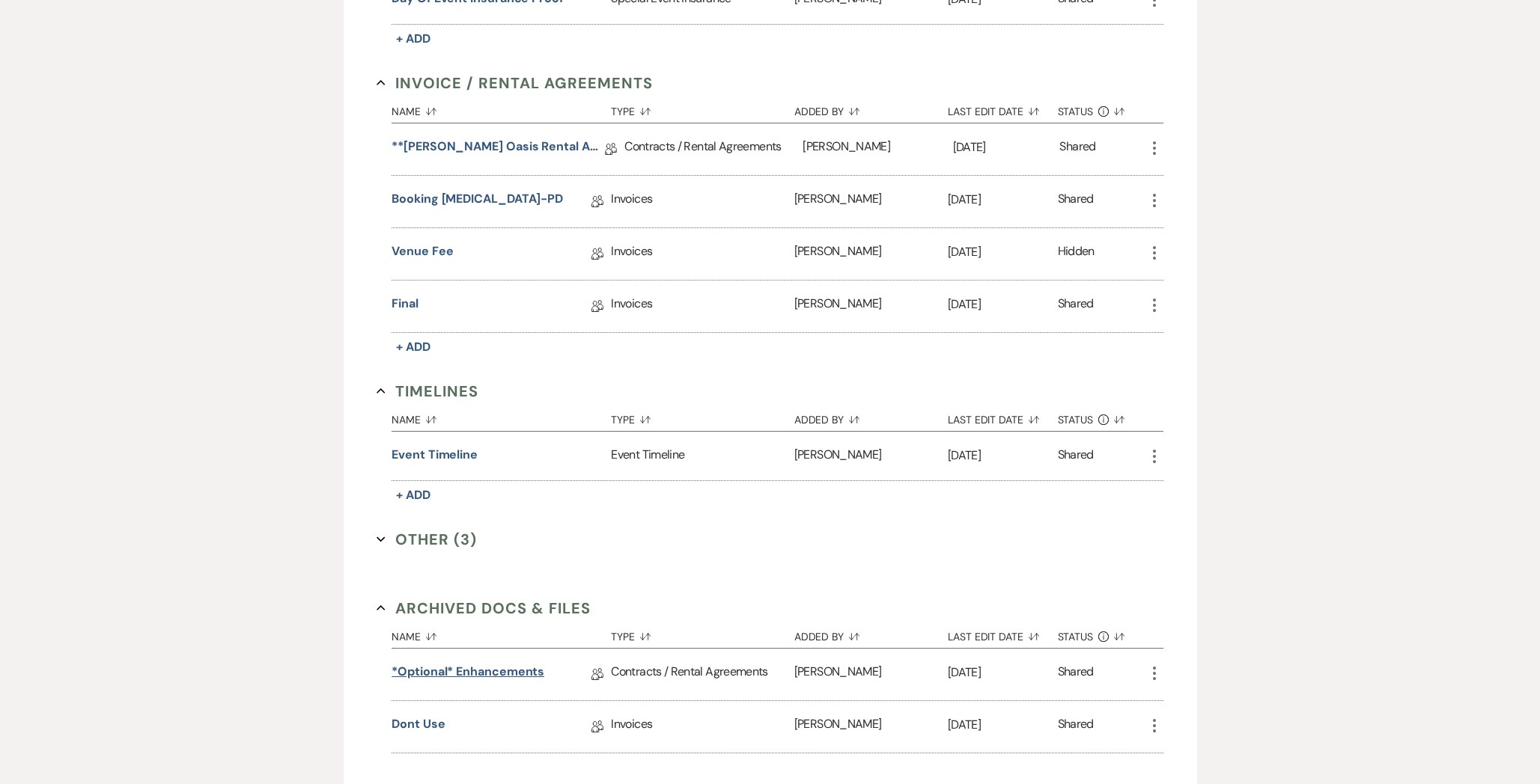
click at [436, 676] on link "*Optional* Enhancements" at bounding box center [467, 675] width 152 height 23
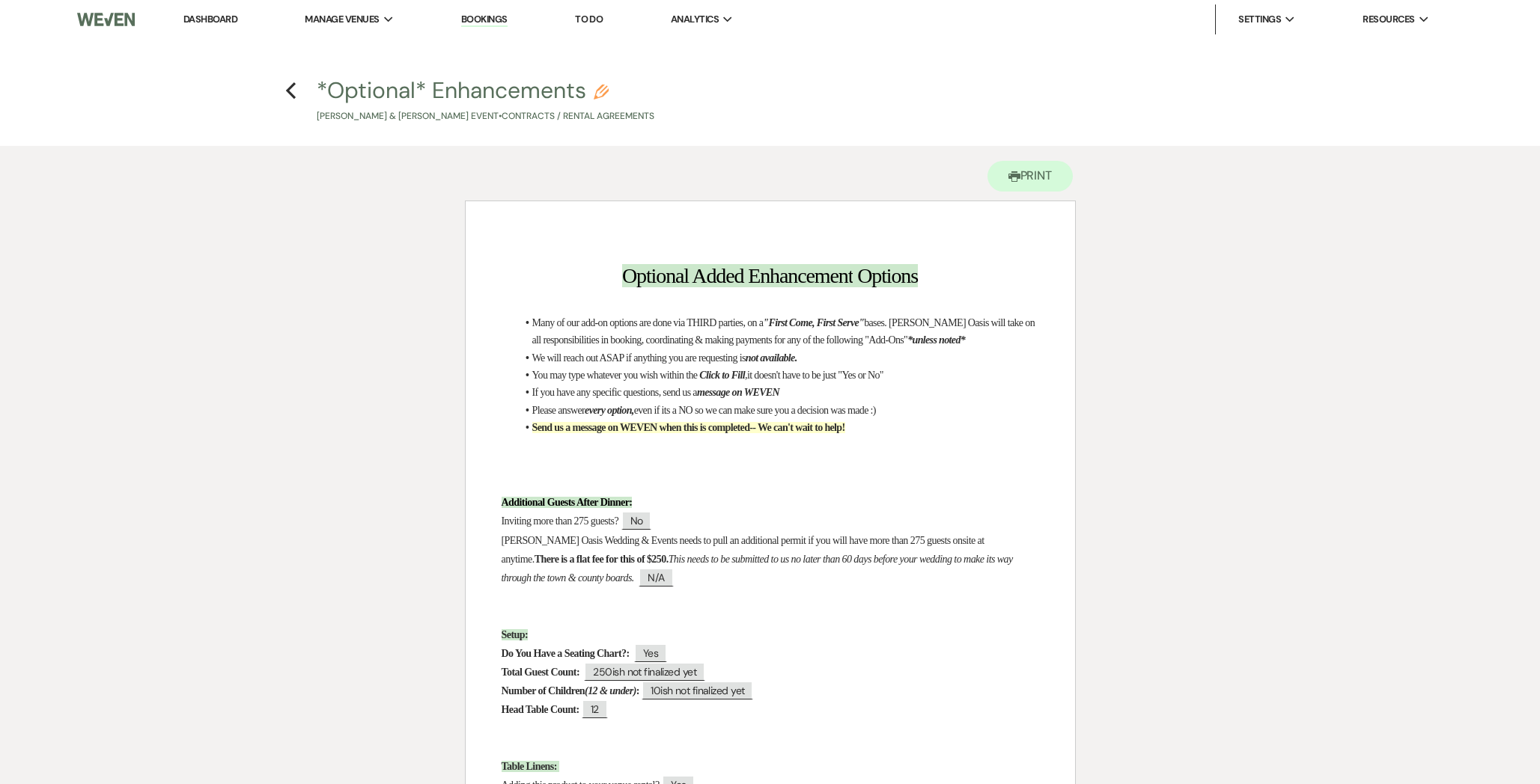
click at [418, 88] on button "*Optional* Enhancements Pencil [PERSON_NAME] & [PERSON_NAME] Event • Contracts …" at bounding box center [485, 101] width 338 height 44
select select "10"
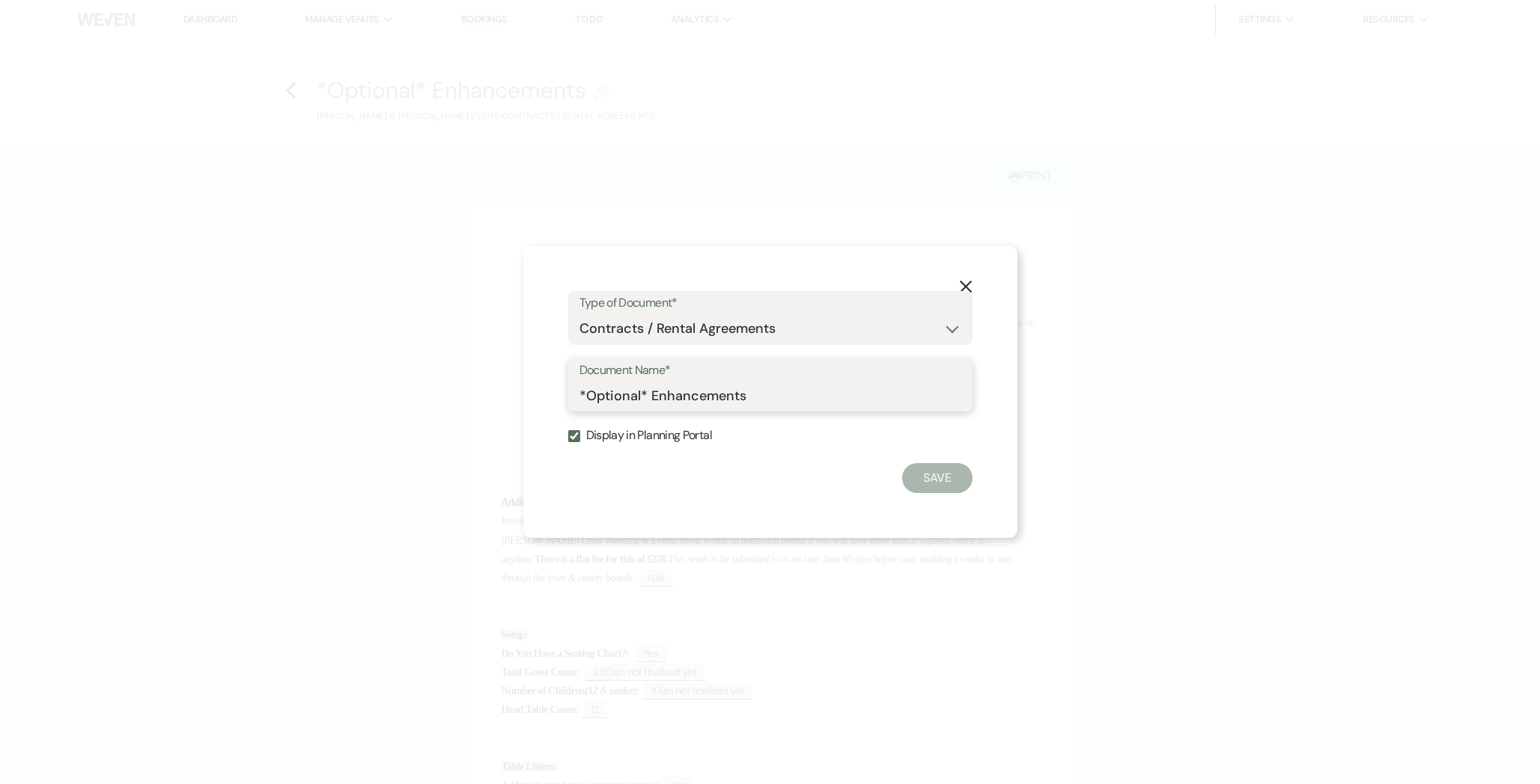
drag, startPoint x: 747, startPoint y: 395, endPoint x: 409, endPoint y: 387, distance: 338.1
click at [409, 387] on div "X Type of Document* Special Event Insurance Vendor Certificate of Insurance Con…" at bounding box center [770, 392] width 1540 height 784
type input "d"
type input "dont use."
click at [942, 479] on button "Save" at bounding box center [936, 479] width 71 height 30
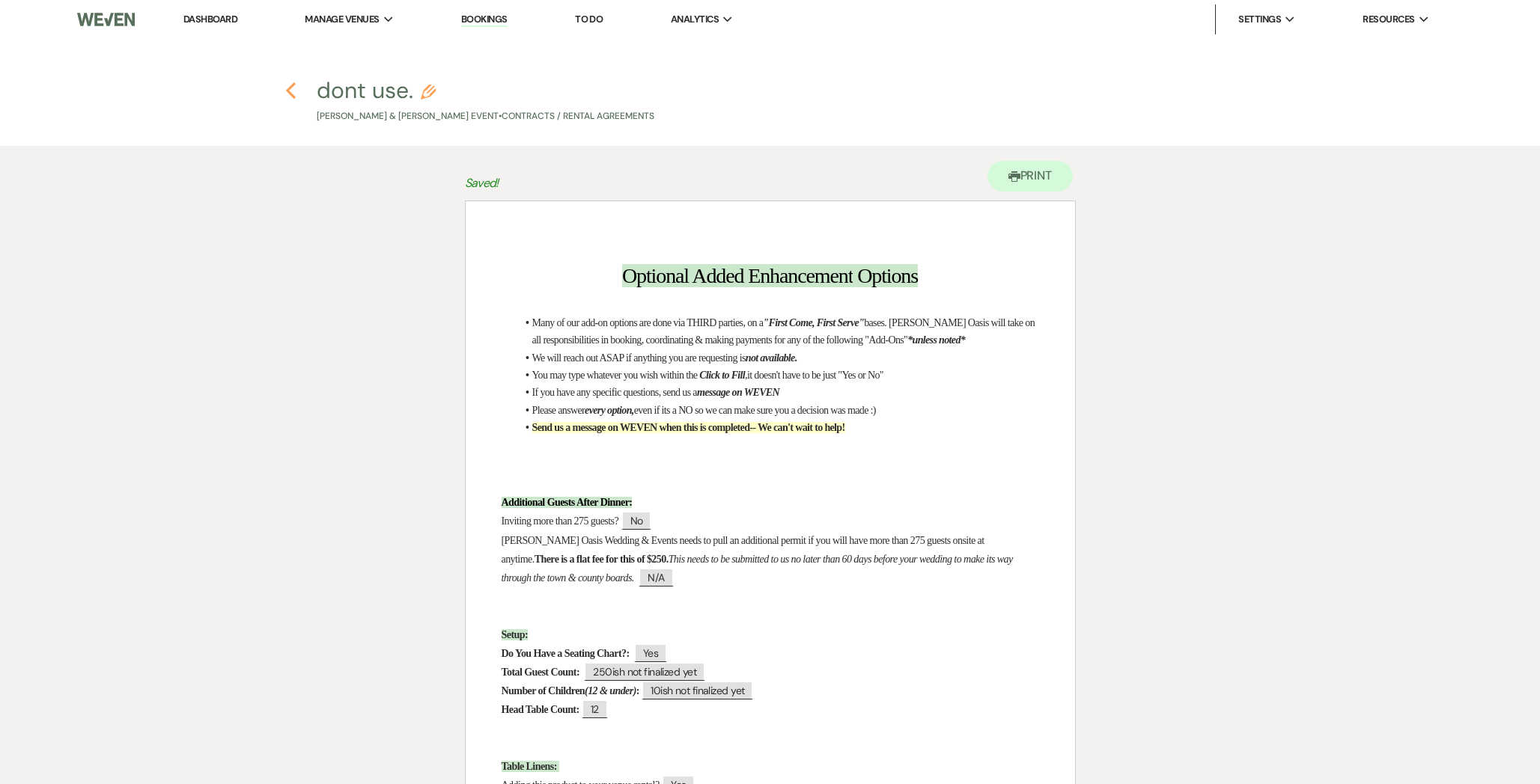
click at [295, 98] on icon "Previous" at bounding box center [291, 91] width 11 height 18
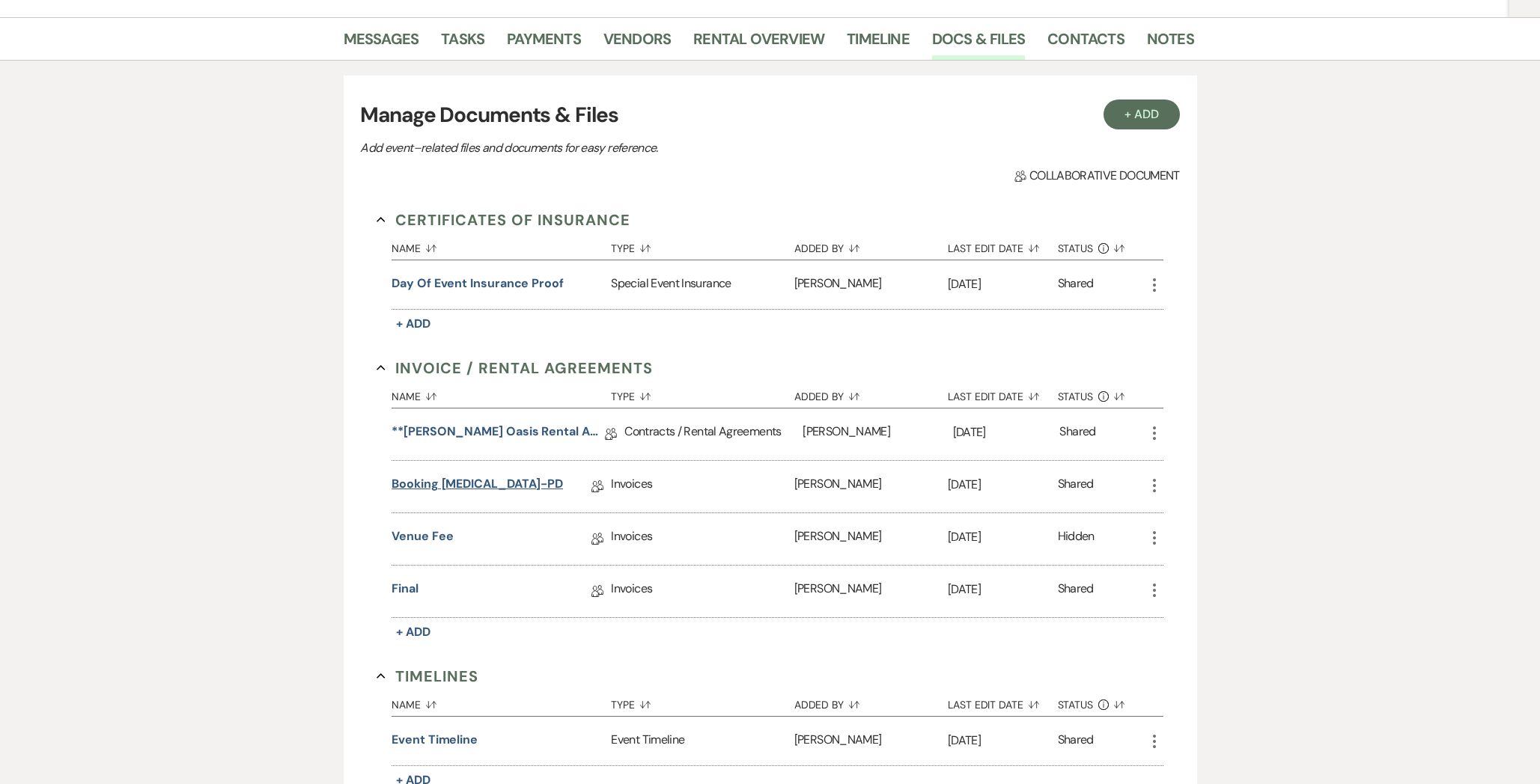
scroll to position [228, 0]
click at [405, 593] on link "Final" at bounding box center [405, 593] width 27 height 23
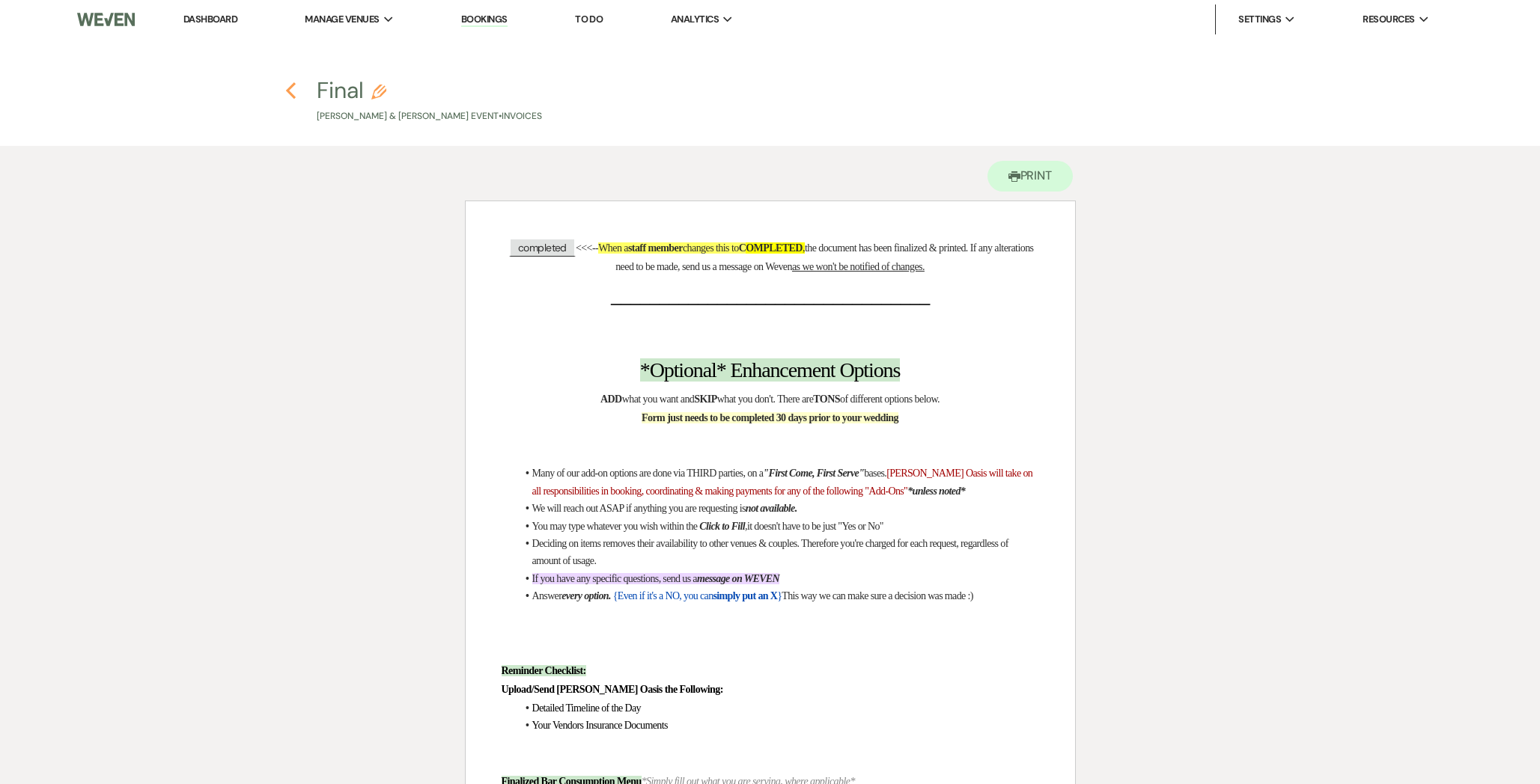
click at [293, 96] on use "button" at bounding box center [291, 91] width 10 height 17
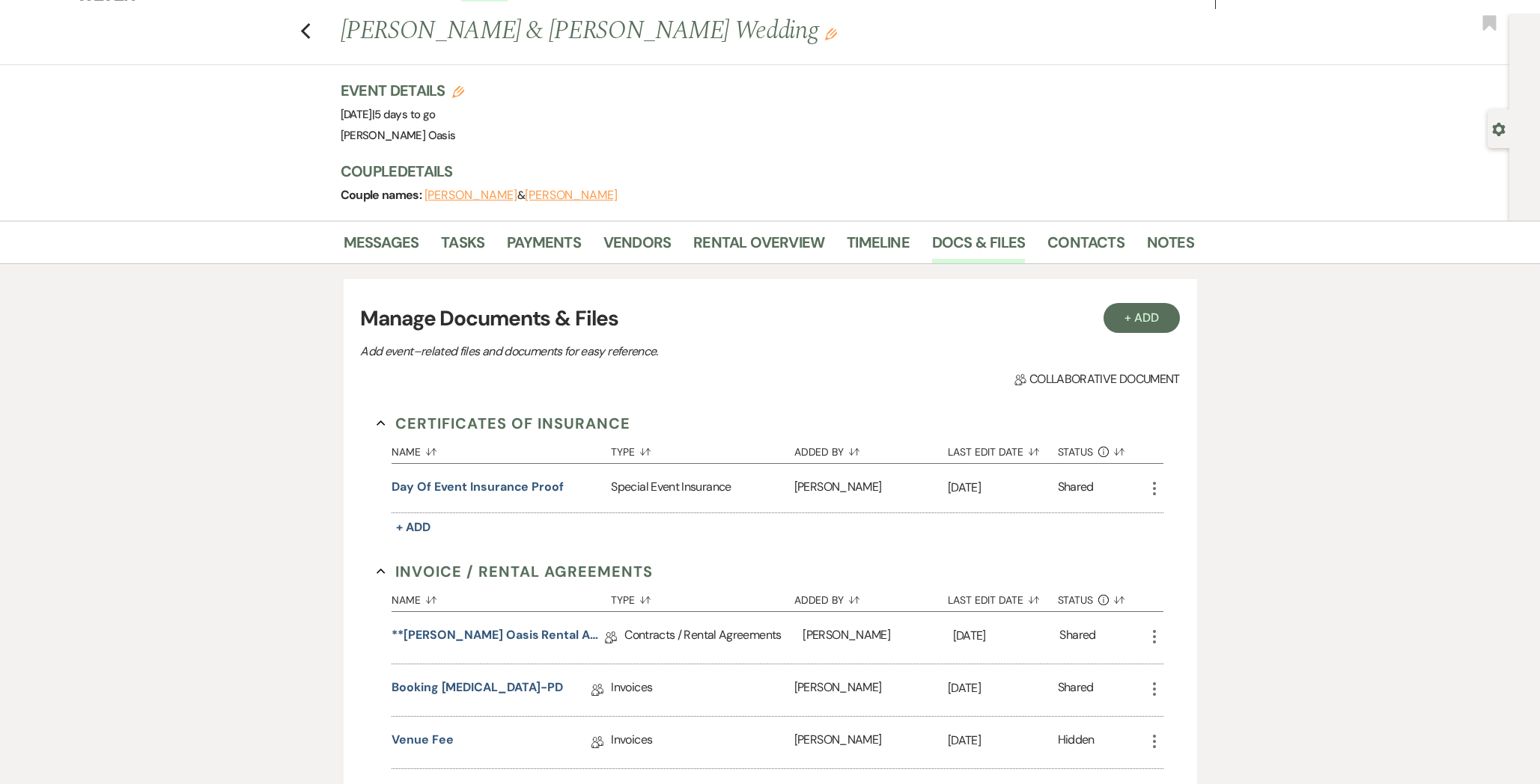
scroll to position [25, 0]
click at [788, 250] on link "Rental Overview" at bounding box center [758, 248] width 131 height 33
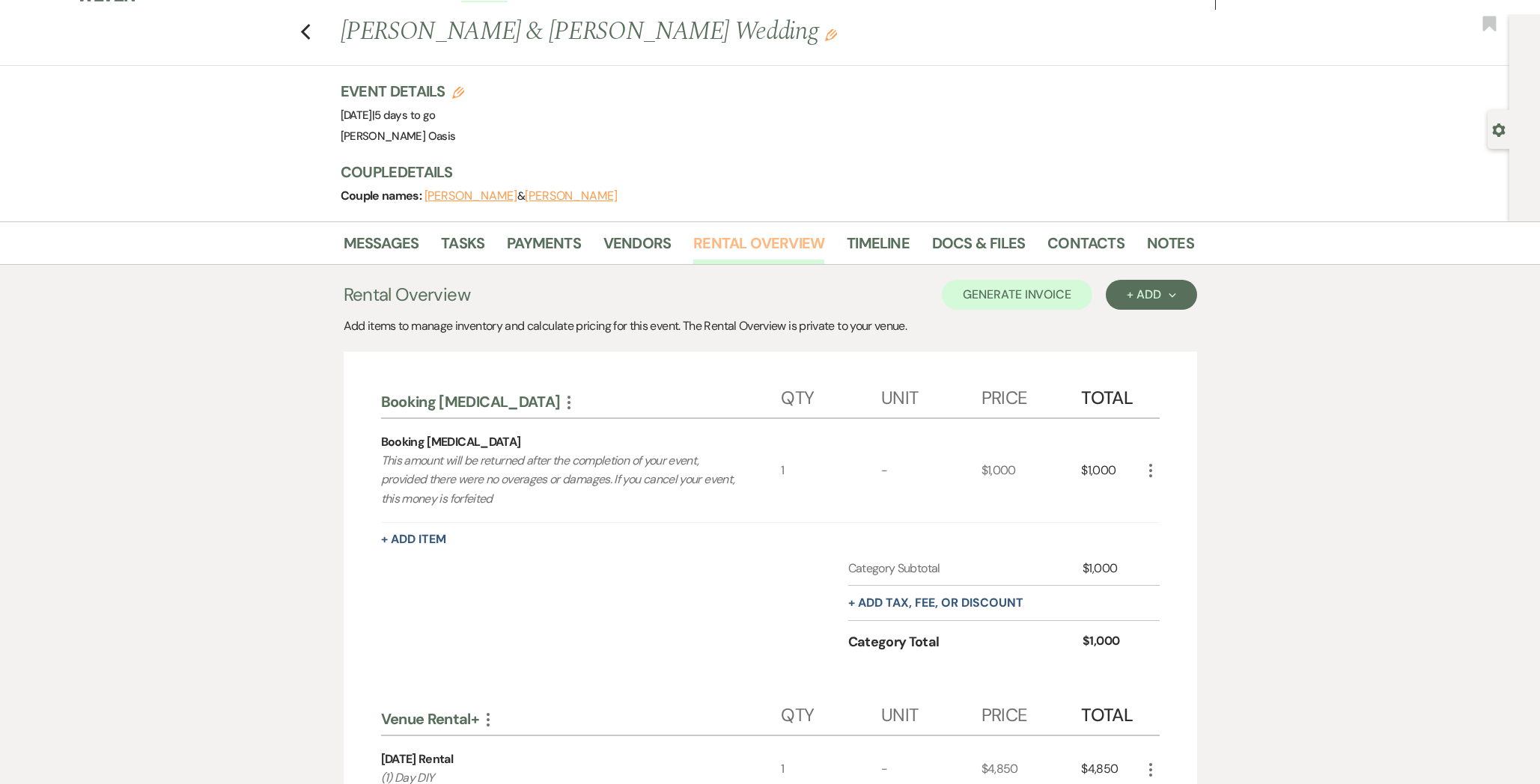
scroll to position [55, 0]
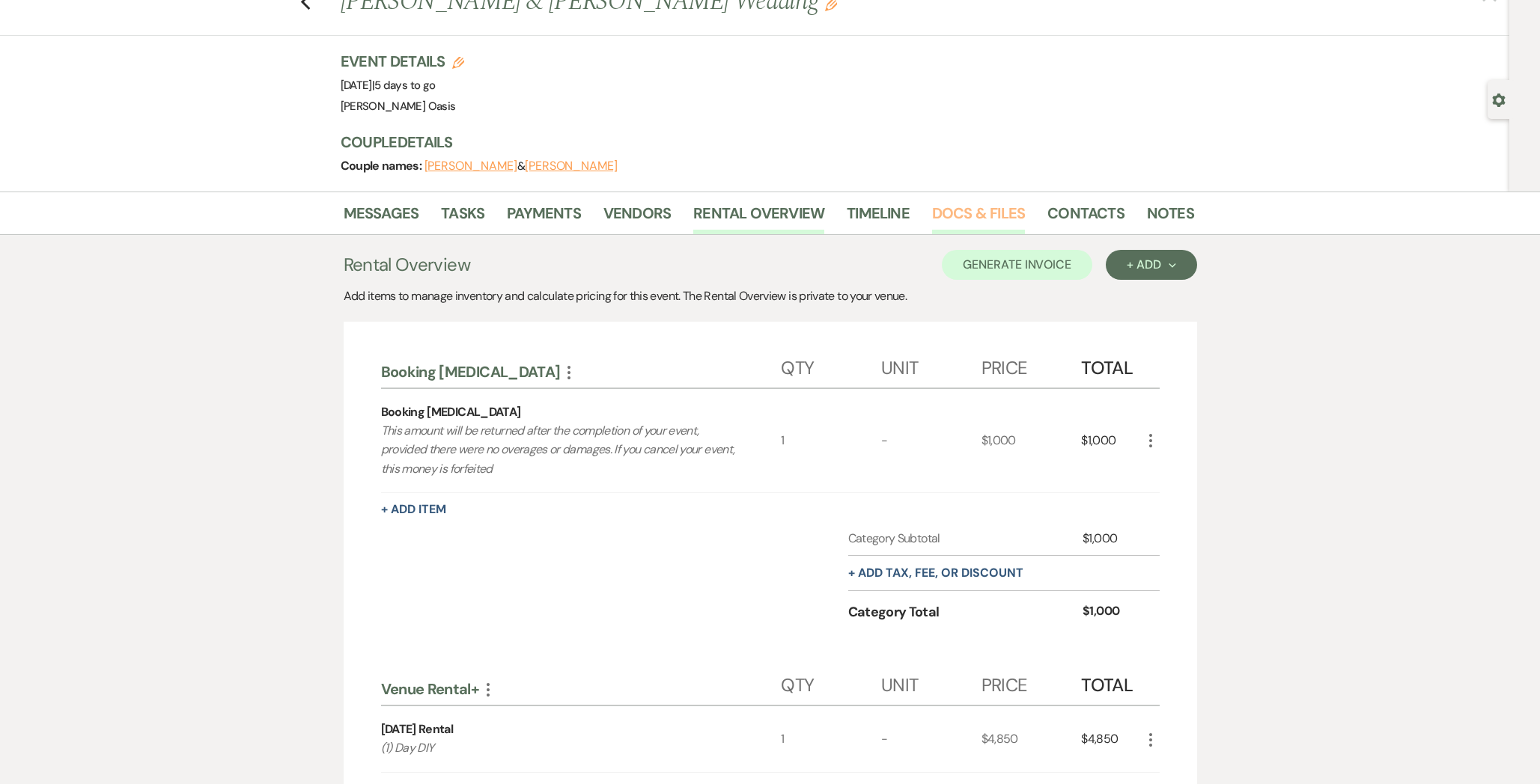
click at [942, 223] on link "Docs & Files" at bounding box center [977, 218] width 92 height 33
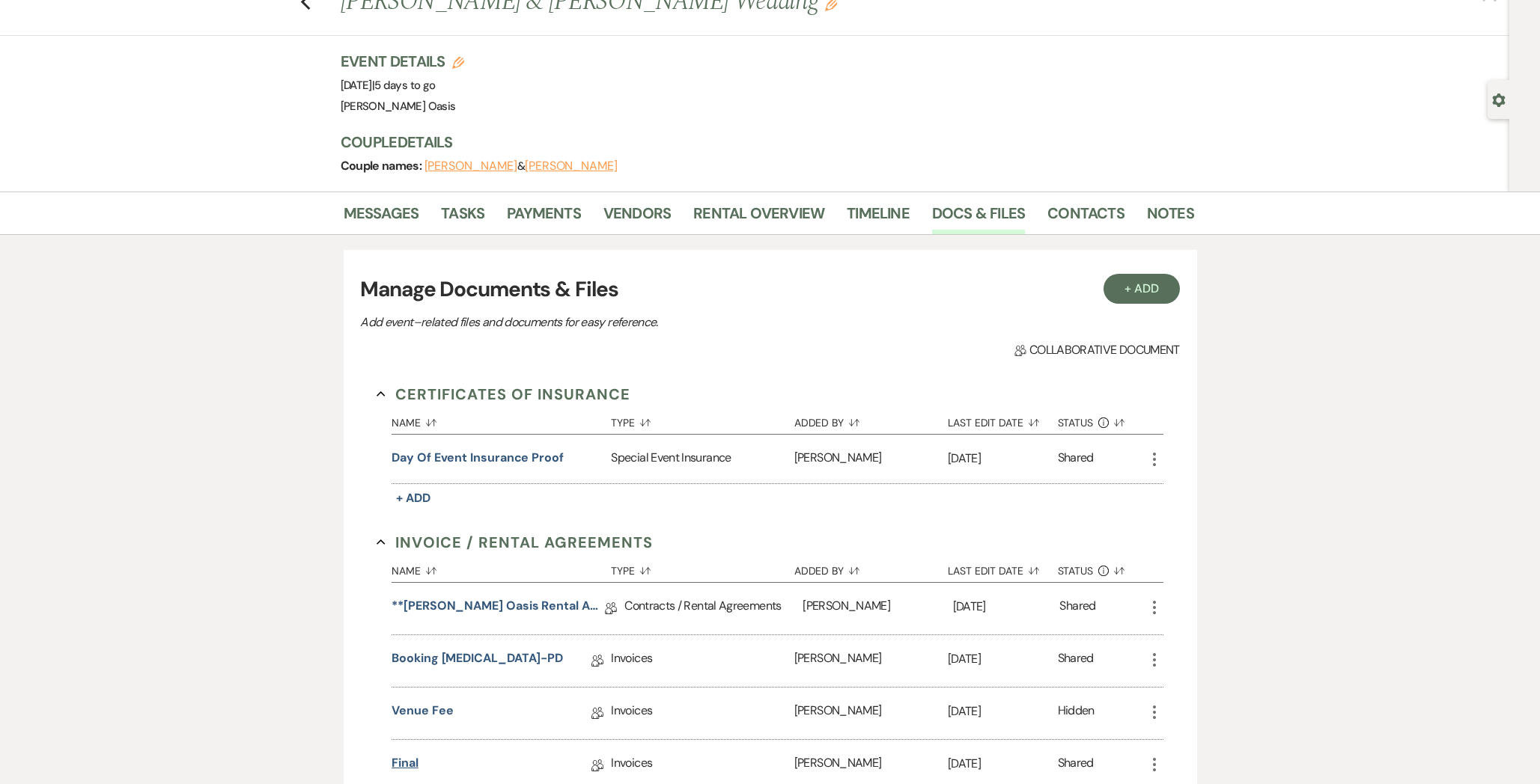
click at [411, 756] on link "Final" at bounding box center [405, 766] width 27 height 23
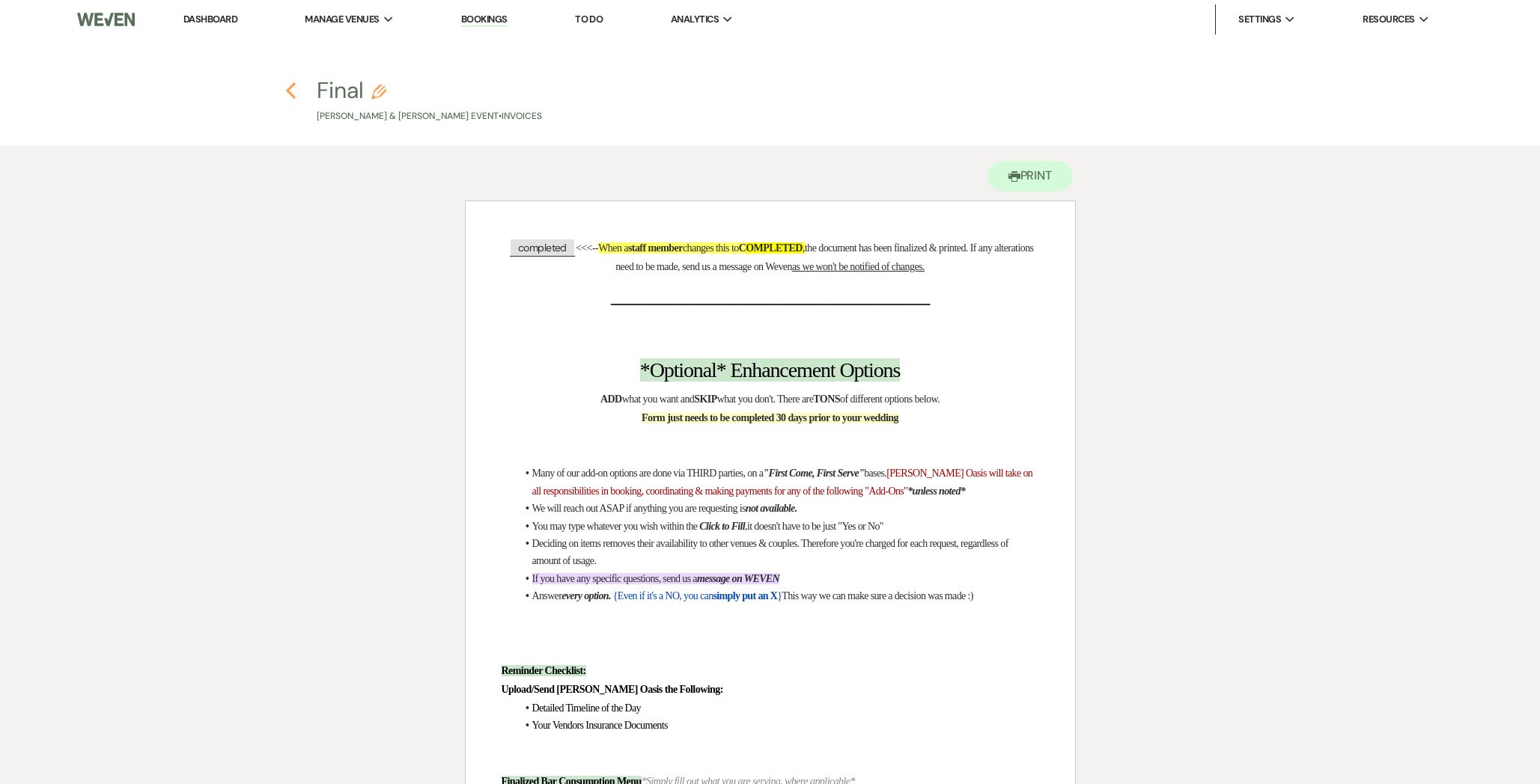
click at [293, 96] on use "button" at bounding box center [291, 91] width 10 height 17
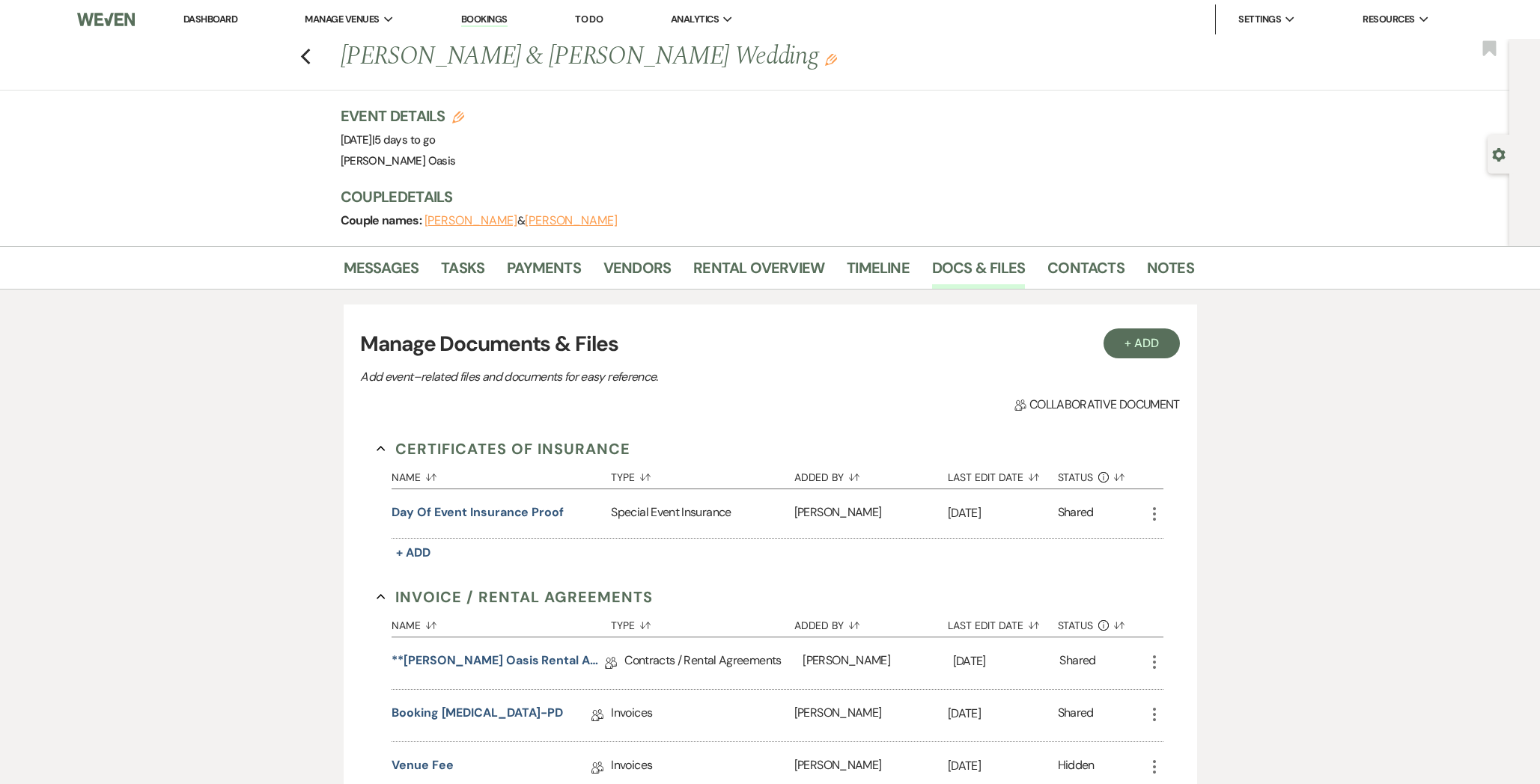
scroll to position [55, 0]
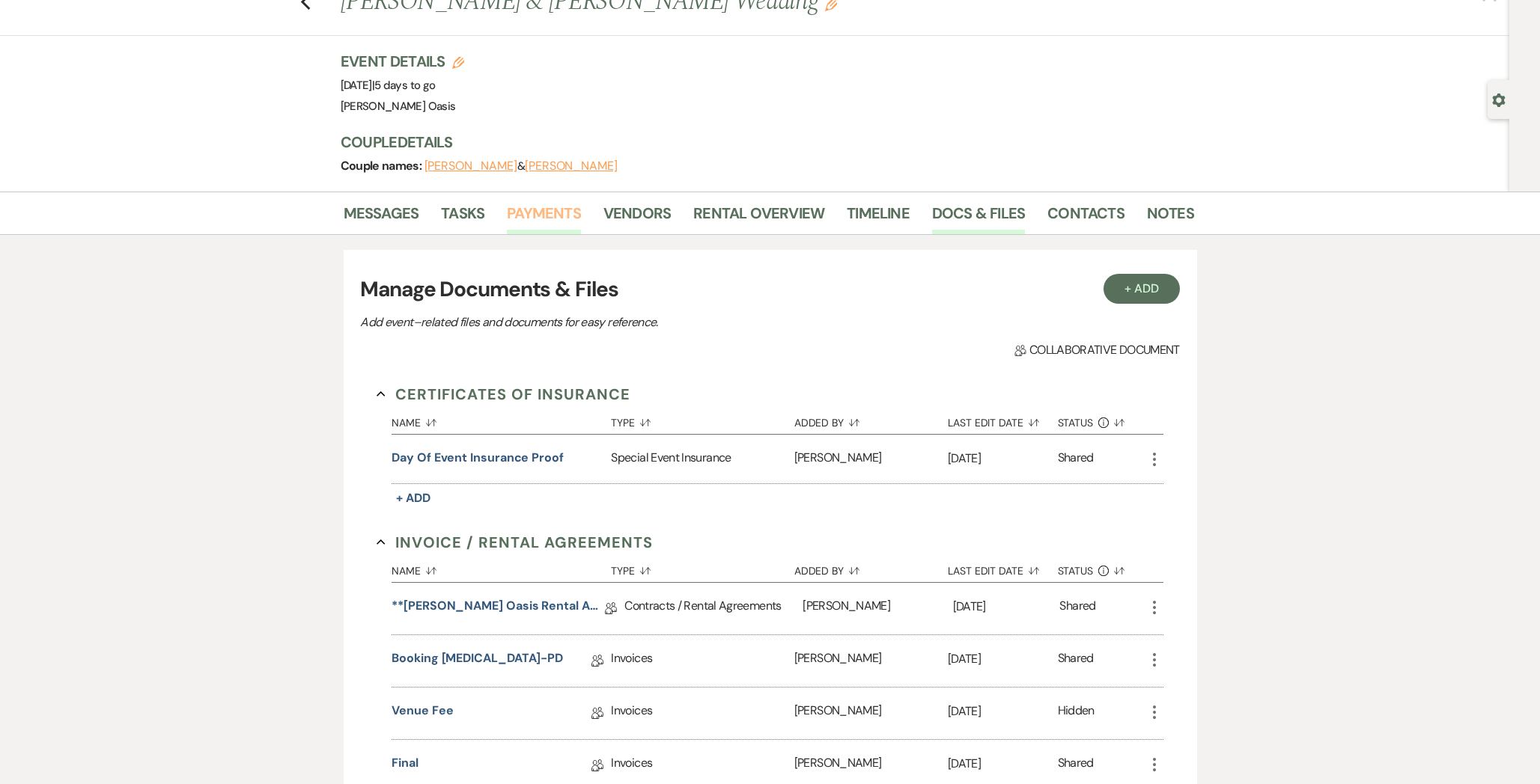
click at [564, 209] on link "Payments" at bounding box center [544, 218] width 74 height 33
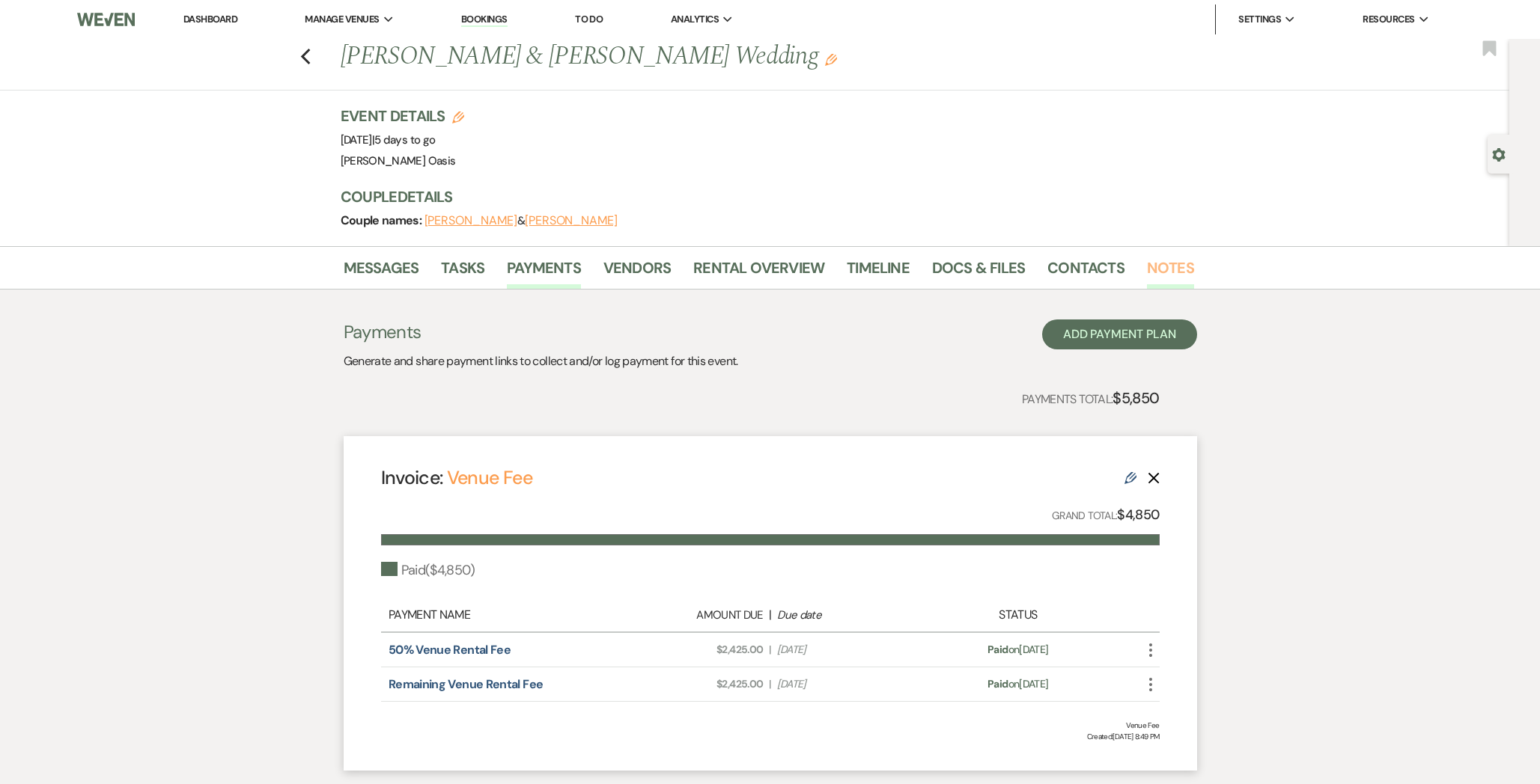
click at [1180, 268] on link "Notes" at bounding box center [1170, 273] width 47 height 33
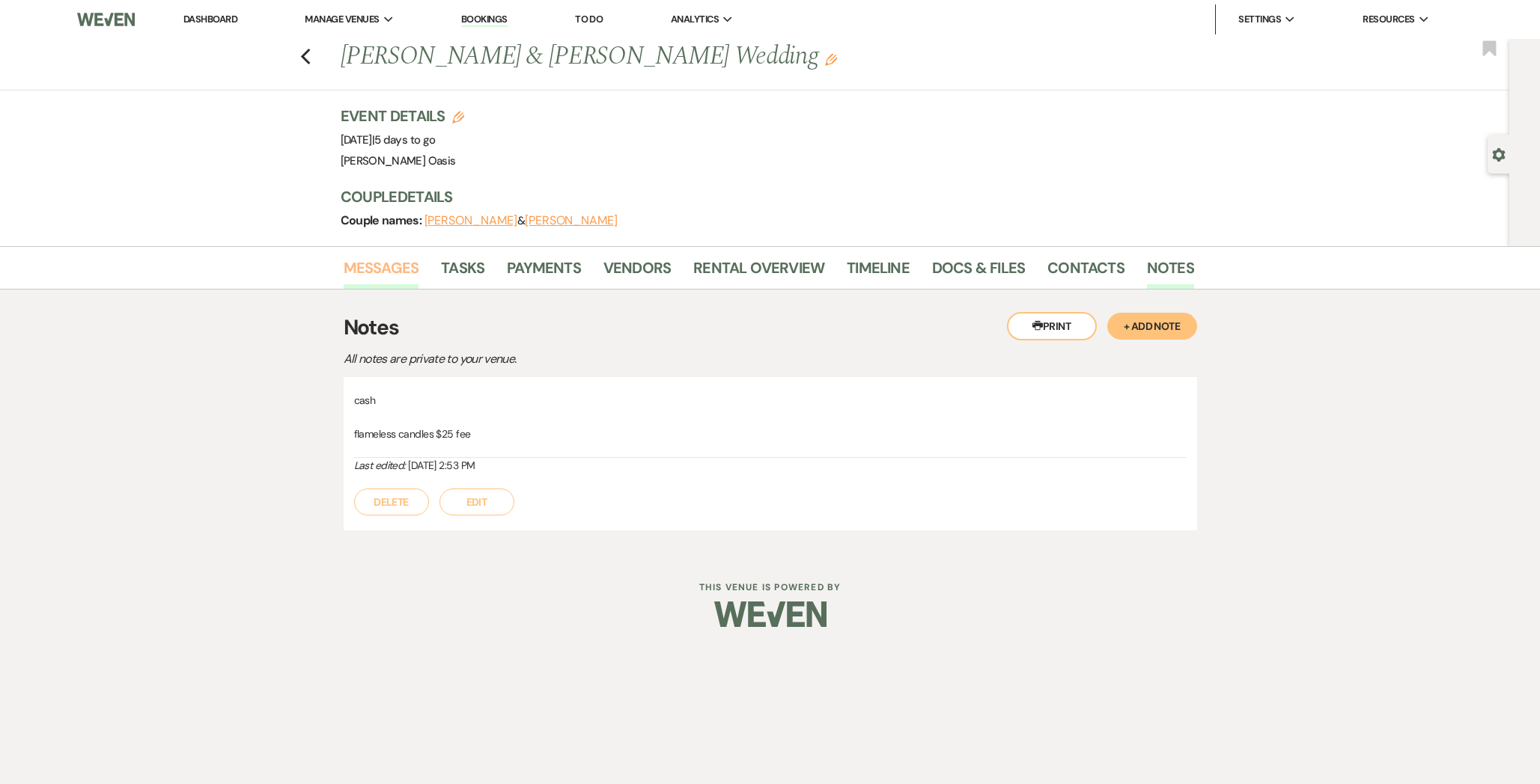
click at [372, 265] on link "Messages" at bounding box center [381, 273] width 76 height 33
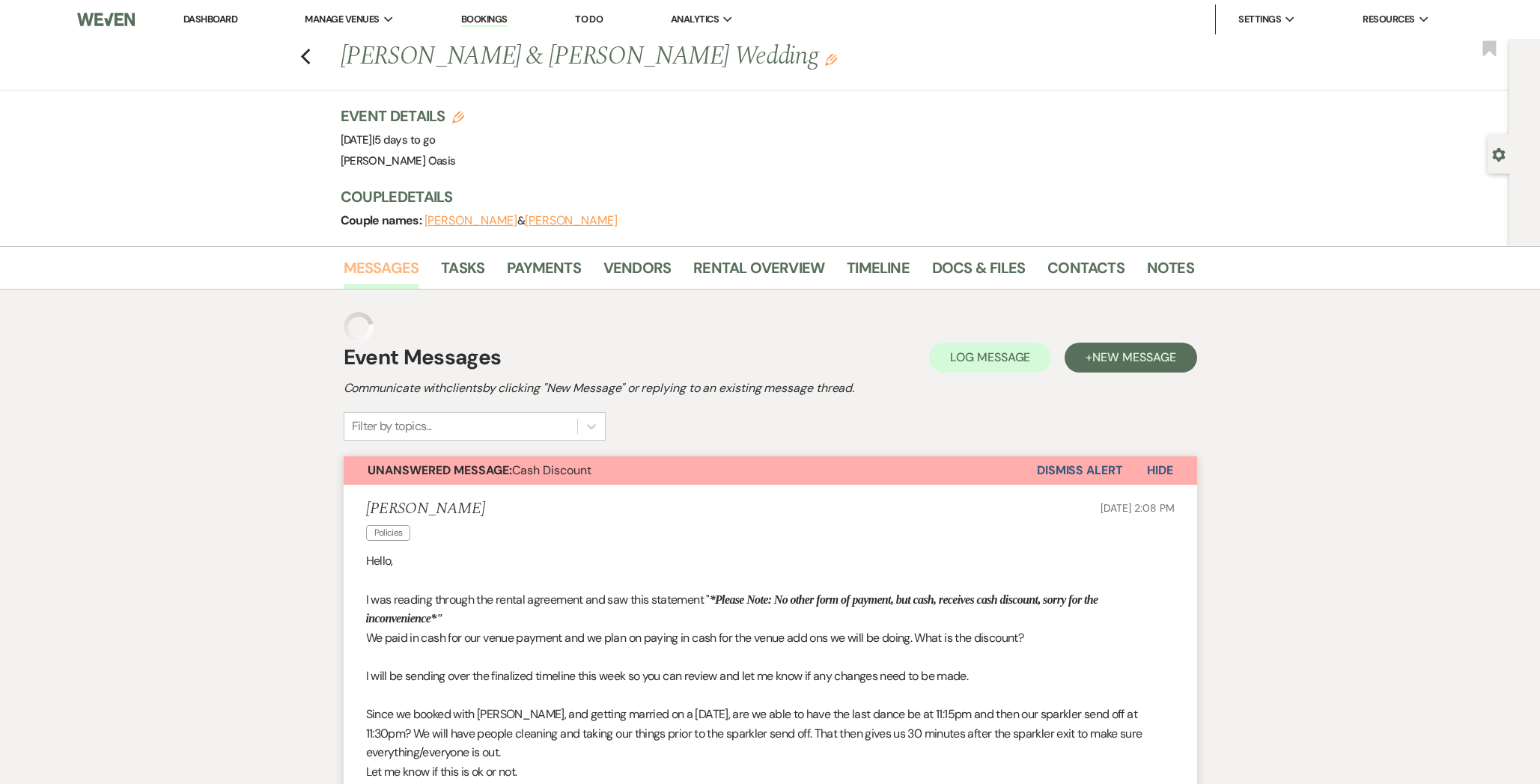
click at [372, 265] on link "Messages" at bounding box center [381, 273] width 76 height 33
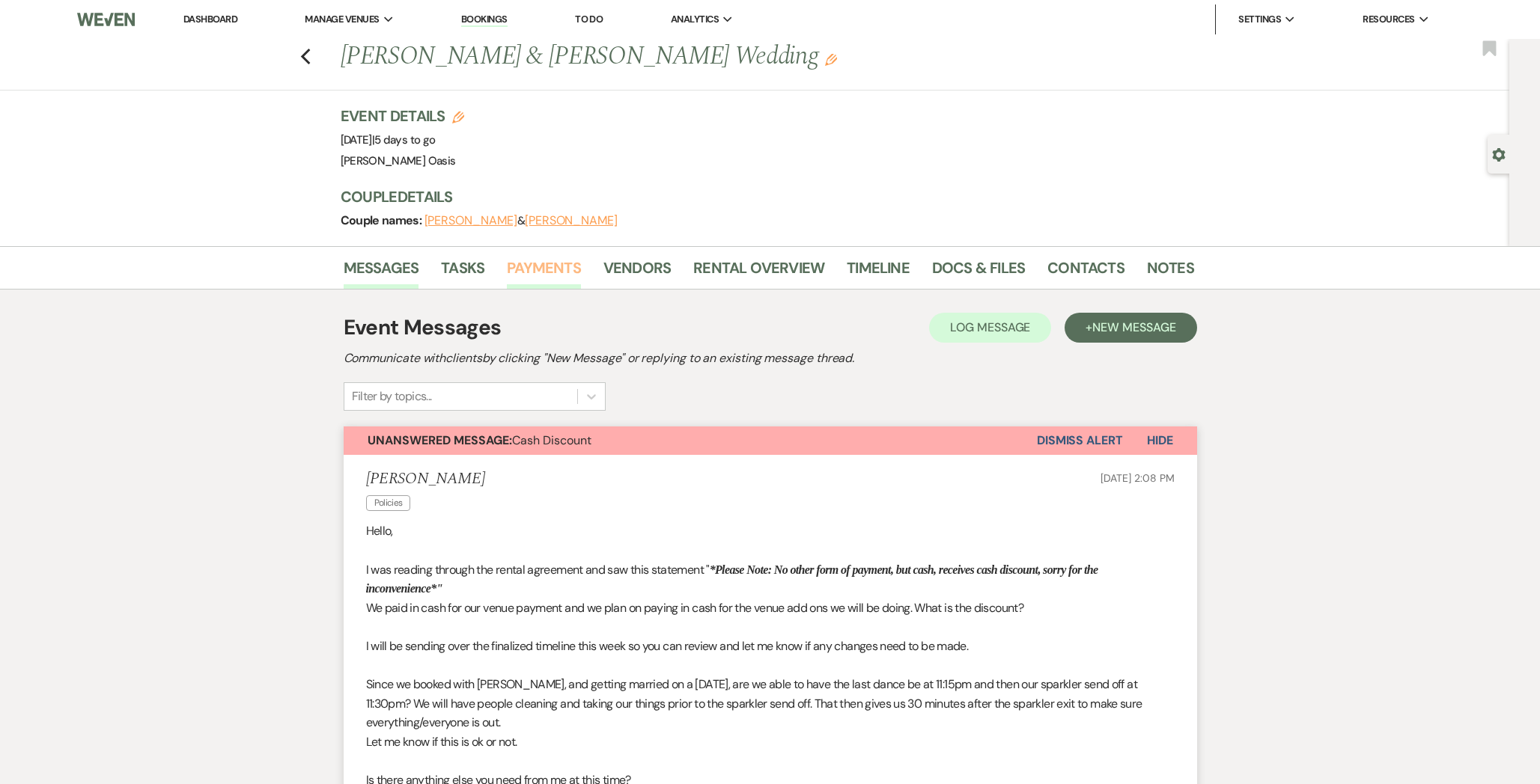
click at [564, 267] on link "Payments" at bounding box center [544, 273] width 74 height 33
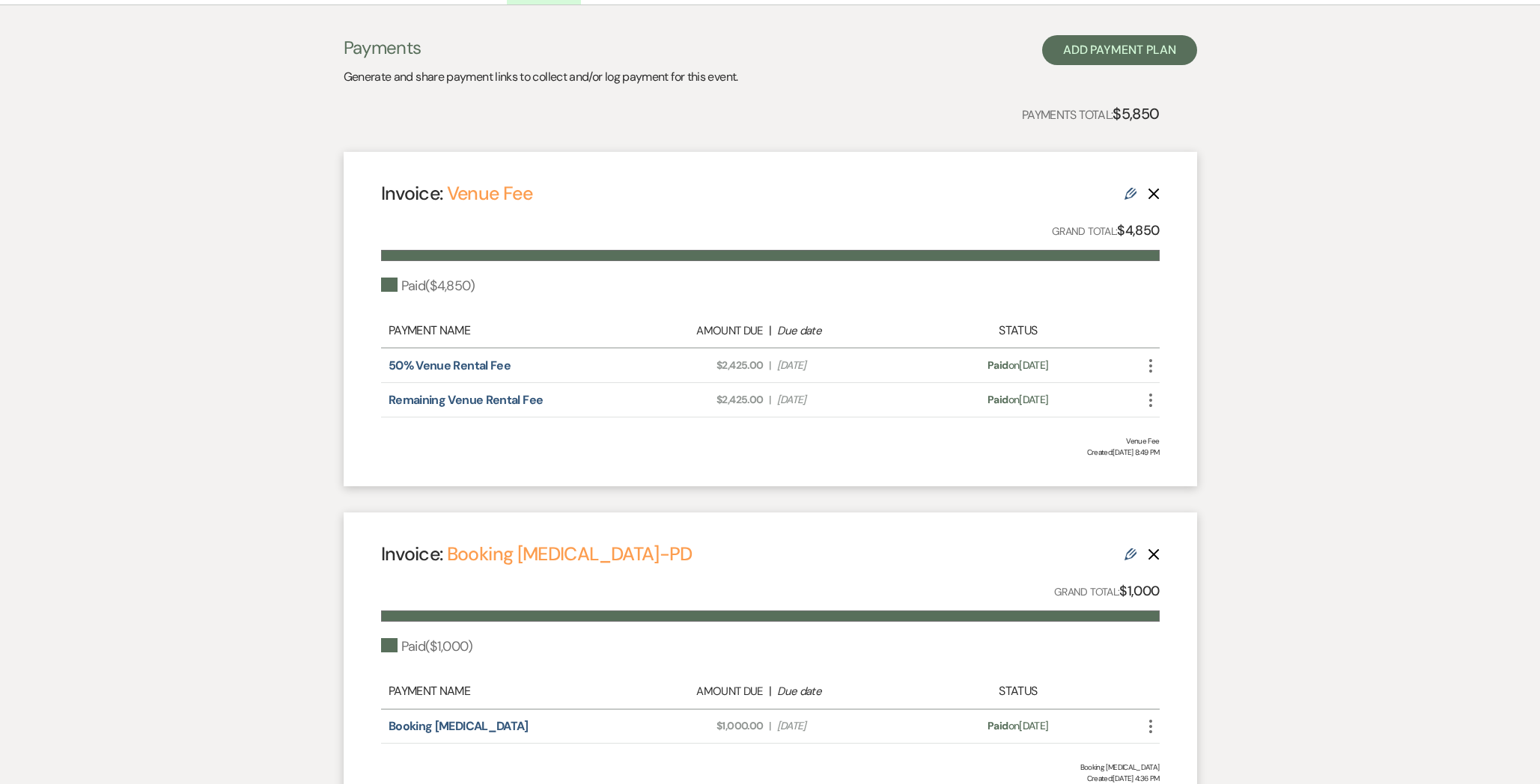
scroll to position [294, 0]
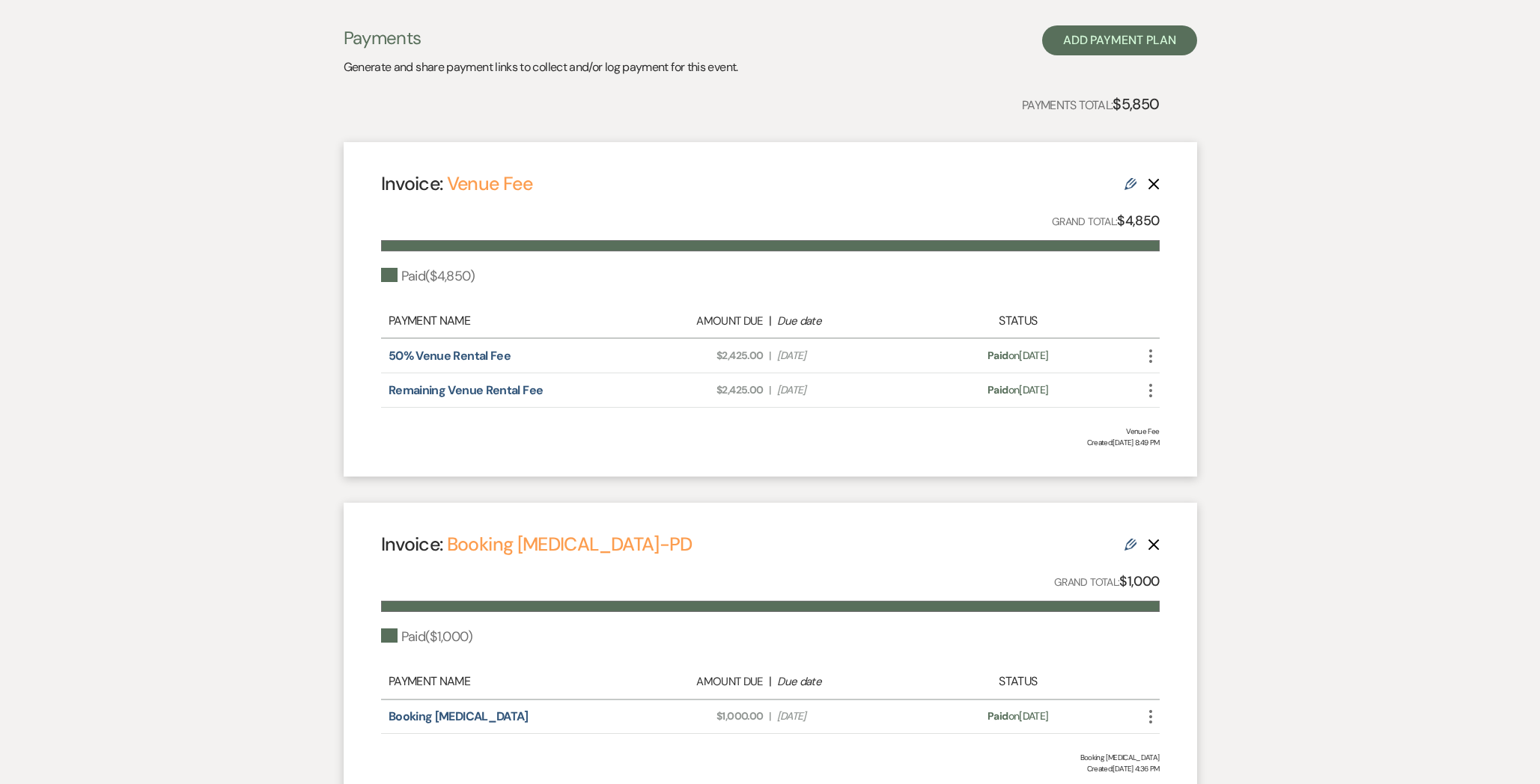
click at [1127, 543] on use at bounding box center [1130, 544] width 12 height 12
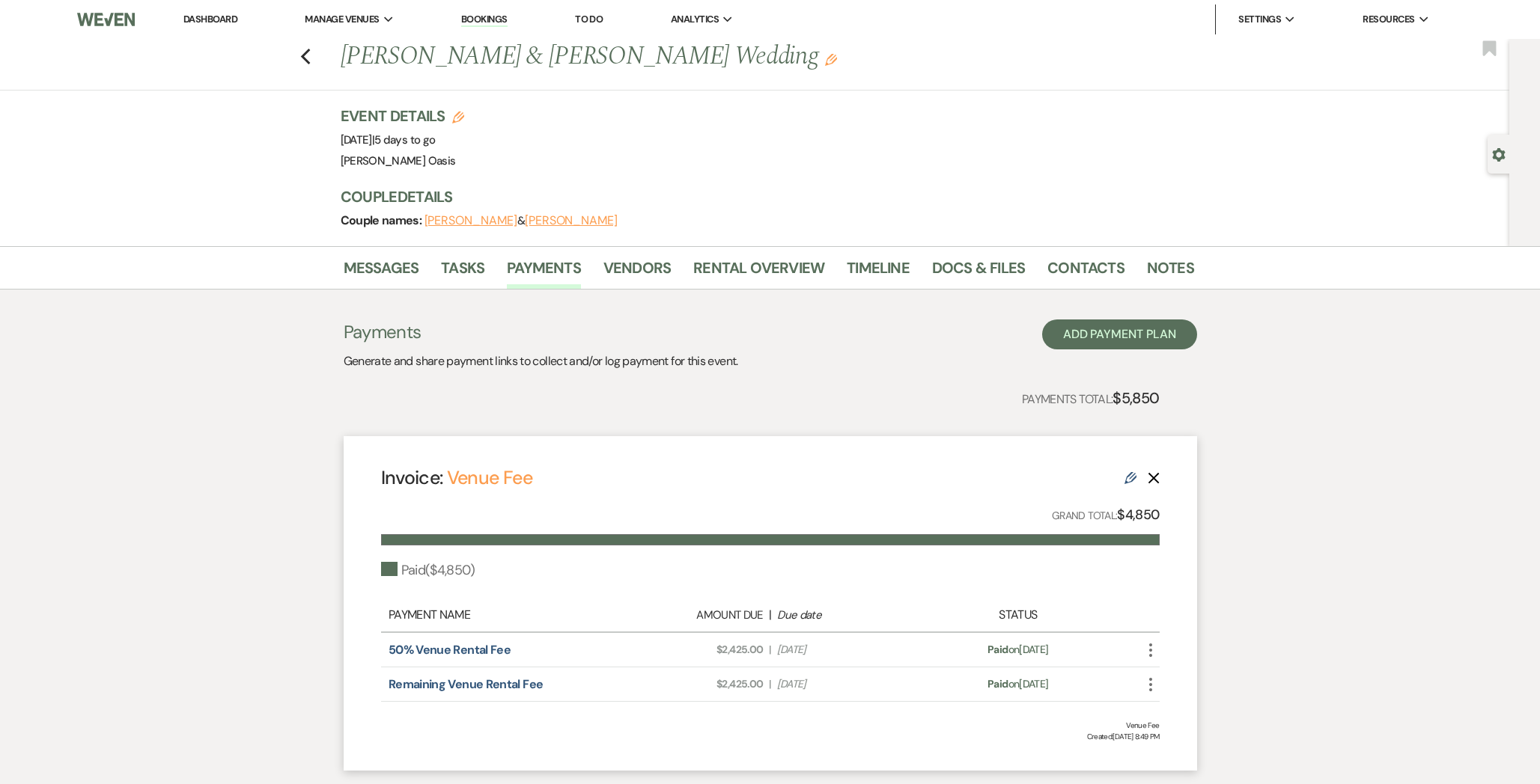
select select "11035"
select select "1"
select select "true"
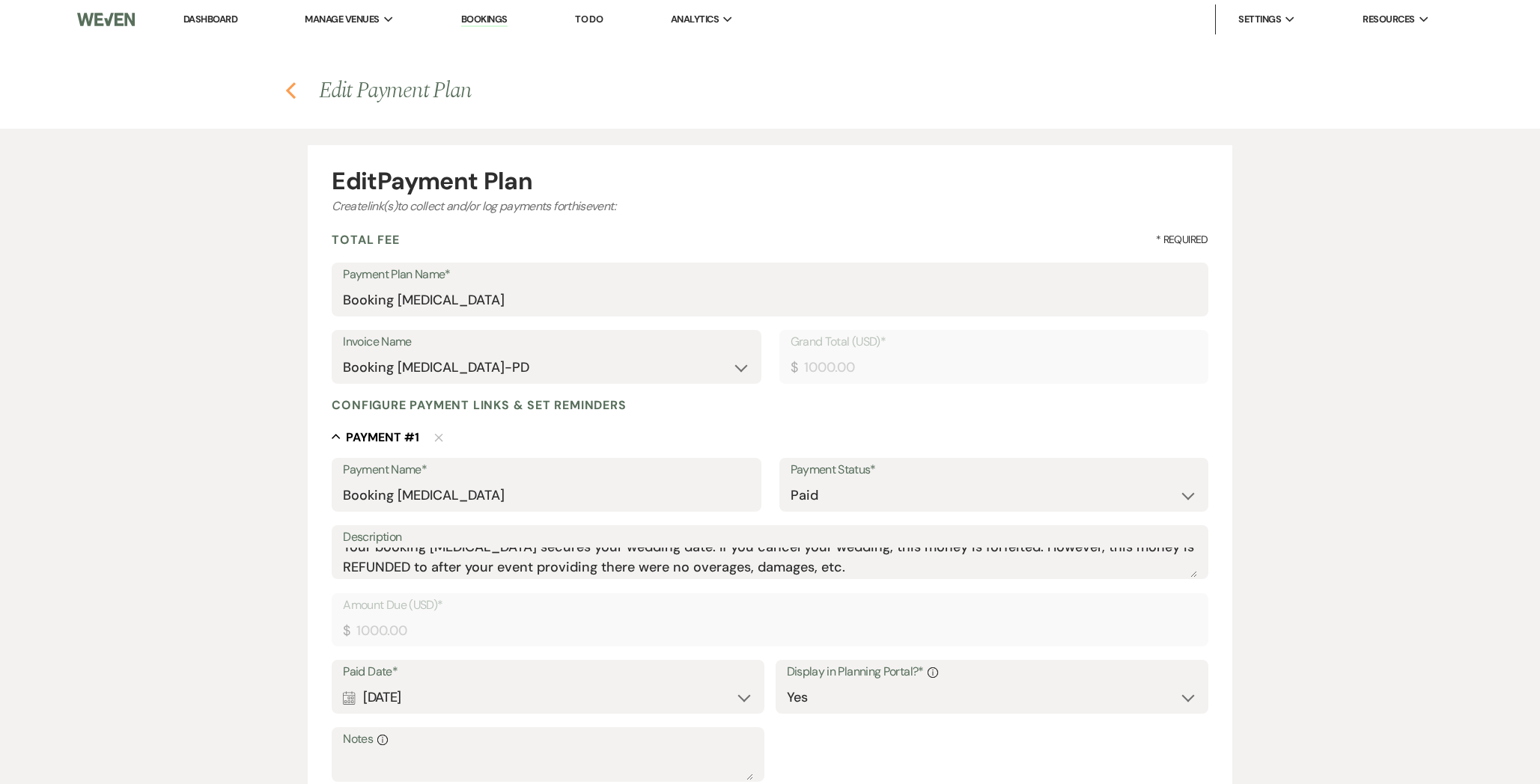
click at [293, 94] on icon "Previous" at bounding box center [291, 91] width 11 height 18
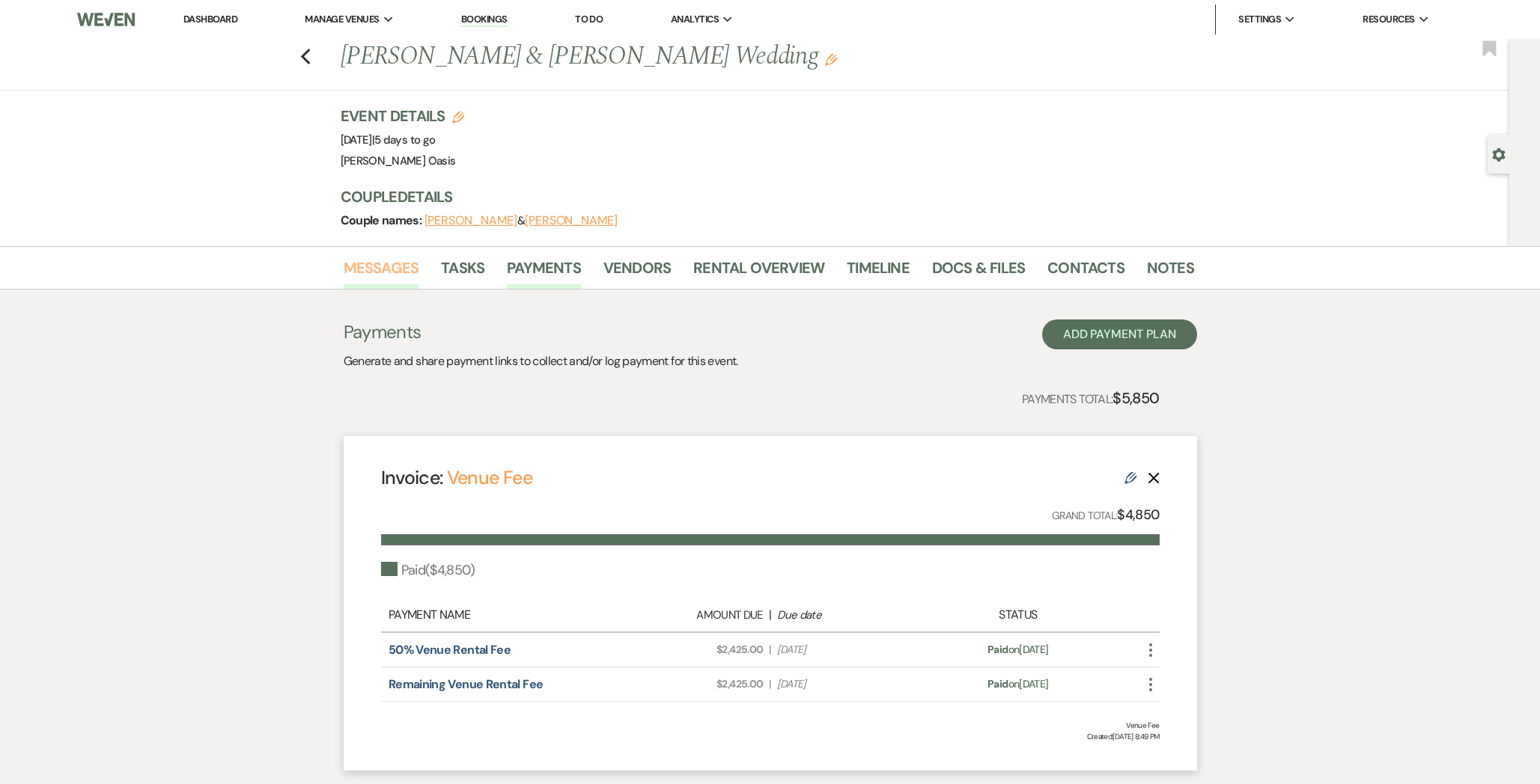
click at [385, 261] on link "Messages" at bounding box center [381, 273] width 76 height 33
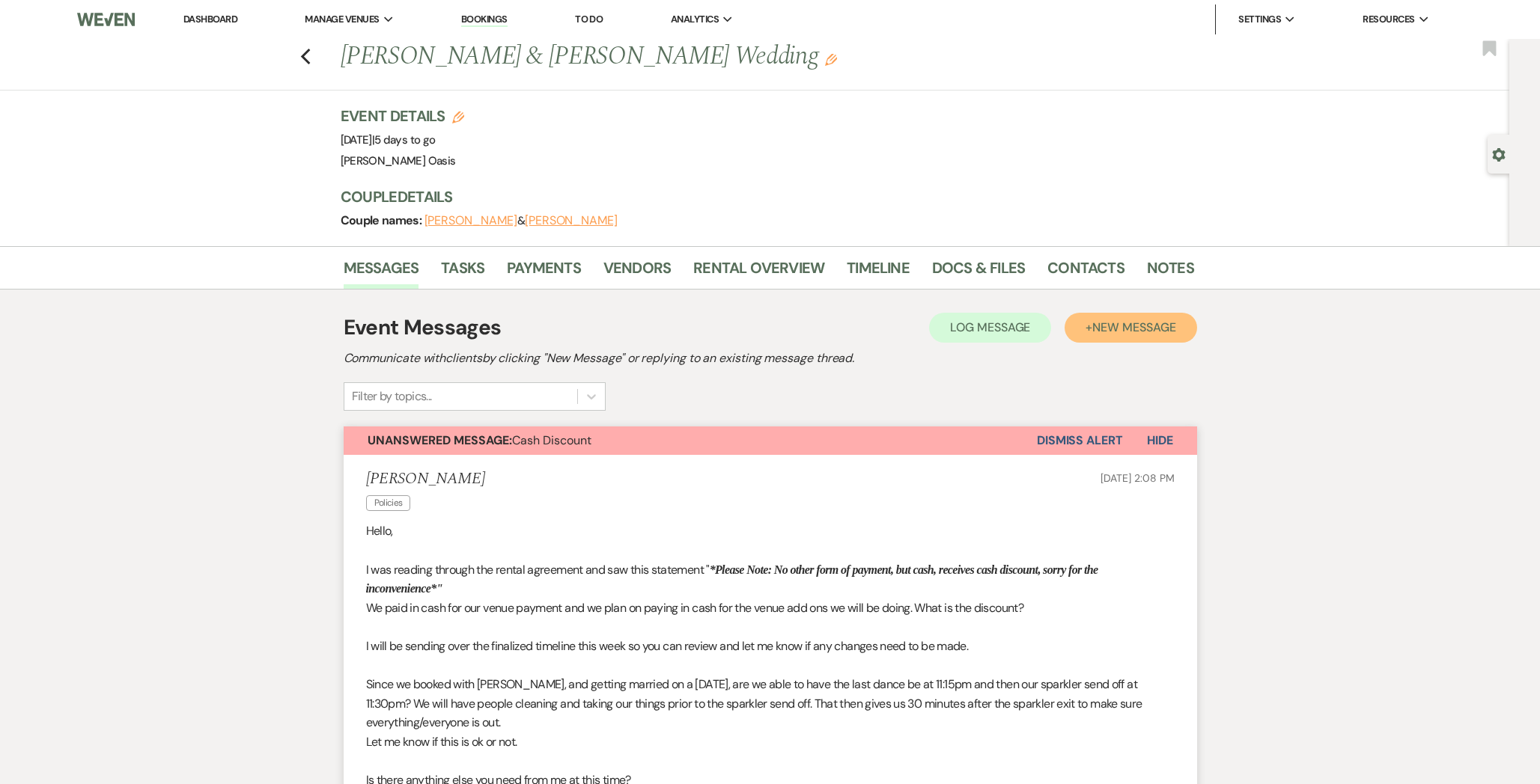
click at [1145, 330] on span "New Message" at bounding box center [1134, 327] width 83 height 16
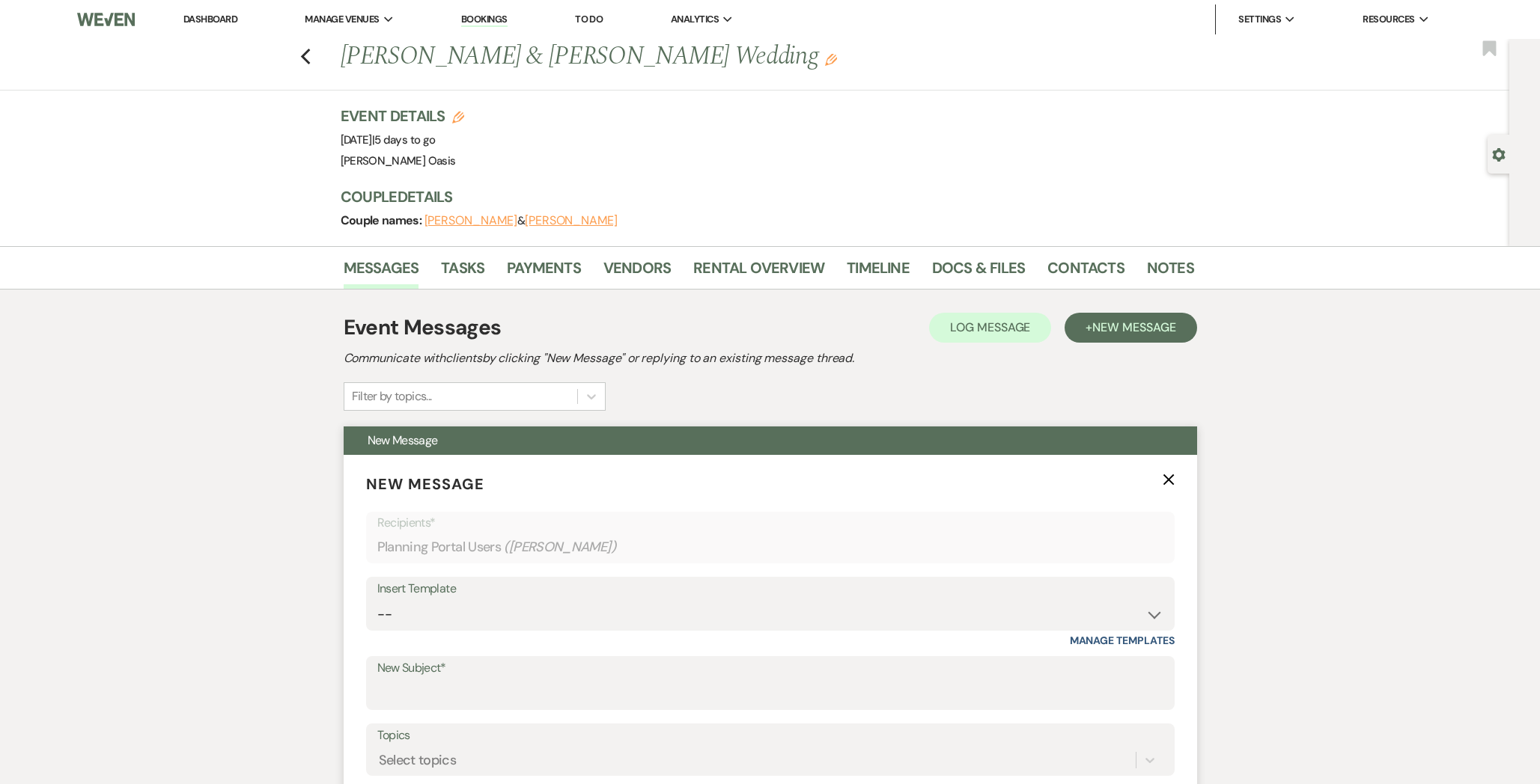
click at [727, 596] on div "Insert Template" at bounding box center [770, 589] width 786 height 22
click at [722, 610] on select "-- WELCOME Weven Planning Portal Introduction Send With Contract Restroom Trail…" at bounding box center [770, 614] width 786 height 29
select select "6170"
type input "Update"
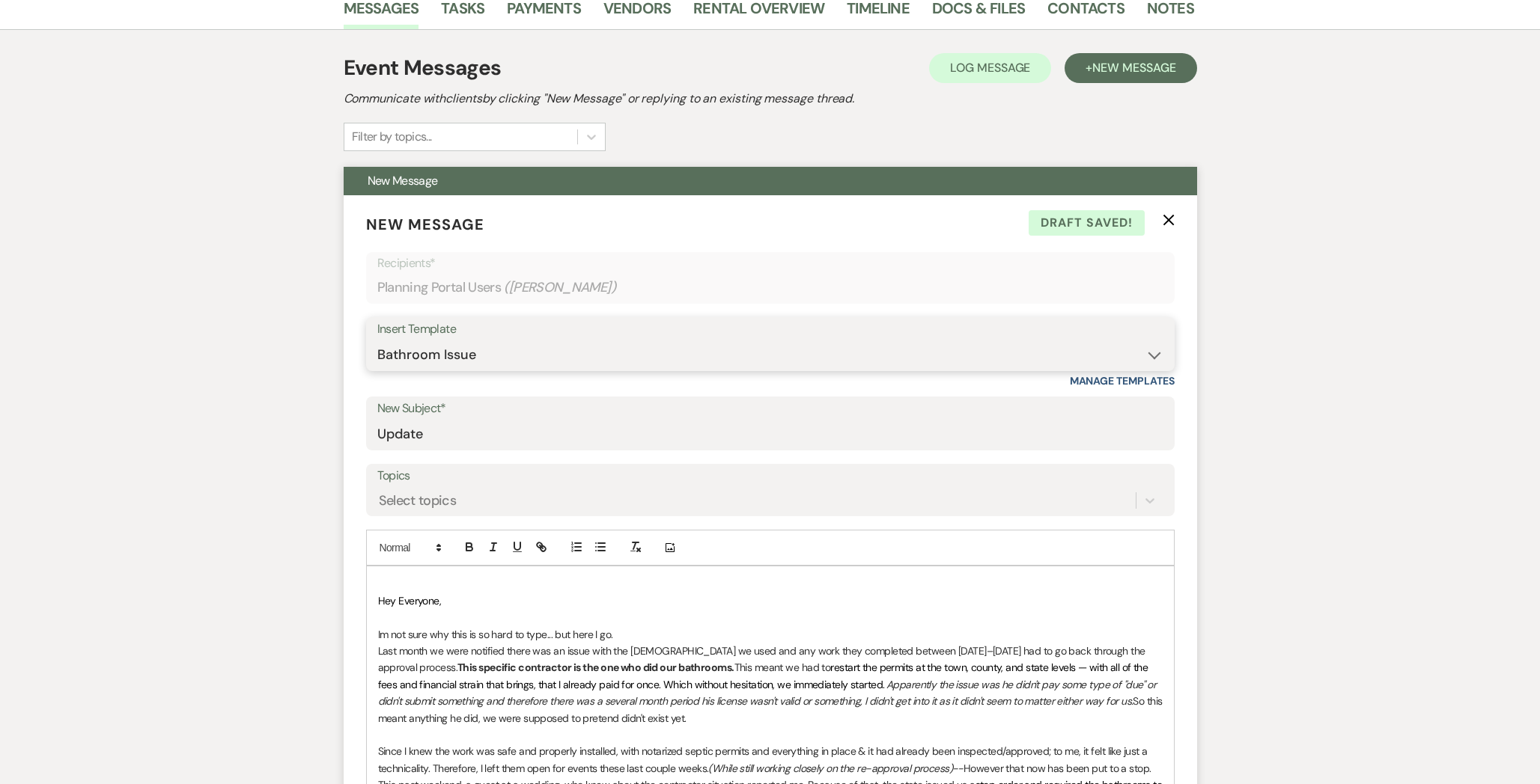
scroll to position [287, 0]
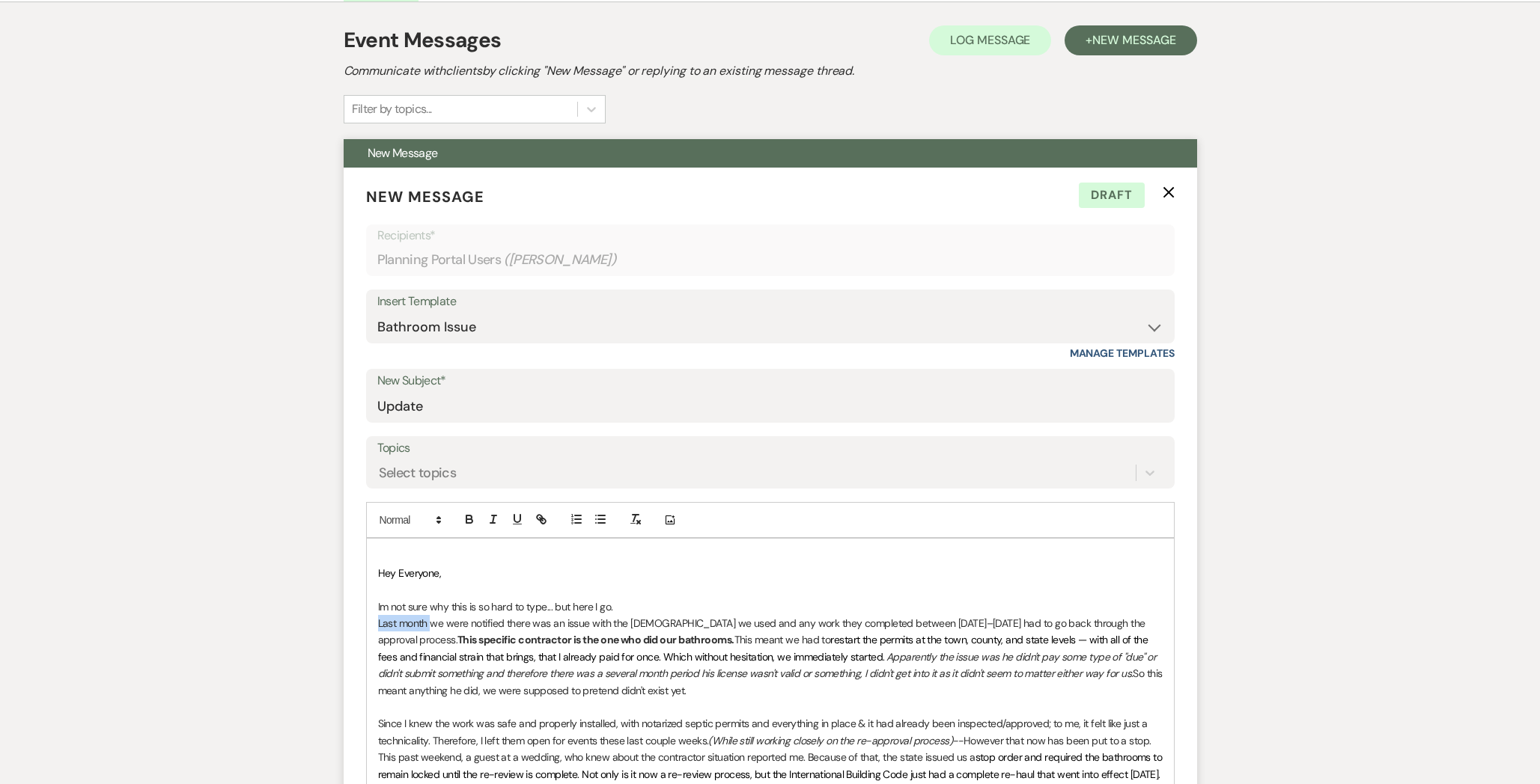
drag, startPoint x: 431, startPoint y: 625, endPoint x: 345, endPoint y: 625, distance: 86.0
click at [345, 625] on form "New Message X Draft Recipients* Planning Portal Users ( [GEOGRAPHIC_DATA][PERSO…" at bounding box center [770, 715] width 853 height 1096
click at [1110, 672] on p "Recently we were notified there was an issue with the [DEMOGRAPHIC_DATA] we use…" at bounding box center [770, 657] width 784 height 84
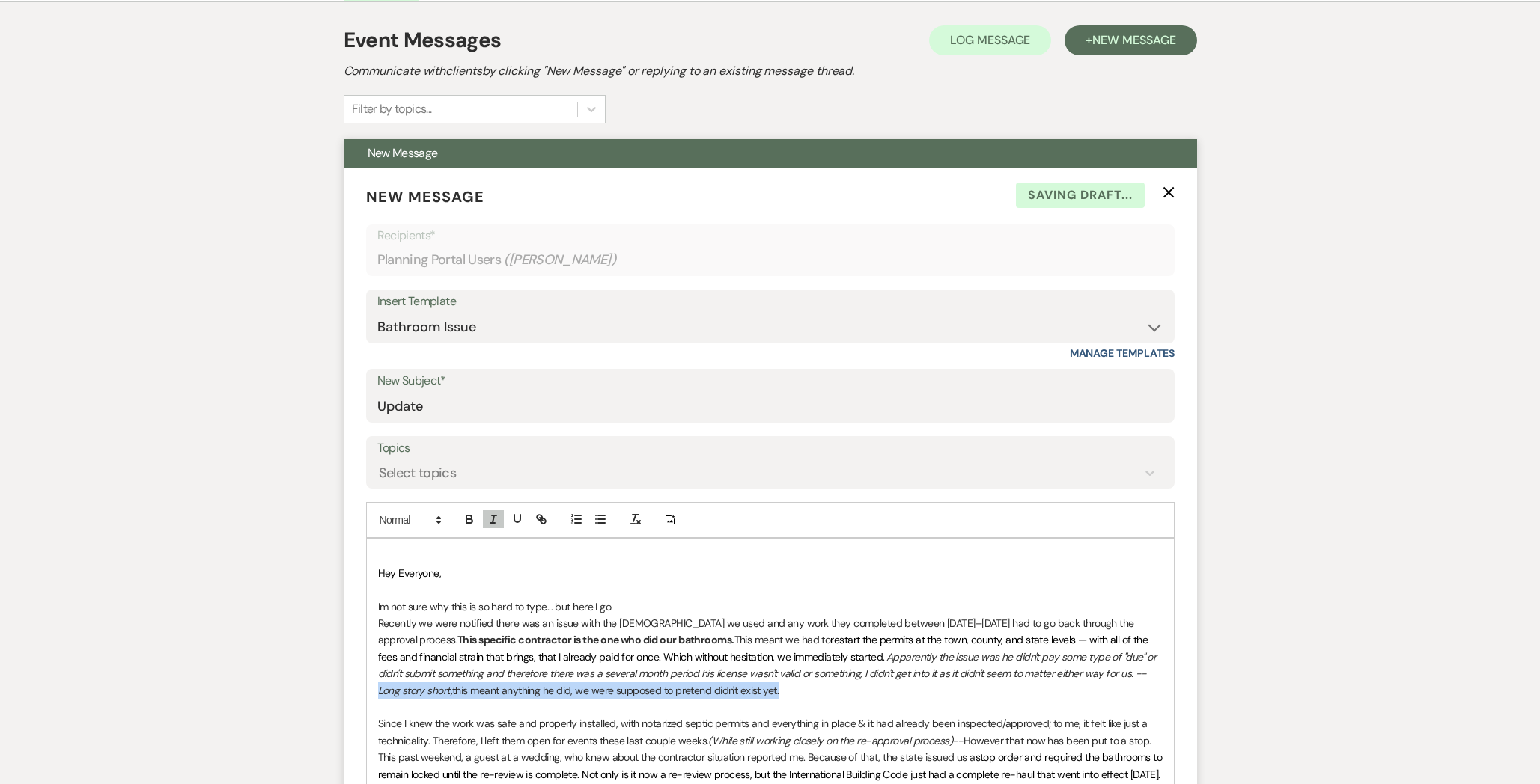
drag, startPoint x: 1120, startPoint y: 670, endPoint x: 1120, endPoint y: 690, distance: 20.0
click at [1120, 690] on p "Recently we were notified there was an issue with the [DEMOGRAPHIC_DATA] we use…" at bounding box center [770, 657] width 784 height 84
click at [483, 514] on button "button" at bounding box center [493, 519] width 21 height 18
click at [487, 514] on icon "button" at bounding box center [493, 519] width 13 height 13
click at [604, 707] on p at bounding box center [770, 707] width 784 height 17
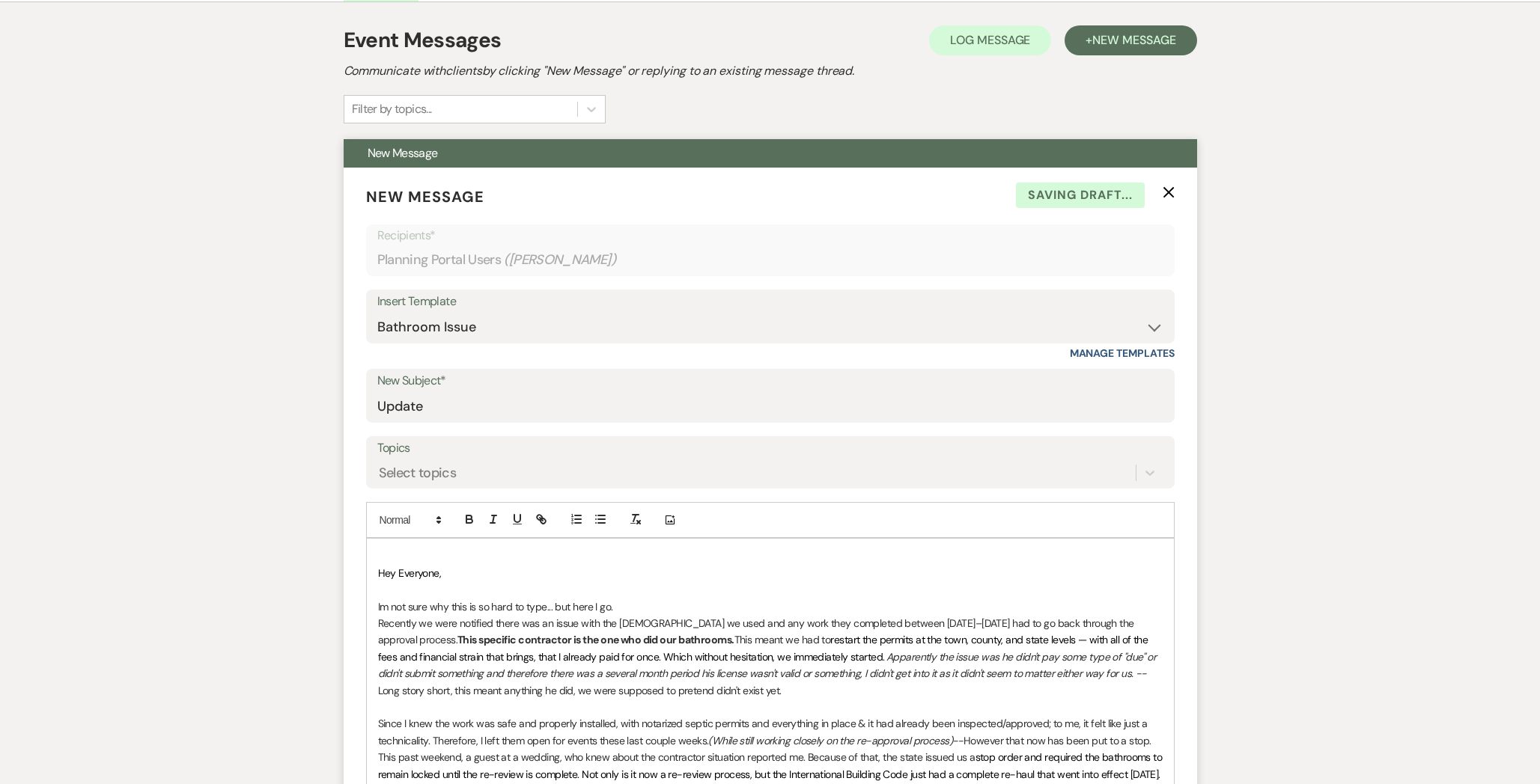
click at [432, 683] on p "Recently we were notified there was an issue with the [DEMOGRAPHIC_DATA] we use…" at bounding box center [770, 657] width 784 height 84
click at [852, 722] on p "Since I knew the work was safe and properly installed, with notarized septic pe…" at bounding box center [770, 766] width 784 height 100
click at [1051, 717] on p "Since I knew the work was safe and properly installed, with notarized septic pe…" at bounding box center [770, 766] width 784 height 100
click at [948, 742] on em "(While still working closely on the re-approval process)--" at bounding box center [836, 741] width 256 height 13
click at [890, 620] on p "Recently we were notified there was an issue with the [DEMOGRAPHIC_DATA] we use…" at bounding box center [770, 657] width 784 height 84
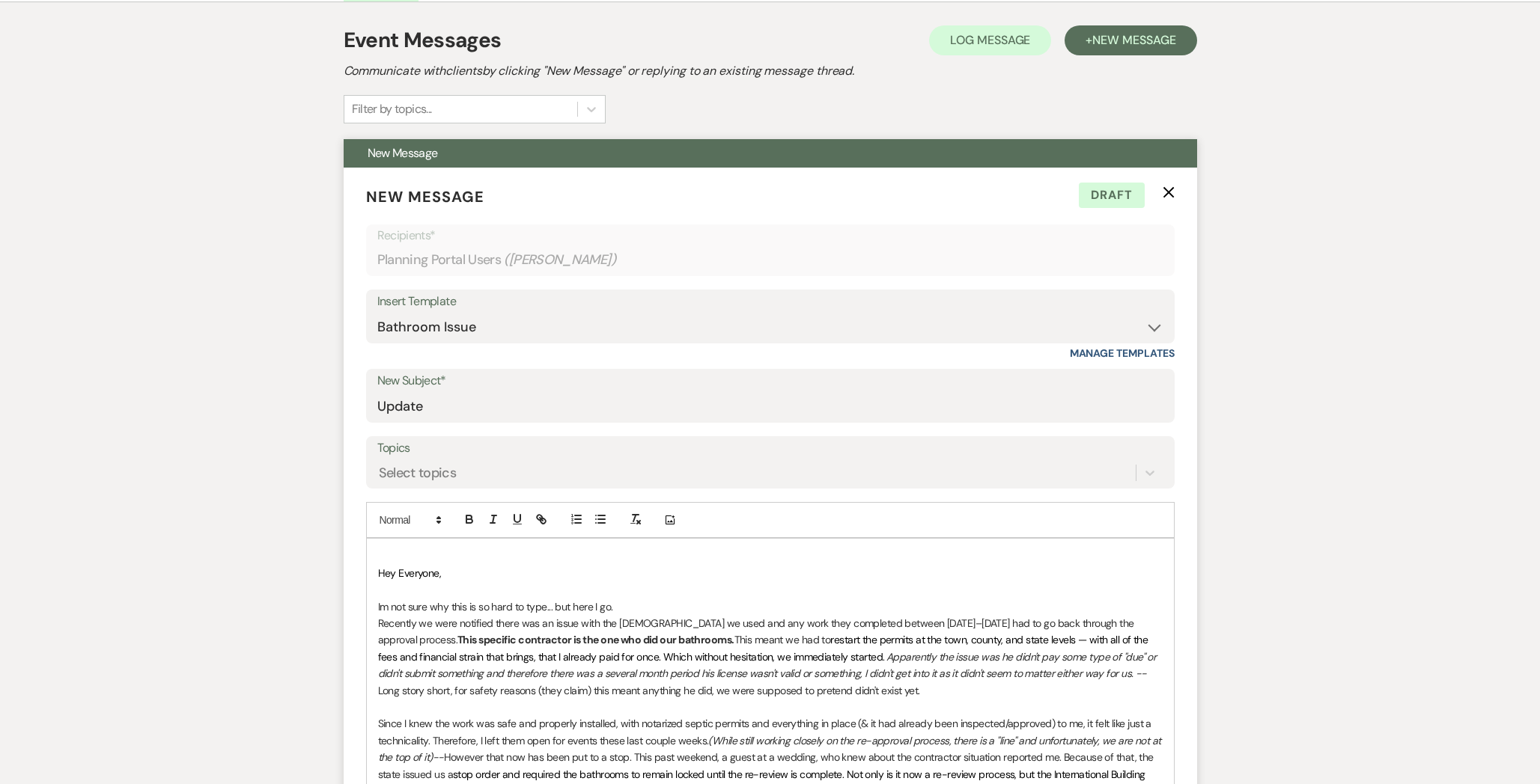
click at [400, 554] on p at bounding box center [770, 556] width 784 height 17
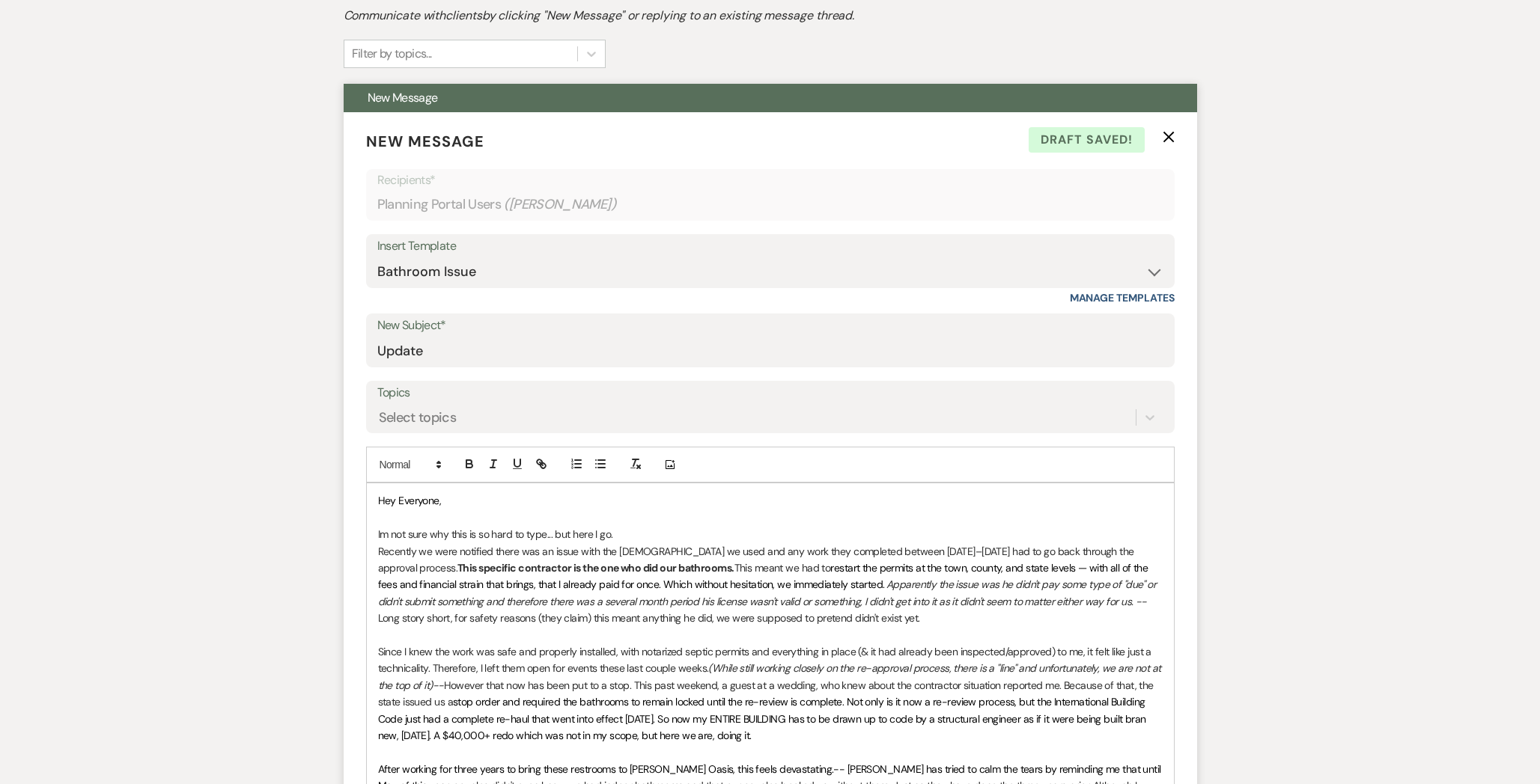
scroll to position [345, 0]
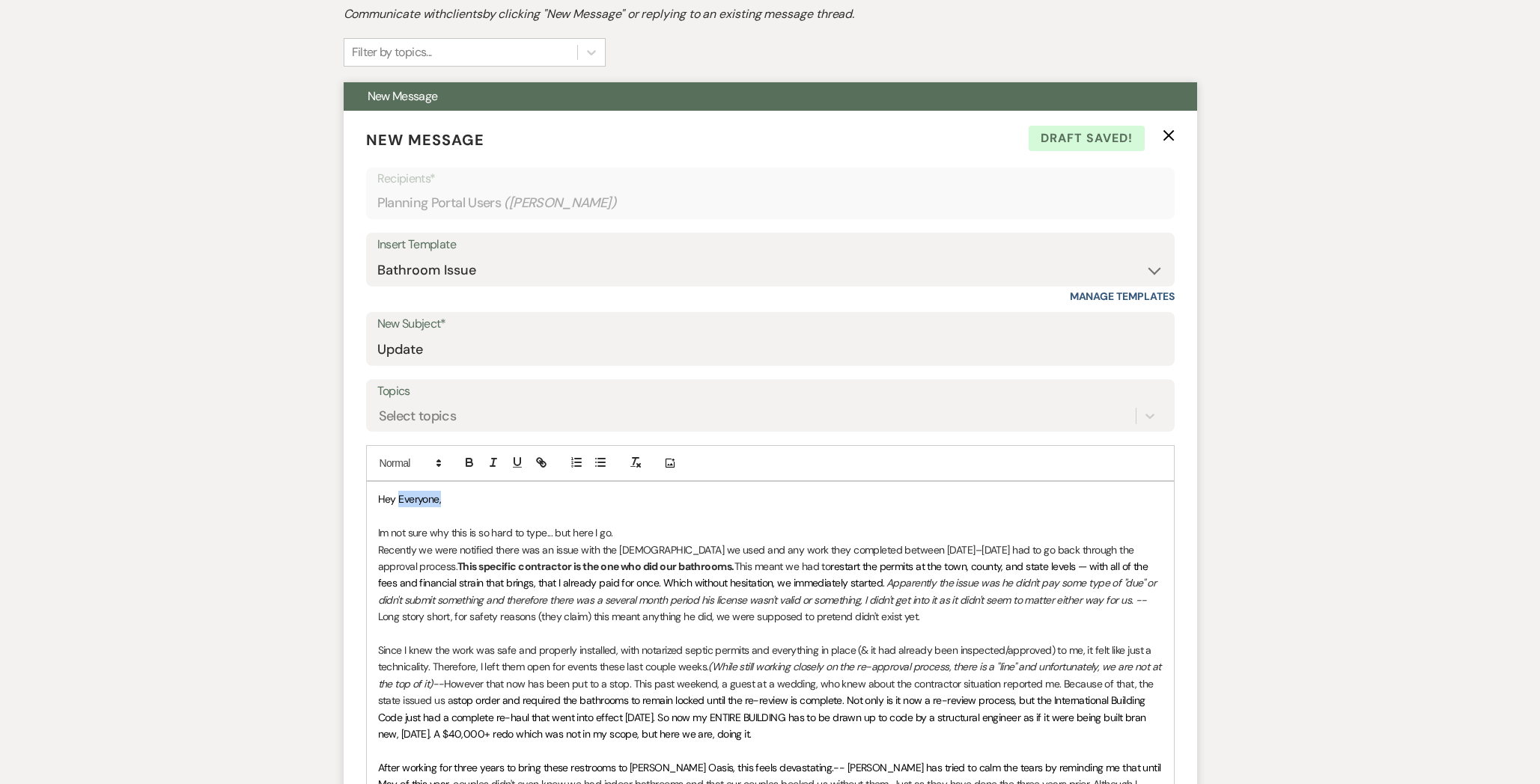
drag, startPoint x: 450, startPoint y: 503, endPoint x: 397, endPoint y: 501, distance: 53.0
click at [398, 501] on p "Hey Everyone," at bounding box center [770, 499] width 784 height 17
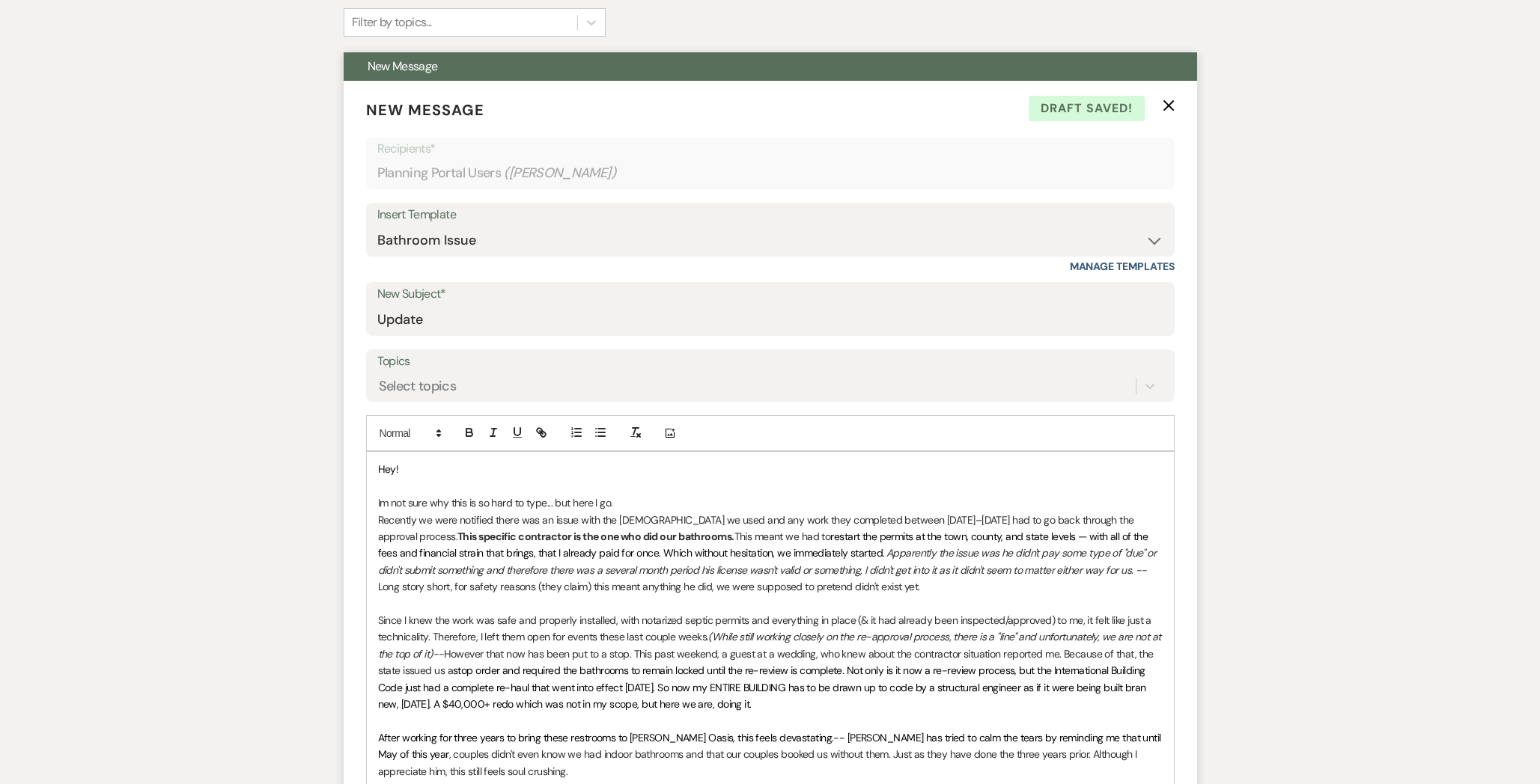
scroll to position [377, 0]
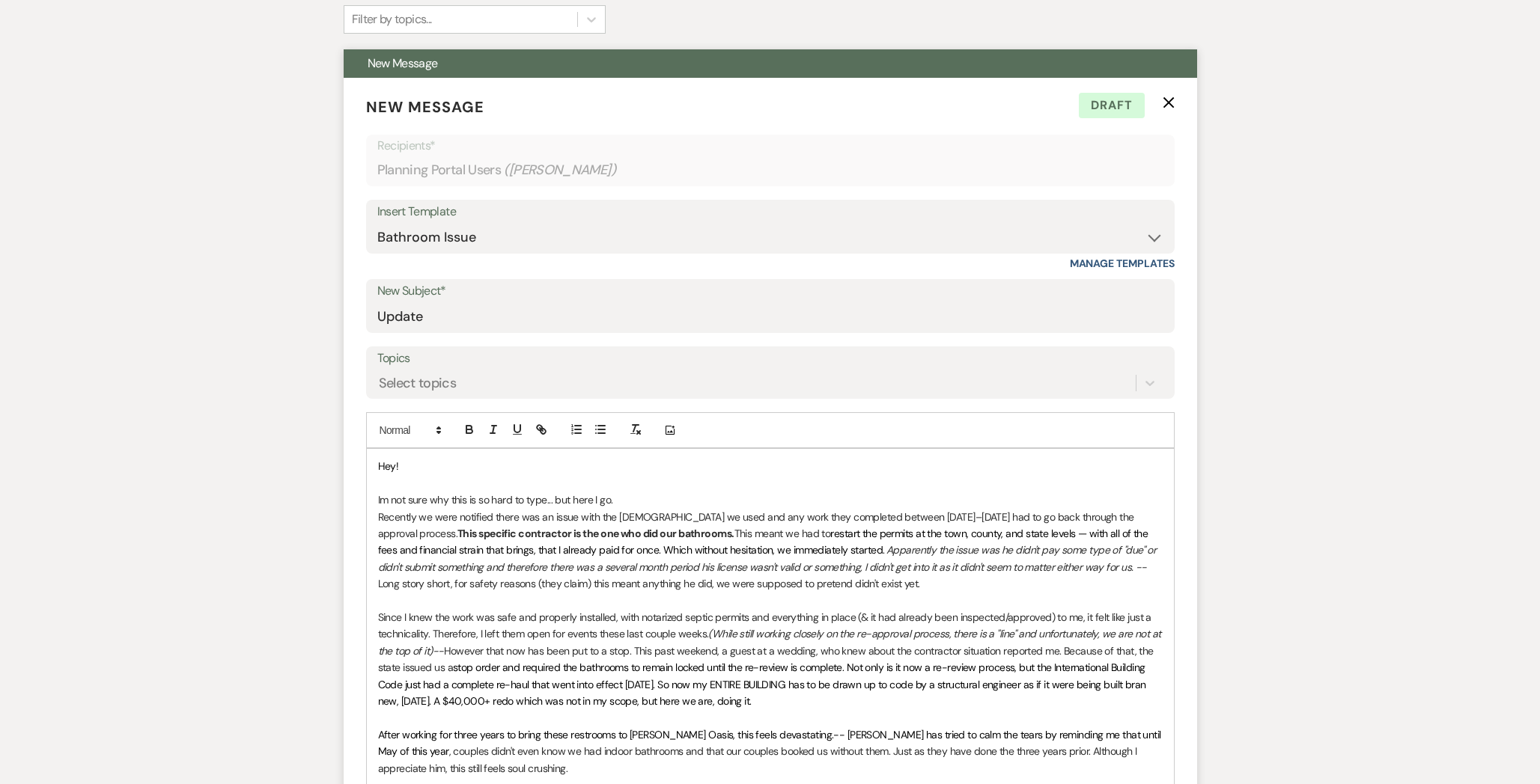
click at [433, 650] on em "(While still working closely on the re-approval process, there is a "line" and …" at bounding box center [770, 642] width 785 height 30
click at [1010, 652] on p "Since I knew the work was safe and properly installed, with notarized septic pe…" at bounding box center [770, 659] width 784 height 100
click at [469, 669] on p "Since I knew the work was safe and properly installed, with notarized septic pe…" at bounding box center [770, 659] width 784 height 100
click at [552, 731] on span "After working for three years to bring these restrooms to [PERSON_NAME] Oasis, …" at bounding box center [771, 743] width 786 height 30
click at [379, 482] on p at bounding box center [770, 484] width 784 height 17
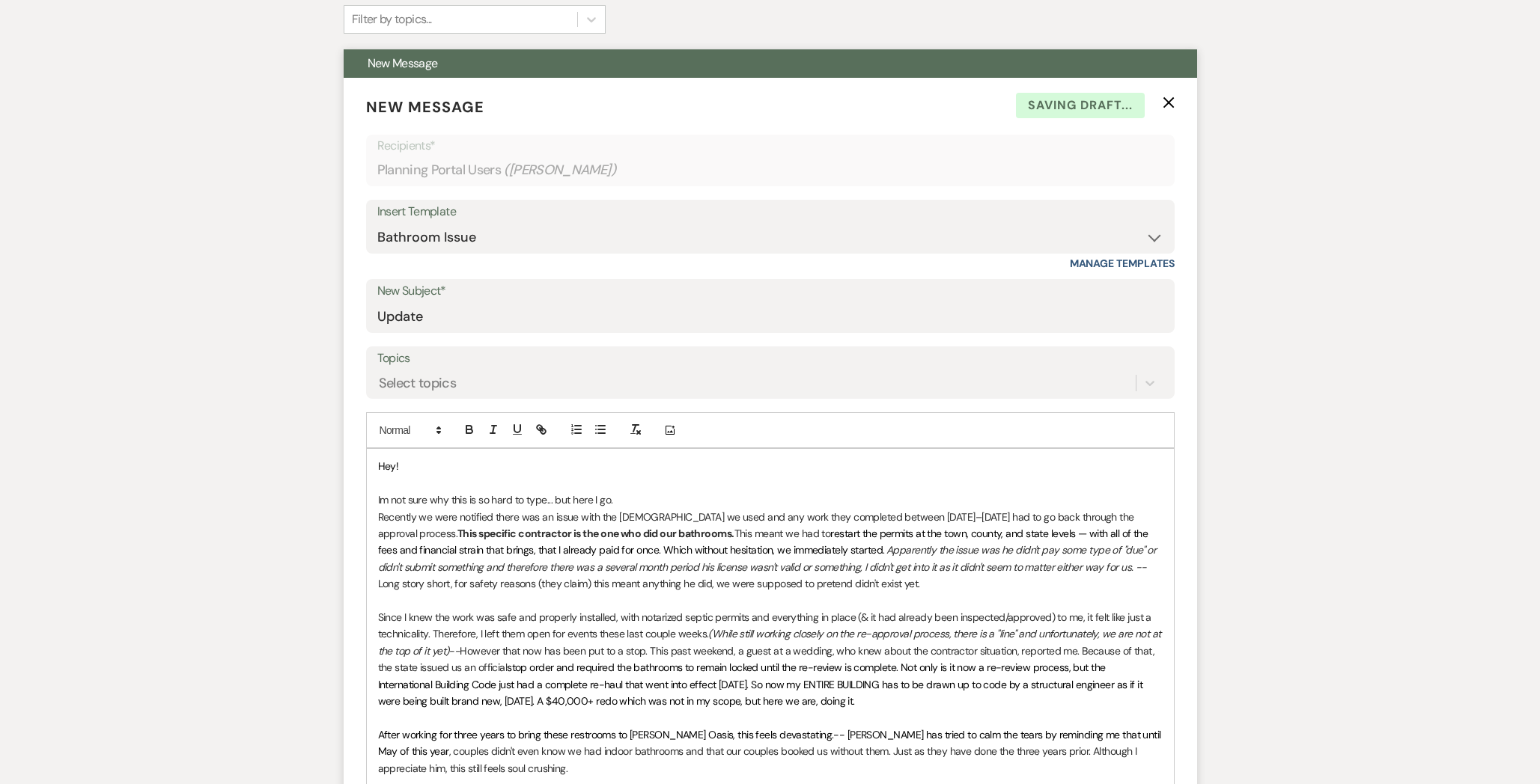
click at [464, 603] on p at bounding box center [770, 601] width 784 height 17
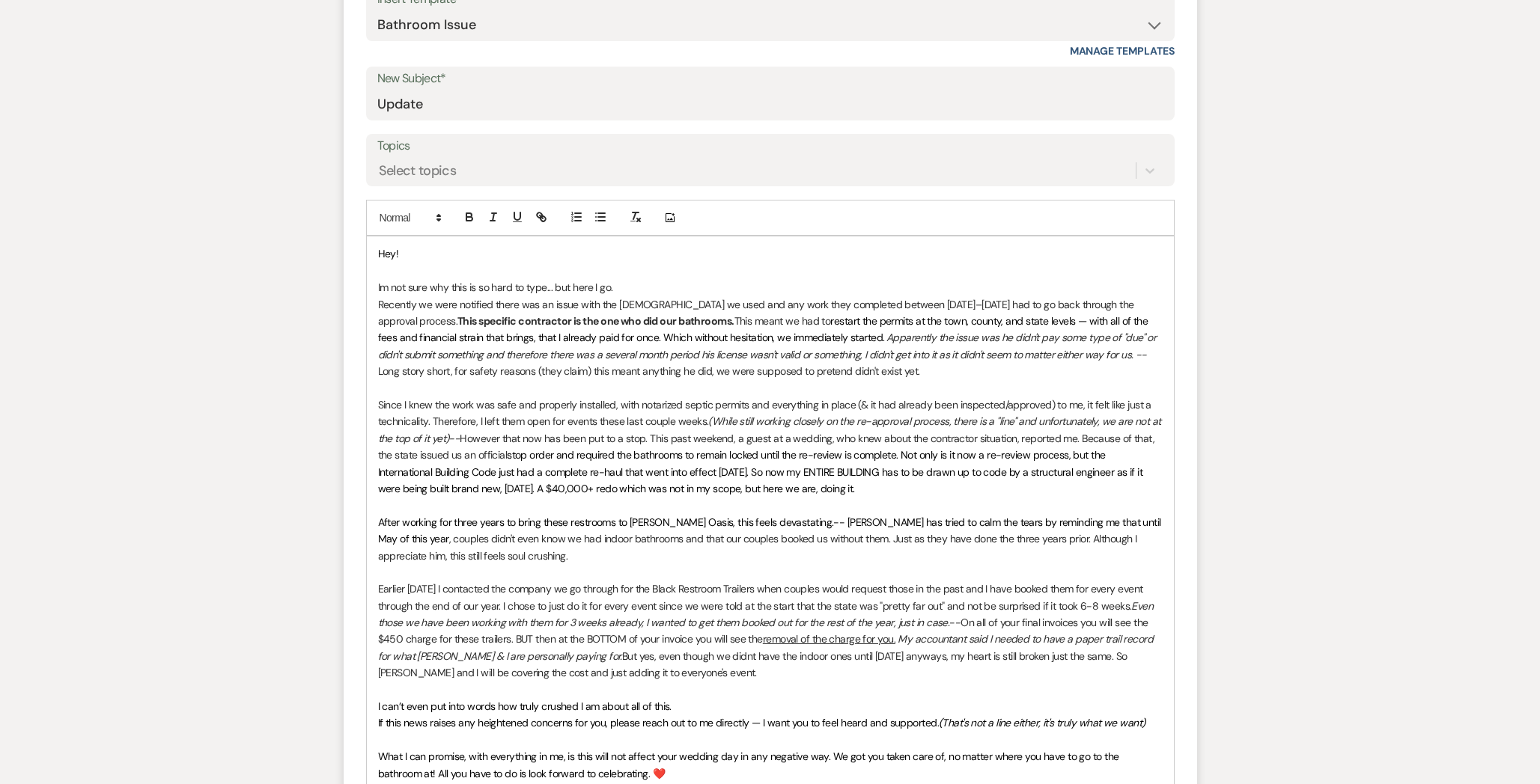
scroll to position [588, 0]
click at [433, 588] on p "Earlier [DATE] I contacted the company we go through for the Black Restroom Tra…" at bounding box center [770, 633] width 784 height 100
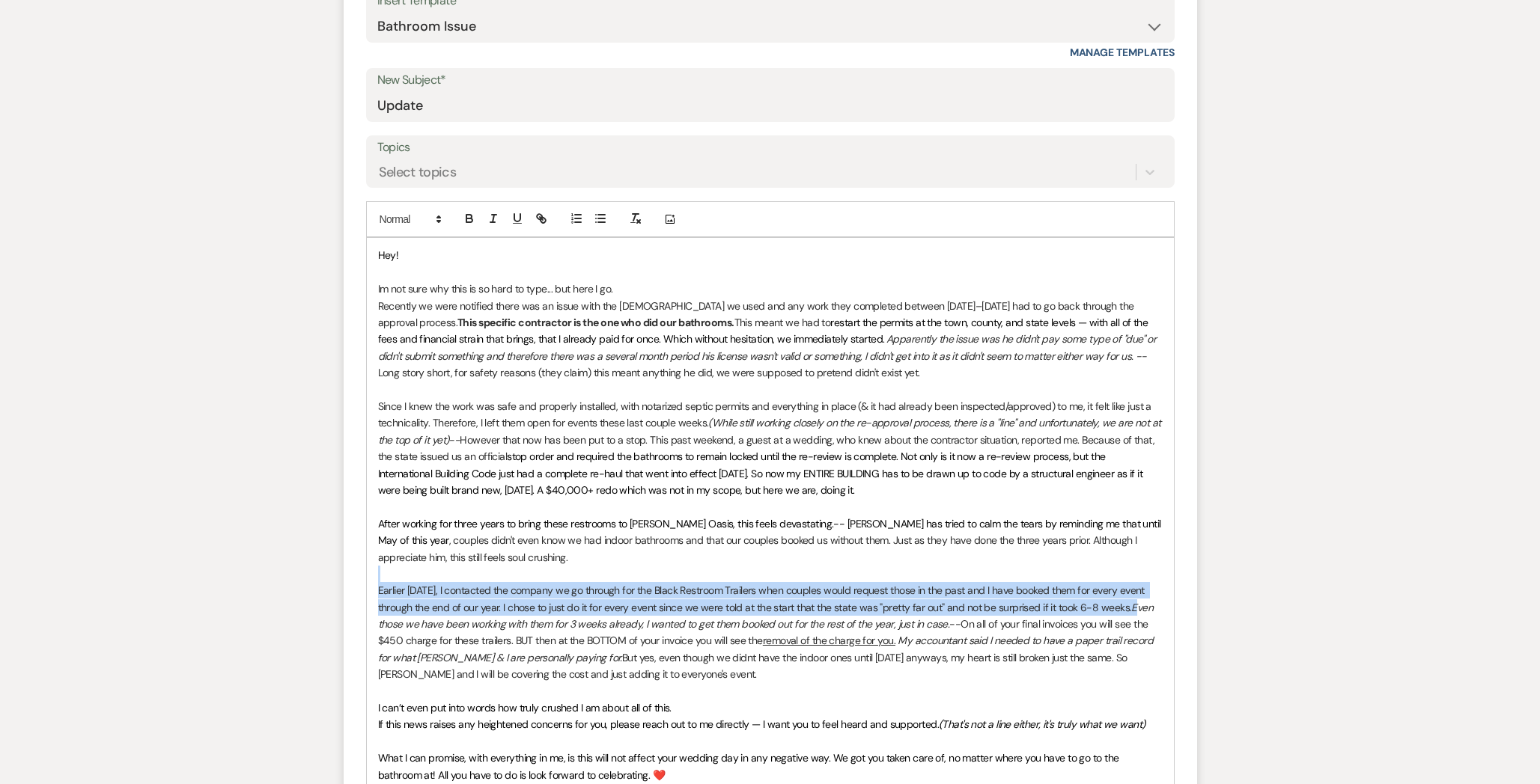
drag, startPoint x: 1128, startPoint y: 609, endPoint x: 425, endPoint y: 568, distance: 704.2
click at [425, 568] on div "Hey! Im not sure why this is so hard to type... but here I go. Recently we were…" at bounding box center [770, 540] width 807 height 605
copy div "Earlier [DATE], I contacted the company we go through for the Black Restroom Tr…"
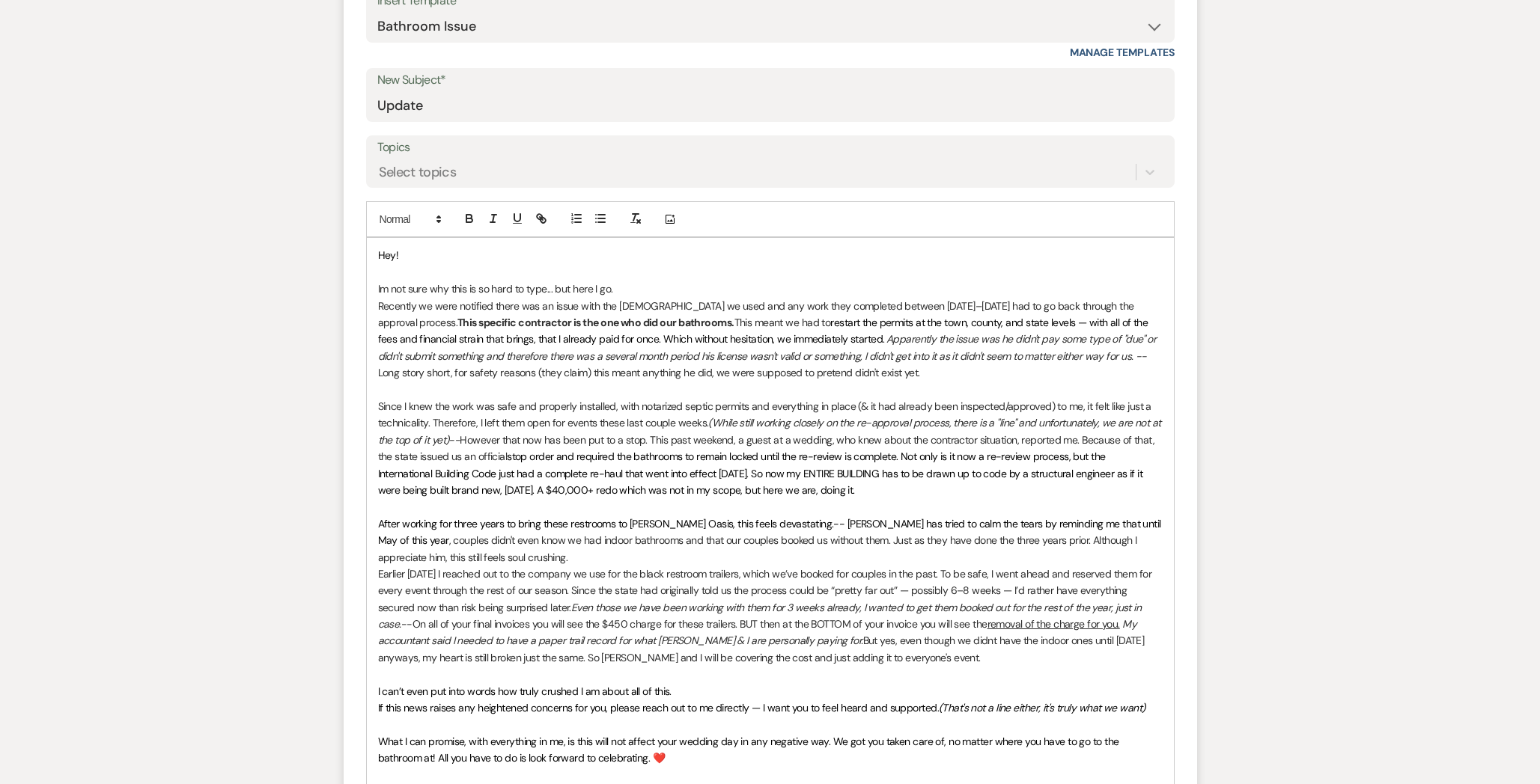
click at [519, 552] on p "After working for three years to bring these restrooms to [PERSON_NAME] Oasis, …" at bounding box center [770, 541] width 784 height 50
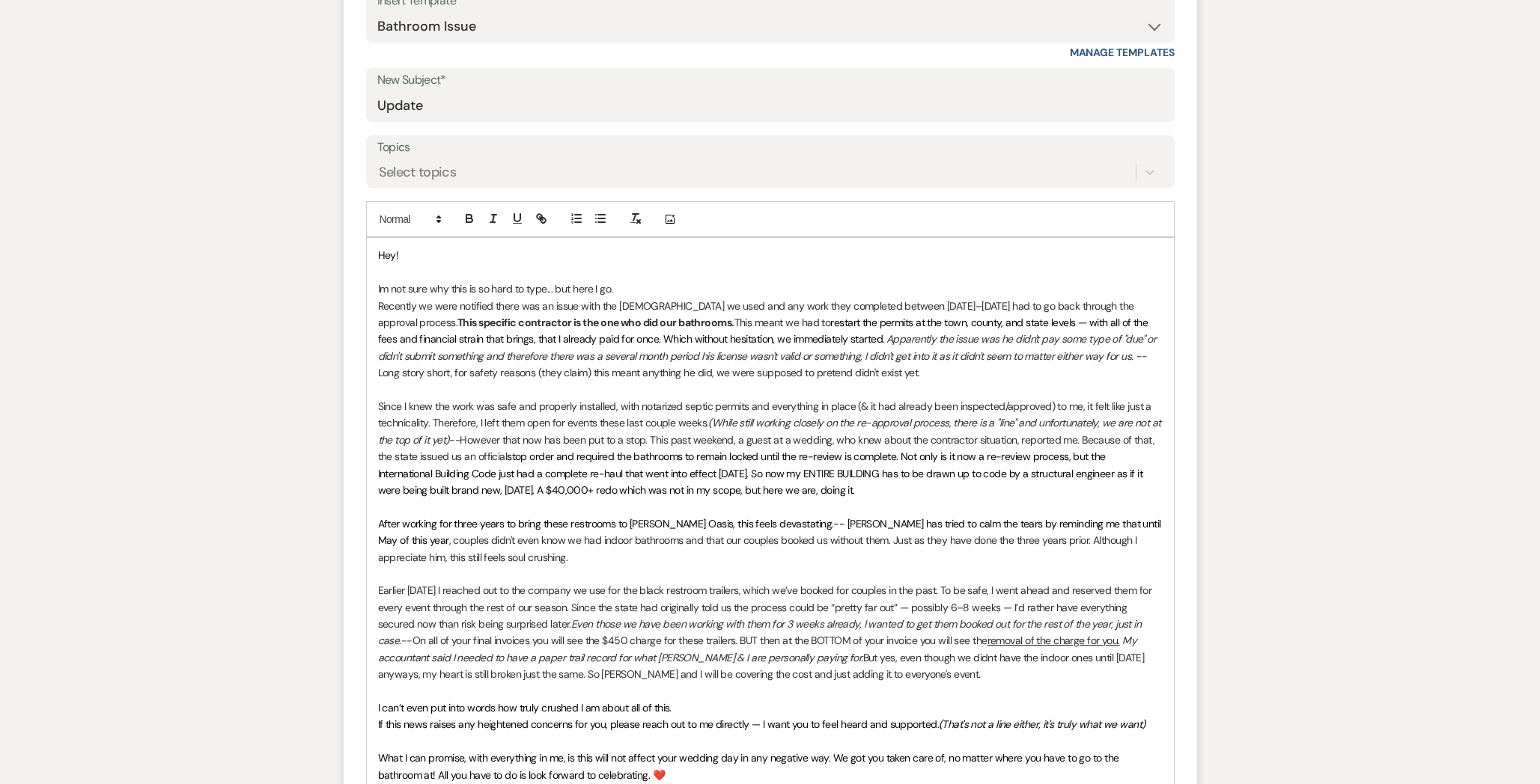
click at [1011, 588] on p "Earlier [DATE] I reached out to the company we use for the black restroom trail…" at bounding box center [770, 633] width 784 height 100
click at [974, 609] on p "Earlier [DATE] I reached out to the company we use for the black restroom trail…" at bounding box center [770, 633] width 784 height 100
click at [1029, 605] on p "Earlier [DATE] I reached out to the company we use for the black restroom trail…" at bounding box center [770, 633] width 784 height 100
click at [575, 621] on em "Even those we have been working with them for 3 weeks already, I wanted to get …" at bounding box center [761, 633] width 766 height 30
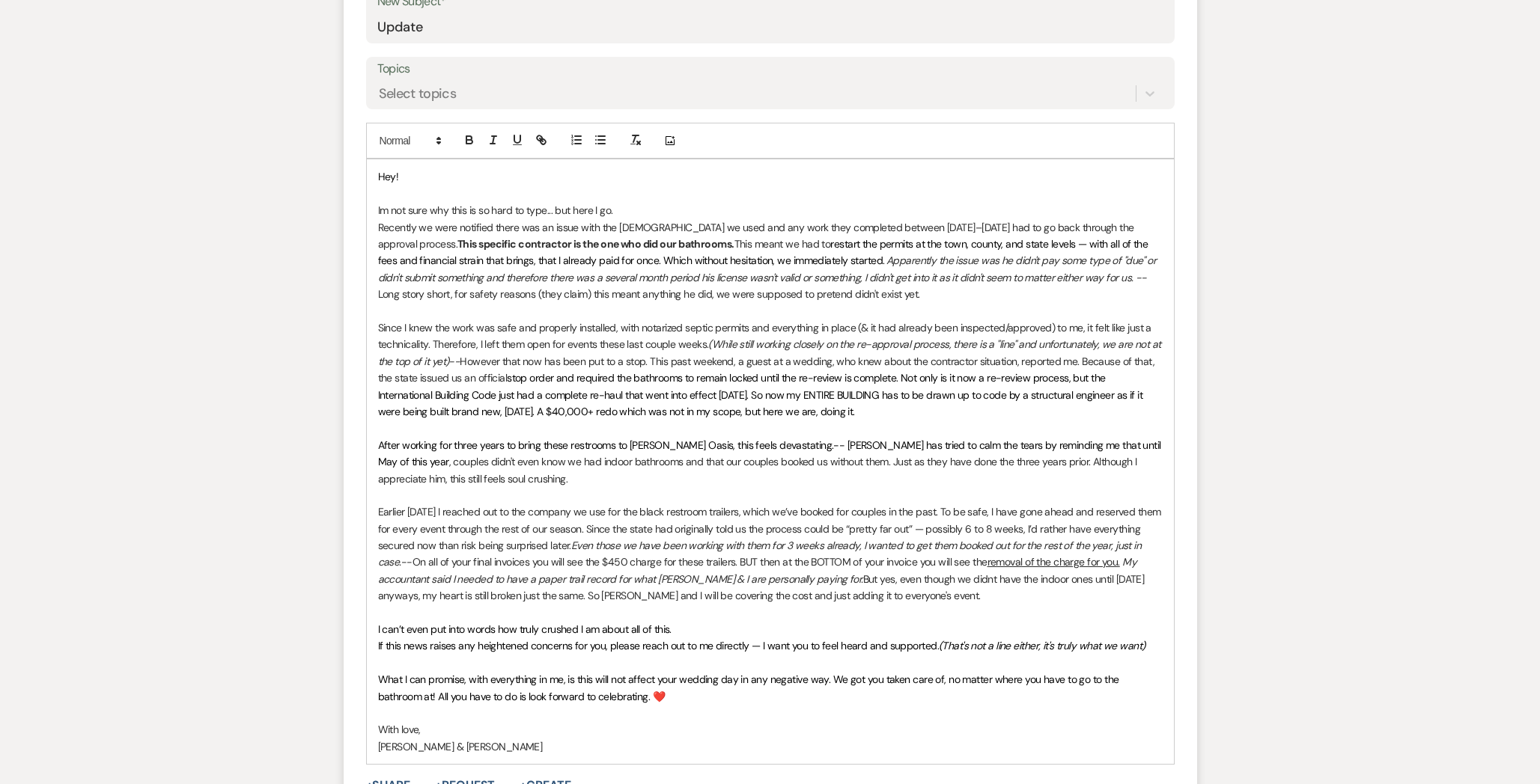
scroll to position [667, 0]
click at [472, 757] on div "Hey! Im not sure why this is so hard to type... but here I go. Recently we were…" at bounding box center [770, 461] width 807 height 605
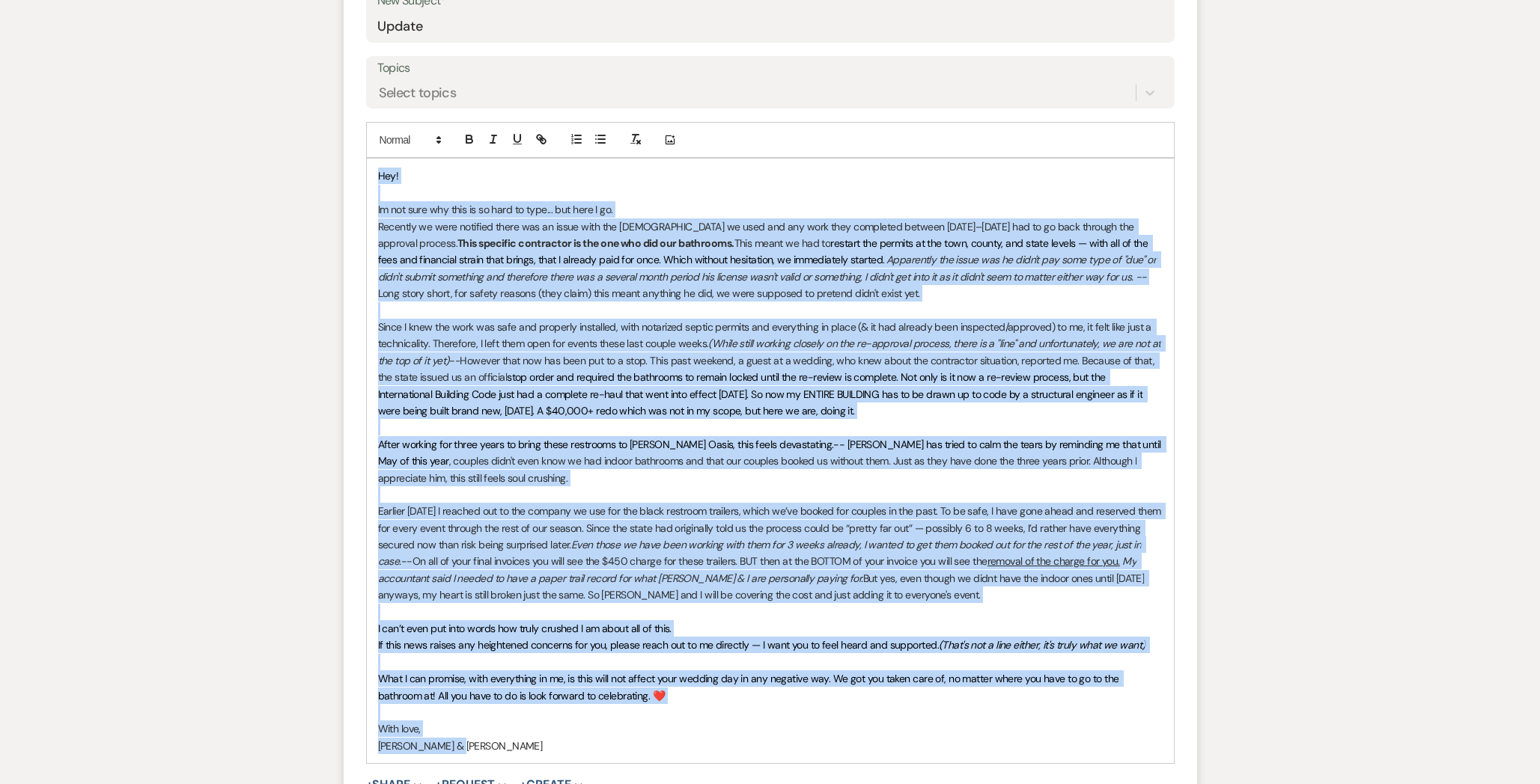
copy div "Lor! Ip dol sita con adip el se doei te inci... utl etdo M al. Enimadmi ve quis…"
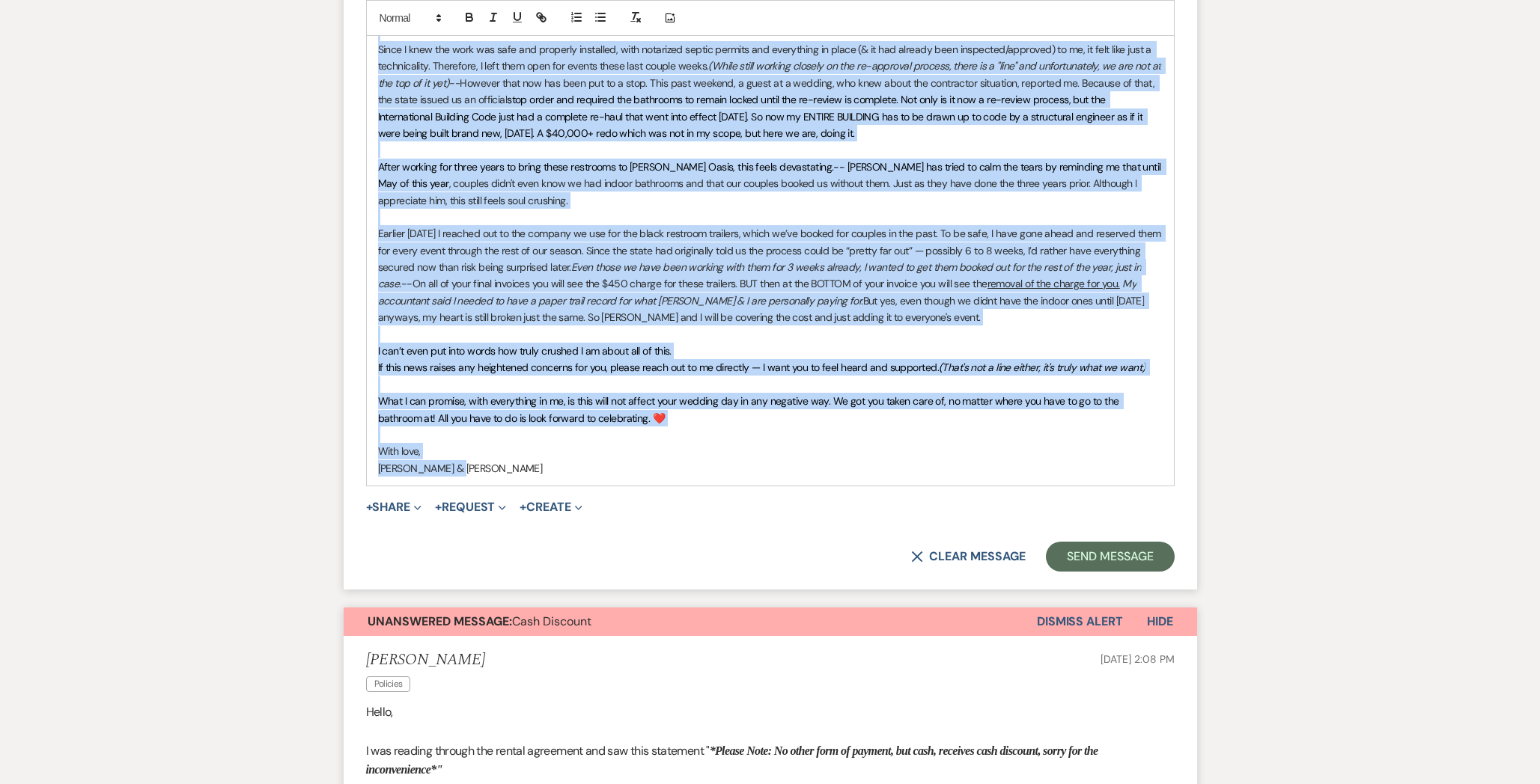
scroll to position [946, 0]
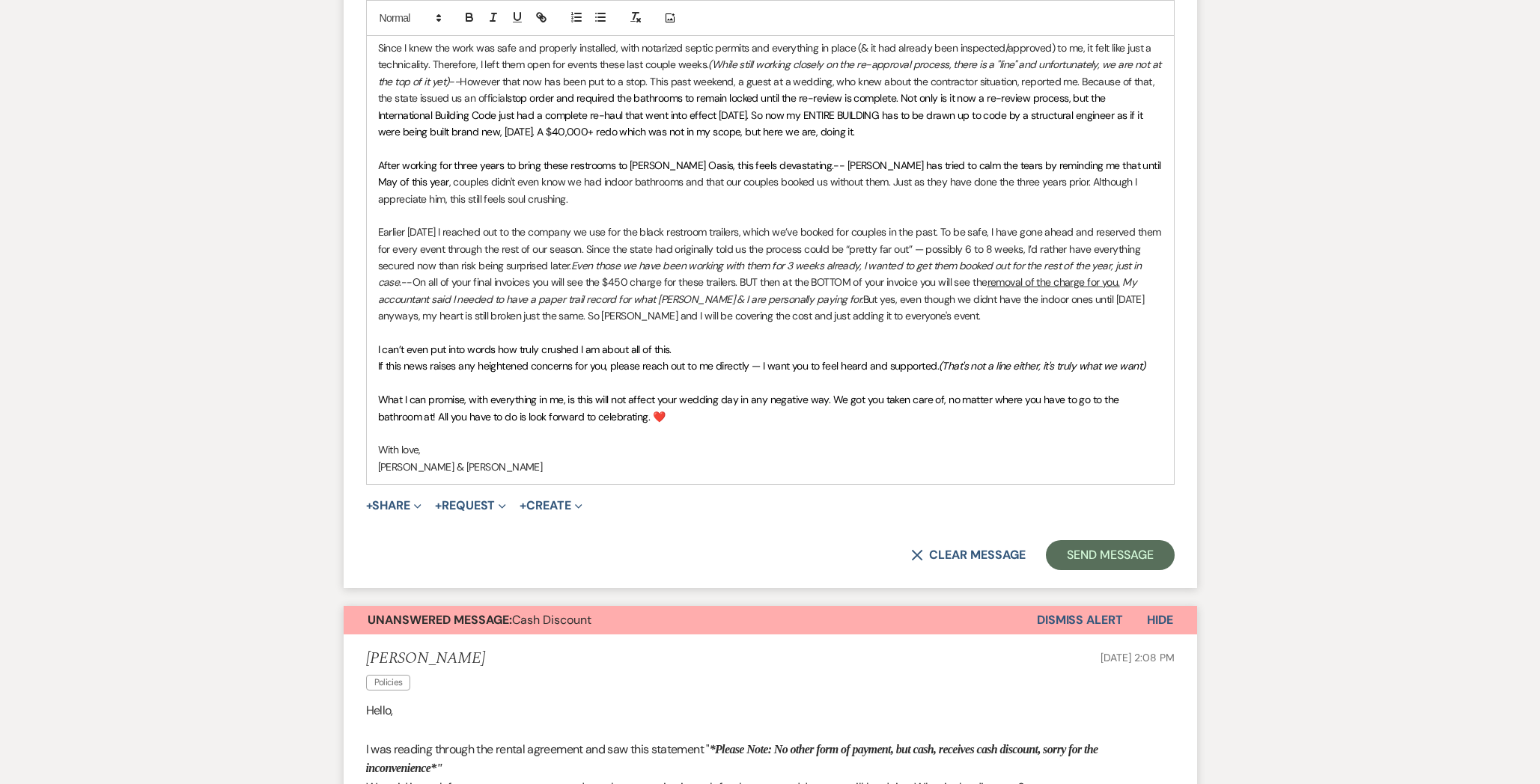
click at [590, 464] on p "[PERSON_NAME] & [PERSON_NAME]" at bounding box center [770, 467] width 784 height 17
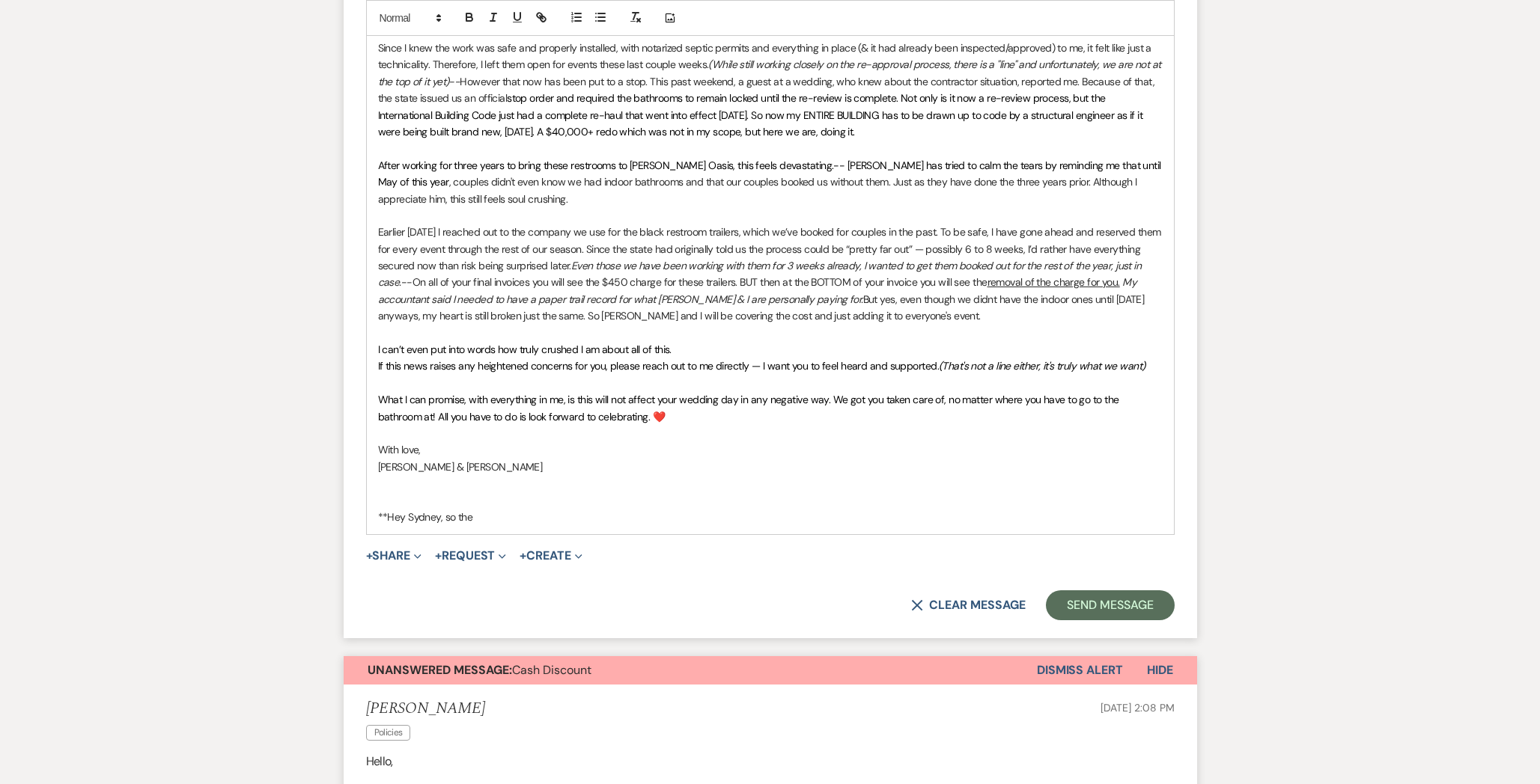
drag, startPoint x: 482, startPoint y: 523, endPoint x: 370, endPoint y: 512, distance: 112.5
click at [369, 512] on div "Hey! Im not sure why this is so hard to type... but here I go. Recently we were…" at bounding box center [770, 206] width 807 height 655
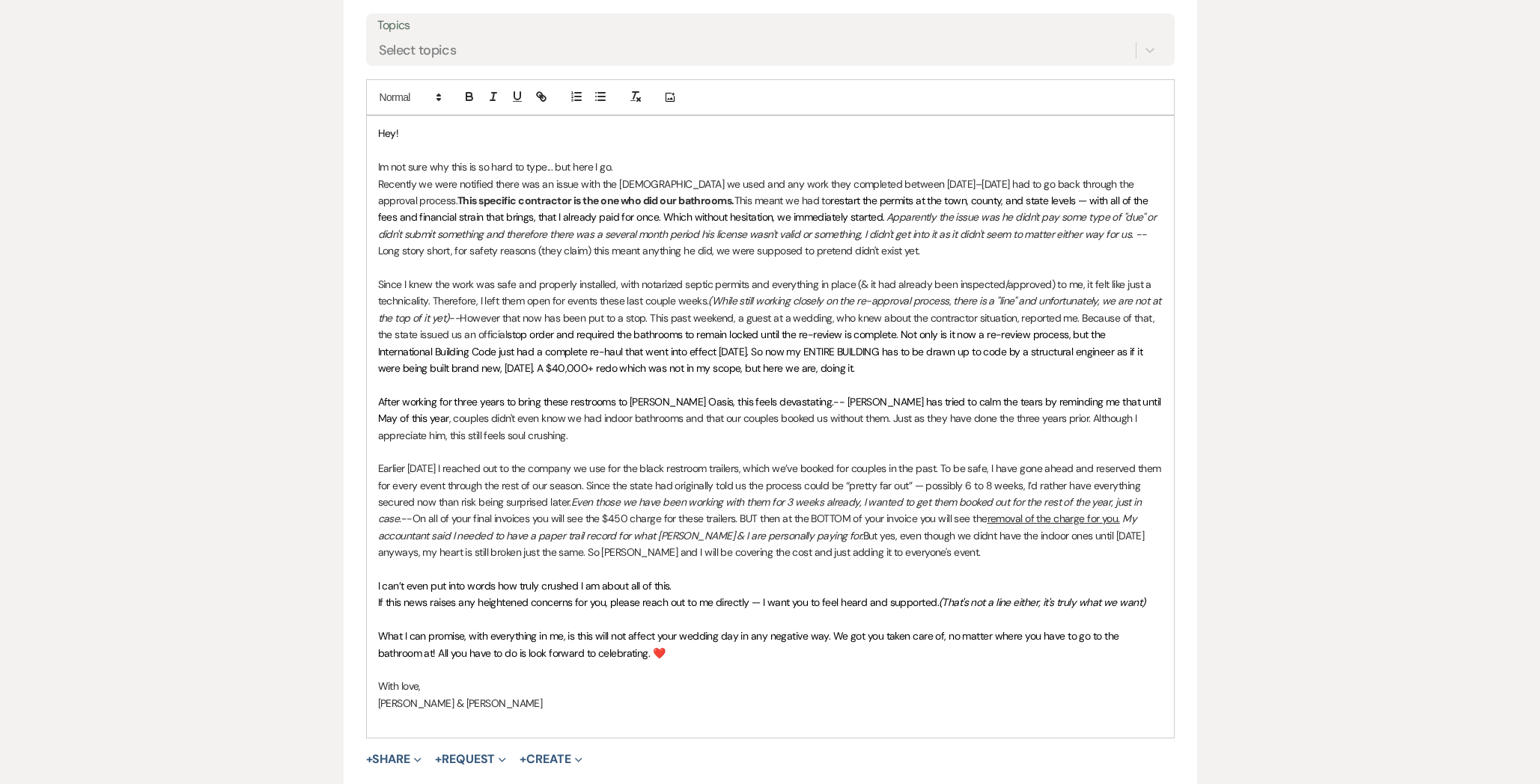
scroll to position [743, 0]
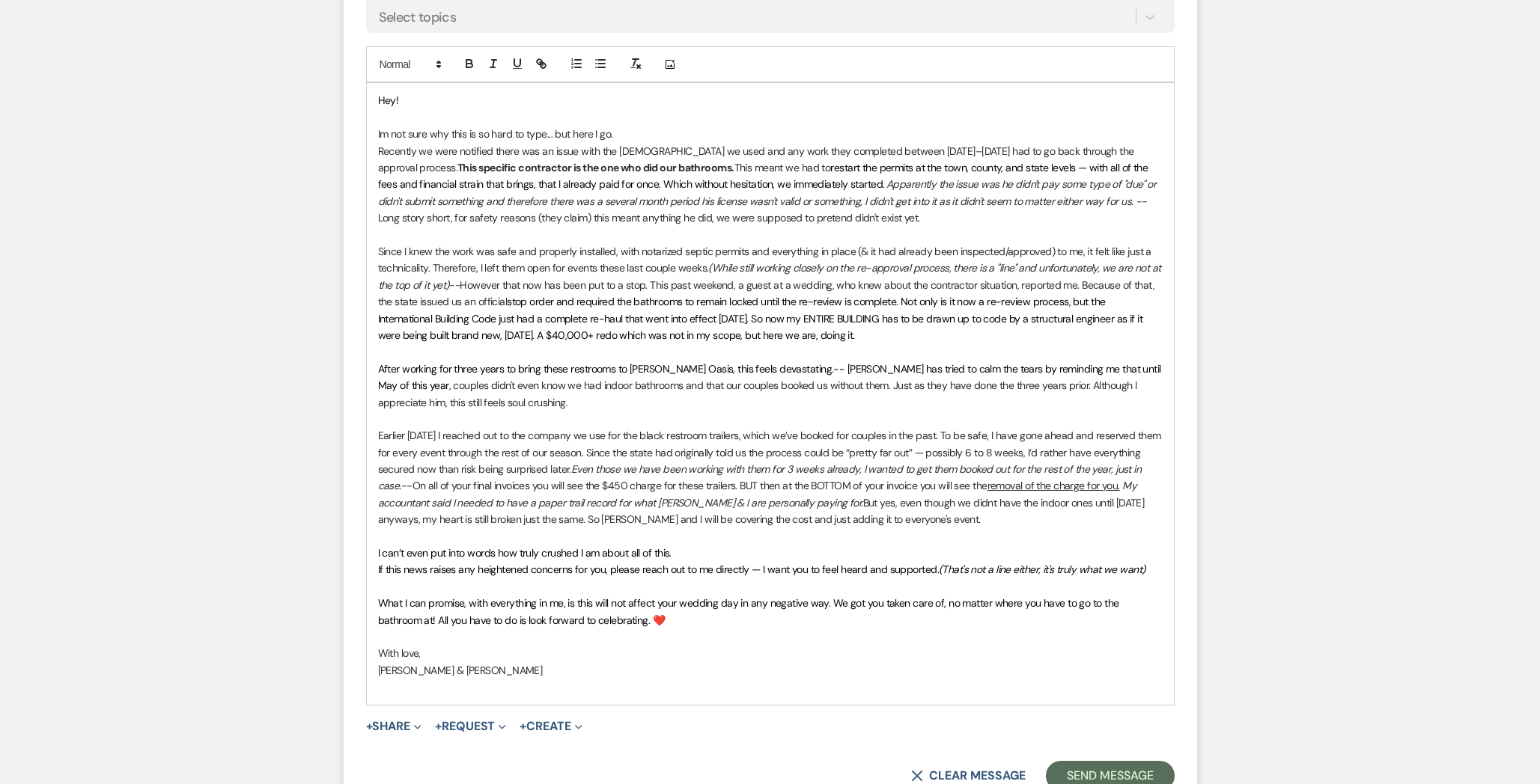
click at [951, 264] on em "(While still working closely on the re-approval process, there is a "line" and …" at bounding box center [770, 276] width 785 height 30
click at [501, 285] on p "Since I knew the work was safe and properly installed, with notarized septic pe…" at bounding box center [770, 293] width 784 height 100
click at [395, 98] on span "Hey!" at bounding box center [388, 100] width 21 height 13
click at [723, 268] on em "(While still working closely on the re-approval process. There is a "line" and …" at bounding box center [766, 276] width 776 height 30
click at [1011, 270] on em "(All while still working closely on the re-approval process. There is a "line" …" at bounding box center [771, 276] width 787 height 30
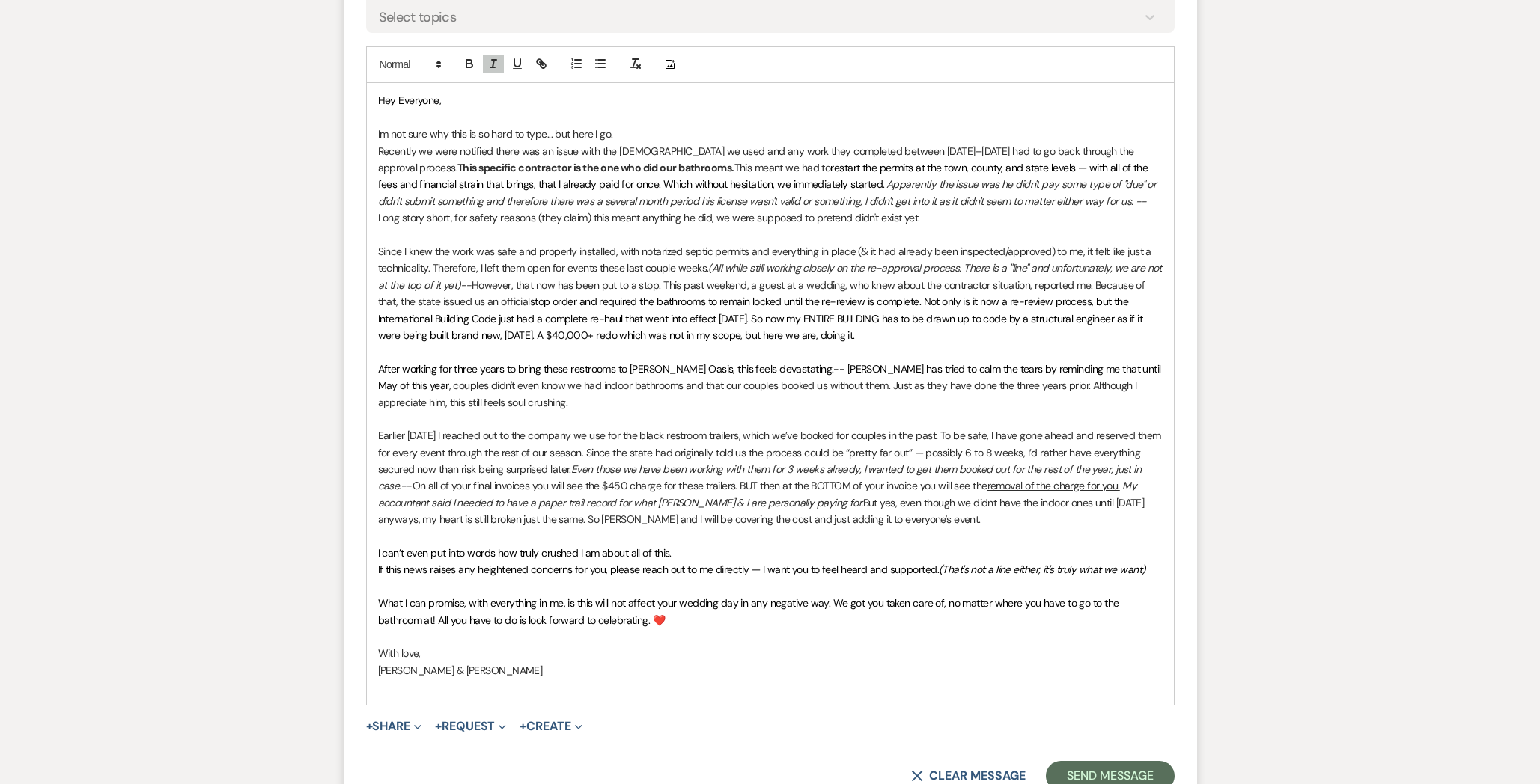
click at [1025, 263] on em "(All while still working closely on the re-approval process. There is a "line" …" at bounding box center [771, 276] width 787 height 30
click at [653, 333] on span "stop order and required the bathrooms to remain locked until the re-review is c…" at bounding box center [771, 318] width 787 height 47
click at [725, 327] on span "stop order and required the bathrooms to remain locked until the re-review is c…" at bounding box center [771, 318] width 787 height 47
drag, startPoint x: 658, startPoint y: 334, endPoint x: 722, endPoint y: 333, distance: 64.0
click at [722, 333] on span "stop order and required the bathrooms to remain locked until the re-review is c…" at bounding box center [771, 318] width 787 height 47
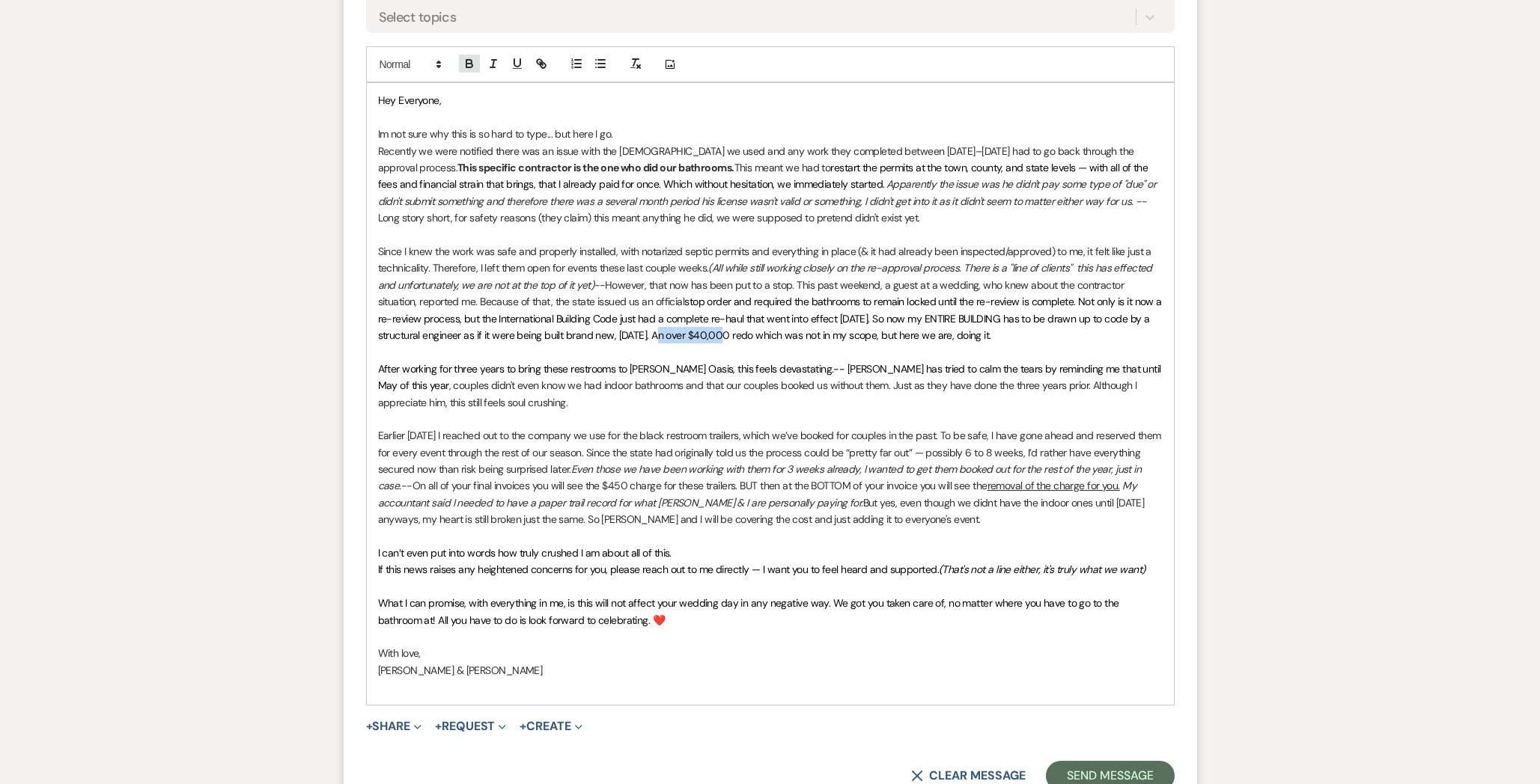
click at [469, 64] on icon "button" at bounding box center [469, 65] width 6 height 3
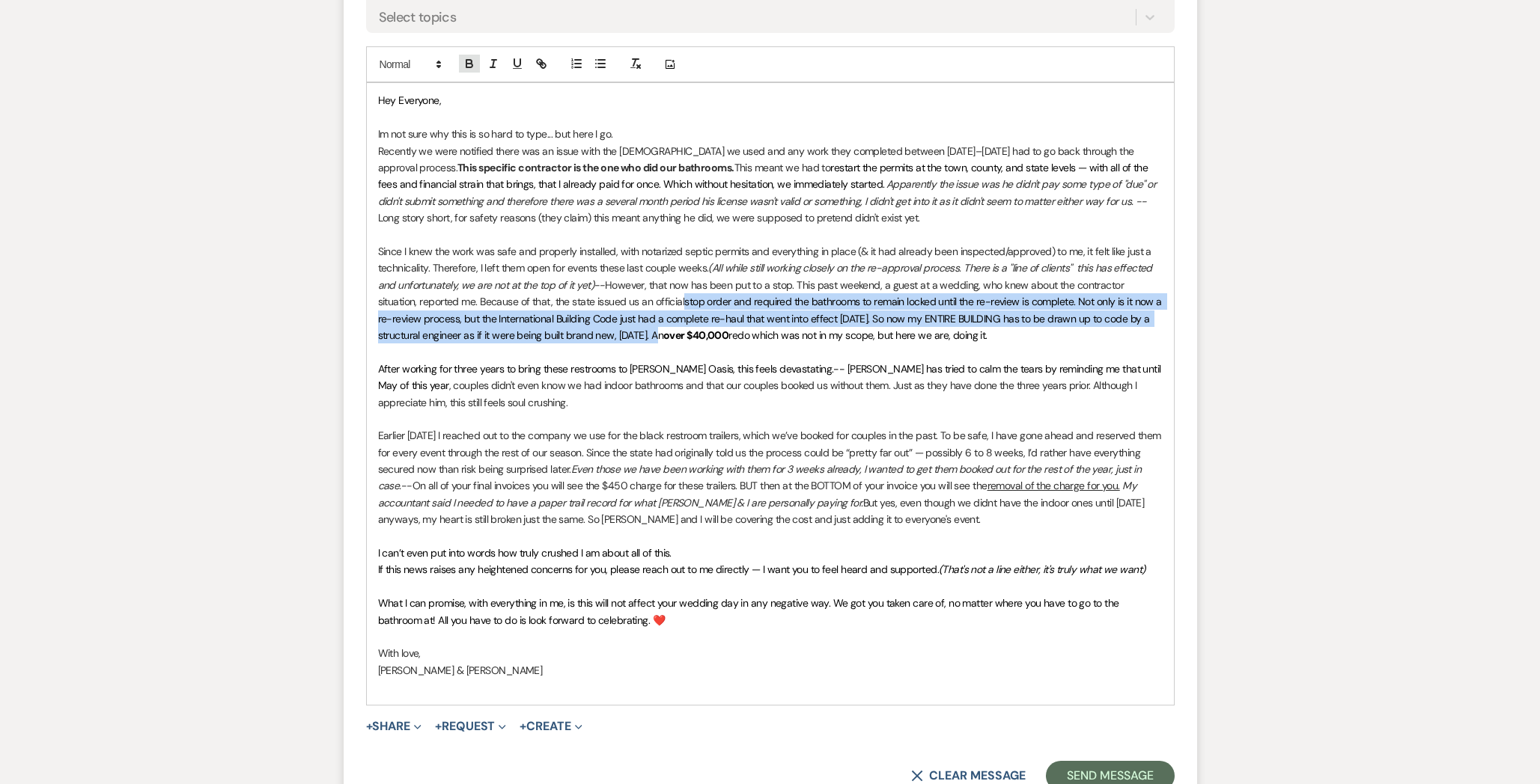
click at [469, 63] on icon "button" at bounding box center [469, 65] width 6 height 3
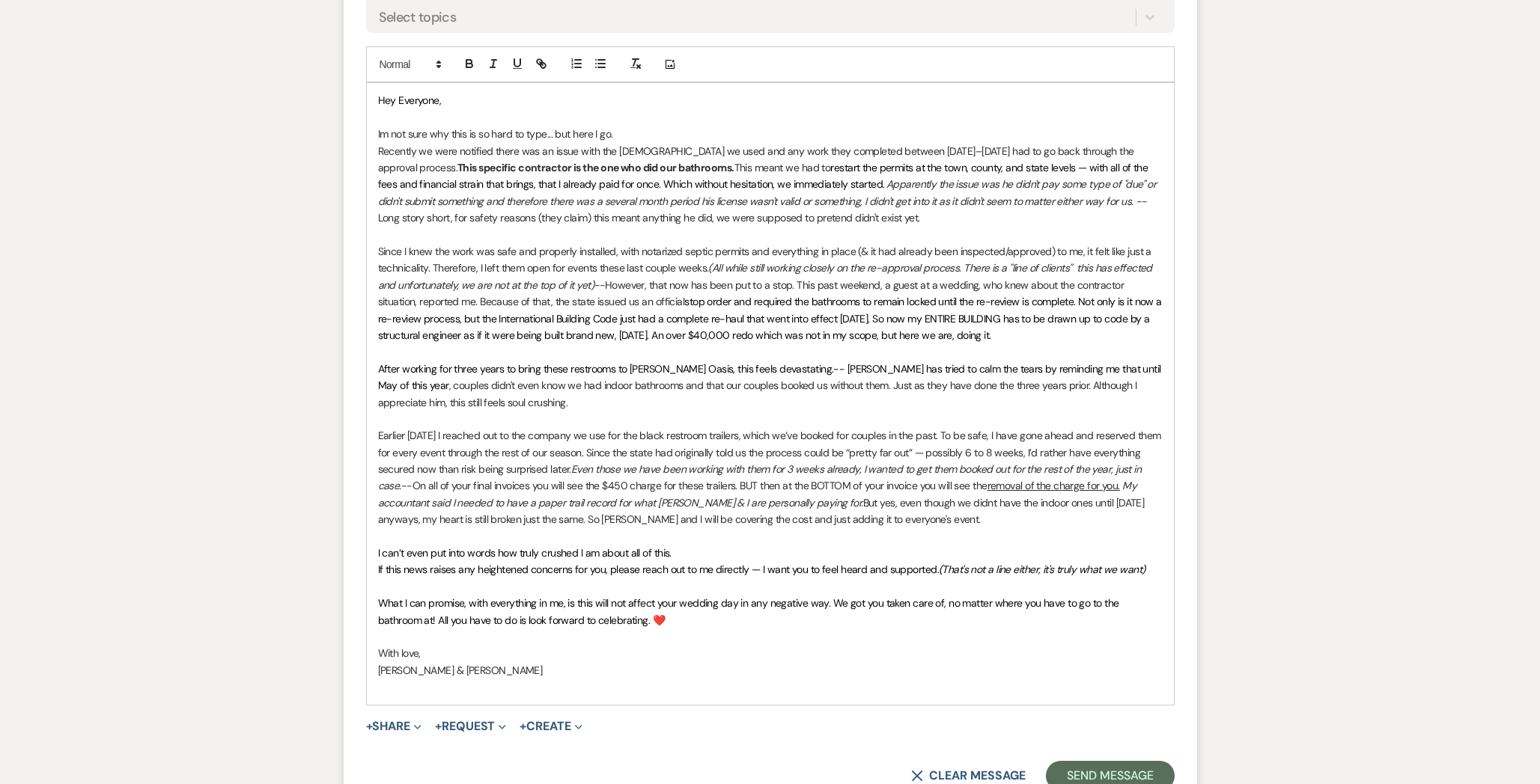
click at [586, 471] on em "Even those we have been working with them for 3 weeks already, I wanted to get …" at bounding box center [761, 478] width 766 height 30
drag, startPoint x: 417, startPoint y: 386, endPoint x: 362, endPoint y: 385, distance: 55.0
click at [362, 385] on form "New Message X Draft Recipients* Planning Portal Users ( [GEOGRAPHIC_DATA][PERSO…" at bounding box center [770, 260] width 853 height 1096
drag, startPoint x: 489, startPoint y: 385, endPoint x: 427, endPoint y: 383, distance: 62.0
click at [427, 383] on p "After working for three years to bring these restrooms to [PERSON_NAME] Oasis, …" at bounding box center [770, 385] width 784 height 50
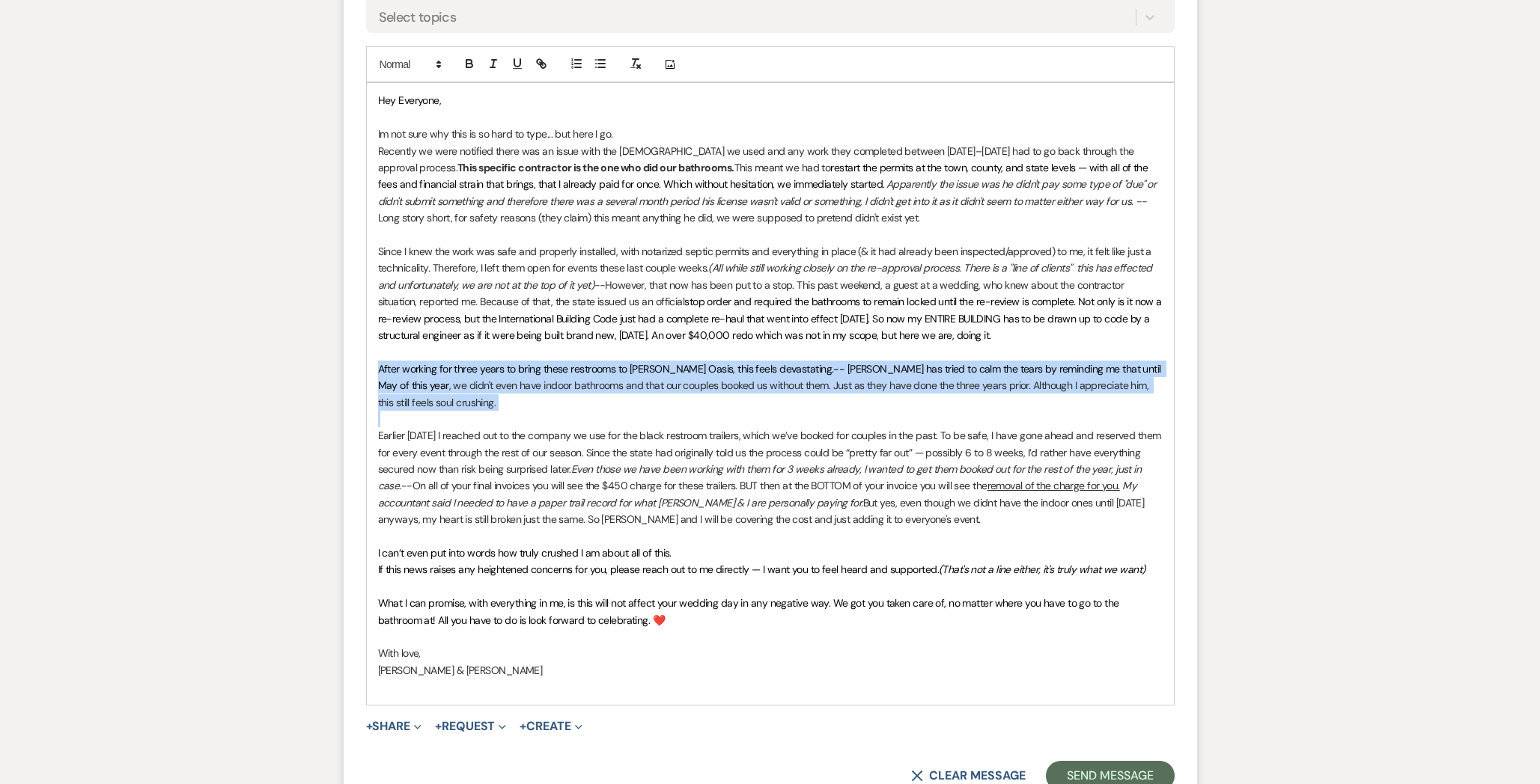
drag, startPoint x: 501, startPoint y: 411, endPoint x: 379, endPoint y: 365, distance: 130.4
click at [379, 365] on div "Hey Everyone, Im not sure why this is so hard to type... but here I go. Recentl…" at bounding box center [770, 394] width 807 height 621
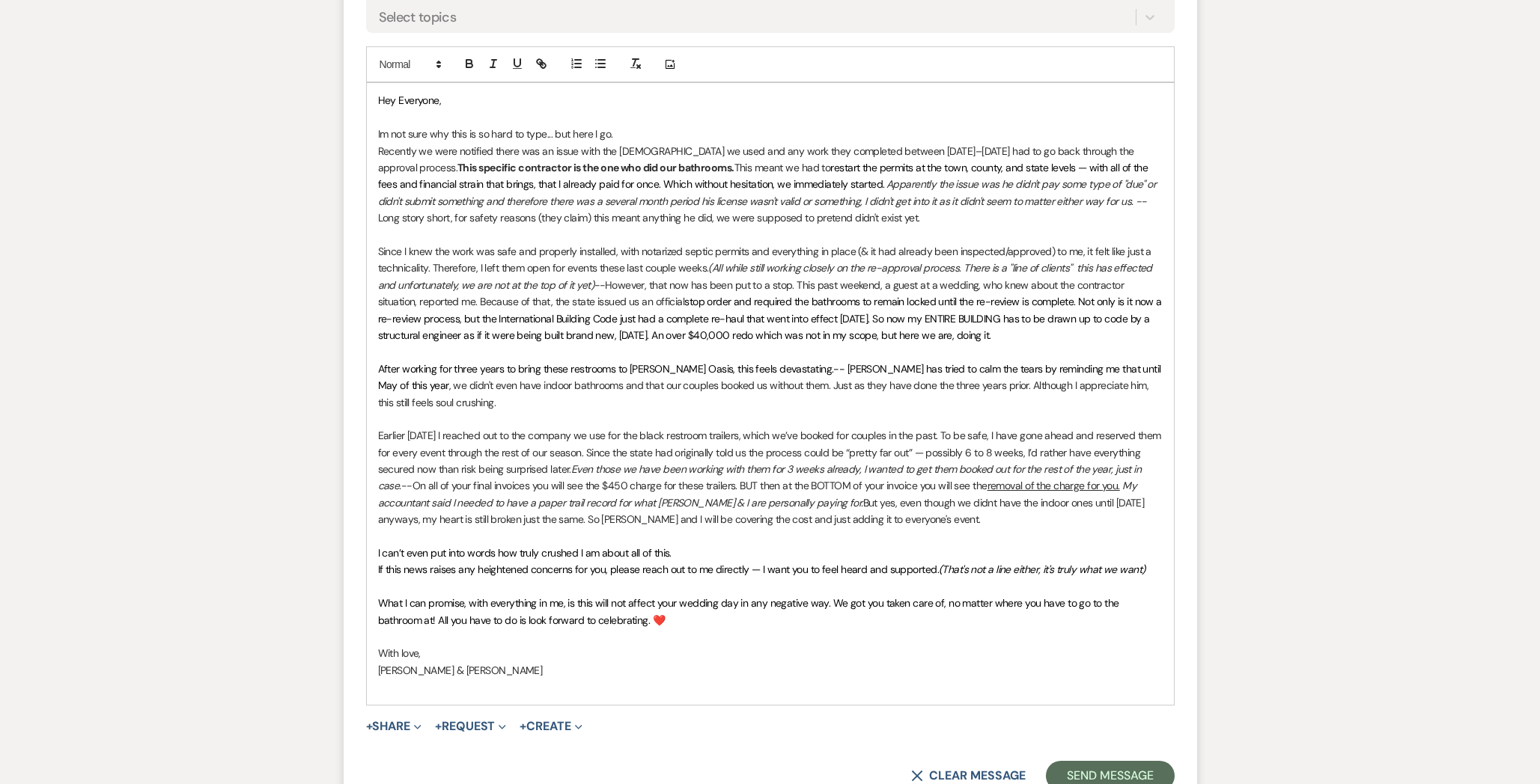
click at [920, 370] on span "After working for three years to bring these restrooms to [PERSON_NAME] Oasis, …" at bounding box center [771, 377] width 786 height 30
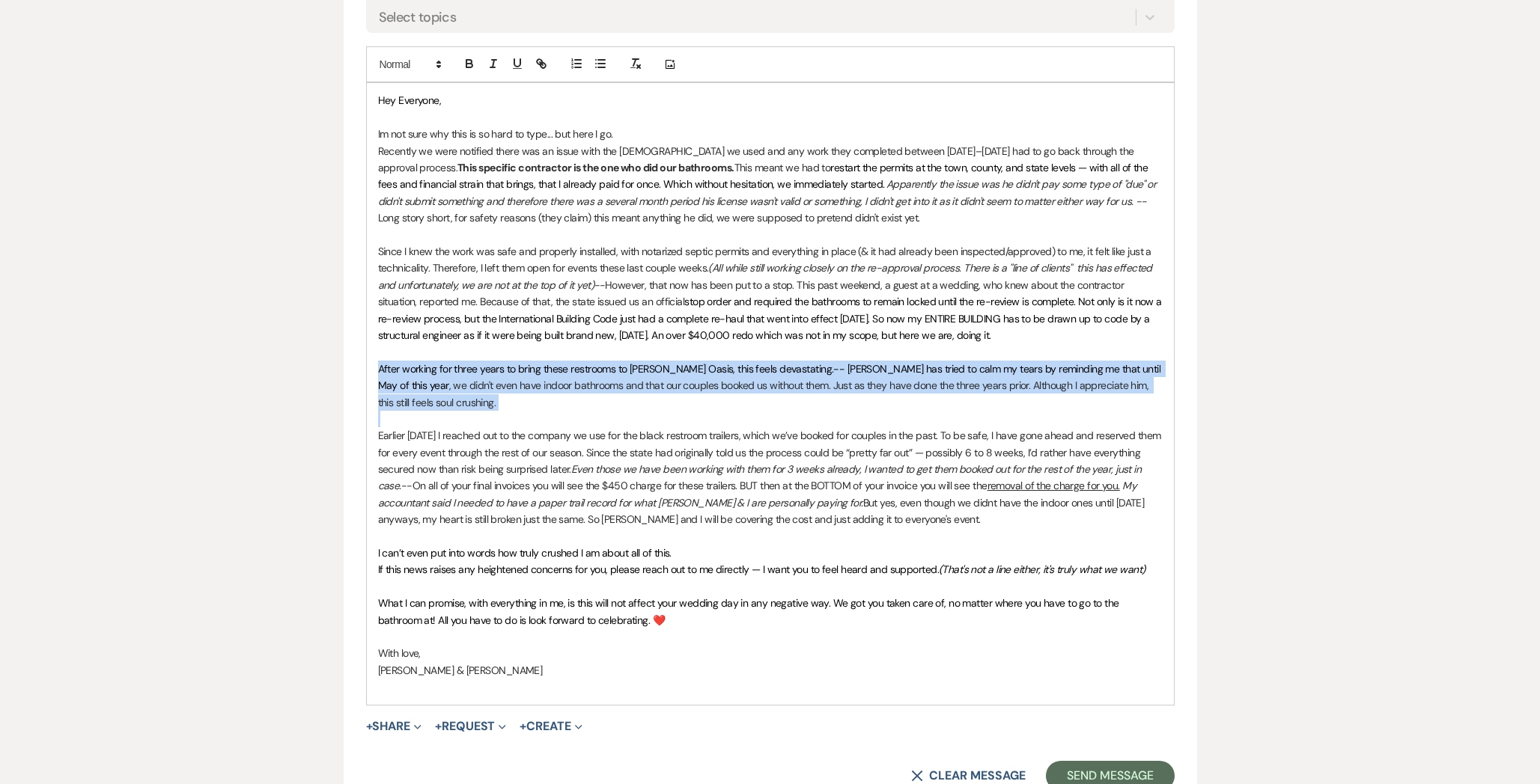
drag, startPoint x: 440, startPoint y: 412, endPoint x: 336, endPoint y: 365, distance: 114.1
copy p "After working for three years to bring these restrooms to [PERSON_NAME] Oasis, …"
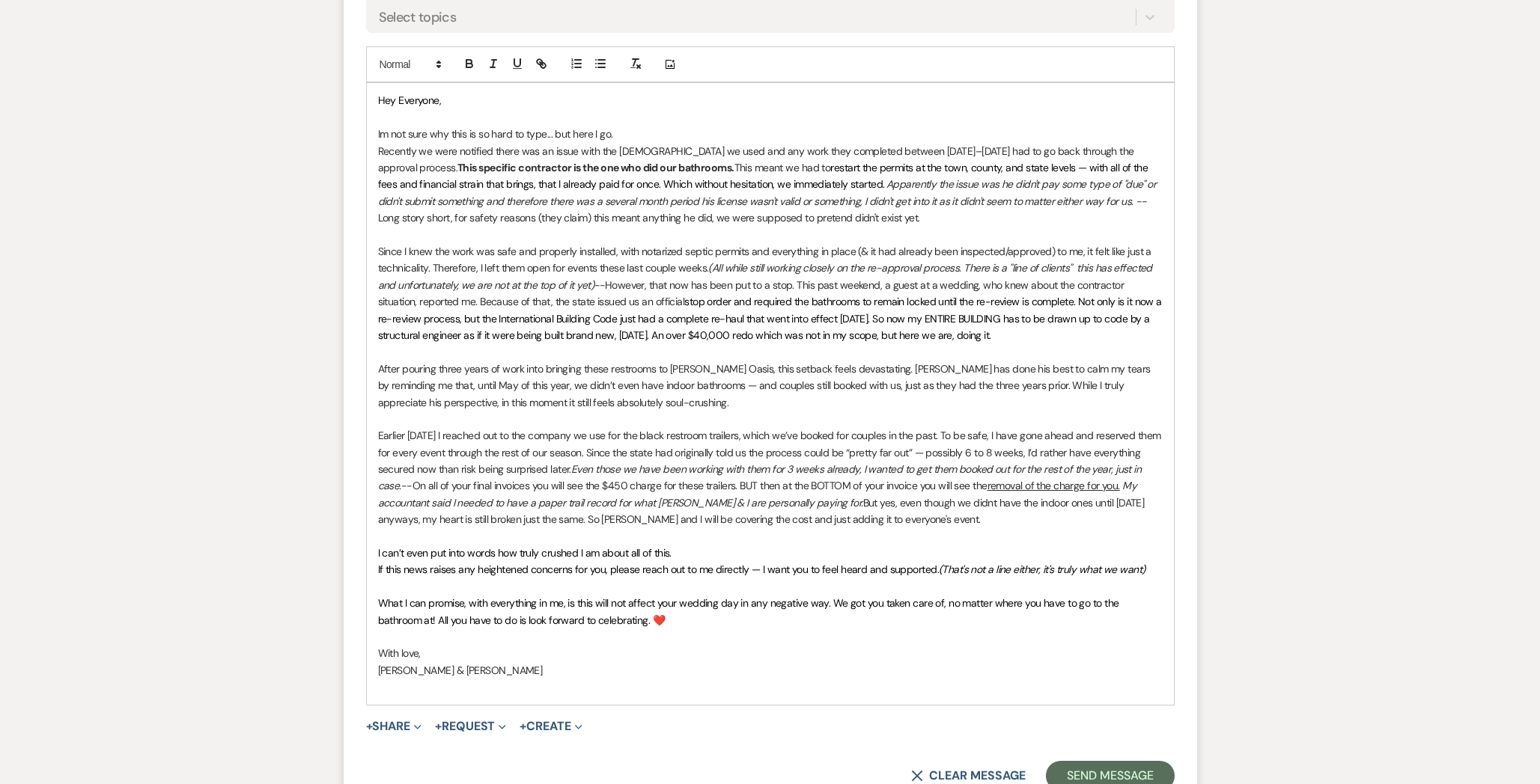
click at [654, 382] on p "After pouring three years of work into bringing these restrooms to [PERSON_NAME…" at bounding box center [770, 385] width 784 height 50
drag, startPoint x: 1133, startPoint y: 383, endPoint x: 1071, endPoint y: 390, distance: 62.4
click at [1071, 390] on p "After pouring three years of work into bringing these restrooms to [PERSON_NAME…" at bounding box center [770, 385] width 784 height 50
click at [1145, 565] on p "If this news raises any heightened concerns for you, please reach out to me dir…" at bounding box center [770, 569] width 784 height 17
click at [733, 598] on span "What I can promise, with everything in me, is this will not affect your wedding…" at bounding box center [749, 612] width 743 height 30
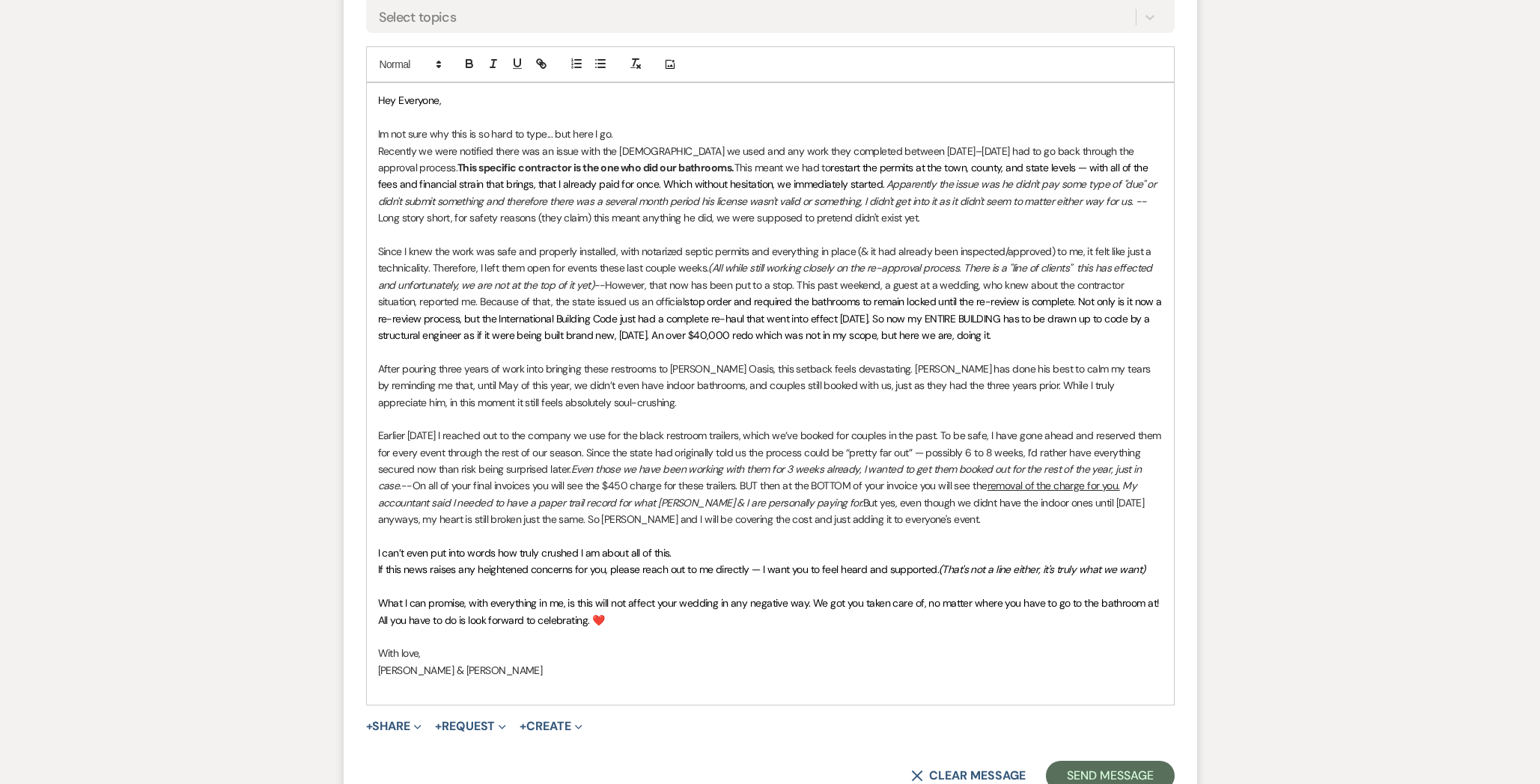
click at [810, 598] on span "What I can promise, with everything in me, is this will not affect your wedding…" at bounding box center [769, 612] width 783 height 30
drag, startPoint x: 420, startPoint y: 672, endPoint x: 314, endPoint y: 676, distance: 106.1
click at [407, 672] on p "Austin" at bounding box center [770, 671] width 784 height 17
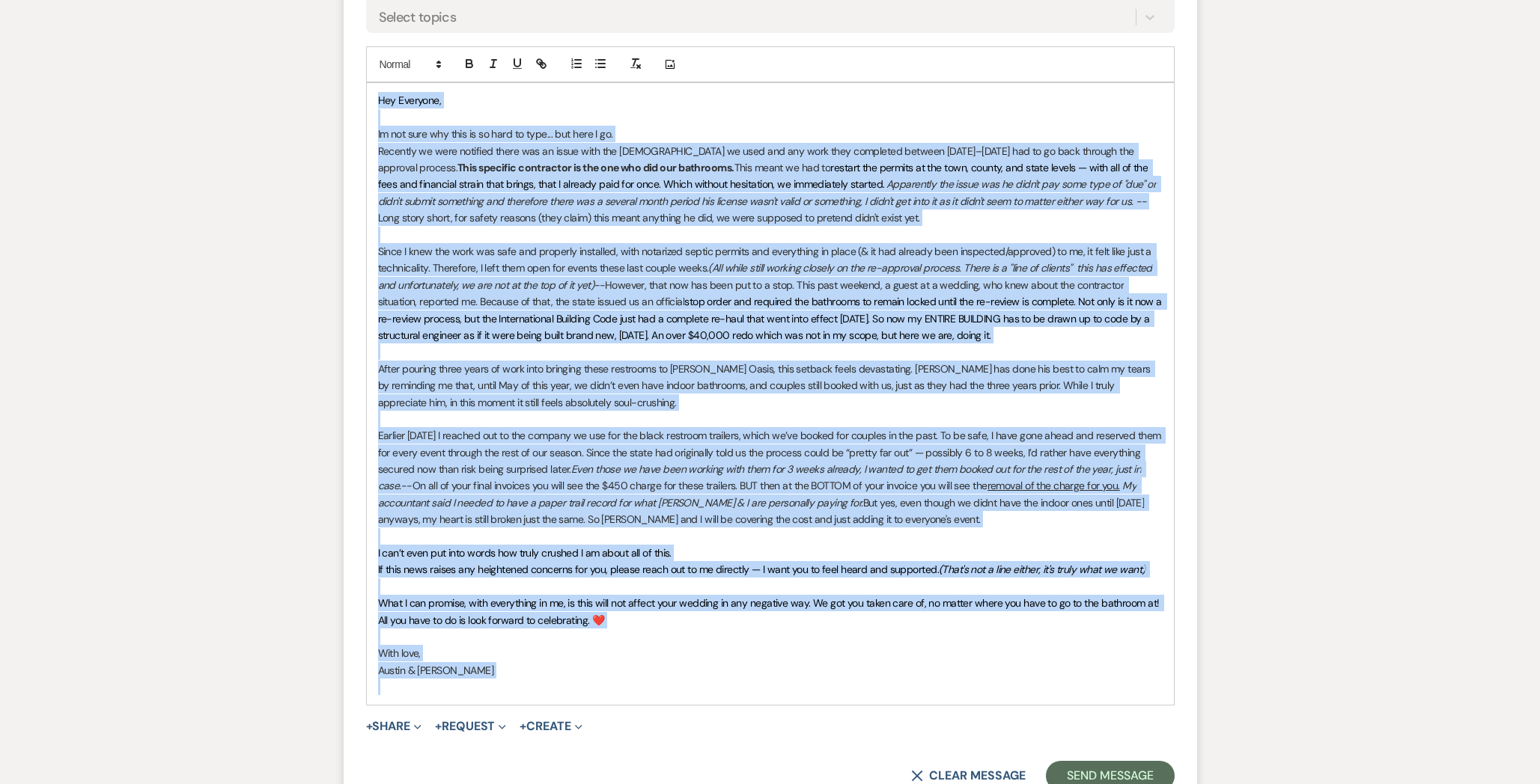
copy div "Lor Ipsumdol, Si ame cons adi elit se do eius te inci... utl etdo M al. Enimadm…"
click at [972, 328] on span "stop order and required the bathrooms to remain locked until the re-review is c…" at bounding box center [771, 318] width 787 height 47
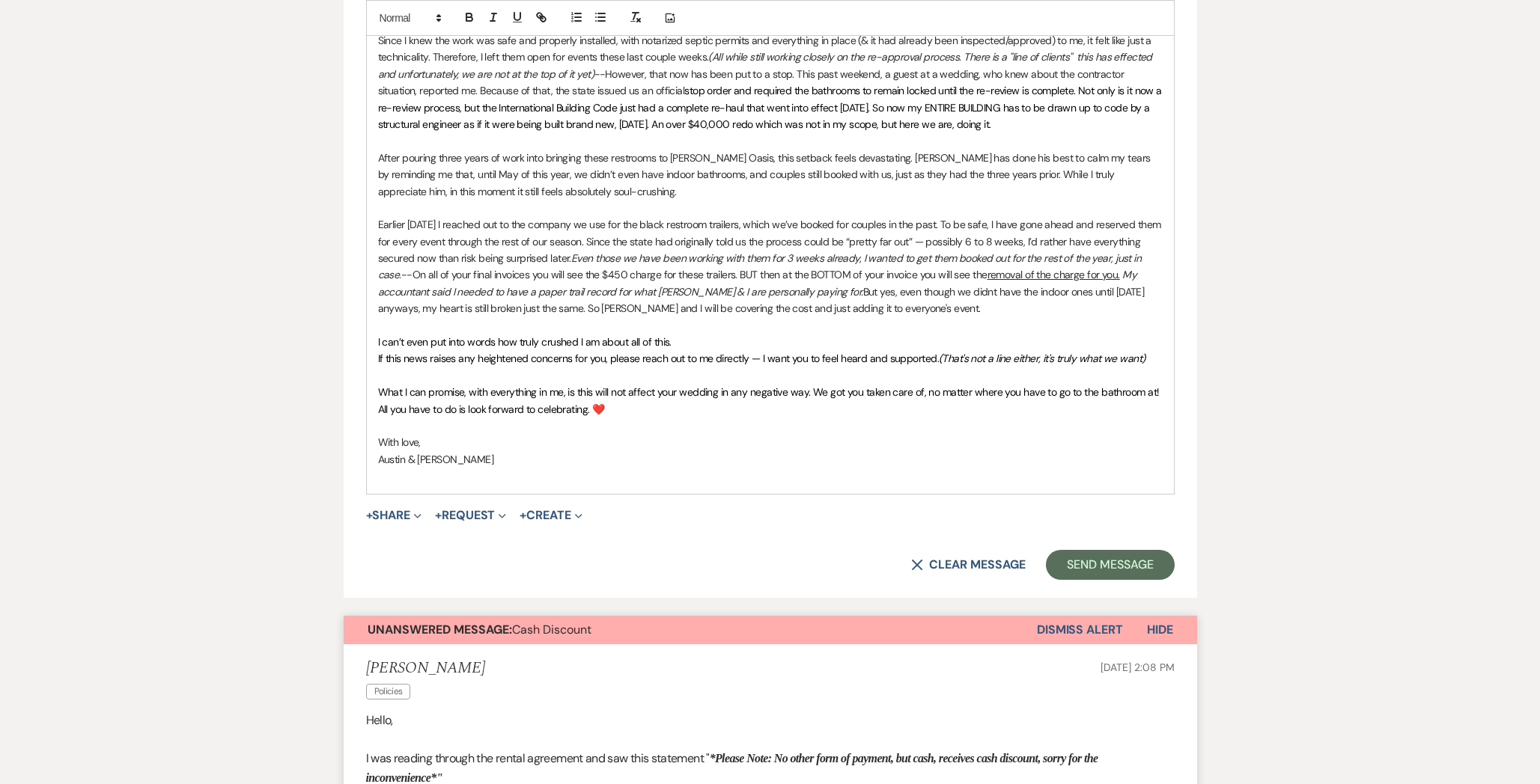
scroll to position [1111, 0]
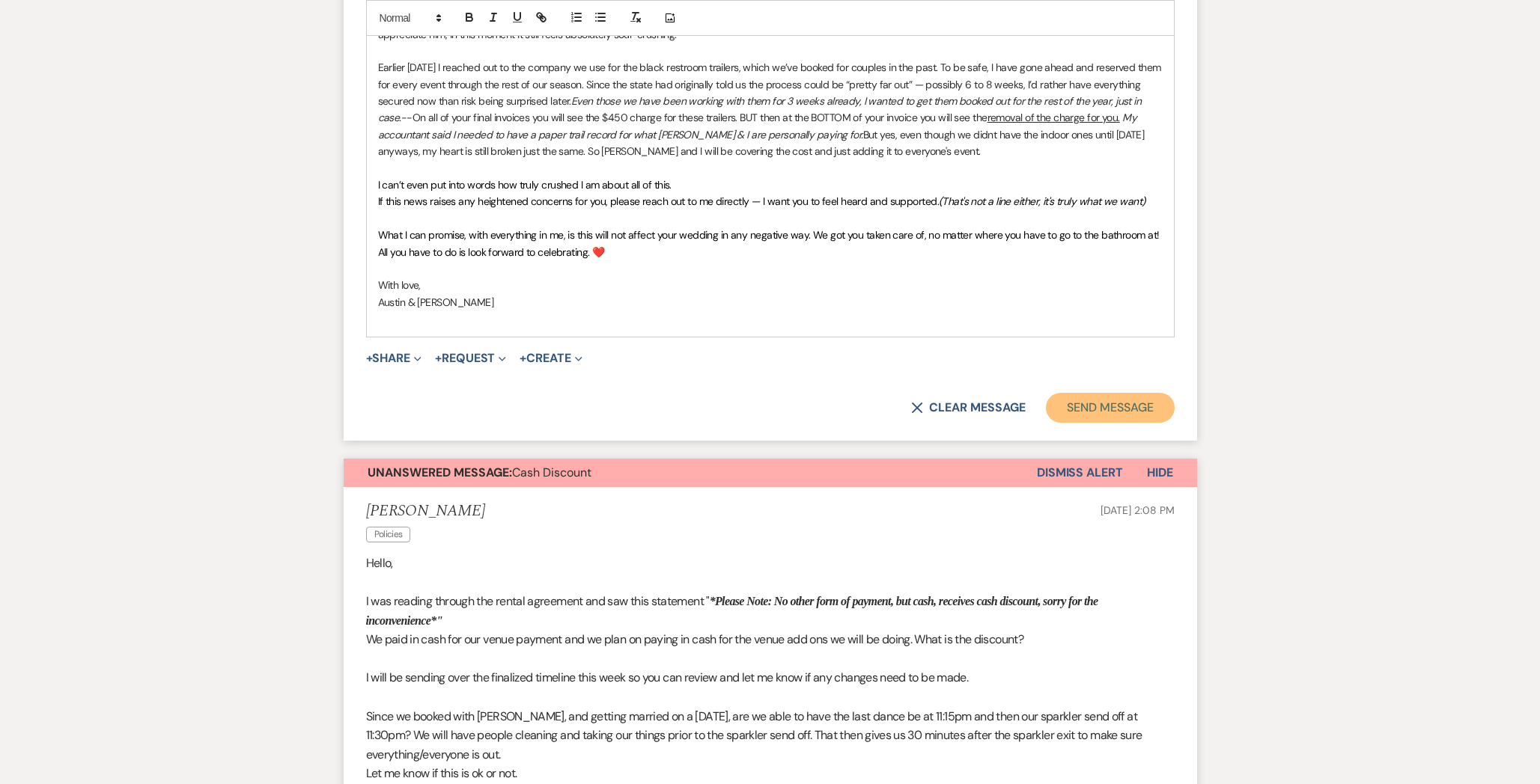
click at [1104, 401] on button "Send Message" at bounding box center [1110, 408] width 128 height 30
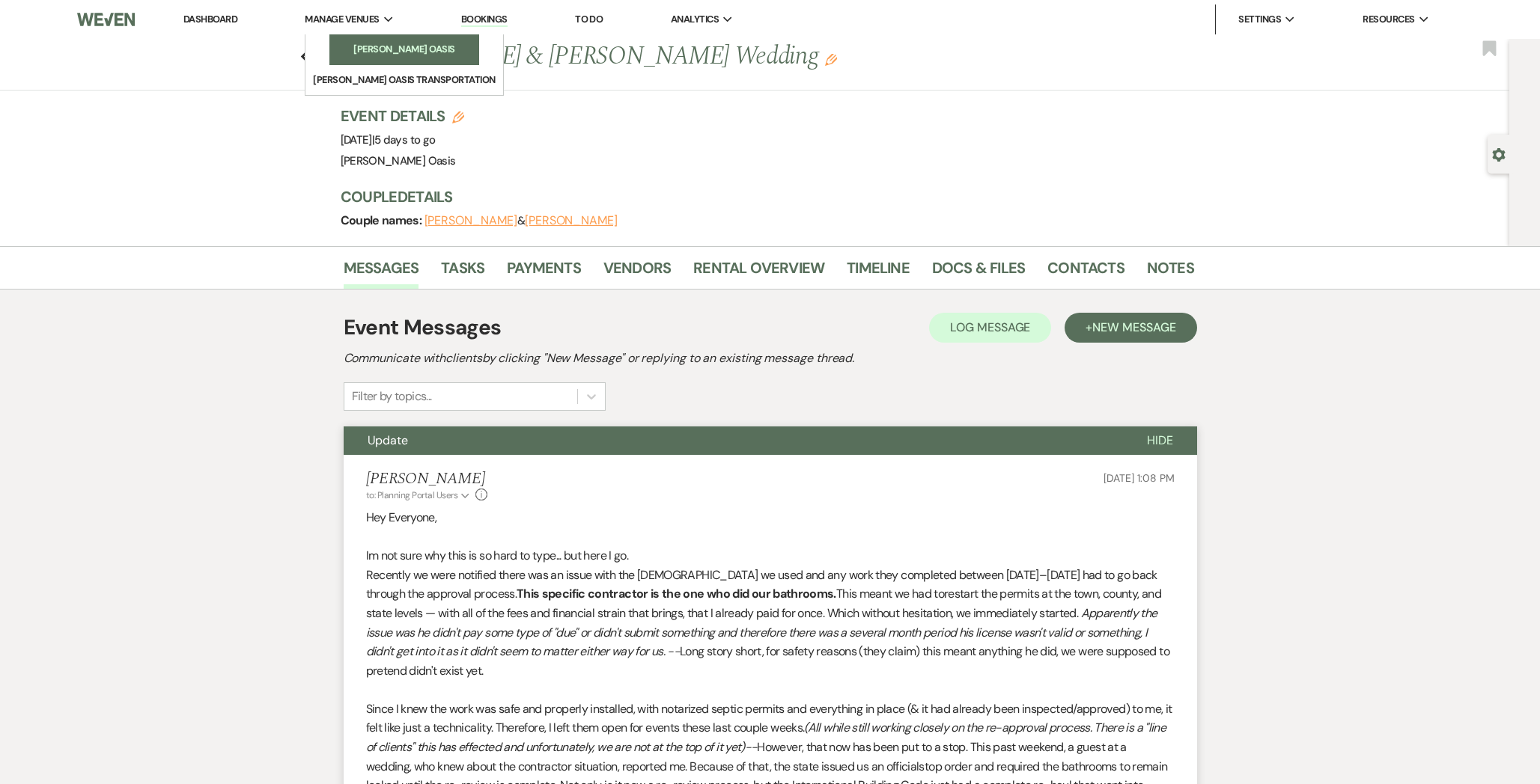
click at [349, 48] on li "[PERSON_NAME] Oasis" at bounding box center [405, 49] width 135 height 15
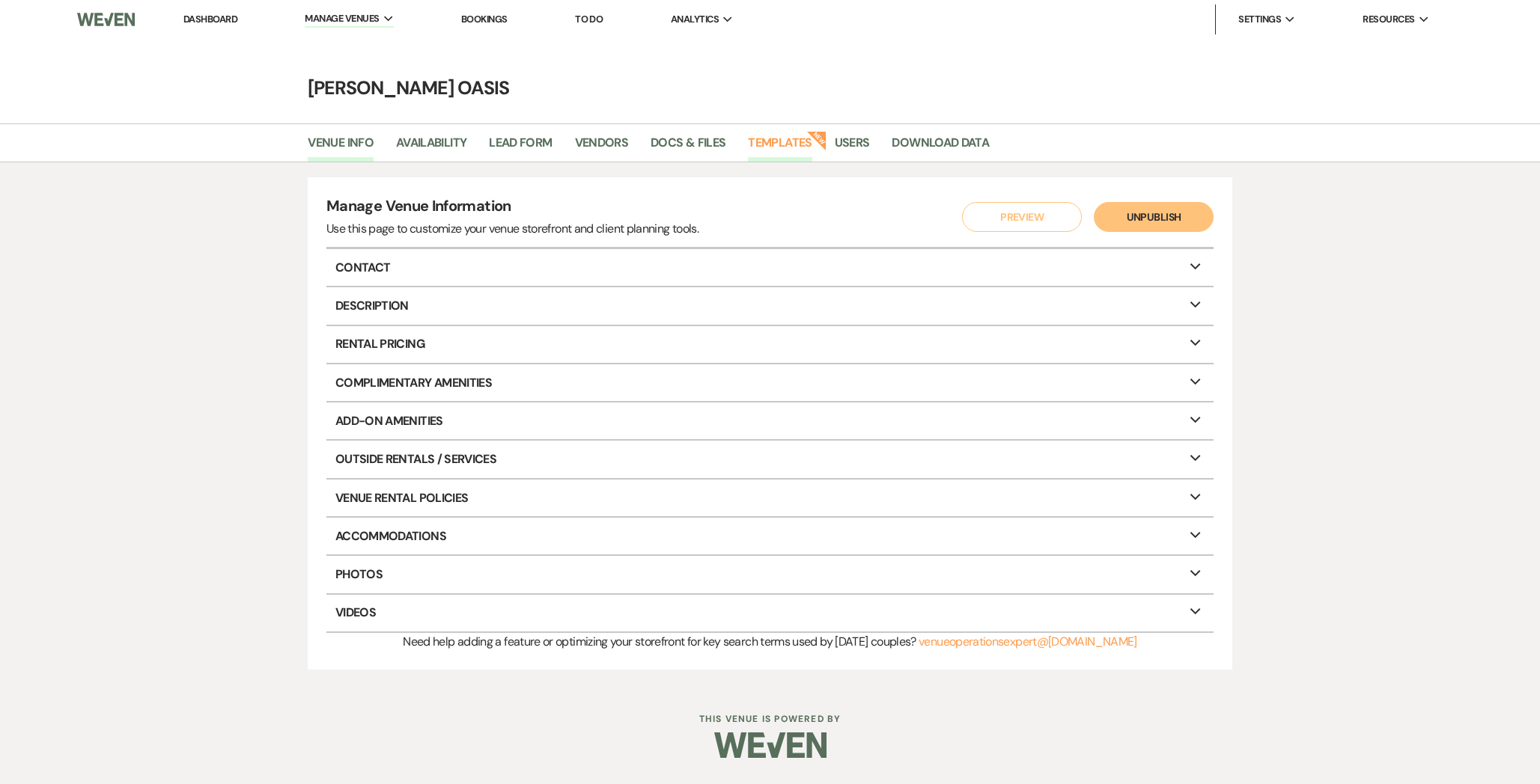
click at [794, 148] on link "Templates" at bounding box center [779, 147] width 63 height 28
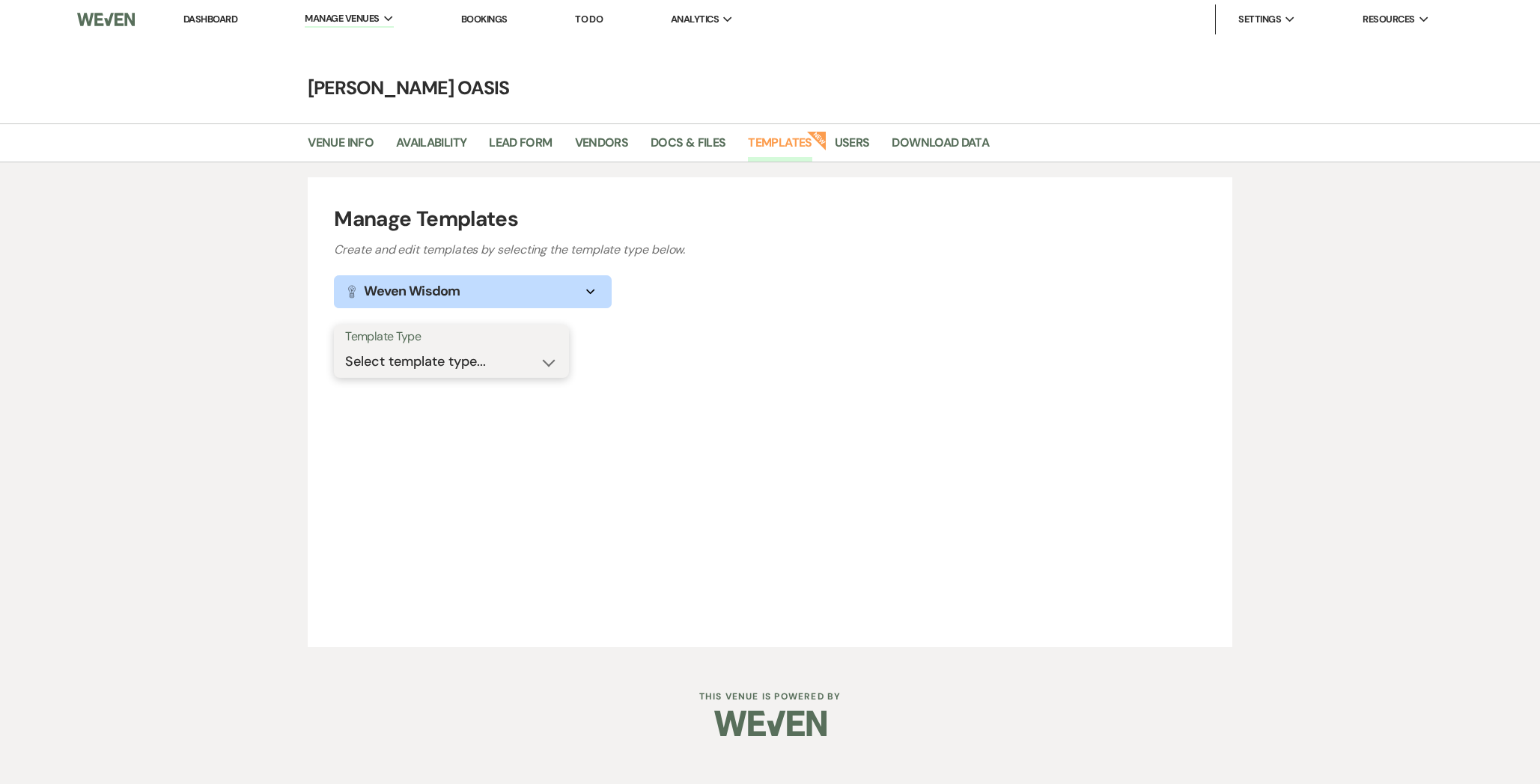
click at [457, 372] on select "Select template type... Task List Message Templates Payment Plan Inventory Item…" at bounding box center [451, 361] width 212 height 29
select select "Message Templates"
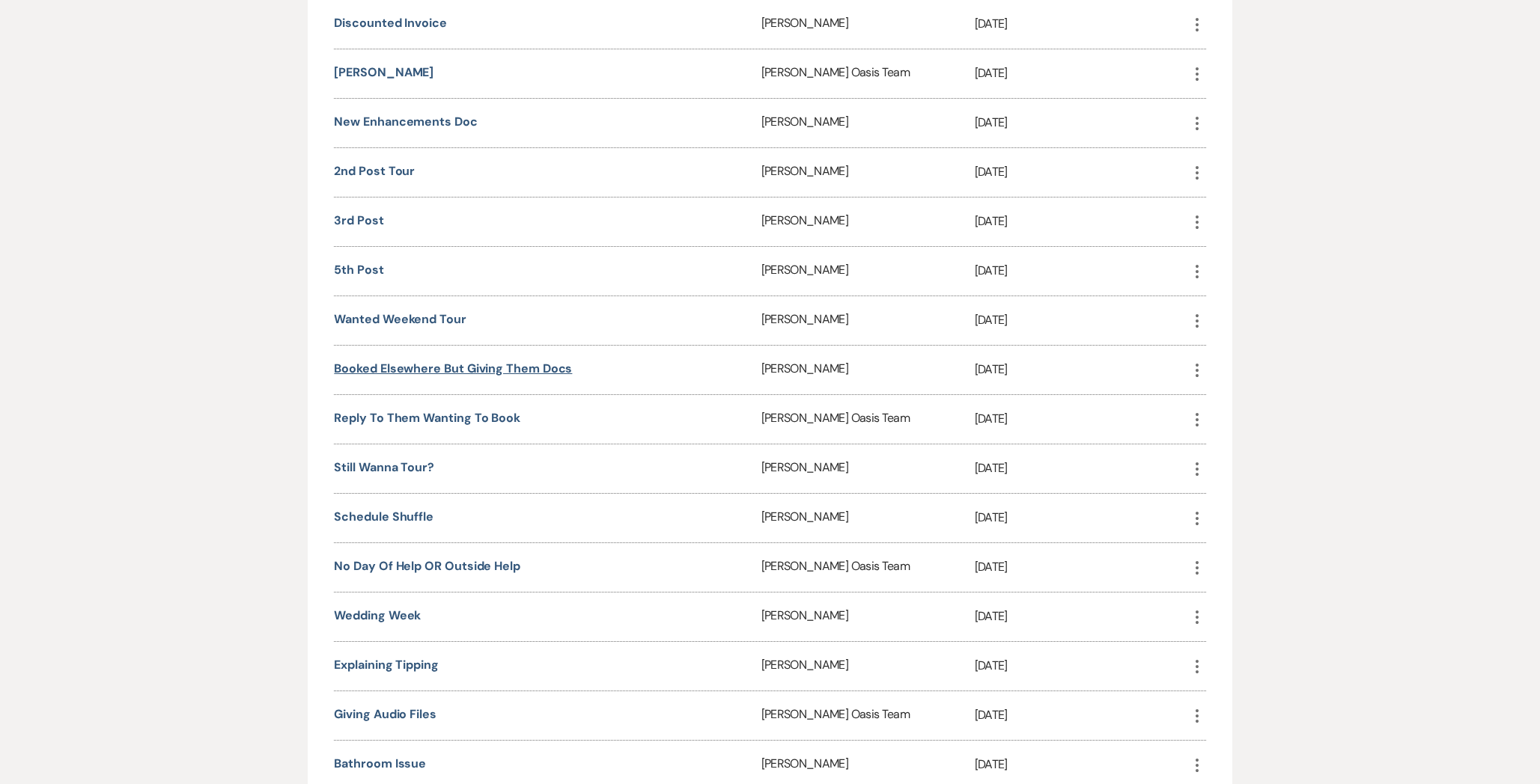
scroll to position [2504, 0]
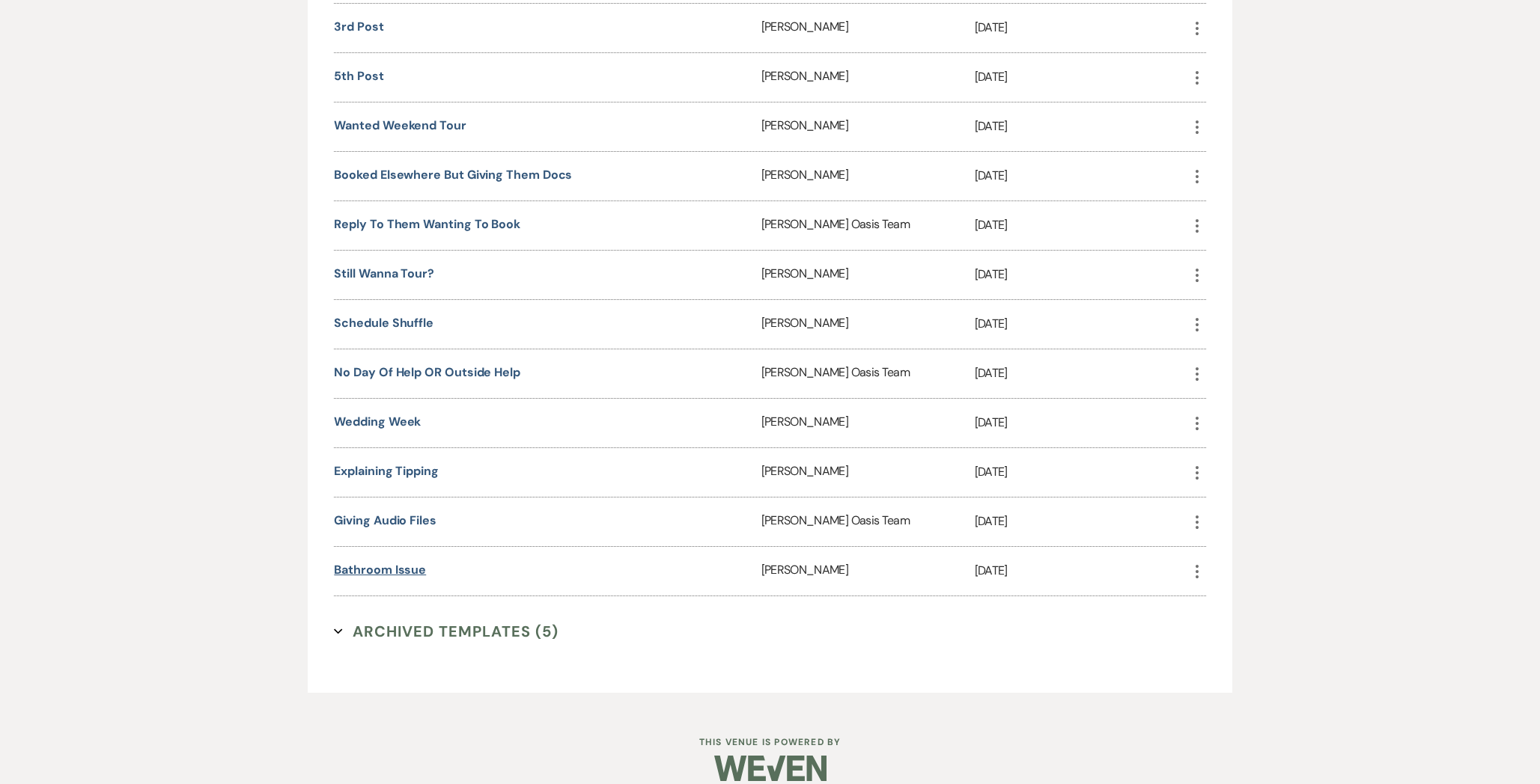
click at [384, 562] on link "Bathroom Issue" at bounding box center [380, 569] width 92 height 16
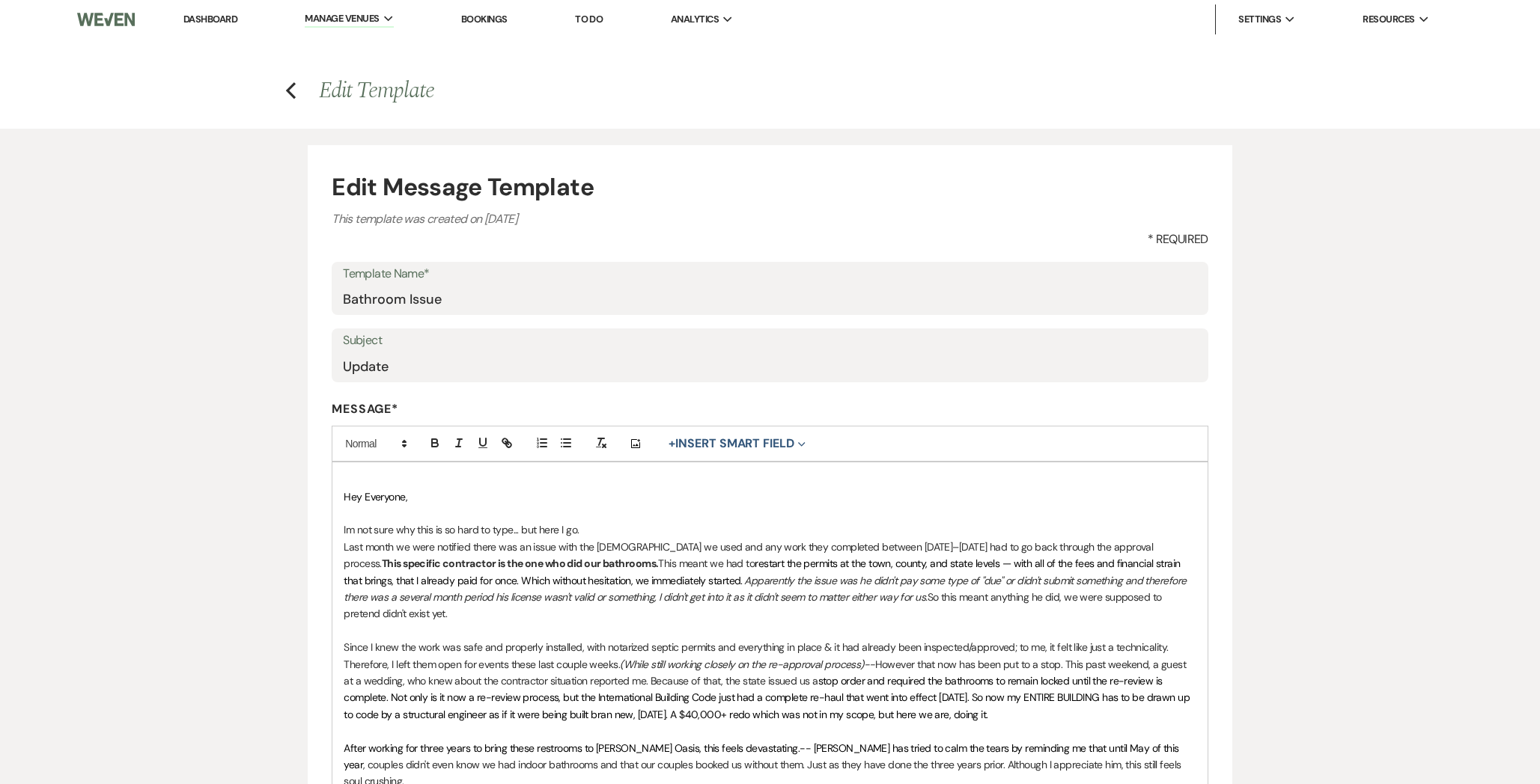
click at [483, 613] on p "Last month we were notified there was an issue with the [DEMOGRAPHIC_DATA] we u…" at bounding box center [769, 580] width 852 height 84
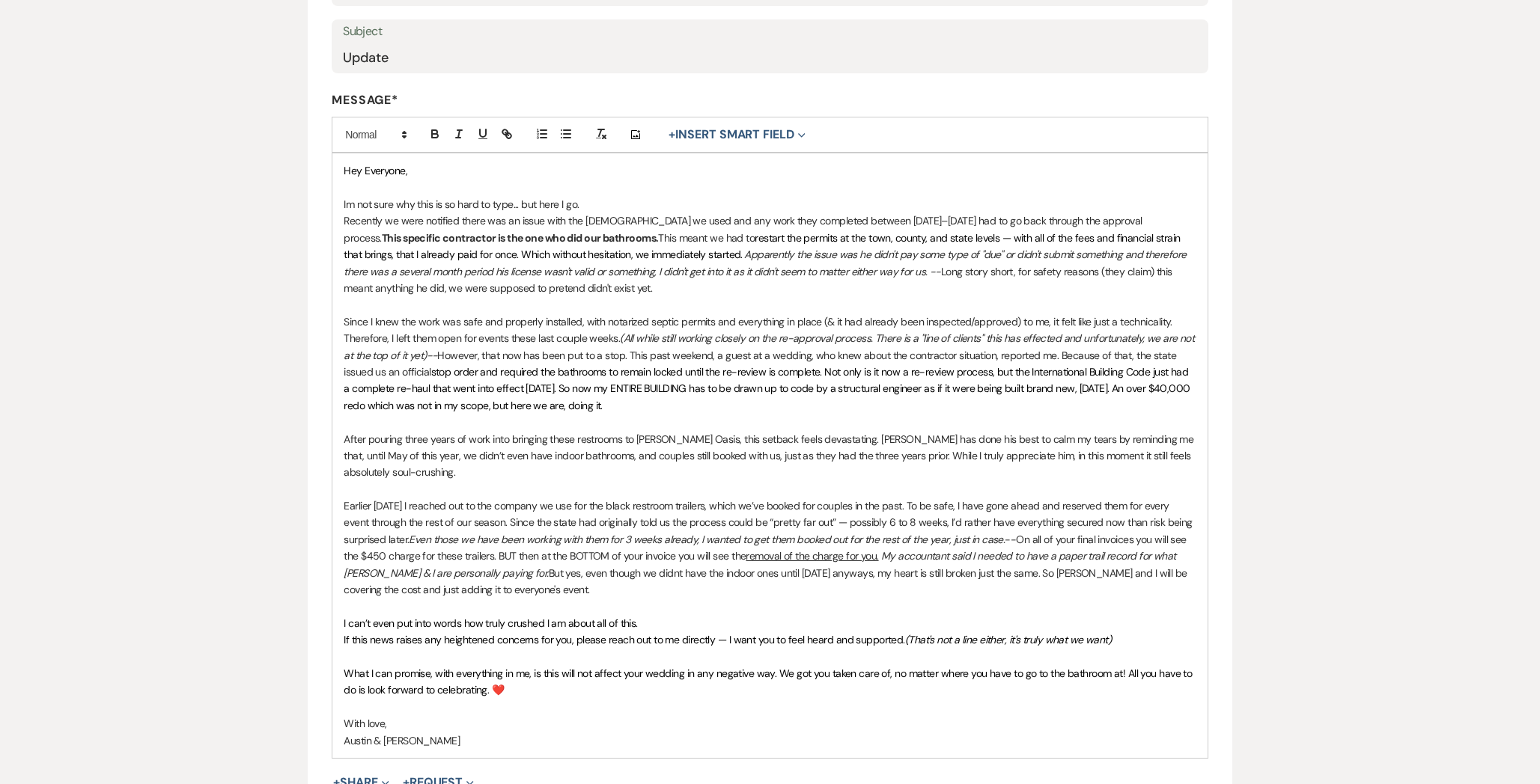
scroll to position [555, 0]
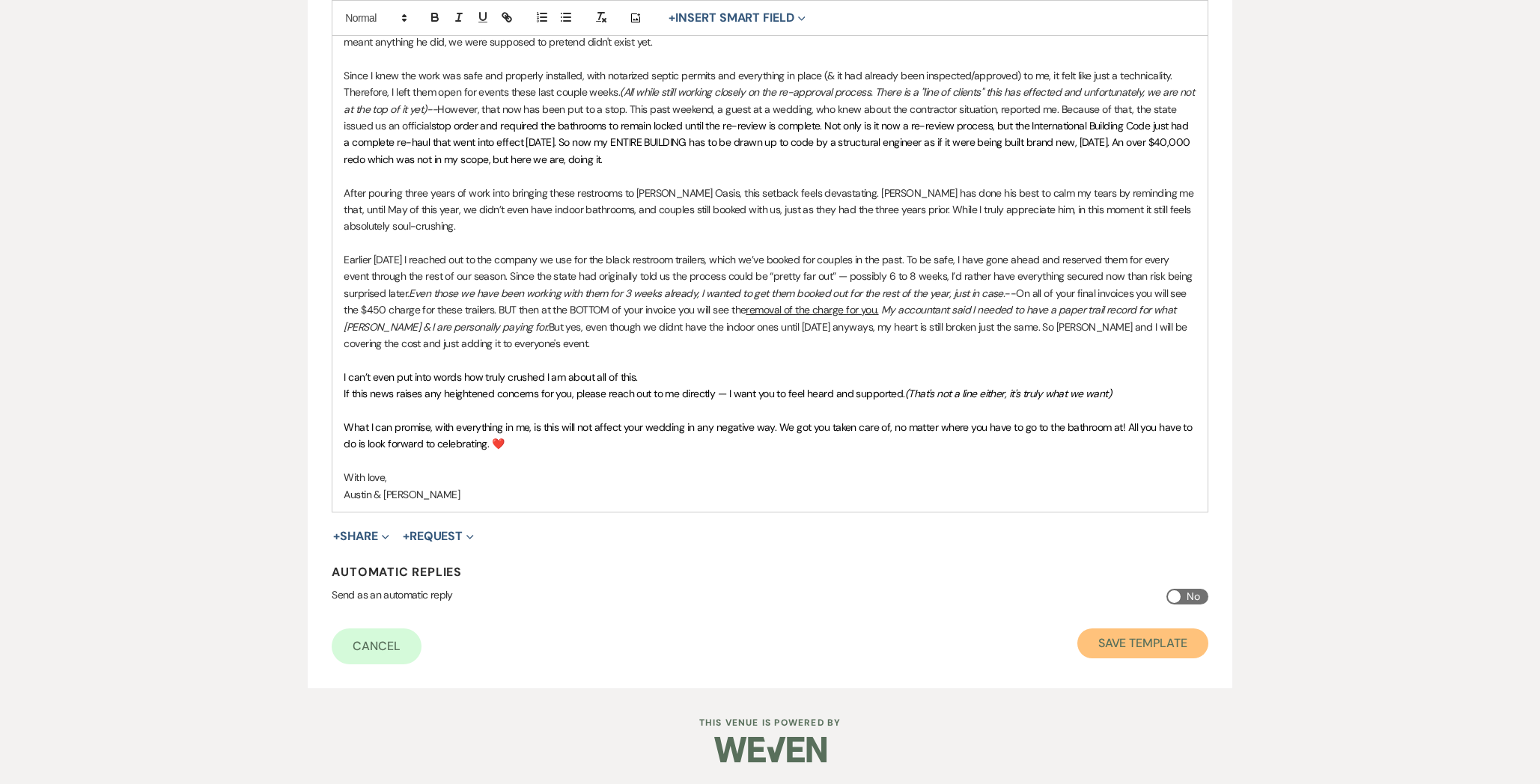
click at [1139, 649] on button "Save Template" at bounding box center [1142, 643] width 131 height 30
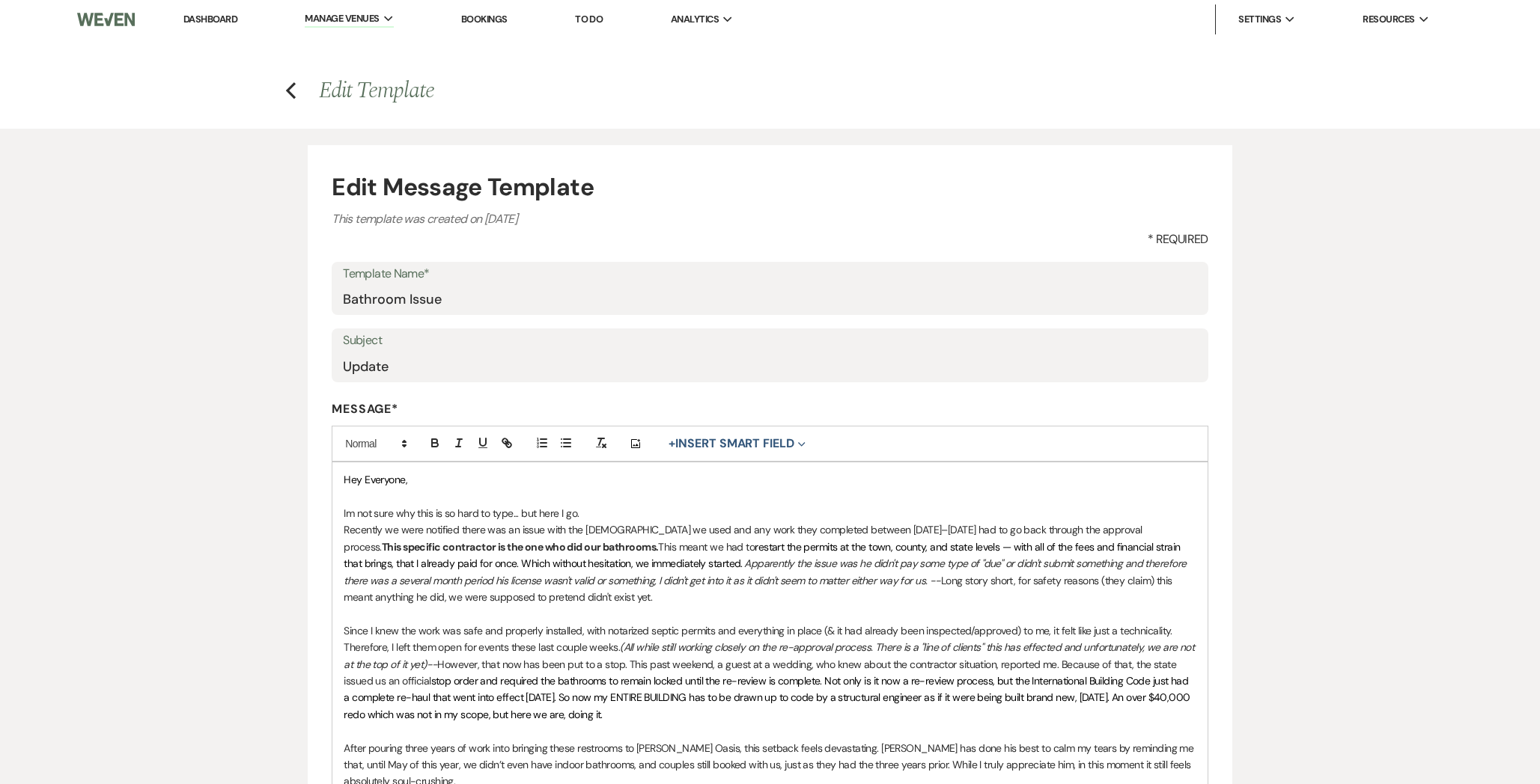
select select "Message Templates"
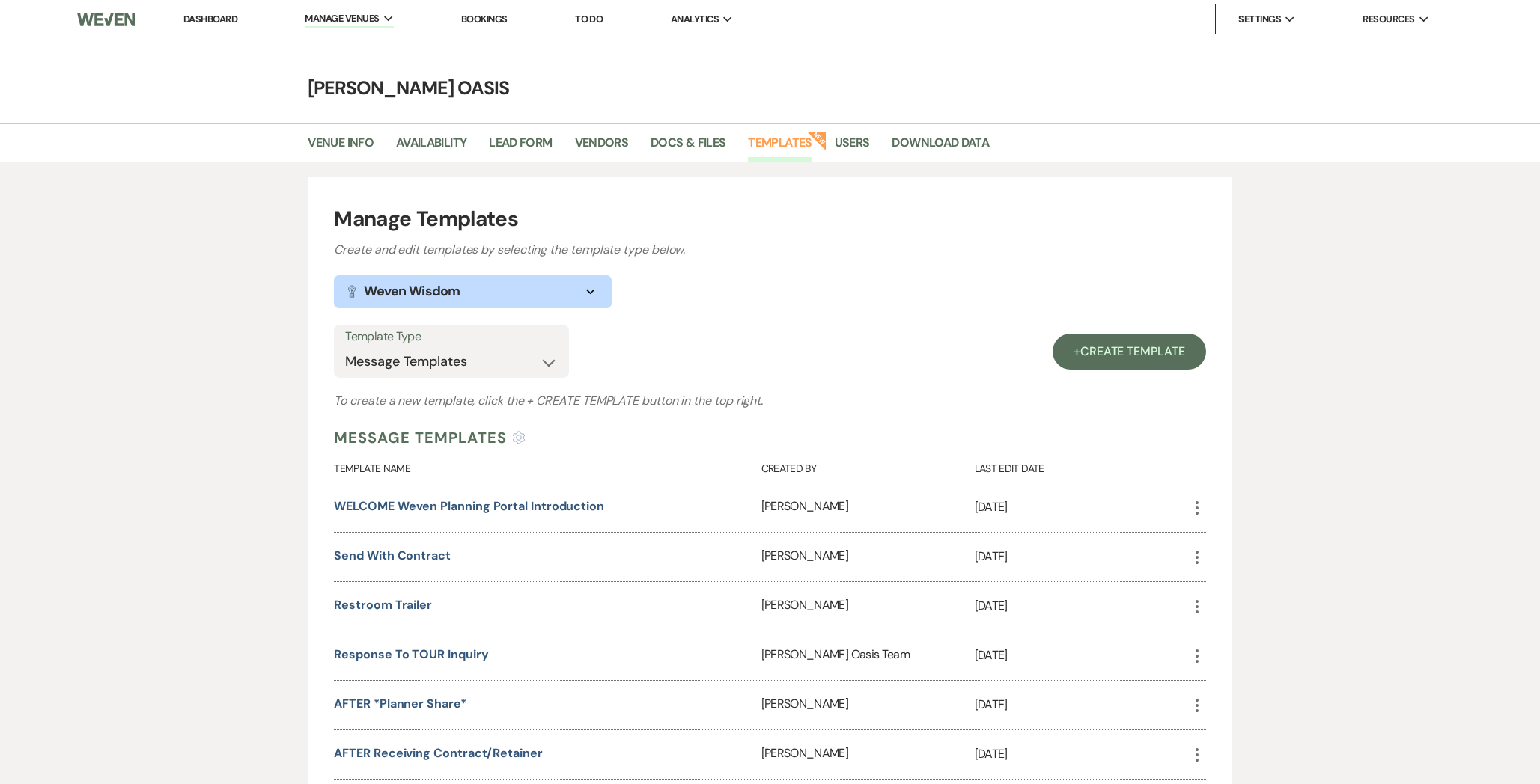
click at [212, 19] on link "Dashboard" at bounding box center [210, 18] width 54 height 12
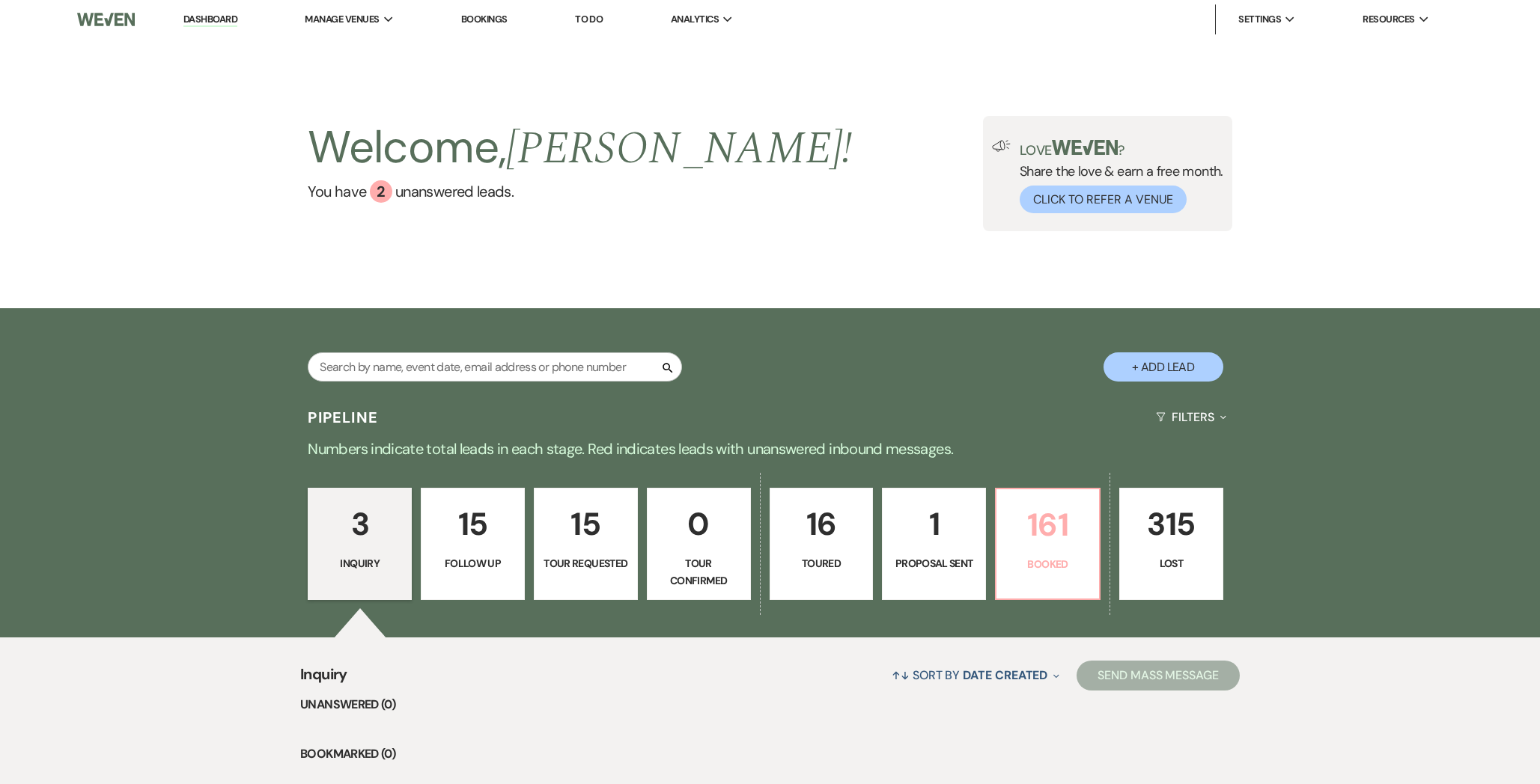
click at [1008, 562] on p "Booked" at bounding box center [1048, 564] width 85 height 17
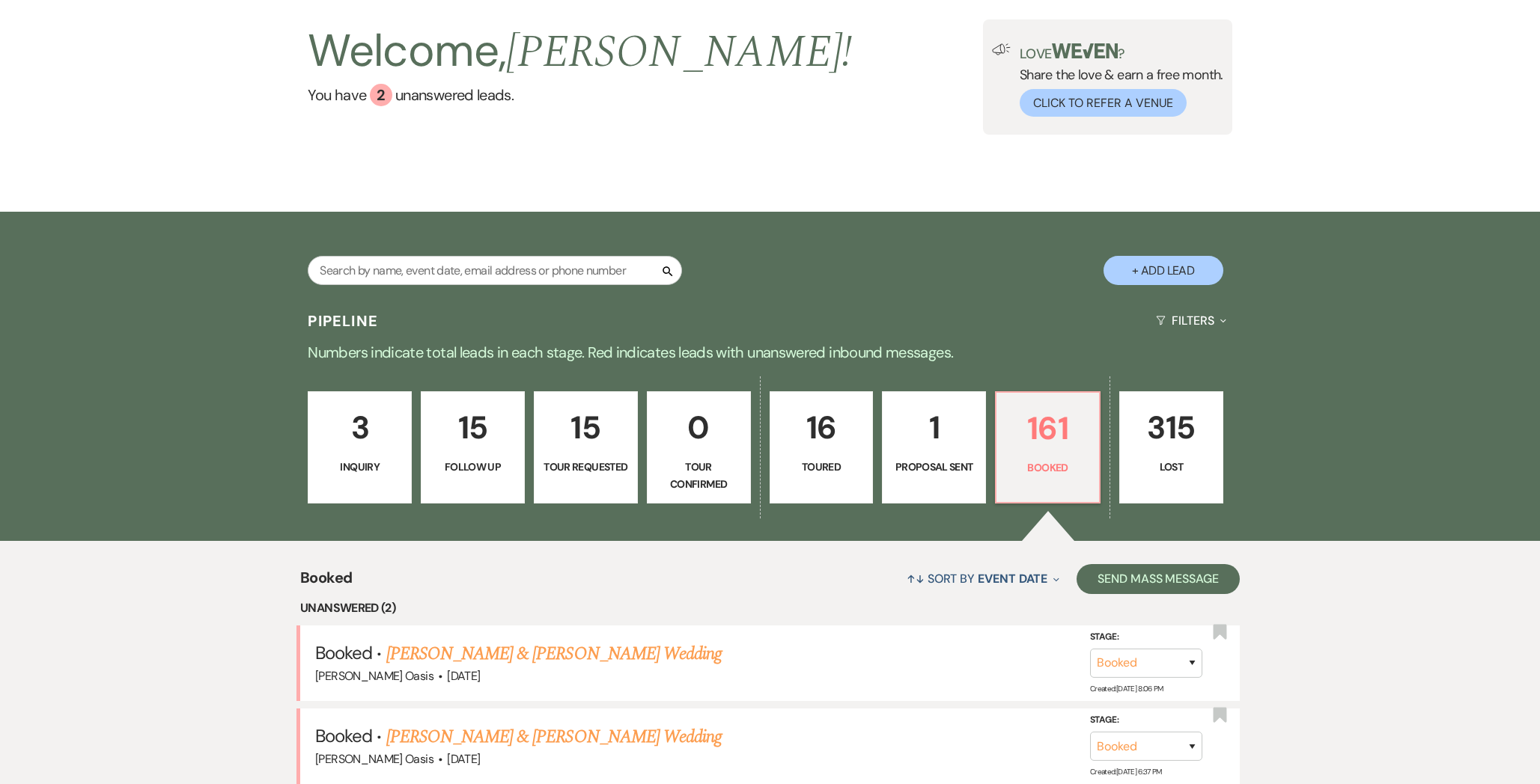
scroll to position [99, 0]
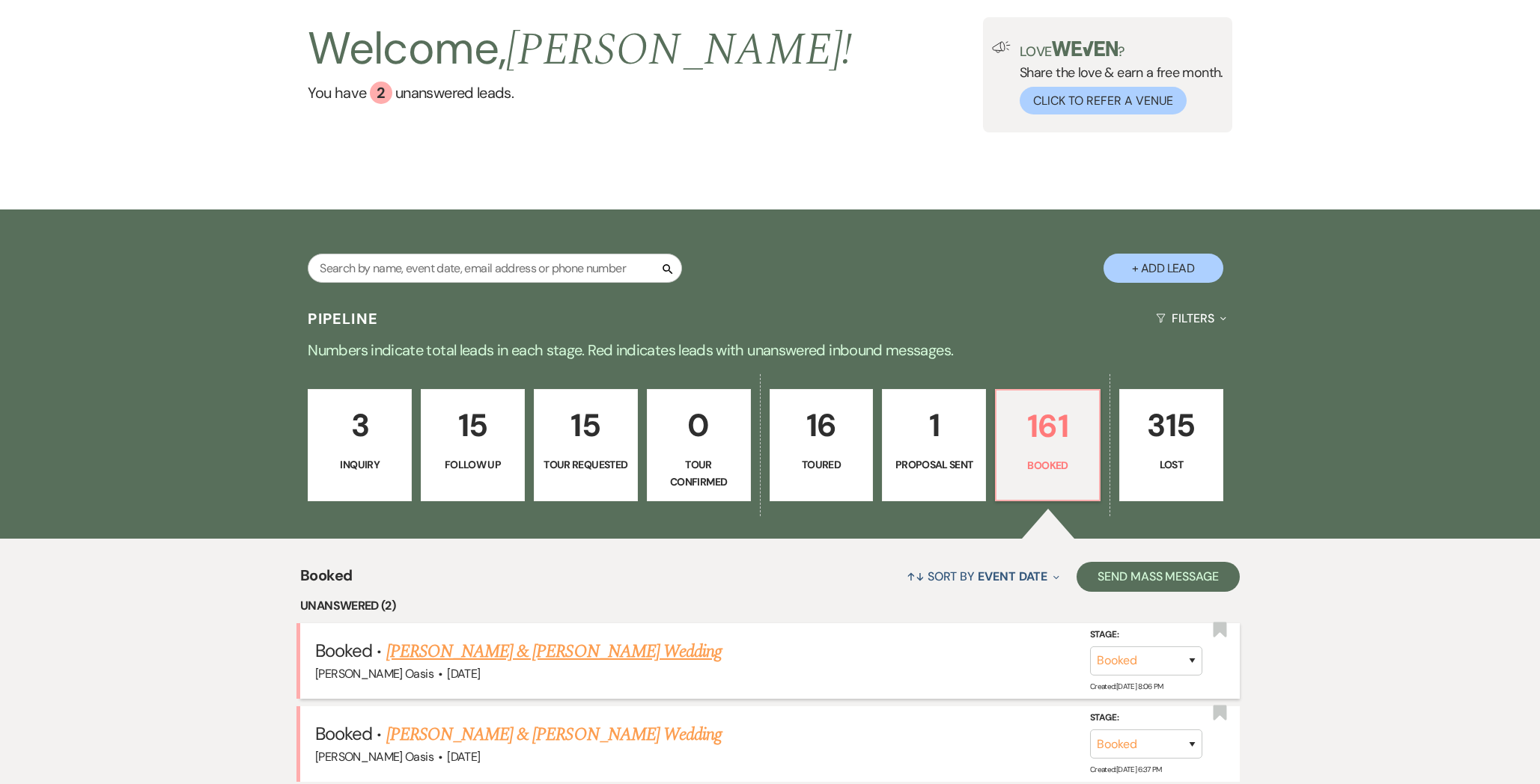
click at [494, 649] on link "[PERSON_NAME] & [PERSON_NAME] Wedding" at bounding box center [554, 652] width 335 height 27
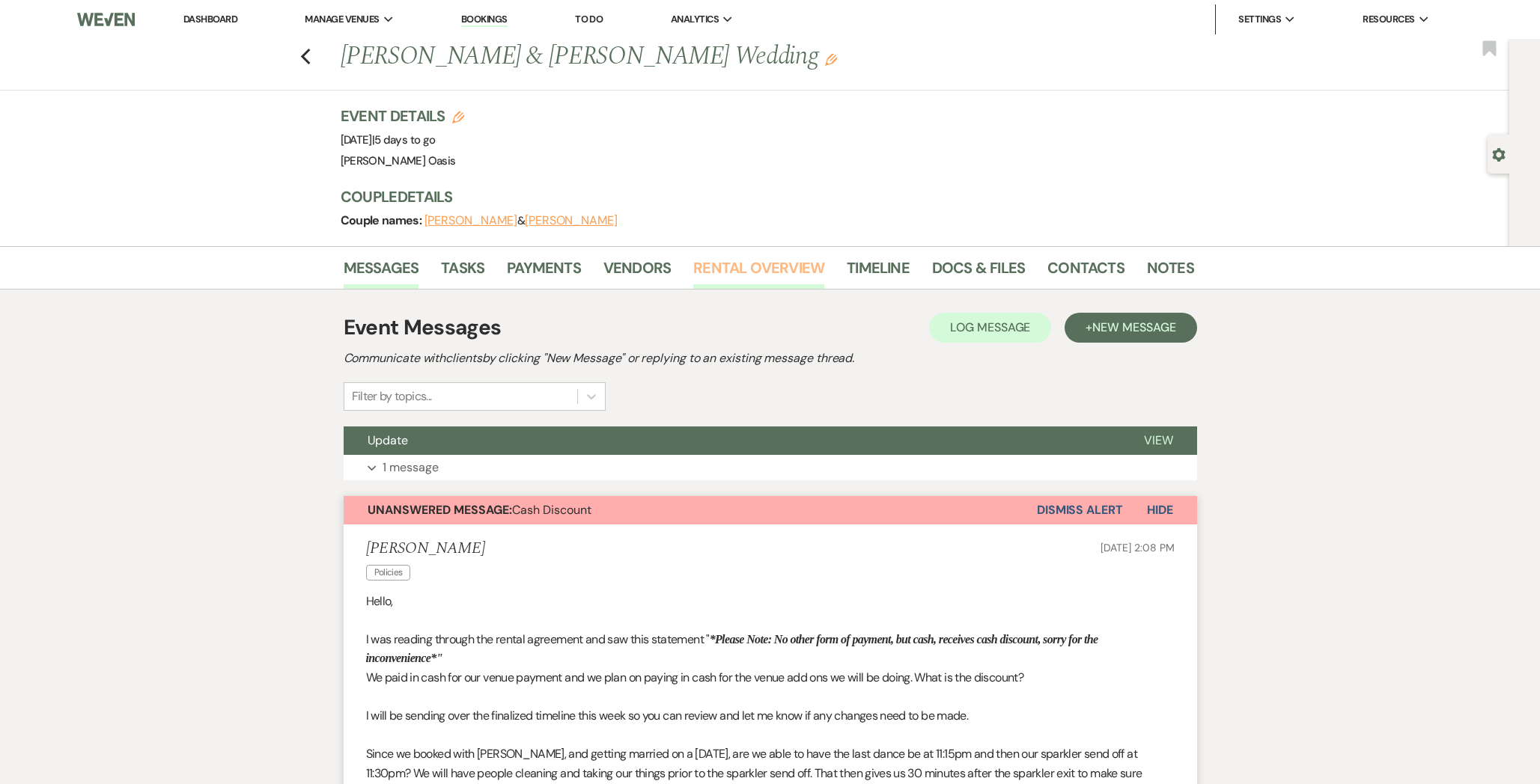
click at [743, 270] on link "Rental Overview" at bounding box center [758, 273] width 131 height 33
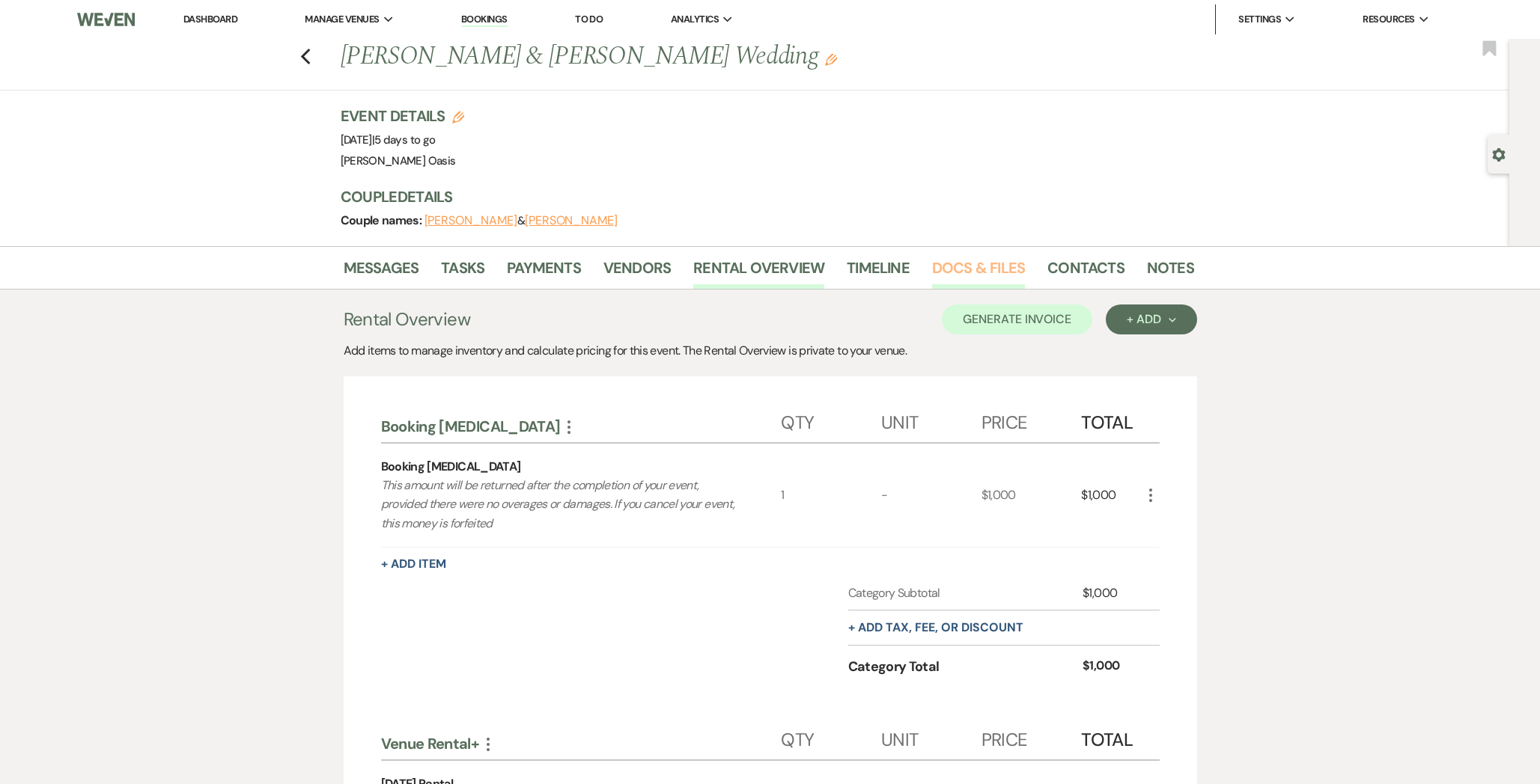
click at [953, 275] on link "Docs & Files" at bounding box center [977, 273] width 92 height 33
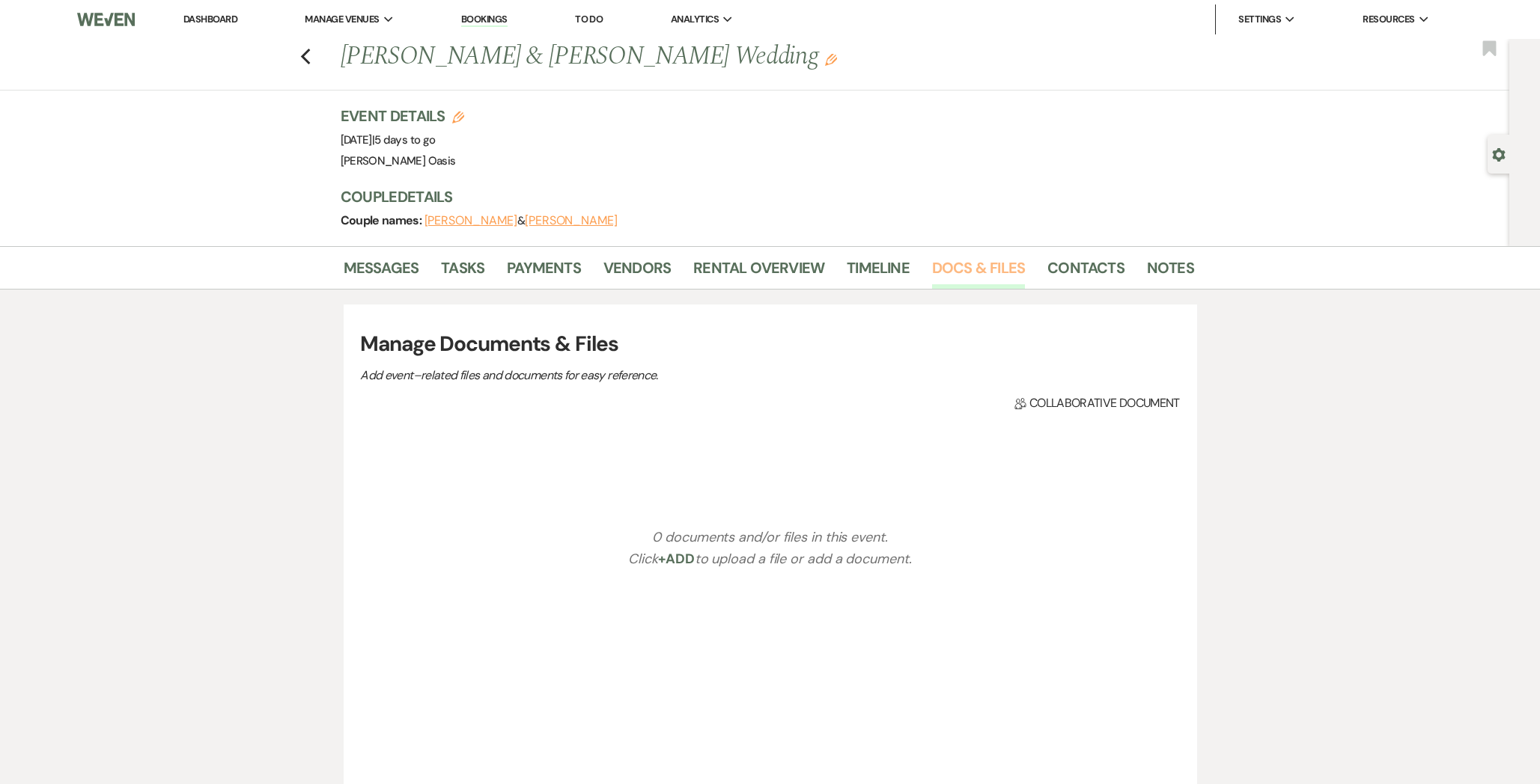
scroll to position [234, 0]
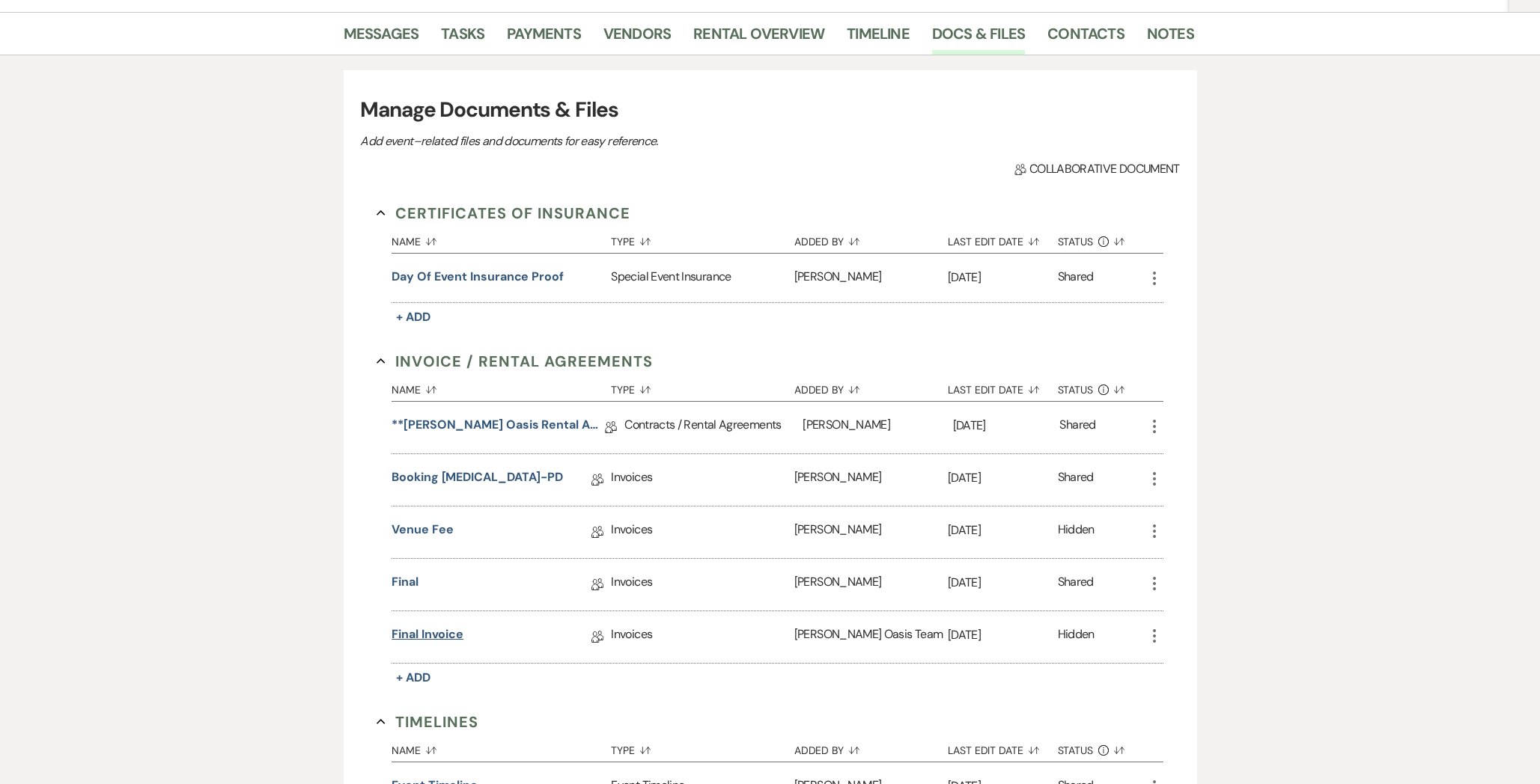
click at [453, 638] on link "Final Invoice" at bounding box center [427, 638] width 72 height 23
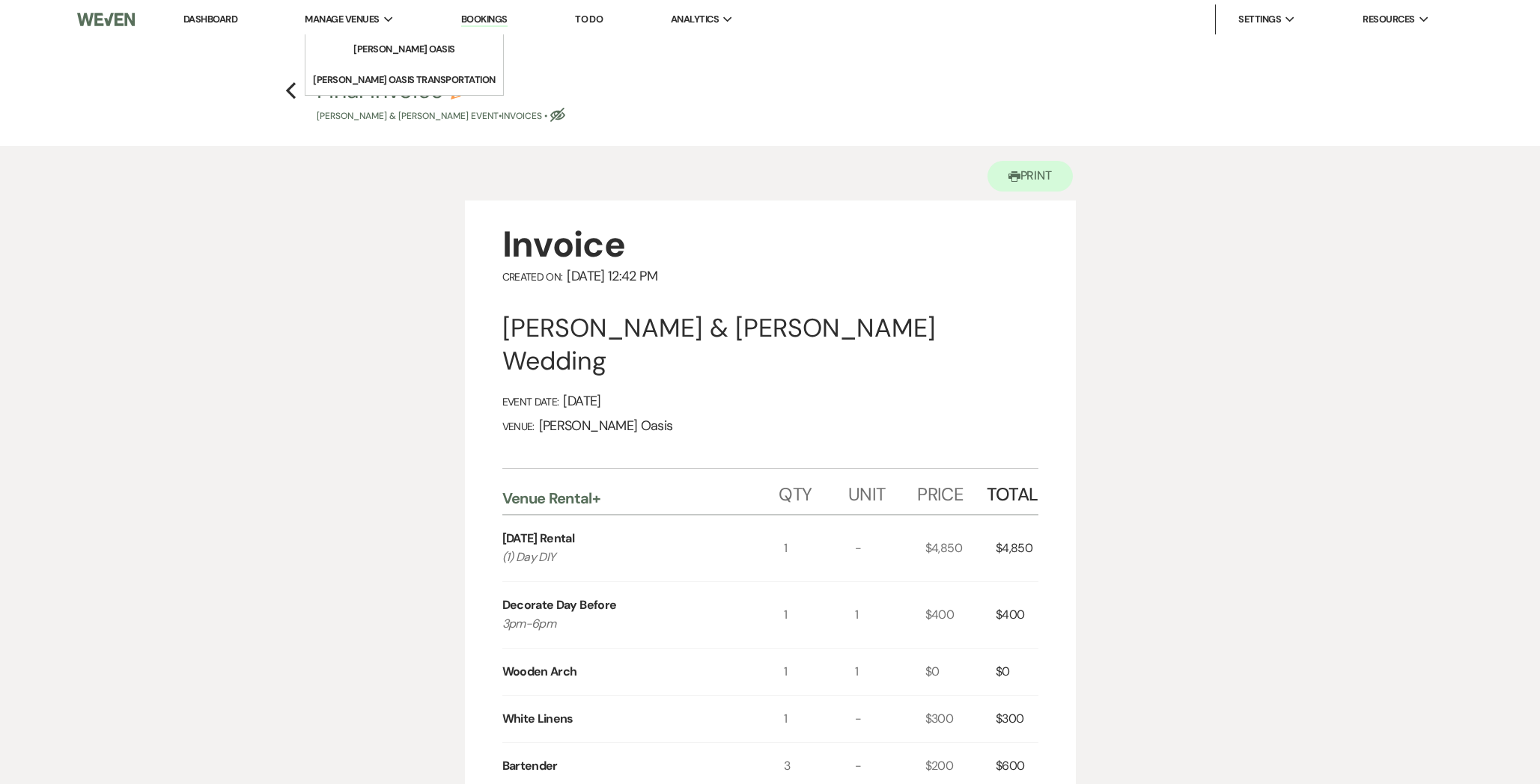
click at [328, 18] on span "Manage Venues" at bounding box center [341, 19] width 74 height 15
click at [338, 54] on li "[PERSON_NAME] Oasis" at bounding box center [405, 49] width 135 height 15
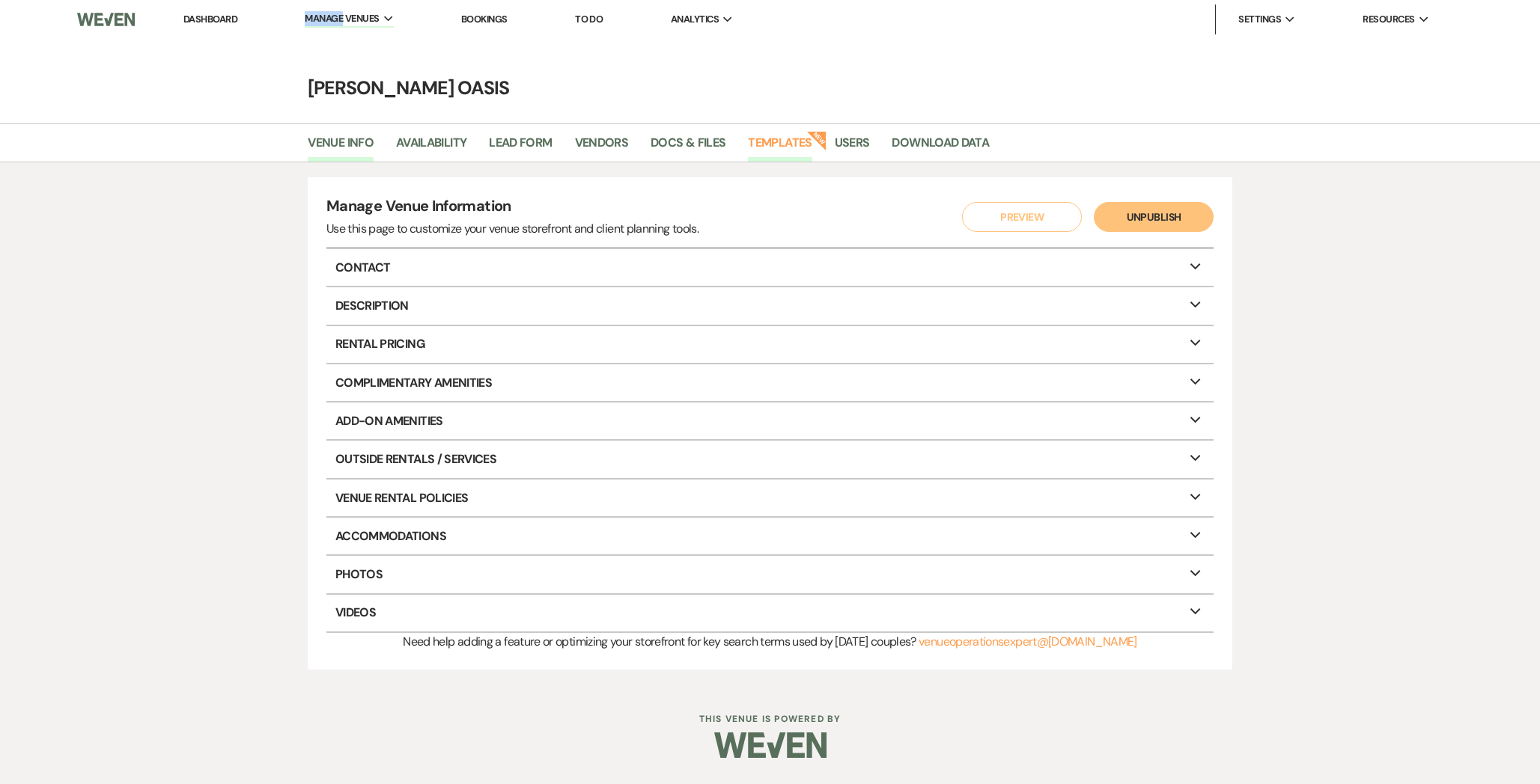
click at [784, 137] on link "Templates" at bounding box center [779, 147] width 63 height 28
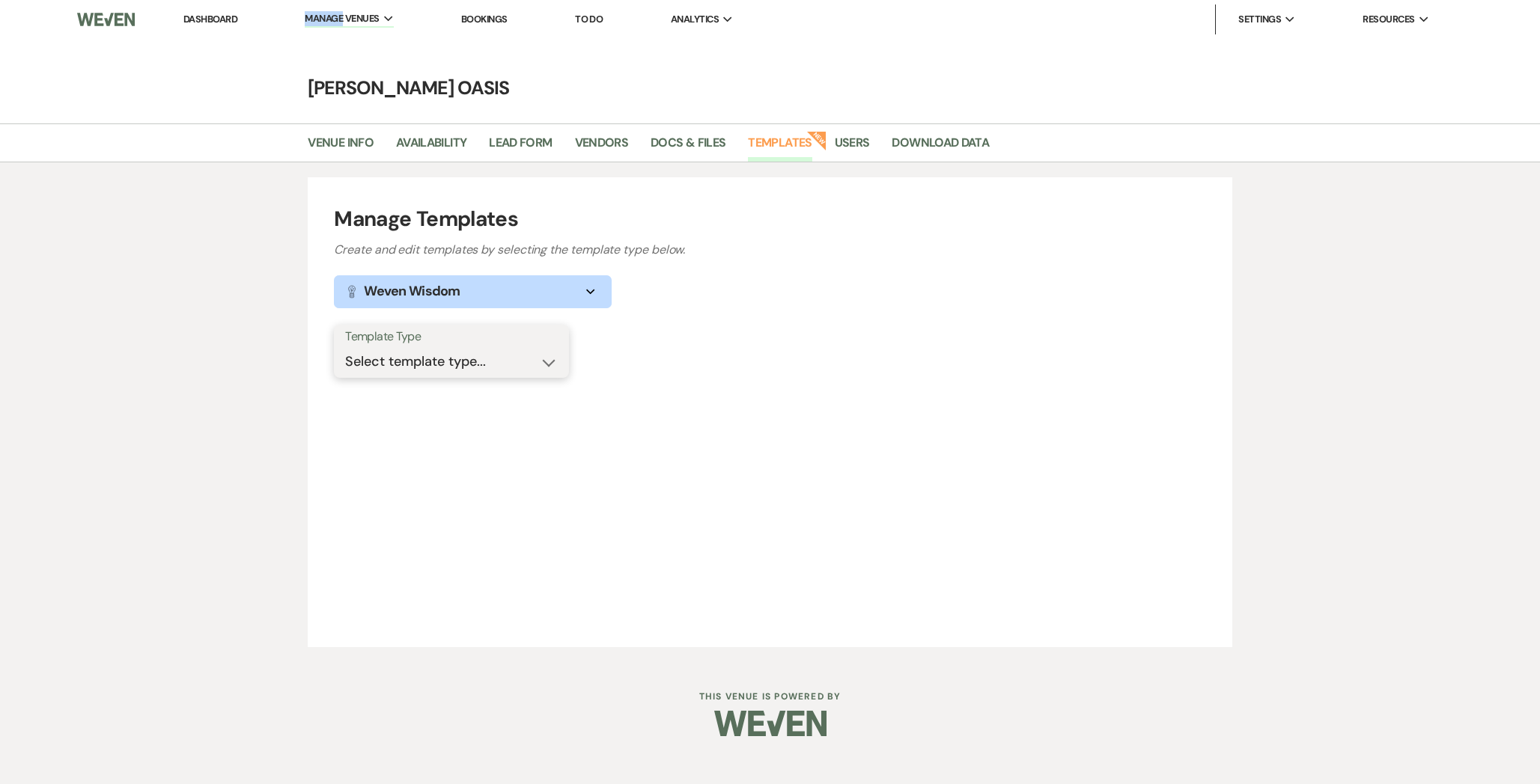
click at [489, 353] on select "Select template type... Task List Message Templates Payment Plan Inventory Item…" at bounding box center [451, 361] width 212 height 29
select select "Message Templates"
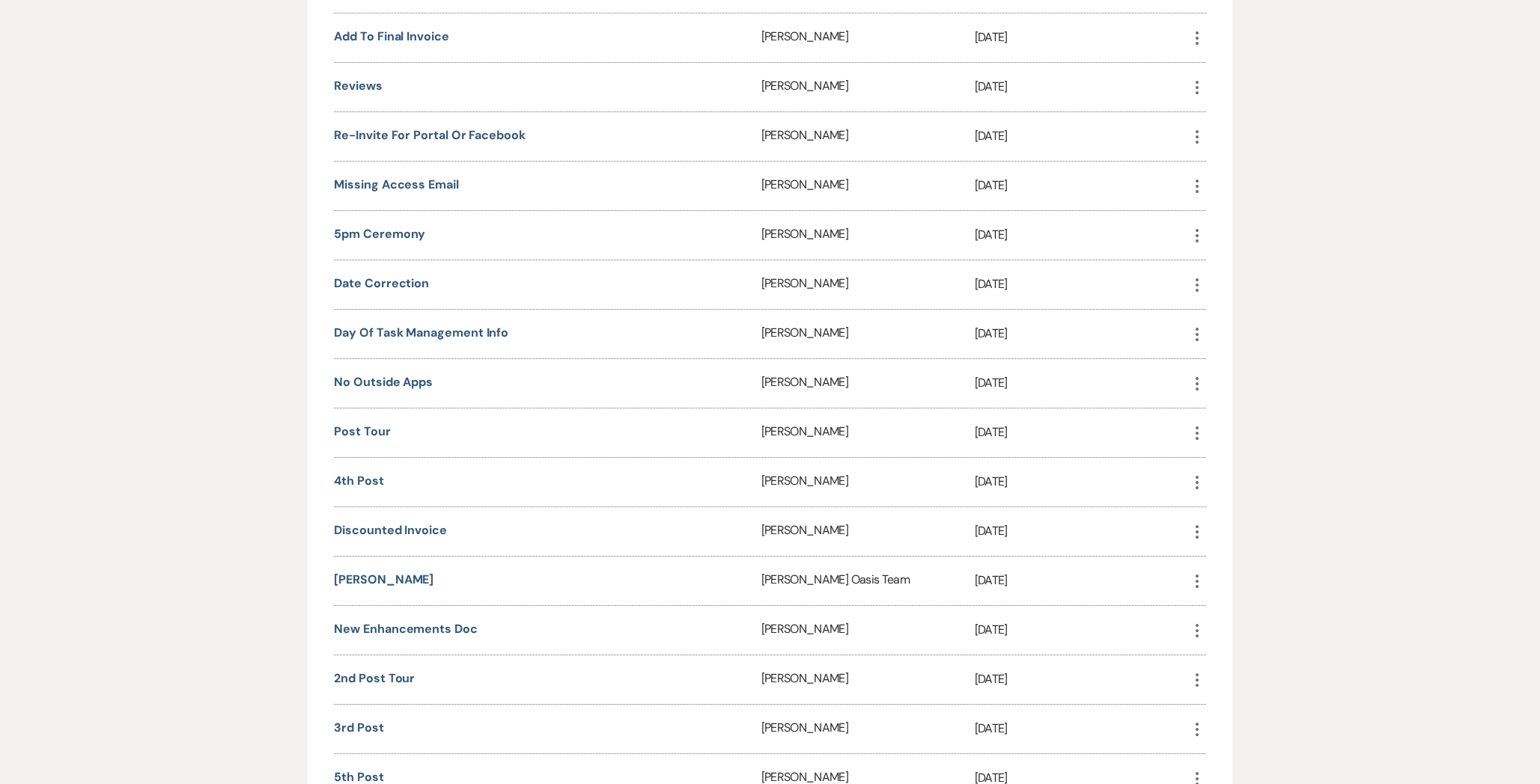
scroll to position [2012, 0]
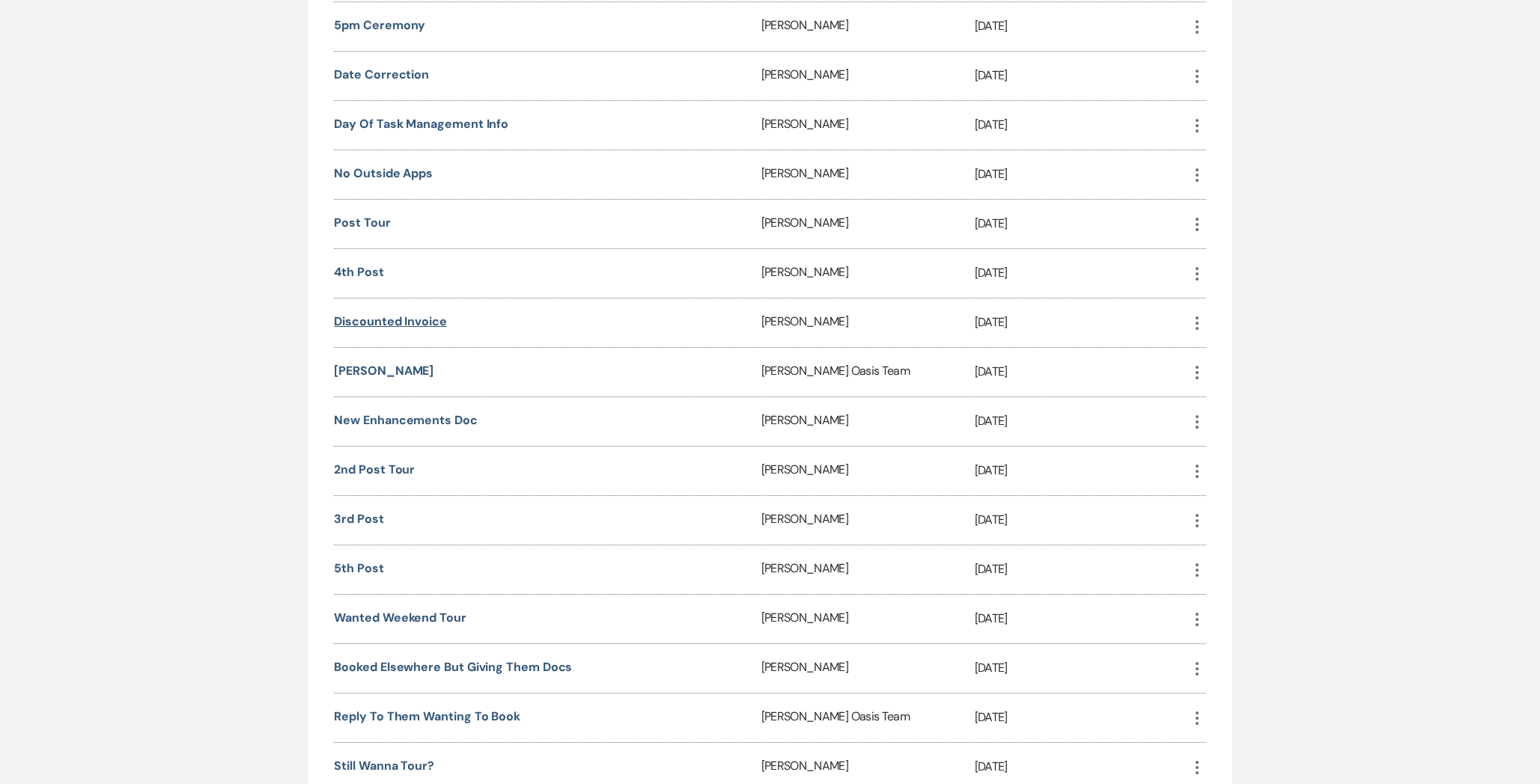
click at [360, 314] on link "discounted invoice" at bounding box center [390, 321] width 113 height 16
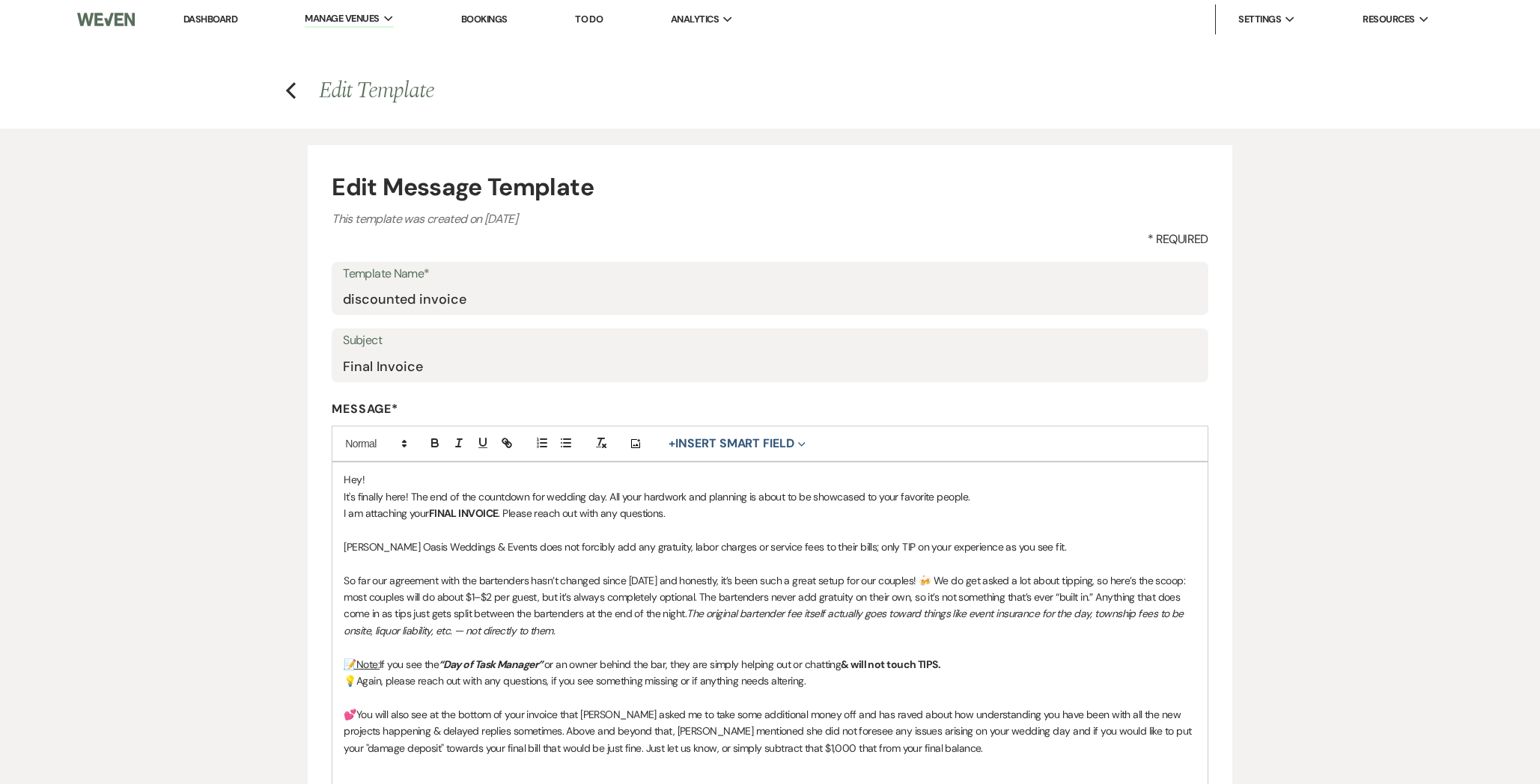
click at [613, 620] on p "So far our agreement with the bartenders hasn’t changed since 2021 and honestly…" at bounding box center [769, 606] width 852 height 67
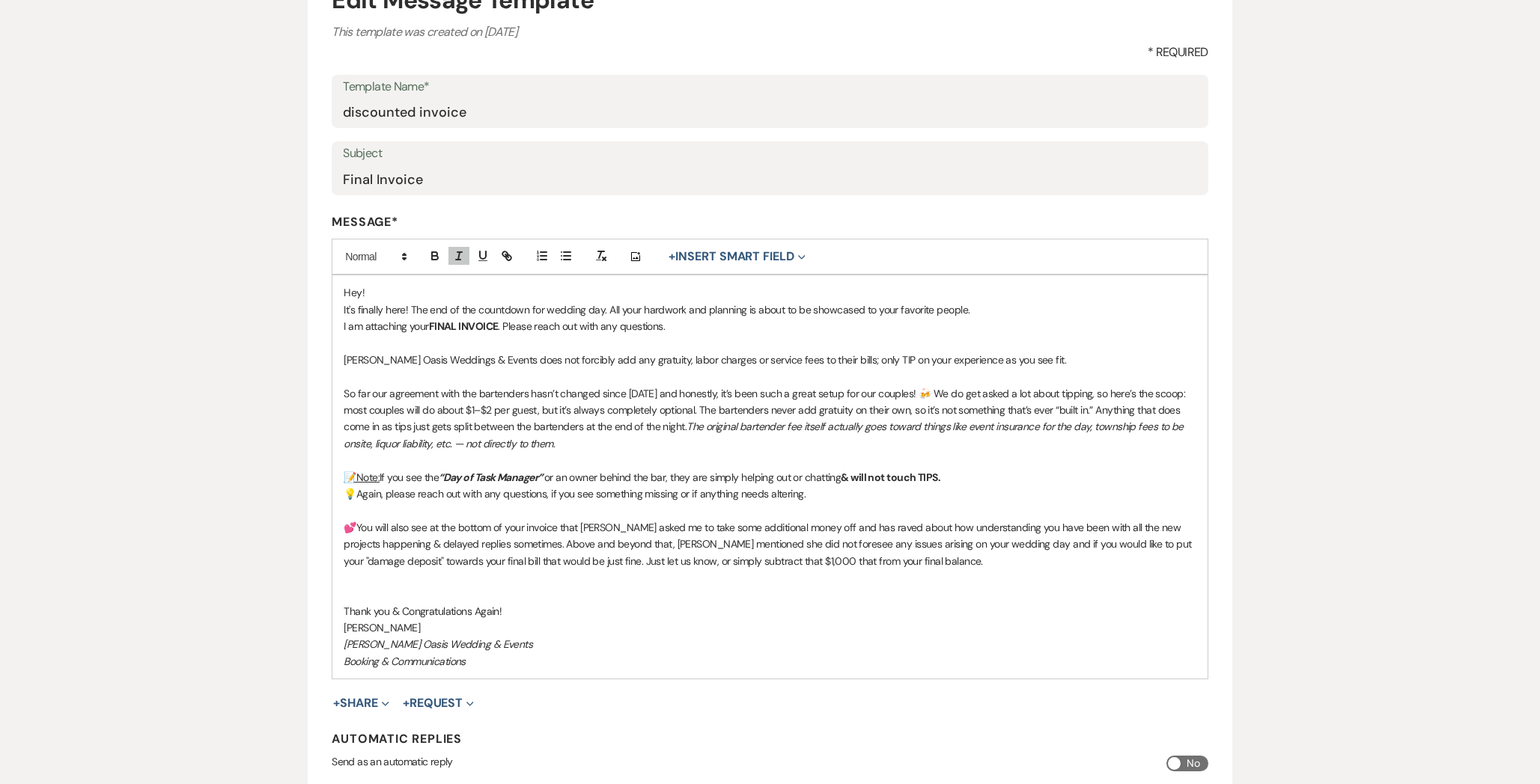
scroll to position [190, 0]
click at [753, 561] on span "💕You will also see at the bottom of your invoice that Ronelle asked me to take …" at bounding box center [768, 541] width 850 height 47
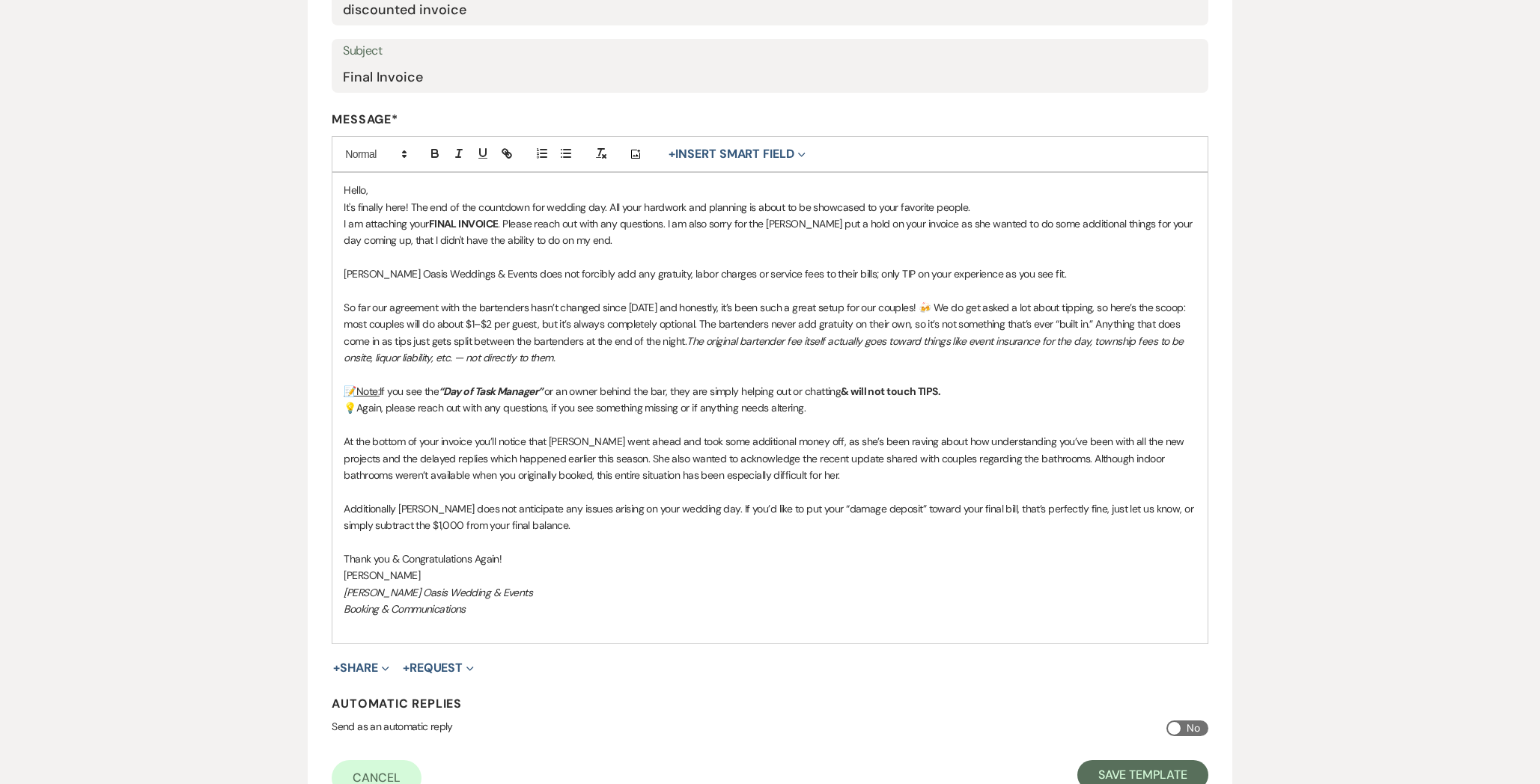
scroll to position [292, 0]
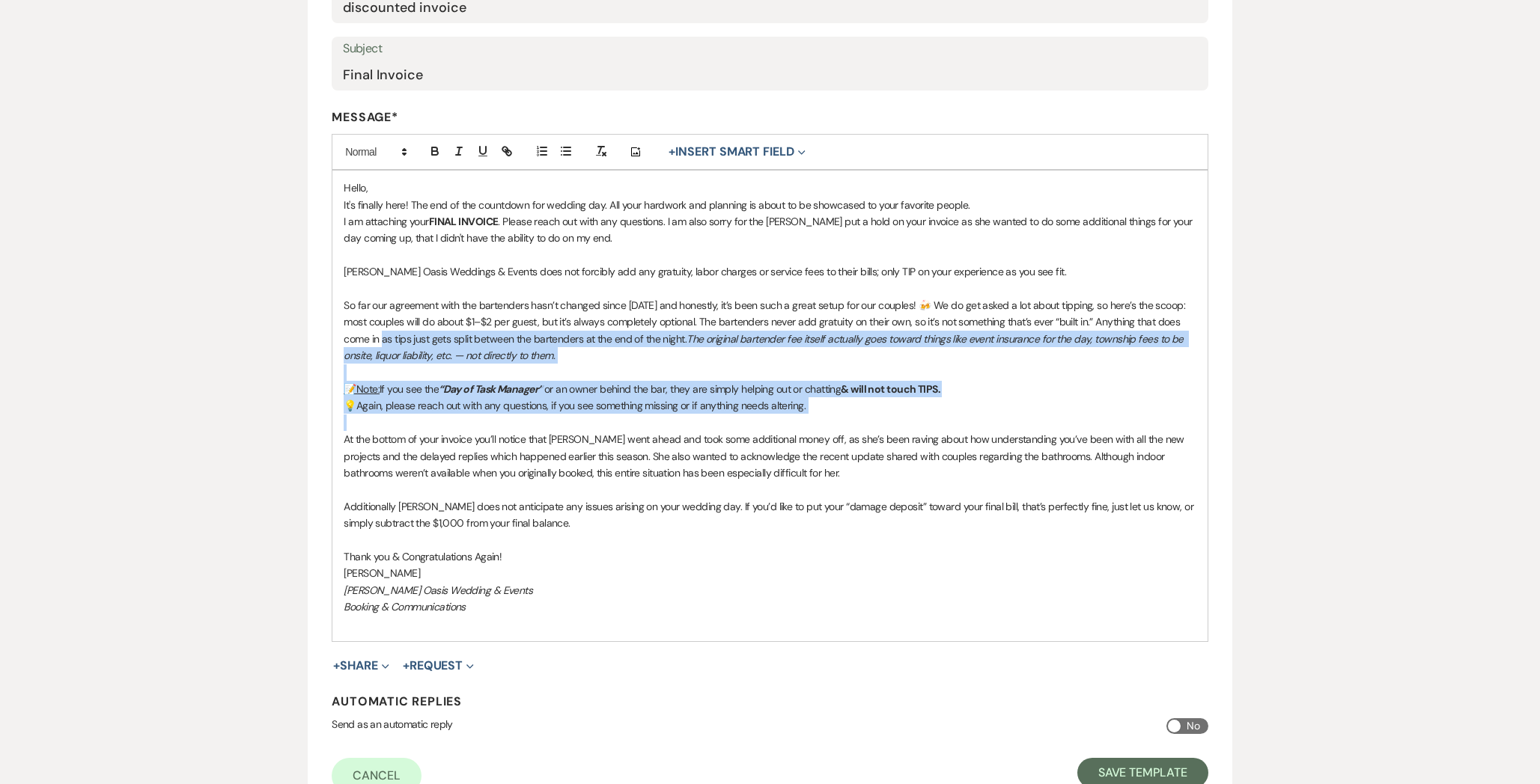
drag, startPoint x: 922, startPoint y: 427, endPoint x: 354, endPoint y: 333, distance: 575.7
click at [354, 333] on div "Hello, It's finally here! The end of the countdown for wedding day. All your ha…" at bounding box center [769, 406] width 874 height 471
click at [442, 151] on button "button" at bounding box center [435, 151] width 21 height 18
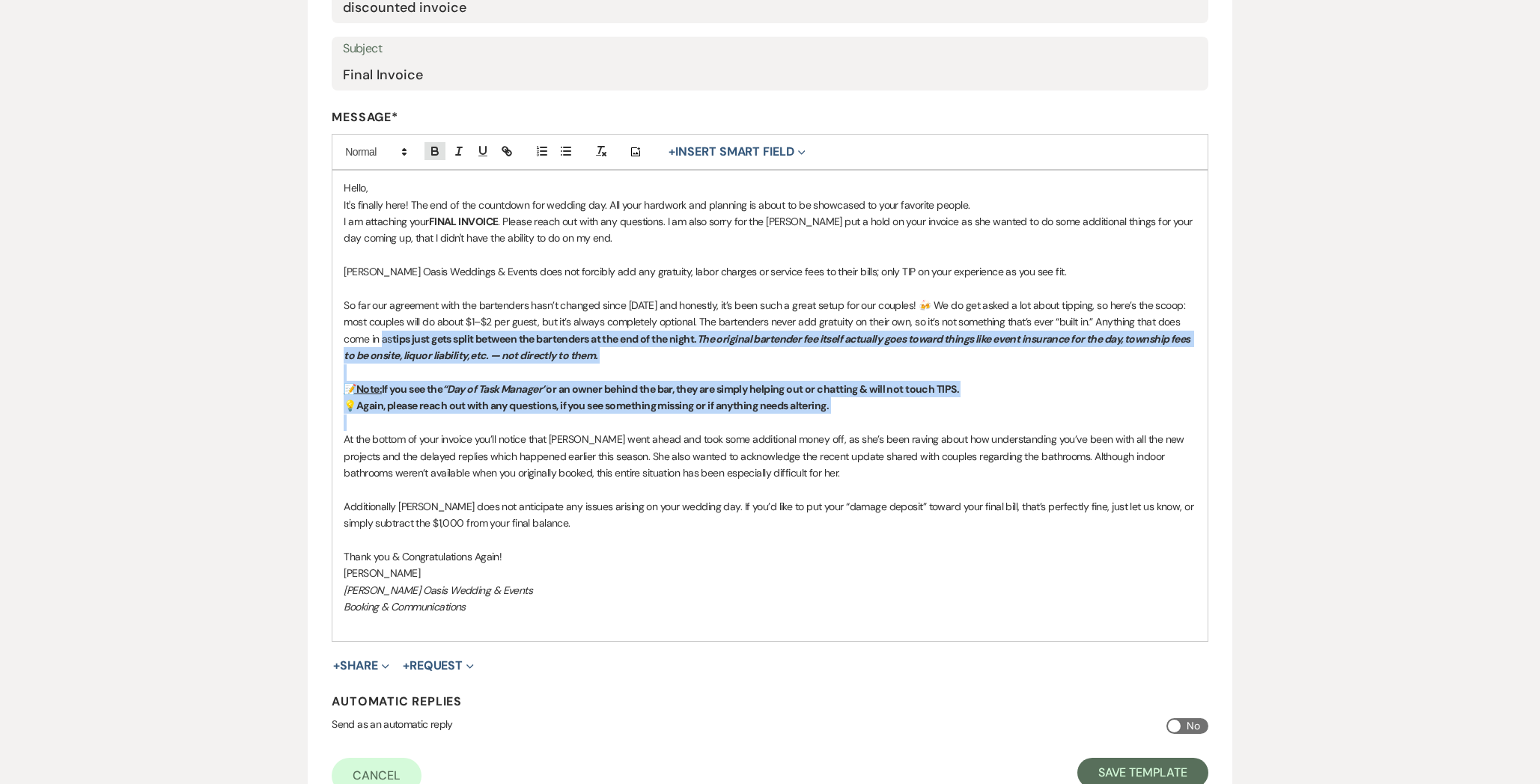
click at [442, 151] on button "button" at bounding box center [435, 151] width 21 height 18
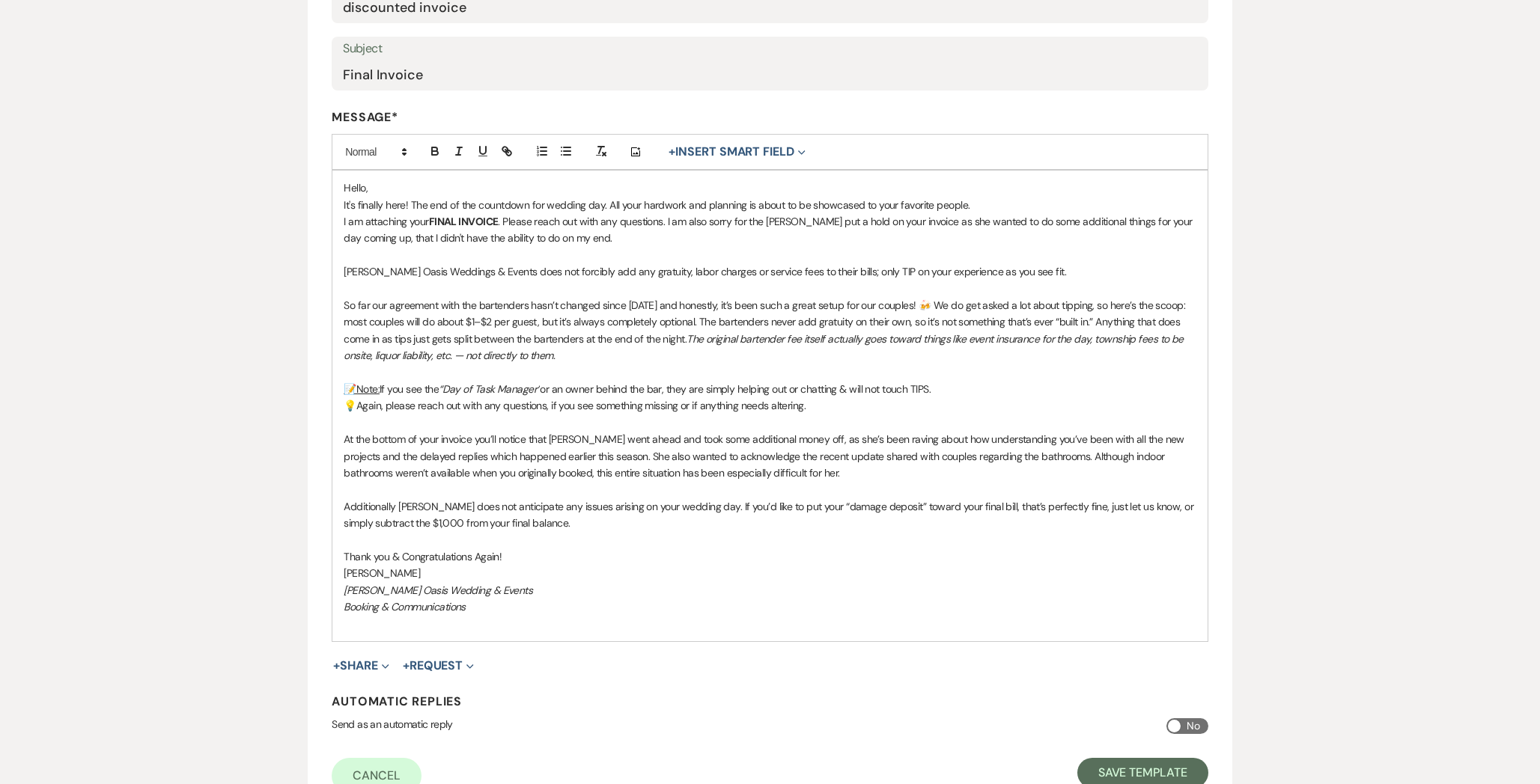
click at [715, 476] on span "At the bottom of your invoice you’ll notice that Ronelle went ahead and took so…" at bounding box center [765, 456] width 842 height 47
click at [1134, 764] on button "Save Template" at bounding box center [1142, 773] width 131 height 30
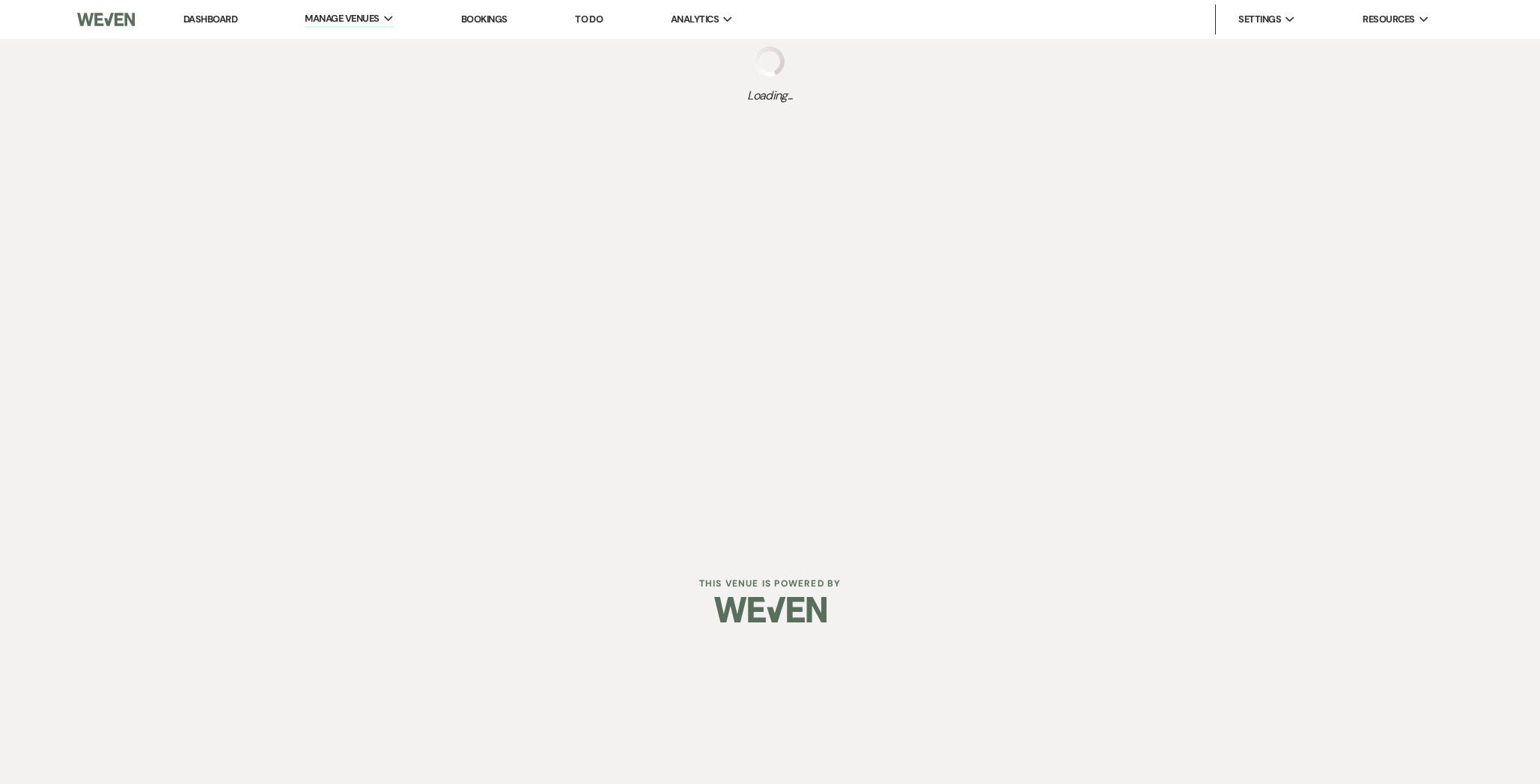
select select "Message Templates"
